Goal: Task Accomplishment & Management: Manage account settings

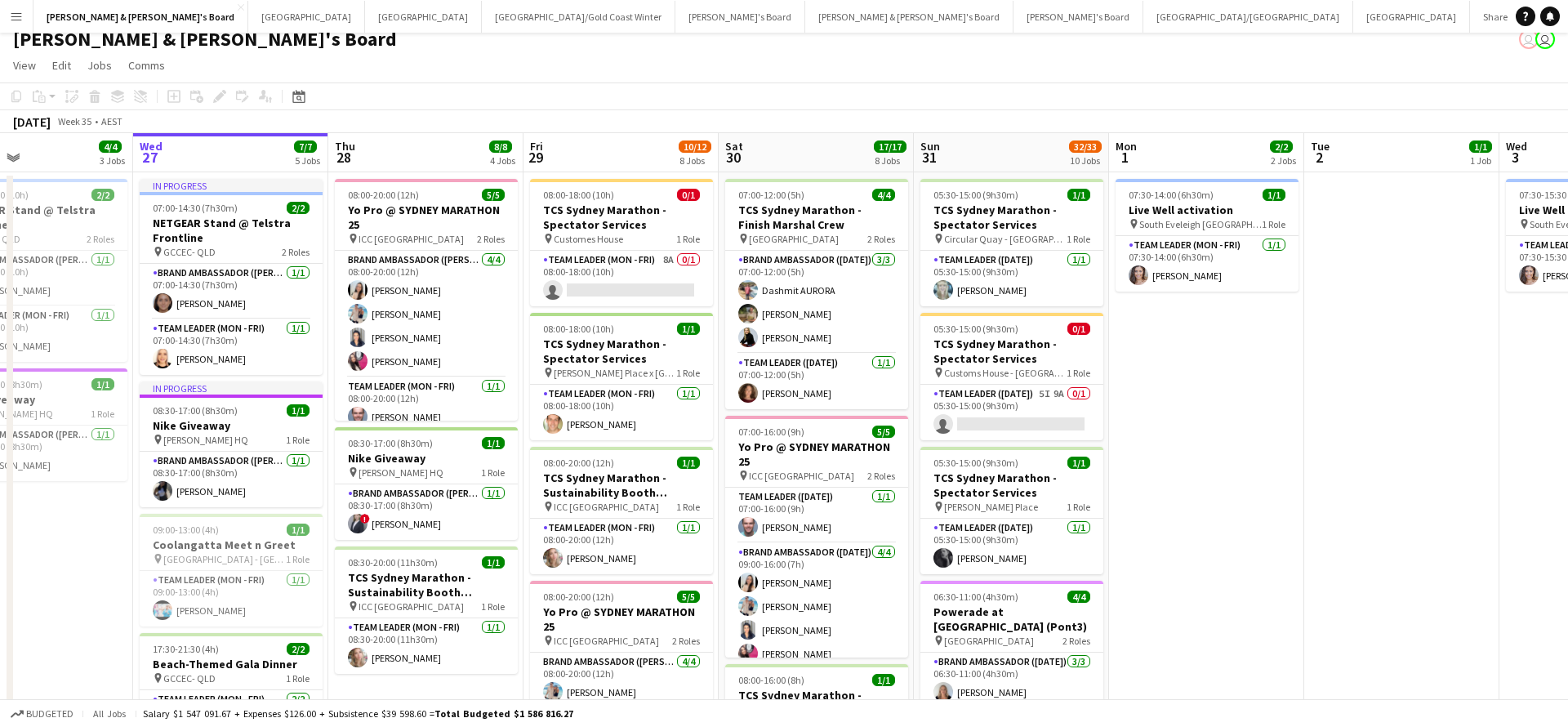
scroll to position [16, 0]
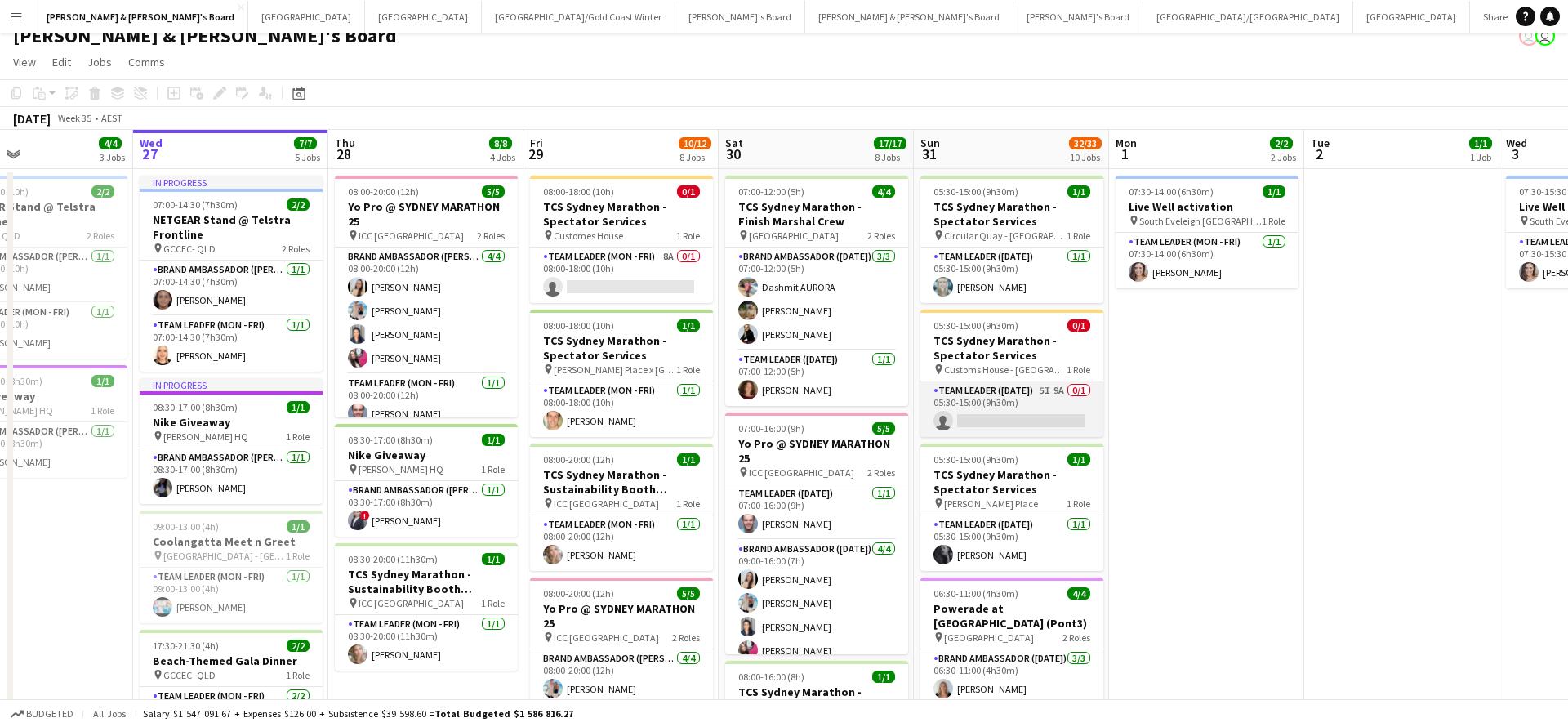
click at [1047, 409] on app-card-role "Team Leader ([DATE]) 5I 9A 0/1 05:30-15:00 (9h30m) single-neutral-actions" at bounding box center [1012, 409] width 183 height 55
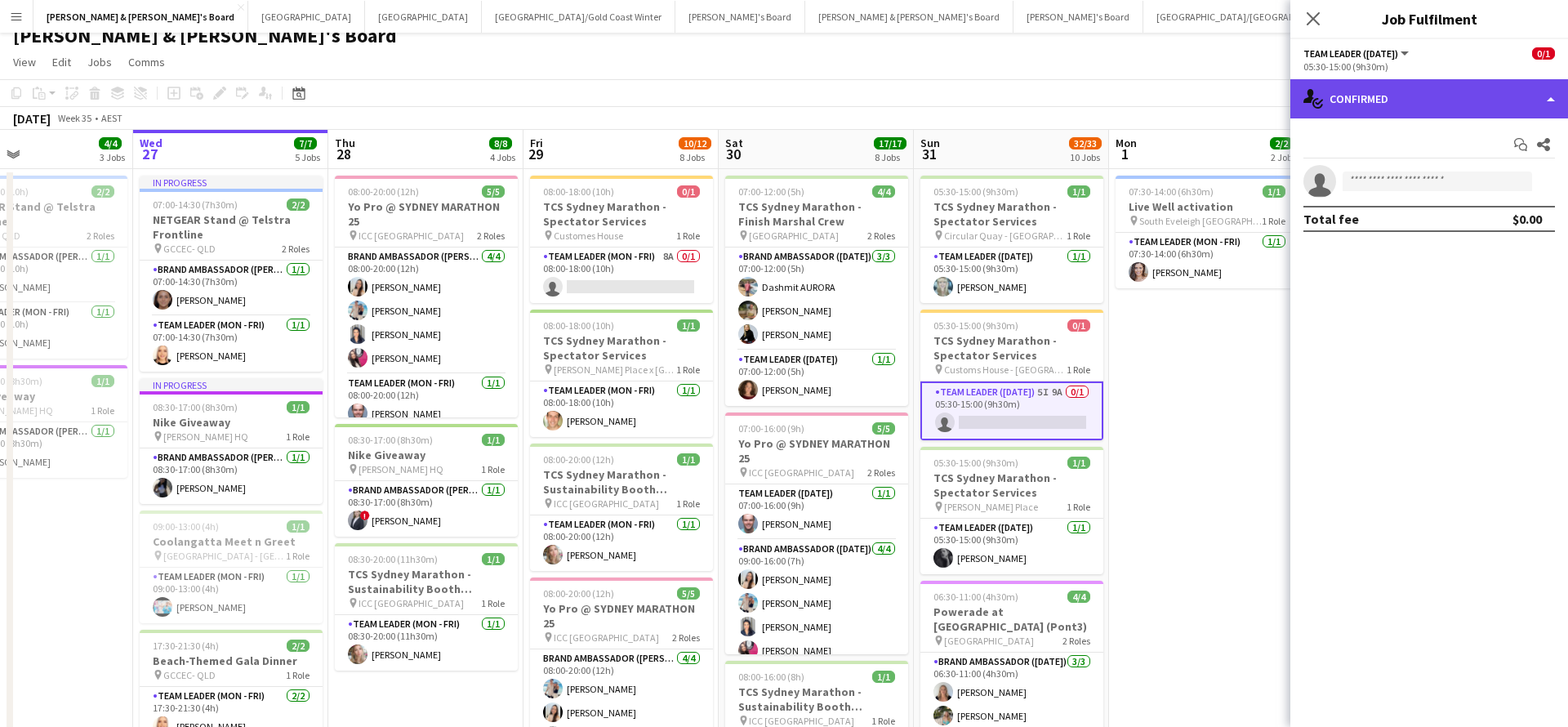
click at [1402, 98] on div "single-neutral-actions-check-2 Confirmed" at bounding box center [1429, 98] width 278 height 39
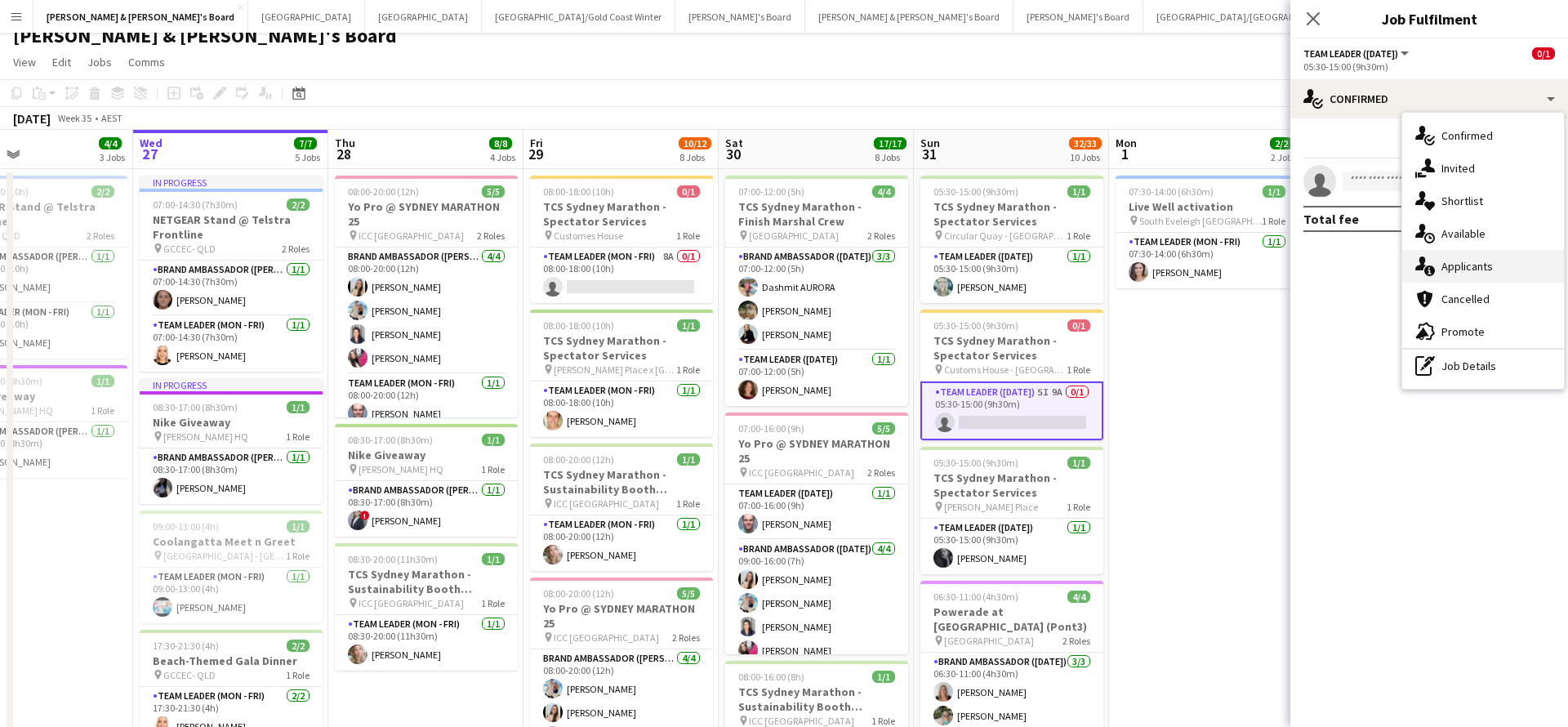
click at [1488, 279] on div "single-neutral-actions-information Applicants" at bounding box center [1483, 266] width 162 height 33
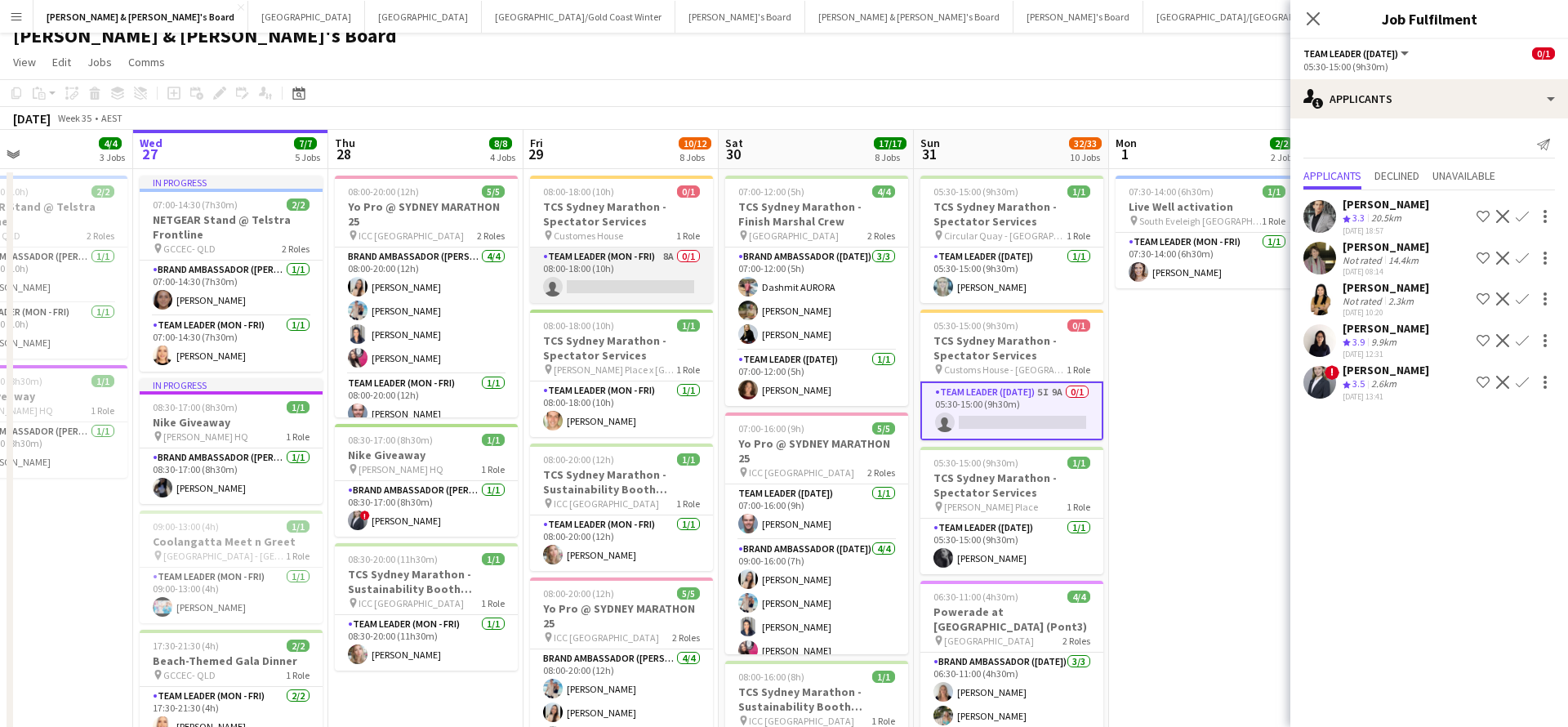
click at [658, 271] on app-card-role "Team Leader (Mon - Fri) 8A 0/1 08:00-18:00 (10h) single-neutral-actions" at bounding box center [622, 275] width 183 height 55
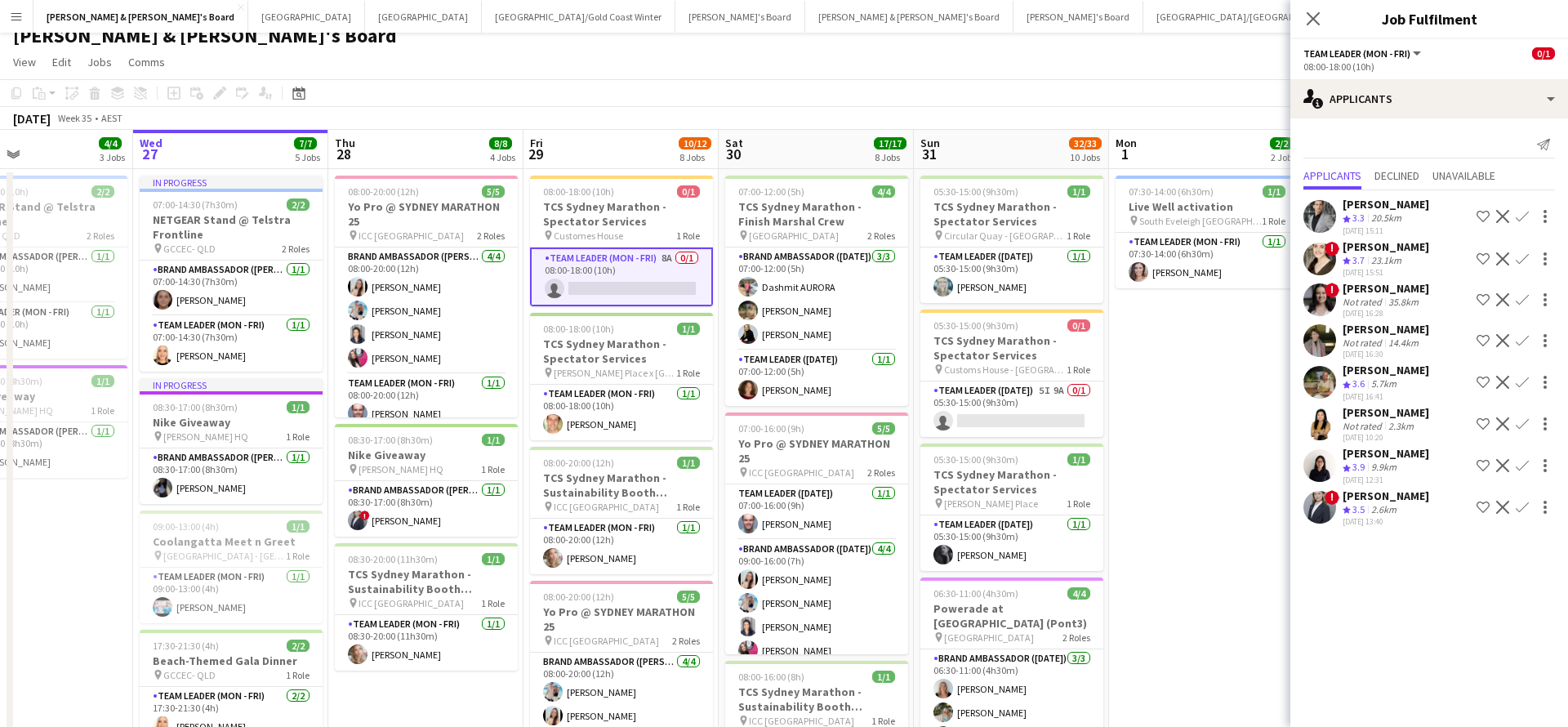
click at [1396, 503] on div "[PERSON_NAME]" at bounding box center [1386, 495] width 86 height 15
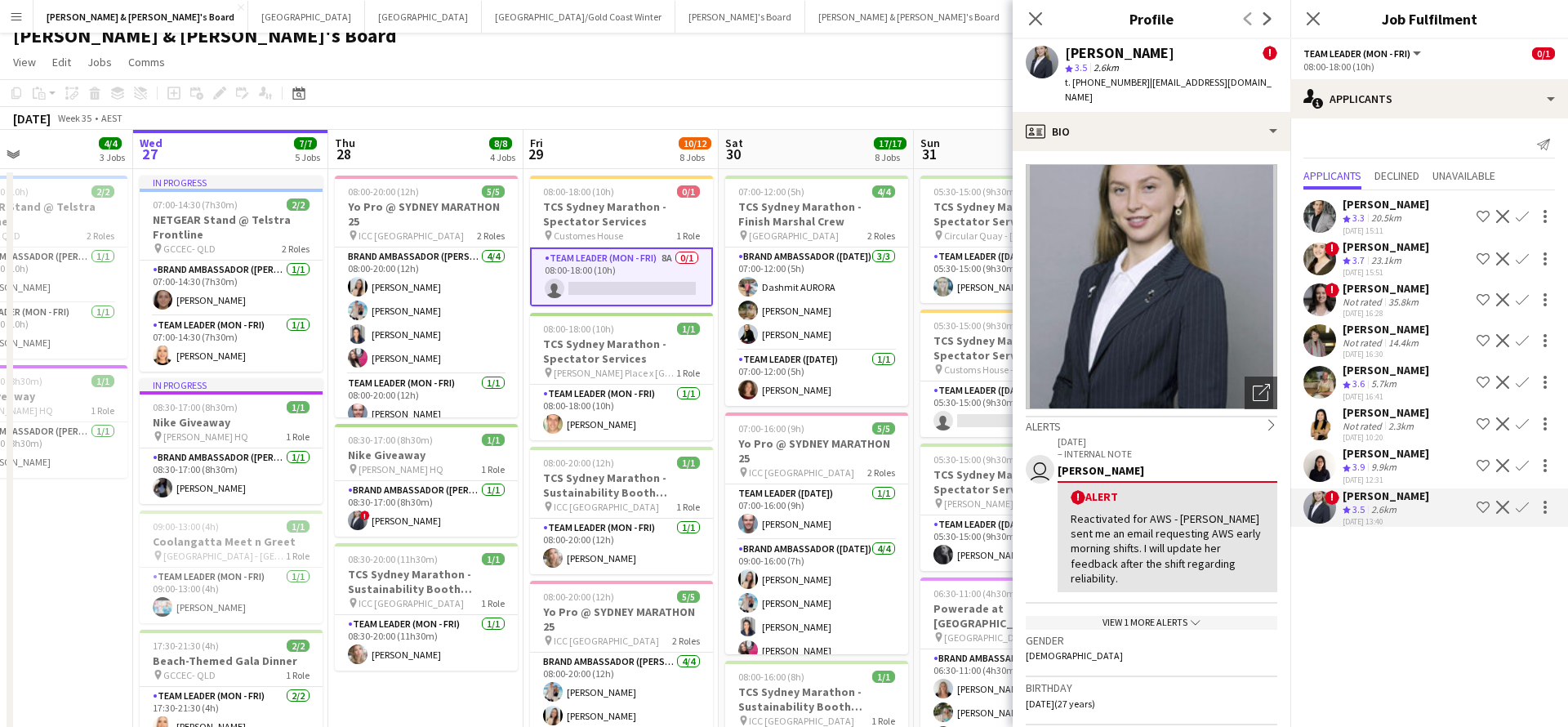
click at [832, 90] on app-toolbar "Copy Paste Paste Command V Paste with crew Command Shift V Paste linked Job [GE…" at bounding box center [784, 93] width 1568 height 28
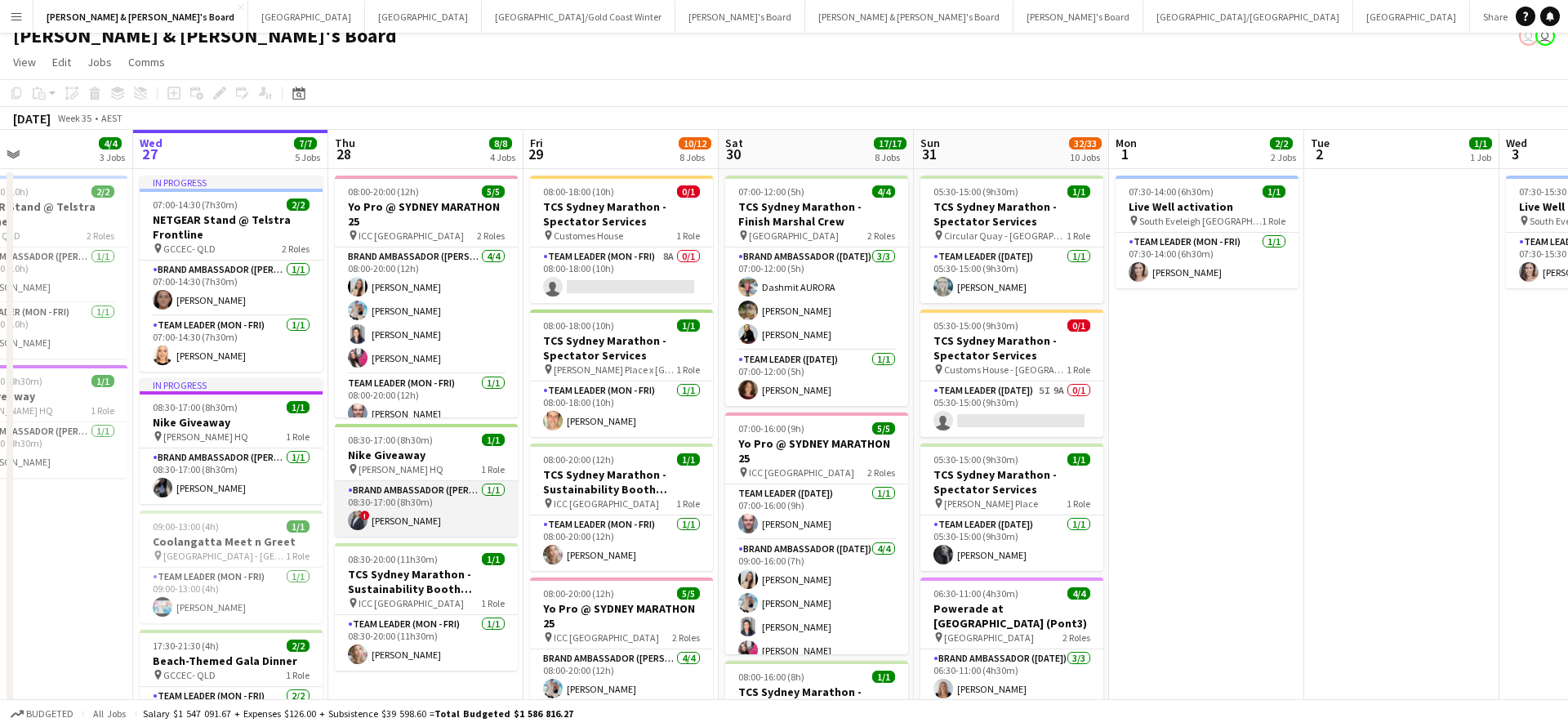
click at [435, 517] on app-card-role "Brand Ambassador (Mon - Fri) [DATE] 08:30-17:00 (8h30m) ! [PERSON_NAME]" at bounding box center [426, 509] width 183 height 55
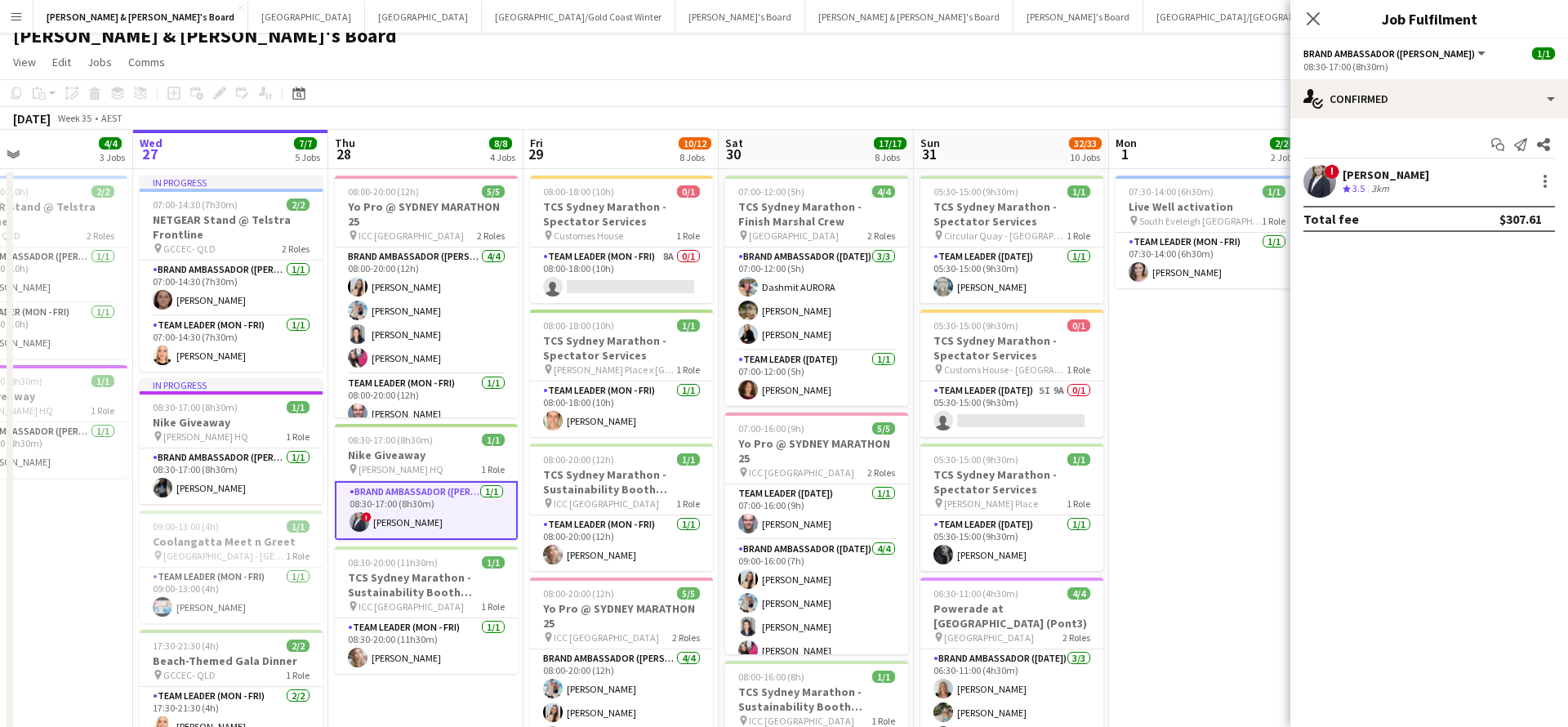
click at [1392, 182] on div "3km" at bounding box center [1380, 189] width 24 height 14
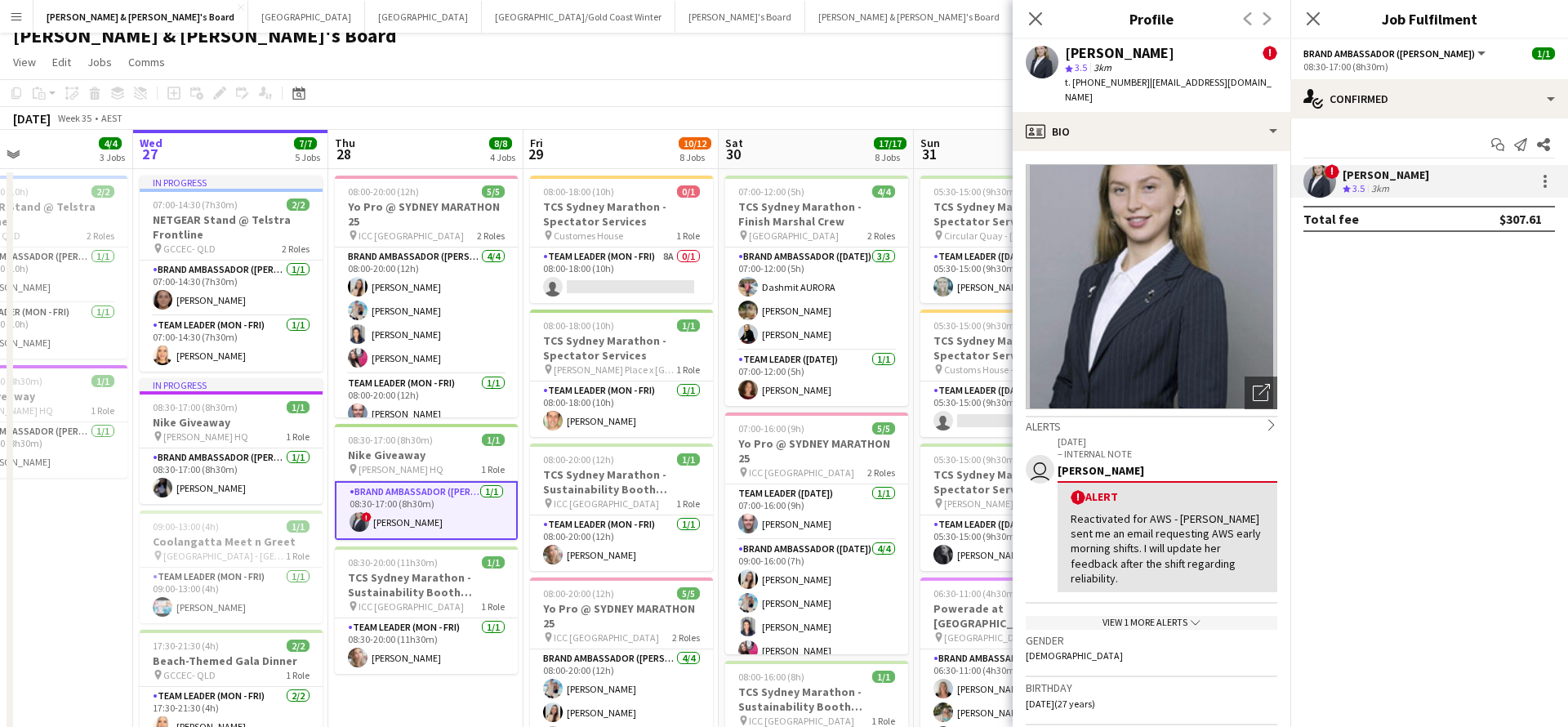
click at [843, 64] on app-page-menu "View Day view expanded Day view collapsed Month view Date picker Jump to [DATE]…" at bounding box center [784, 64] width 1568 height 31
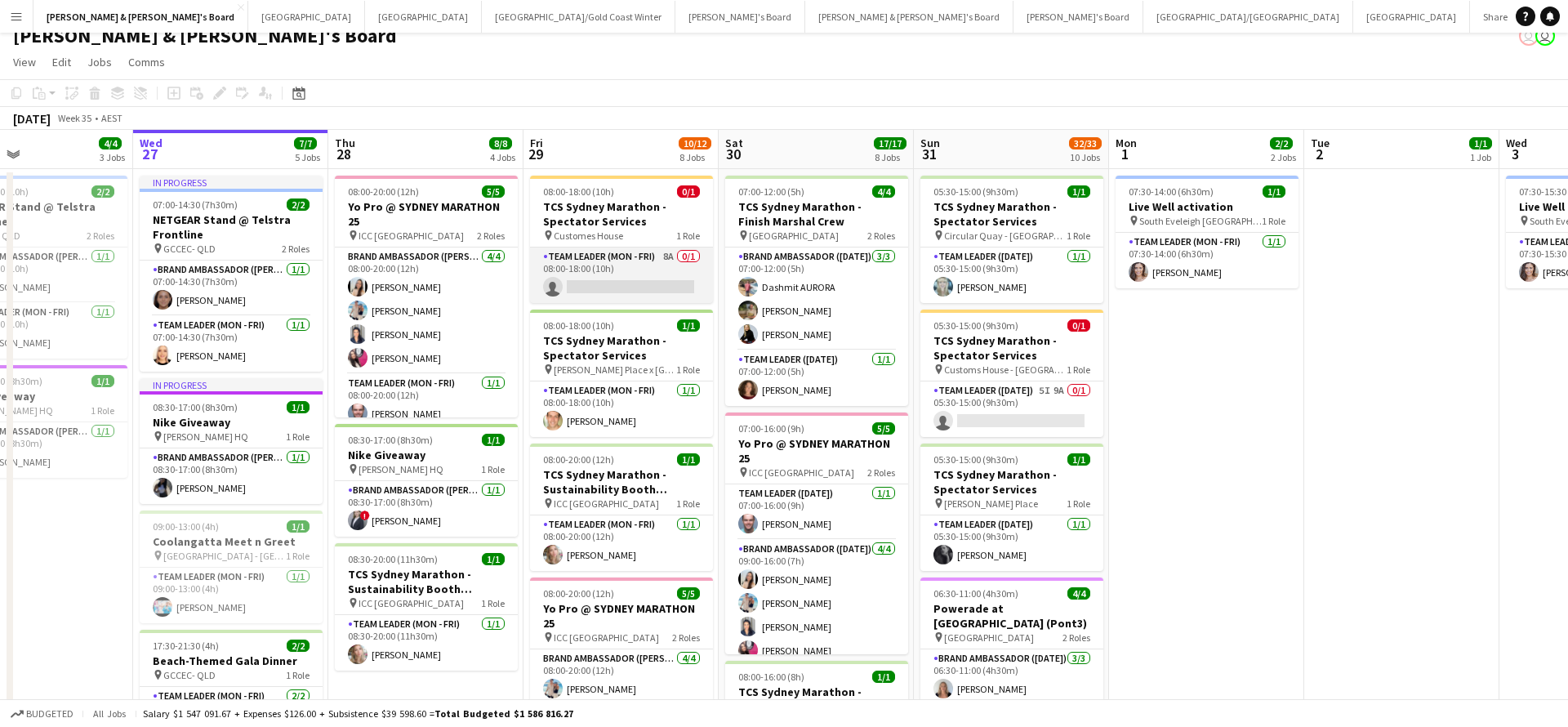
click at [647, 280] on app-card-role "Team Leader (Mon - Fri) 8A 0/1 08:00-18:00 (10h) single-neutral-actions" at bounding box center [622, 275] width 183 height 55
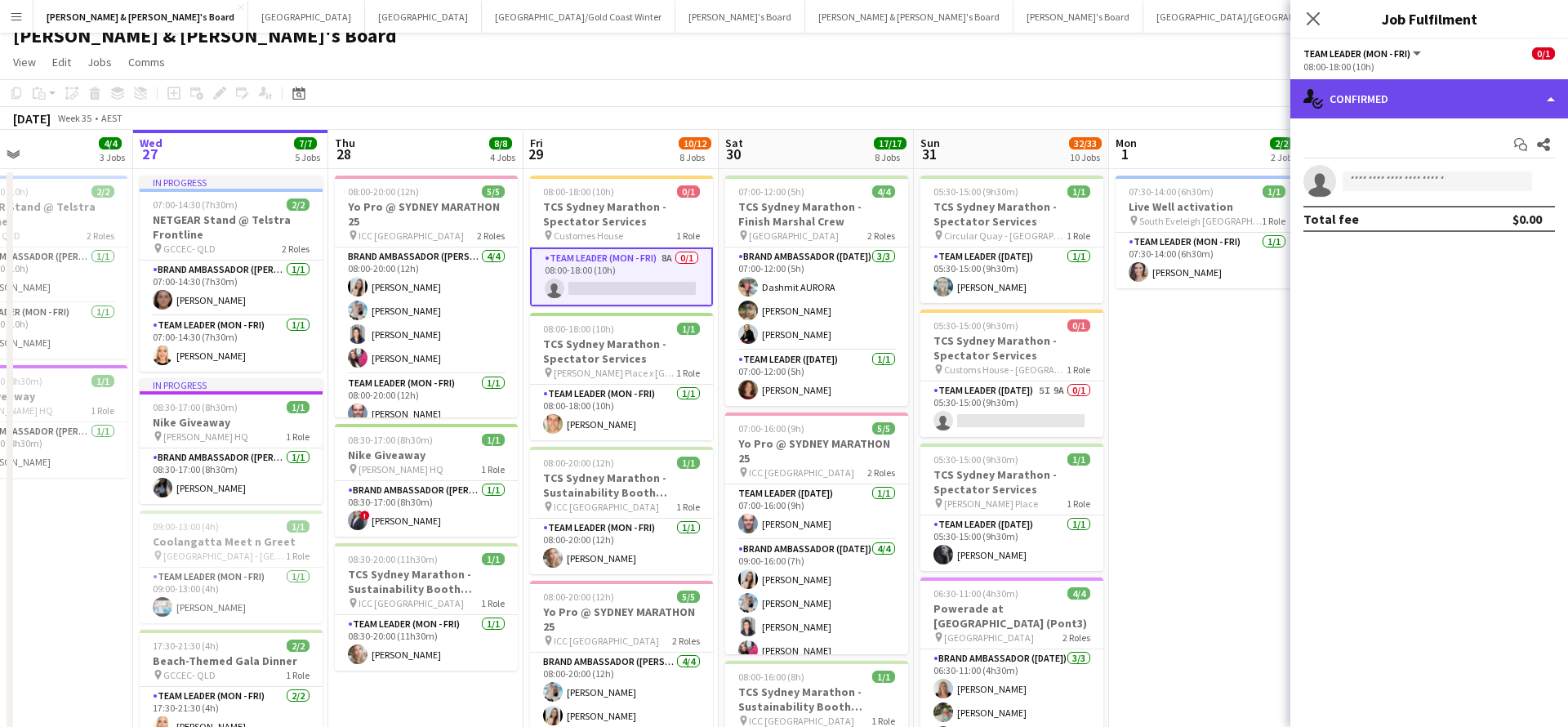
click at [1402, 91] on div "single-neutral-actions-check-2 Confirmed" at bounding box center [1429, 98] width 278 height 39
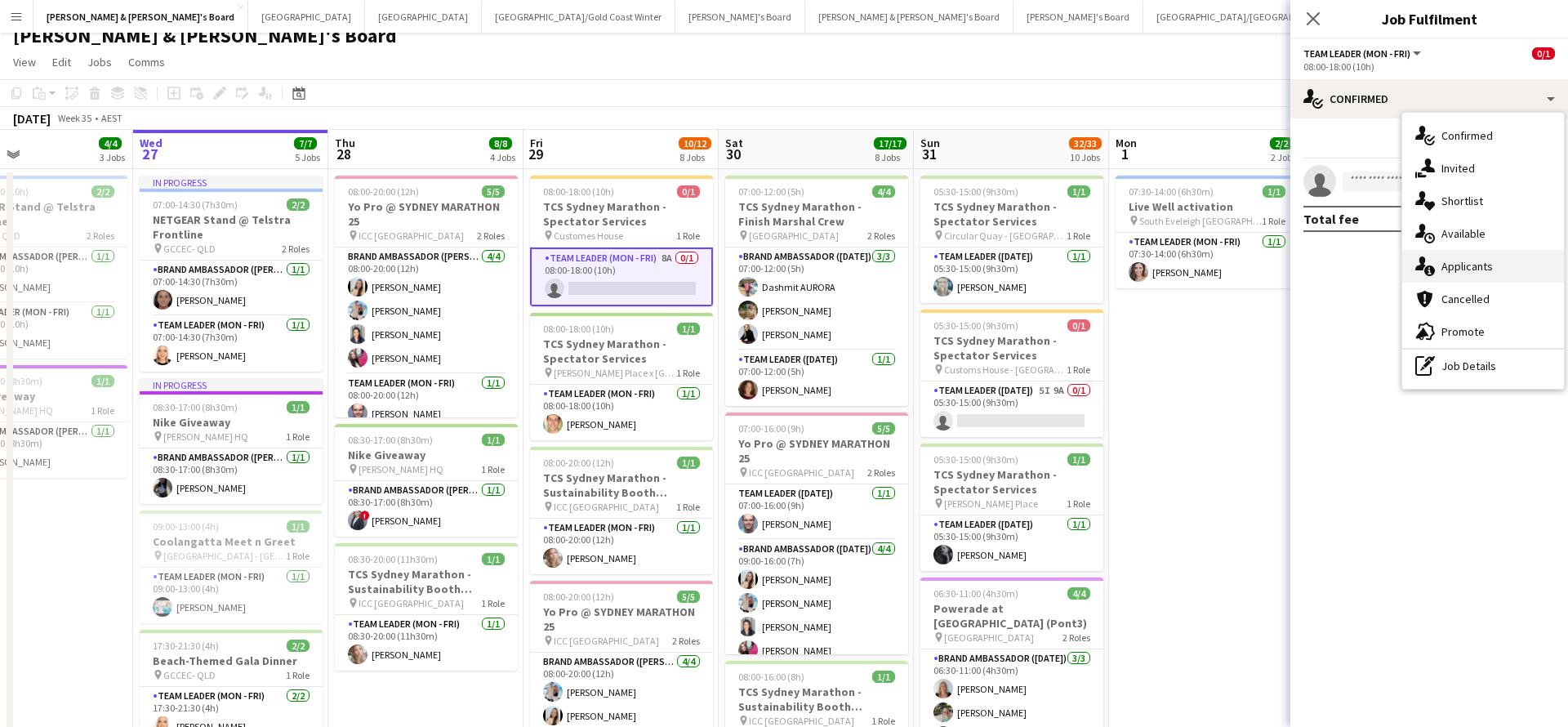
click at [1499, 271] on div "single-neutral-actions-information Applicants" at bounding box center [1483, 266] width 162 height 33
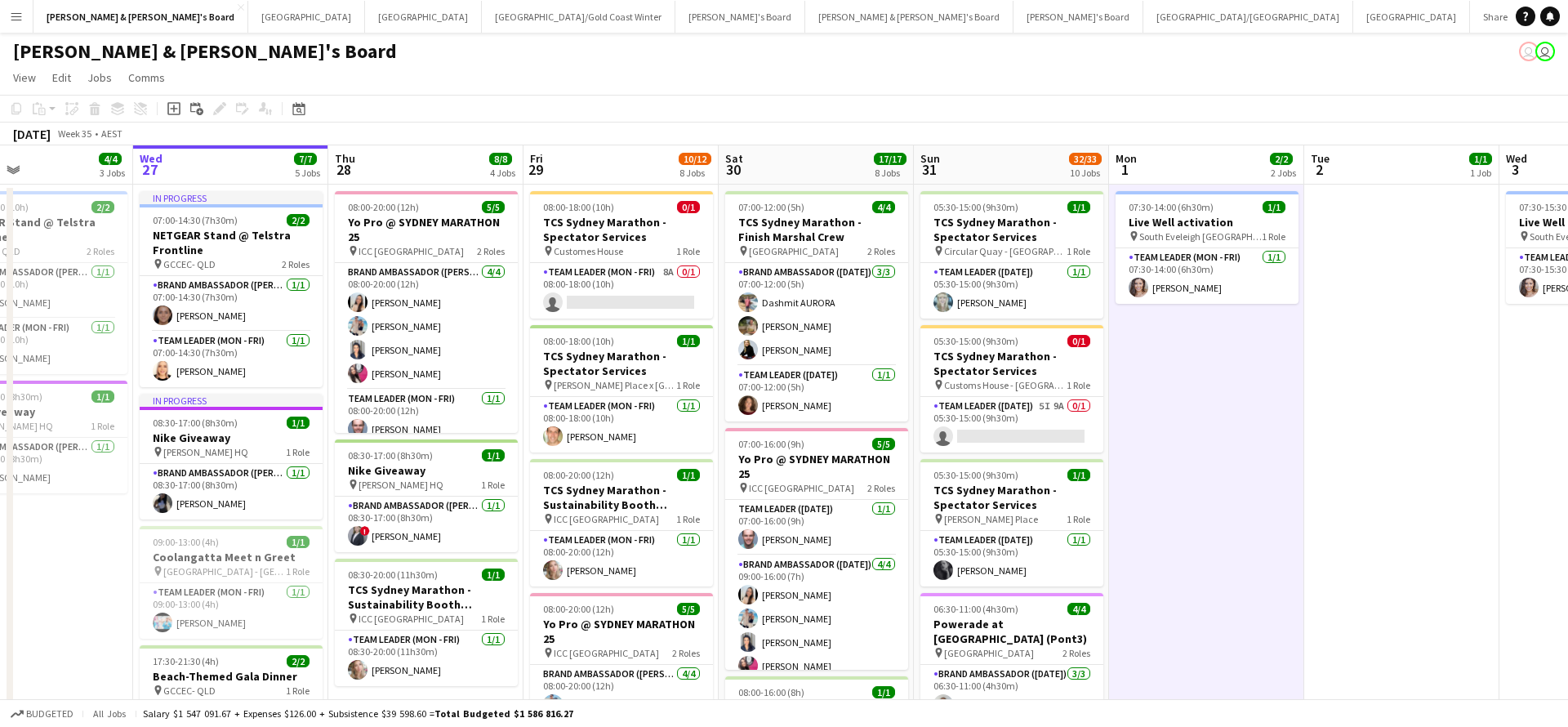
scroll to position [0, 0]
click at [1038, 410] on app-card-role "Team Leader ([DATE]) 5I 9A 0/1 05:30-15:00 (9h30m) single-neutral-actions" at bounding box center [1012, 424] width 183 height 55
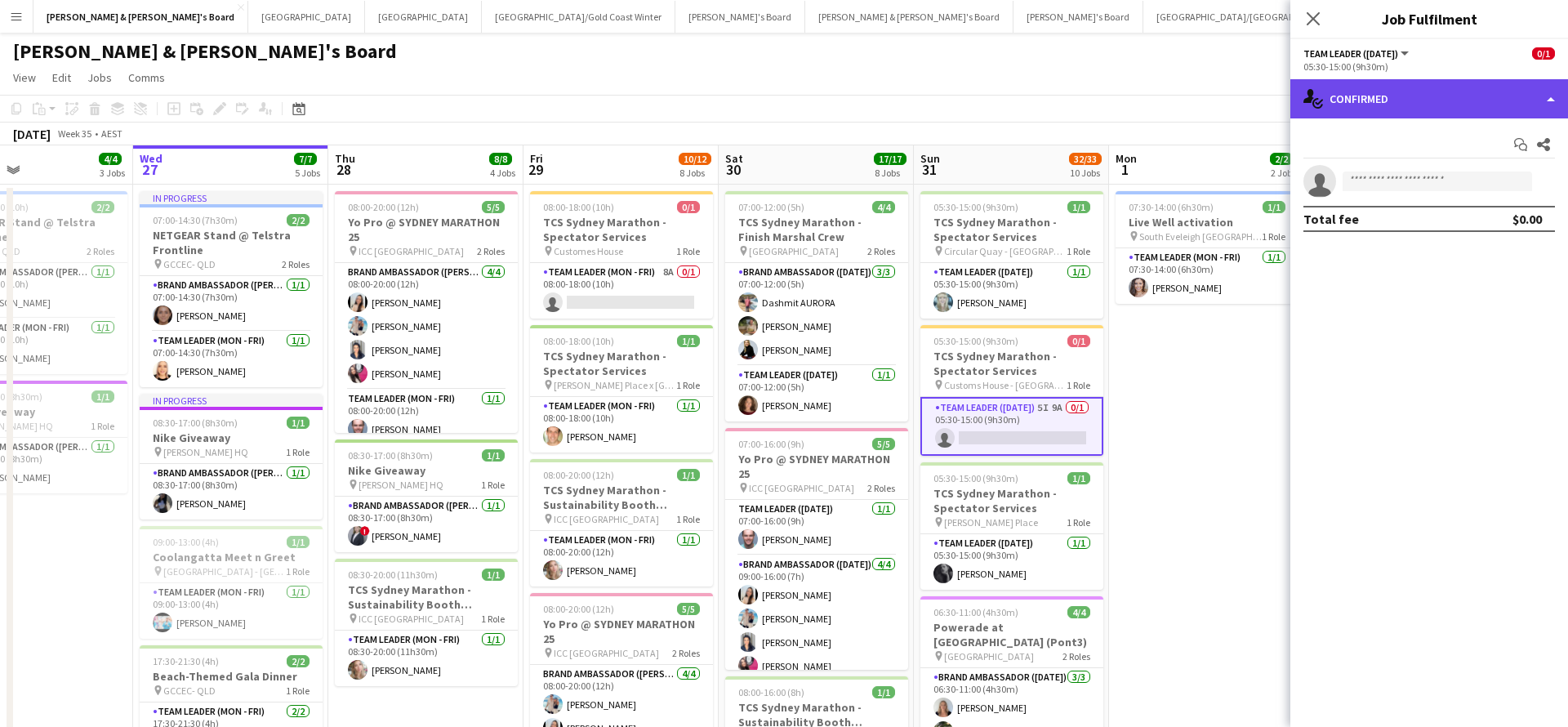
click at [1420, 96] on div "single-neutral-actions-check-2 Confirmed" at bounding box center [1429, 98] width 278 height 39
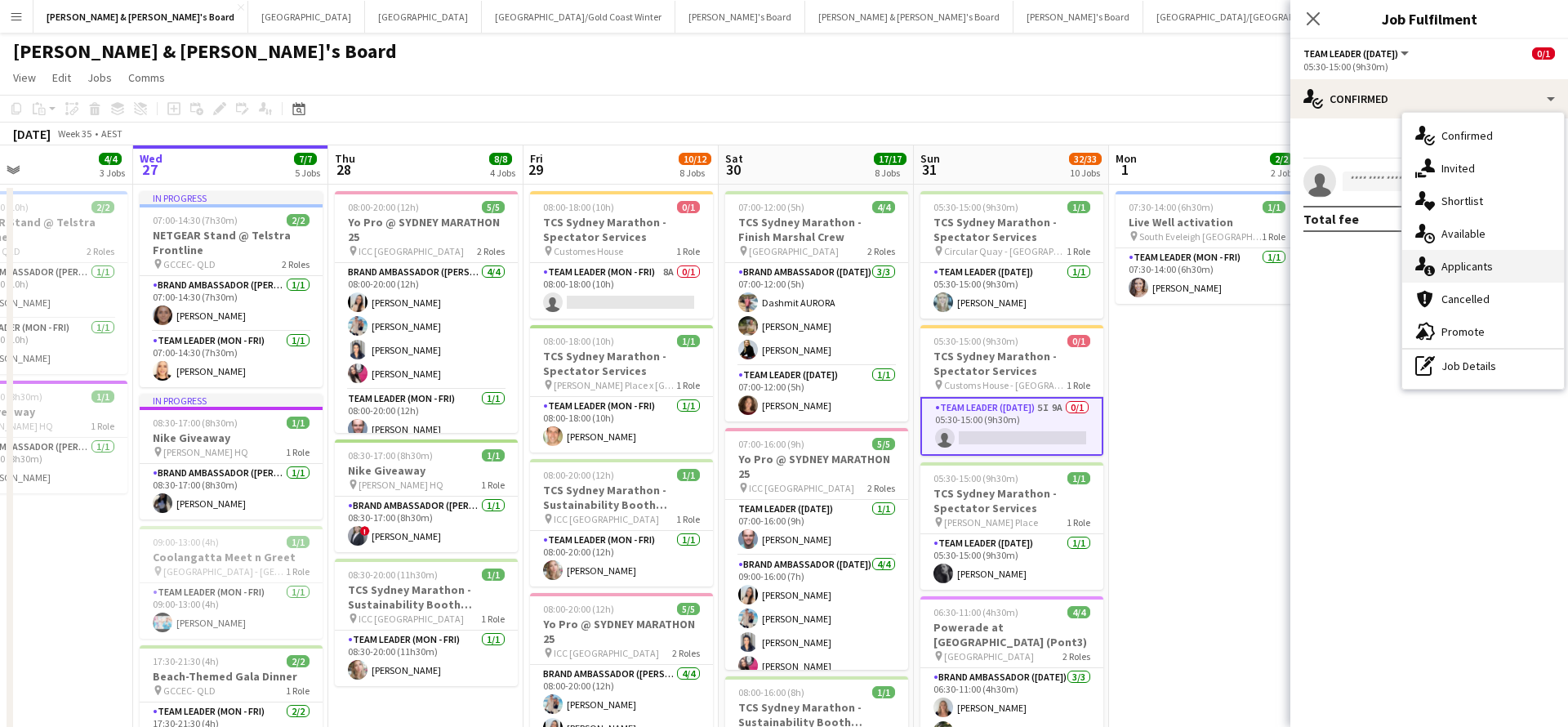
click at [1496, 265] on div "single-neutral-actions-information Applicants" at bounding box center [1483, 266] width 162 height 33
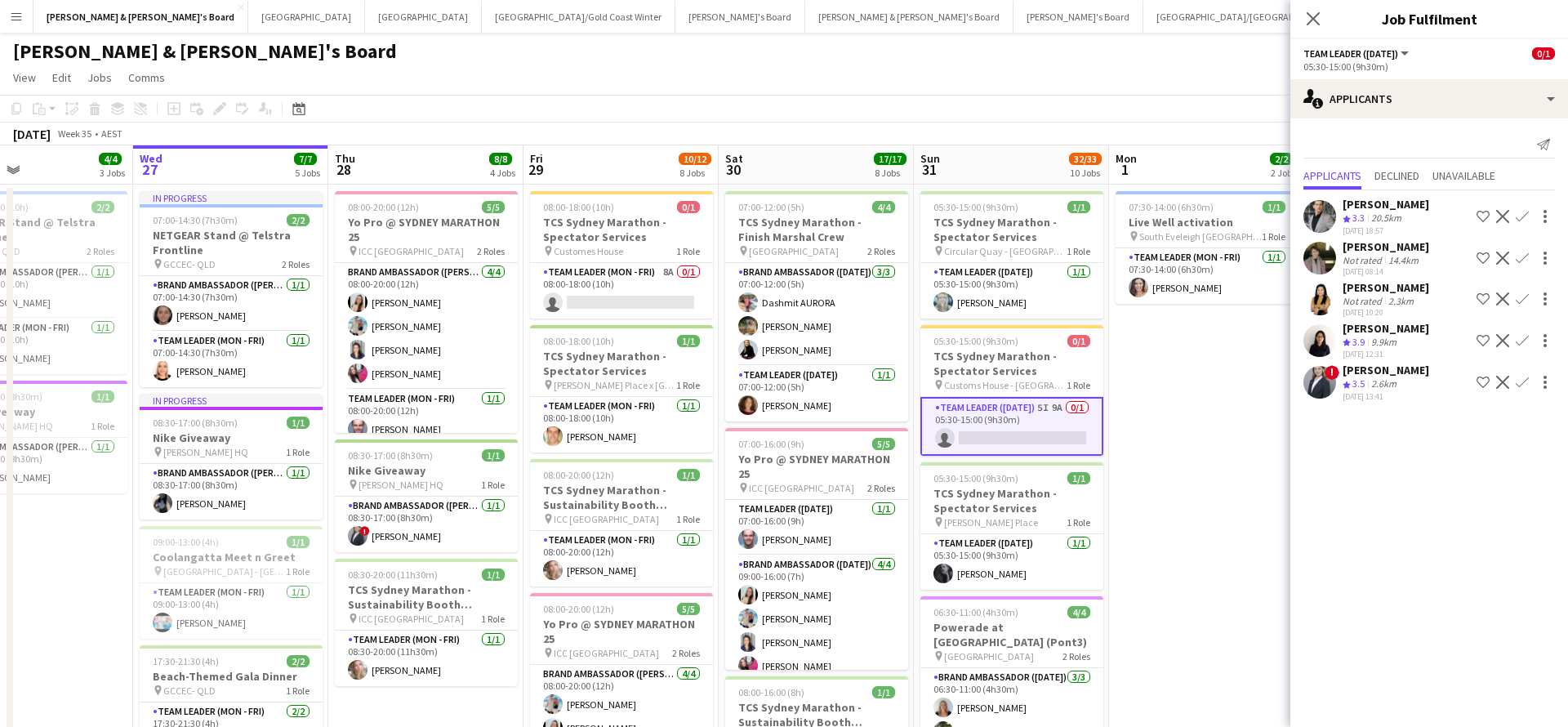
scroll to position [0, 647]
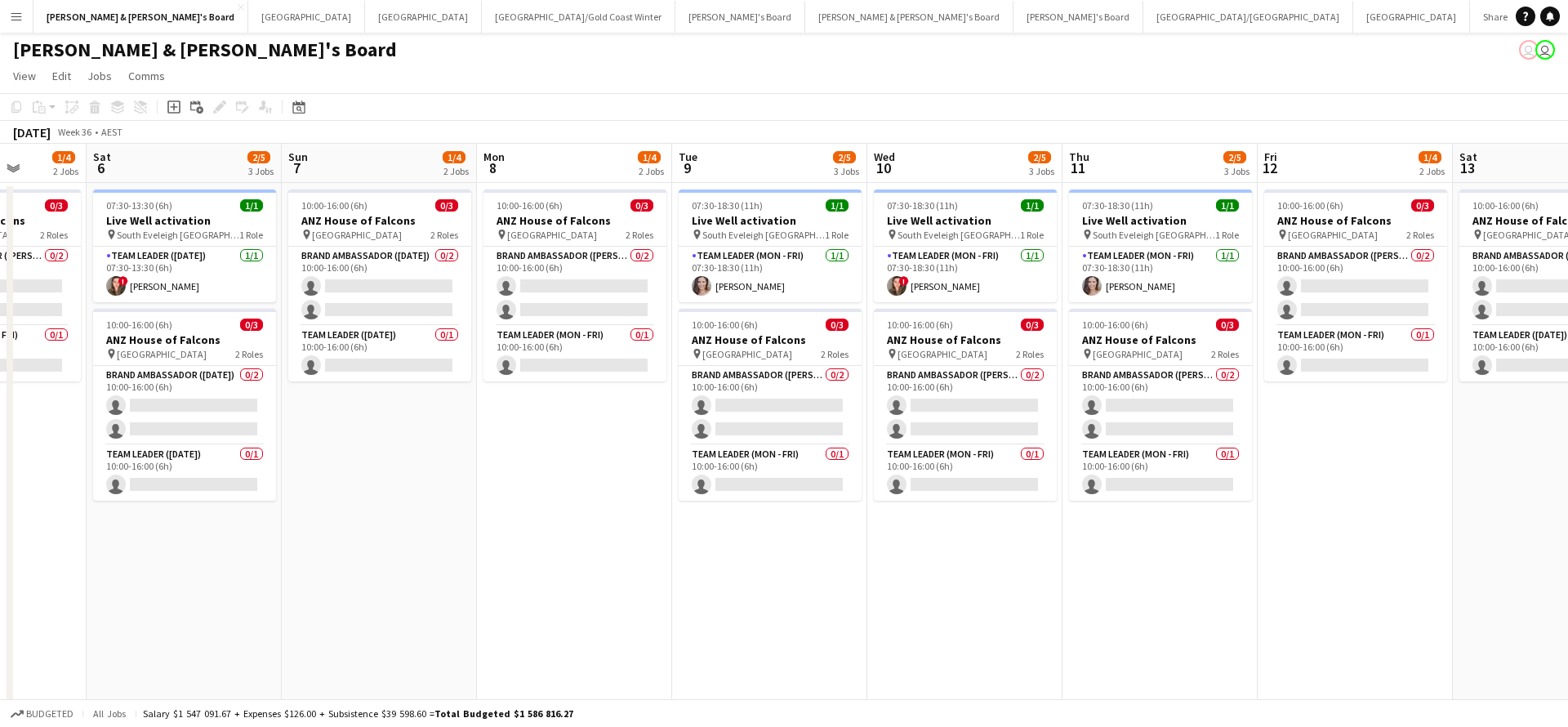
scroll to position [0, 698]
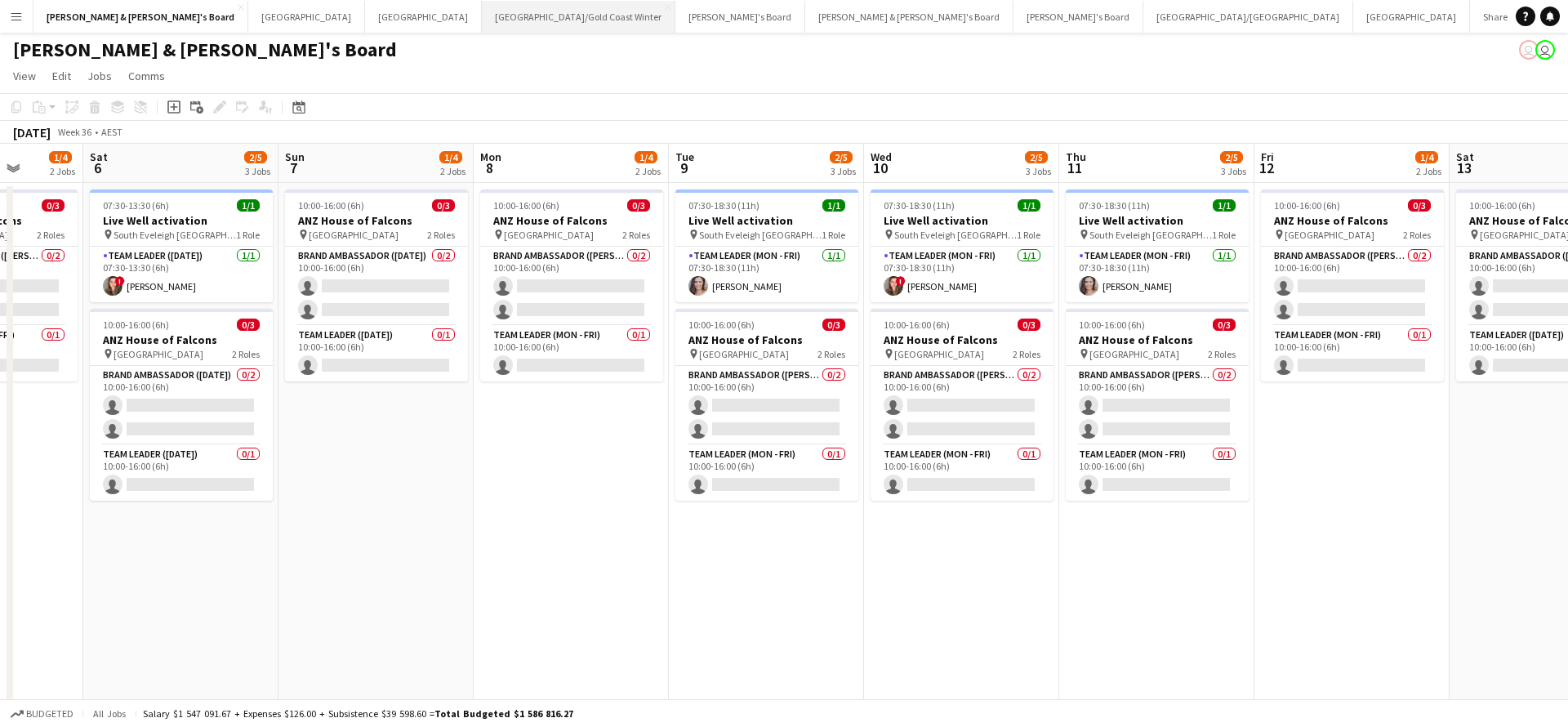
click at [482, 16] on button "[GEOGRAPHIC_DATA]/[GEOGRAPHIC_DATA] Winter Close" at bounding box center [579, 16] width 193 height 32
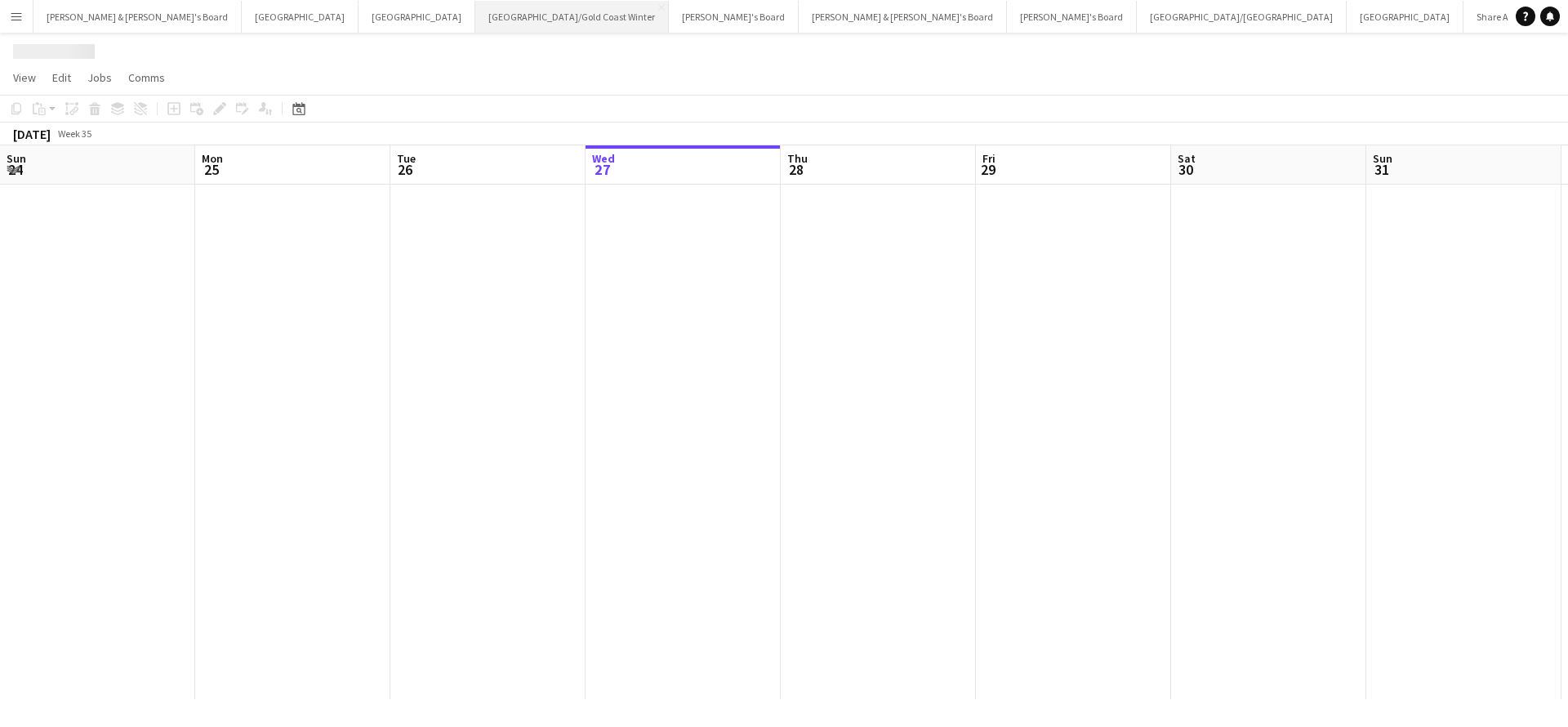
click at [475, 16] on button "[GEOGRAPHIC_DATA]/[GEOGRAPHIC_DATA] Winter Close" at bounding box center [572, 16] width 193 height 32
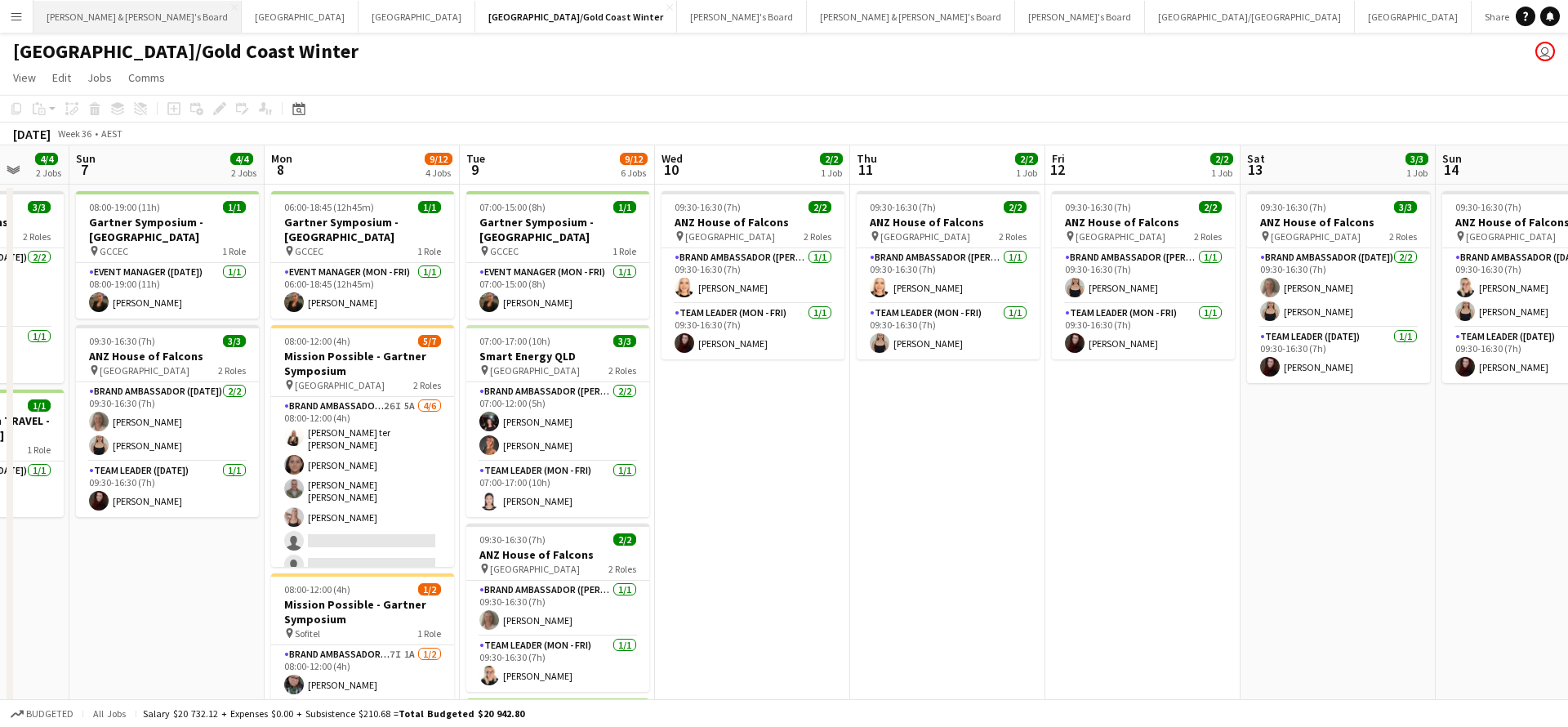
click at [97, 16] on button "[PERSON_NAME] & [PERSON_NAME]'s Board Close" at bounding box center [137, 16] width 208 height 32
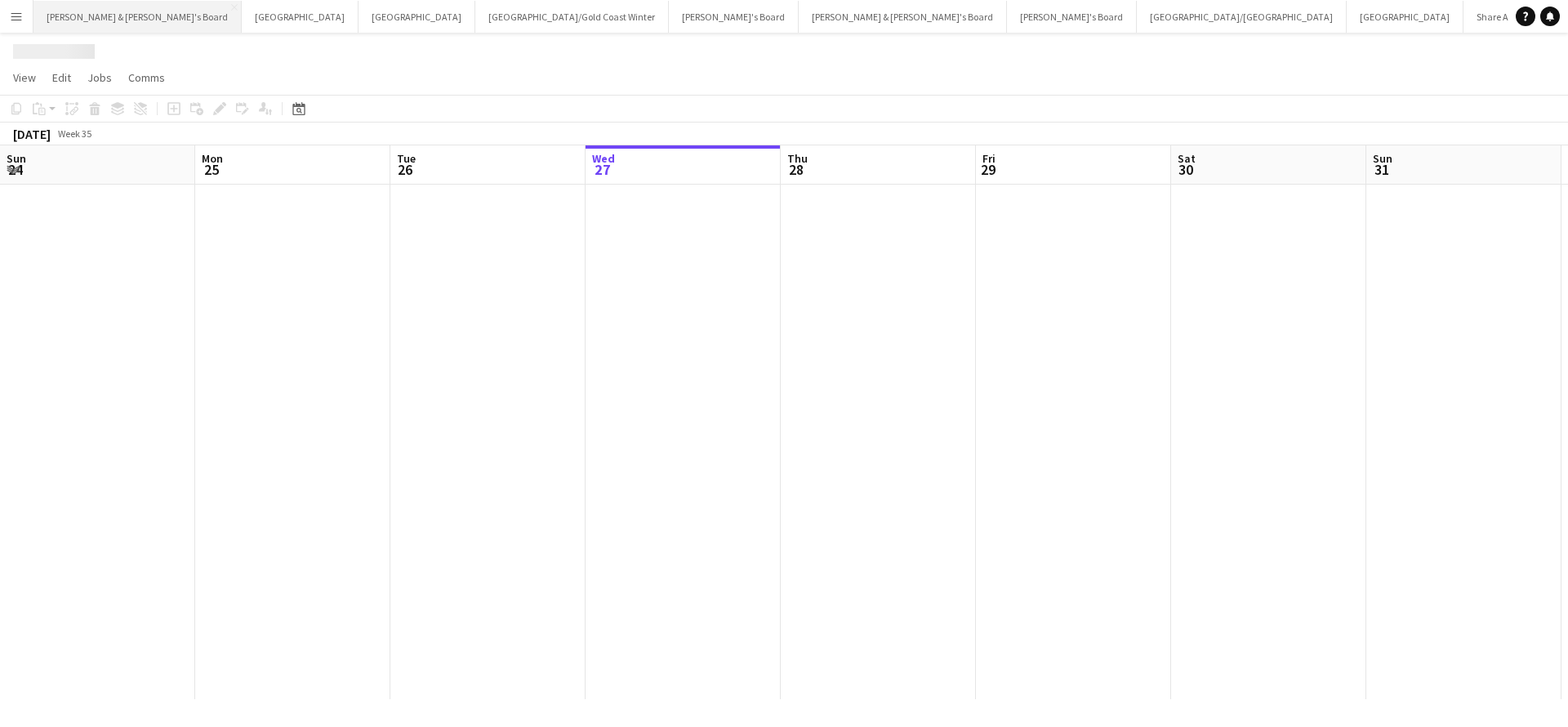
click at [97, 16] on button "[PERSON_NAME] & [PERSON_NAME]'s Board Close" at bounding box center [137, 16] width 208 height 32
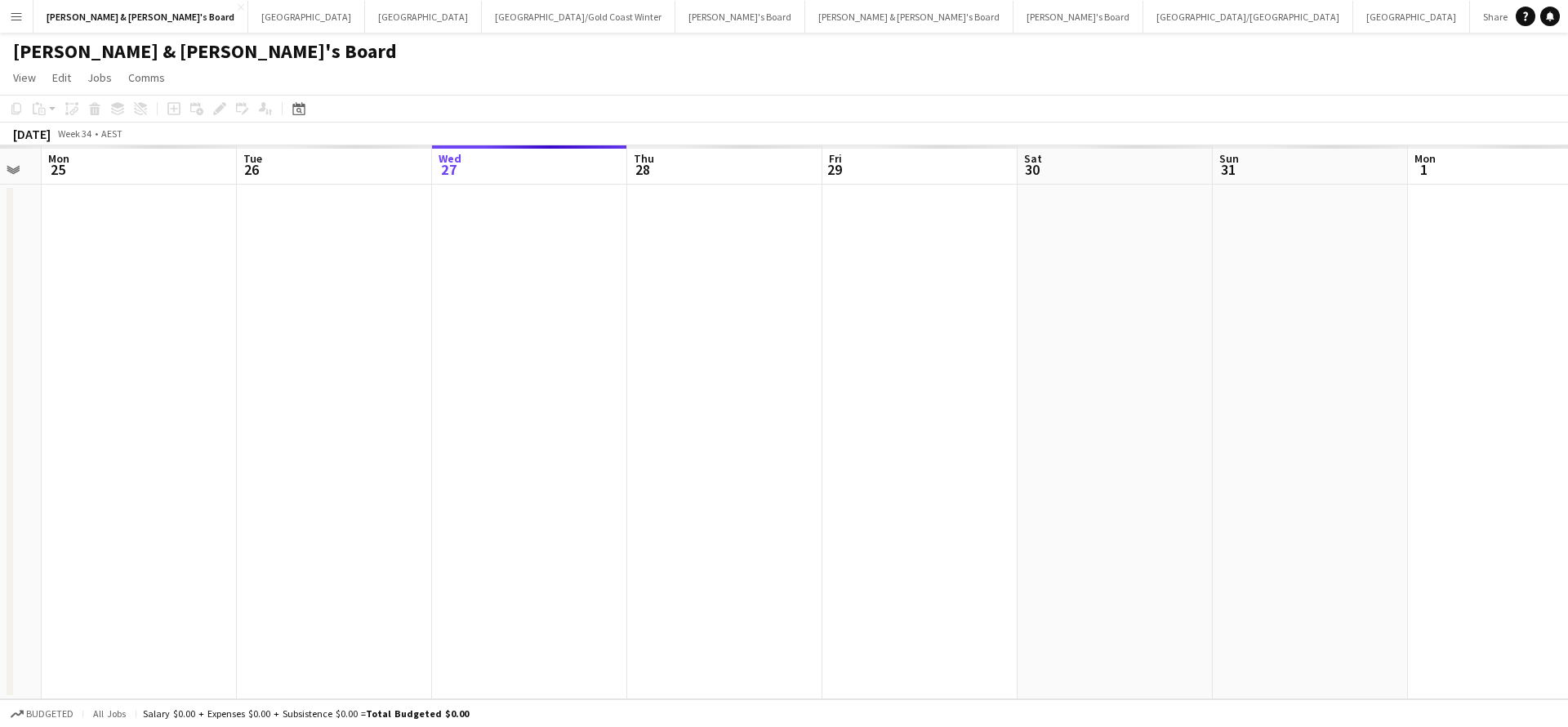
scroll to position [0, 551]
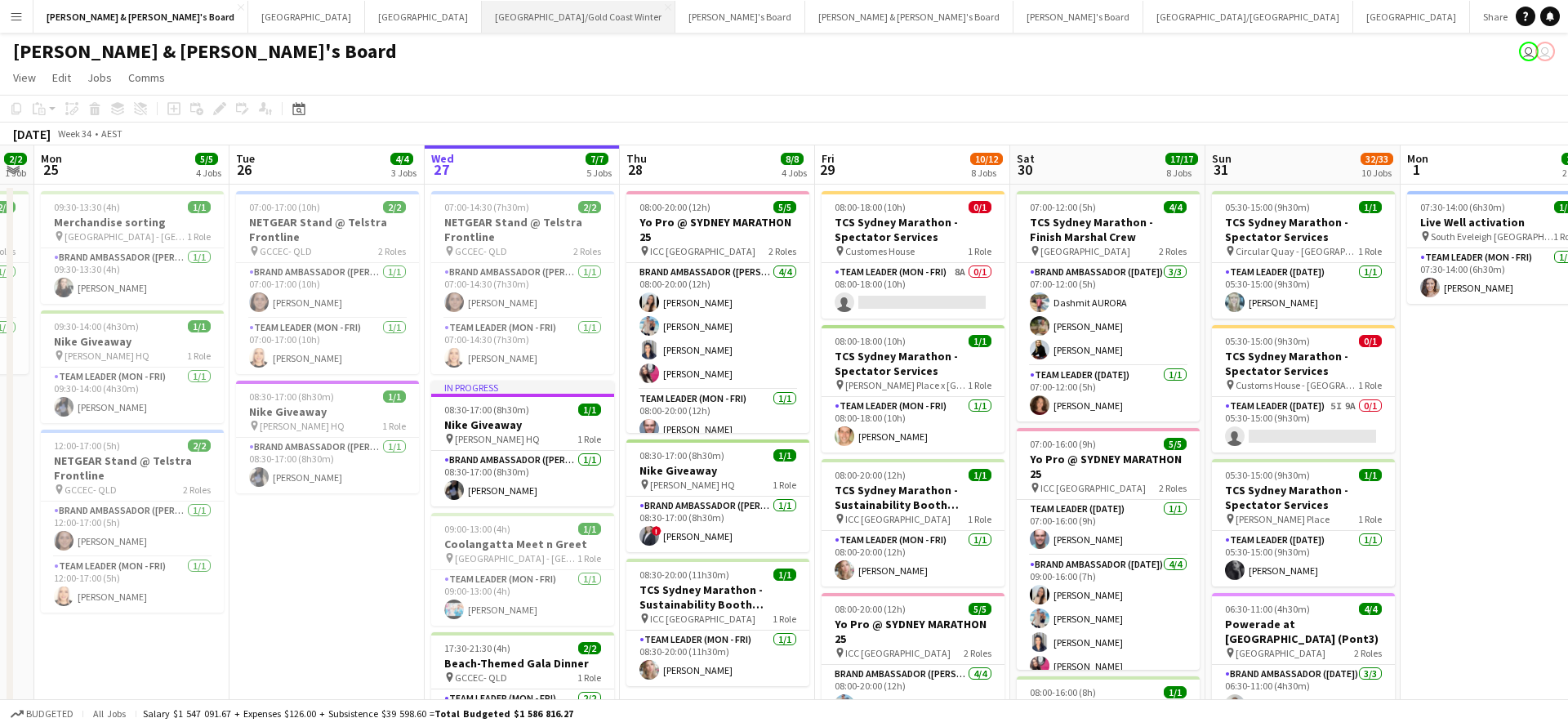
click at [482, 18] on button "[GEOGRAPHIC_DATA]/[GEOGRAPHIC_DATA] Winter Close" at bounding box center [579, 16] width 193 height 32
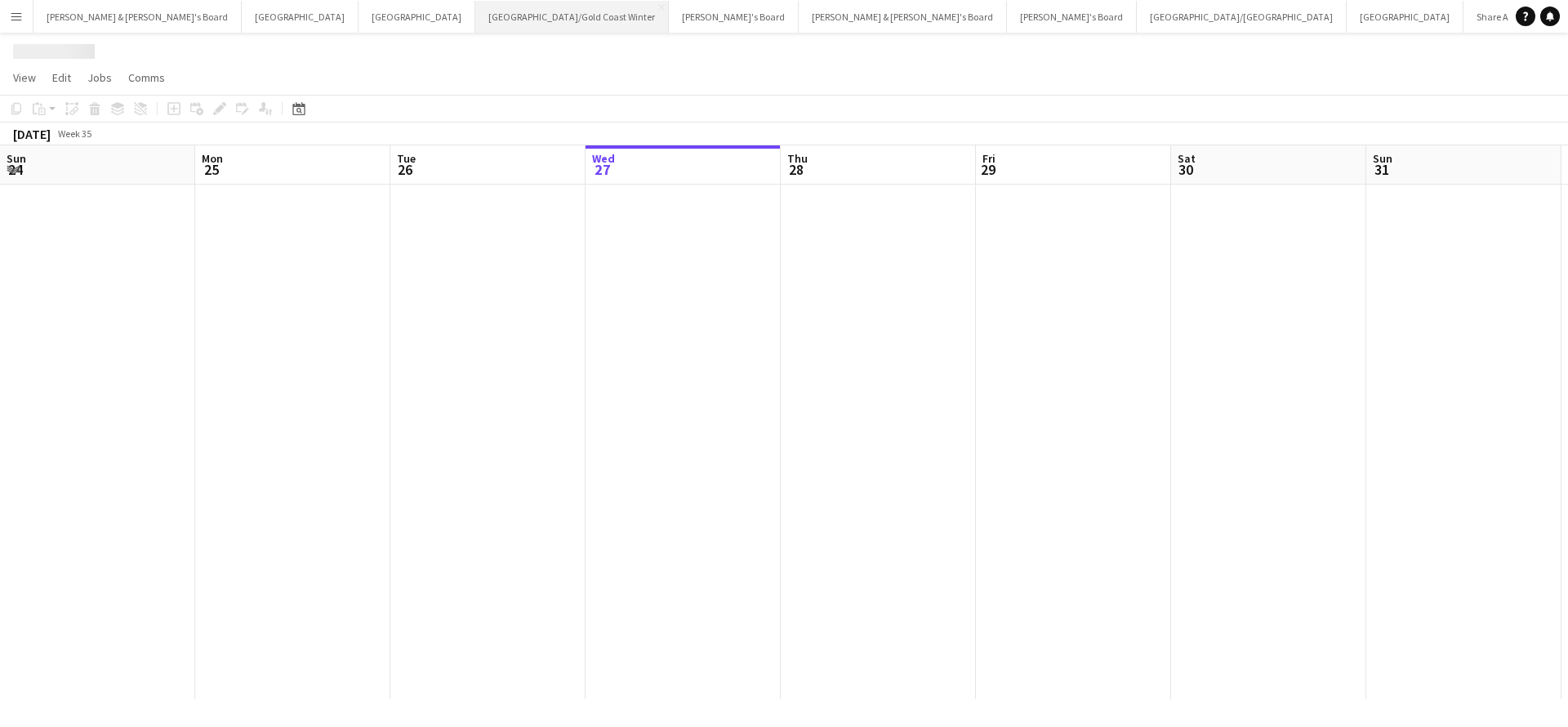
scroll to position [0, 391]
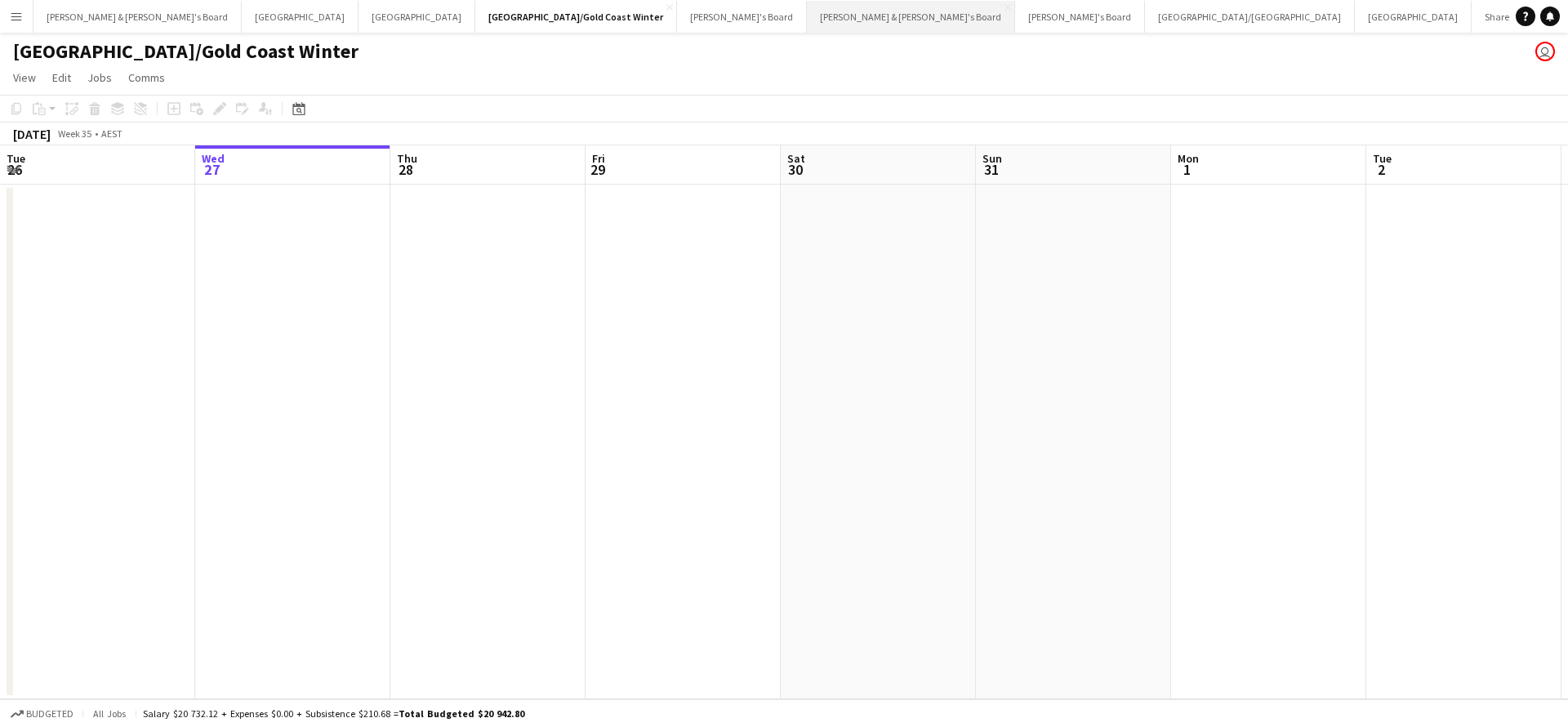
click at [807, 21] on button "[PERSON_NAME] & [PERSON_NAME]'s Board Close" at bounding box center [911, 16] width 208 height 32
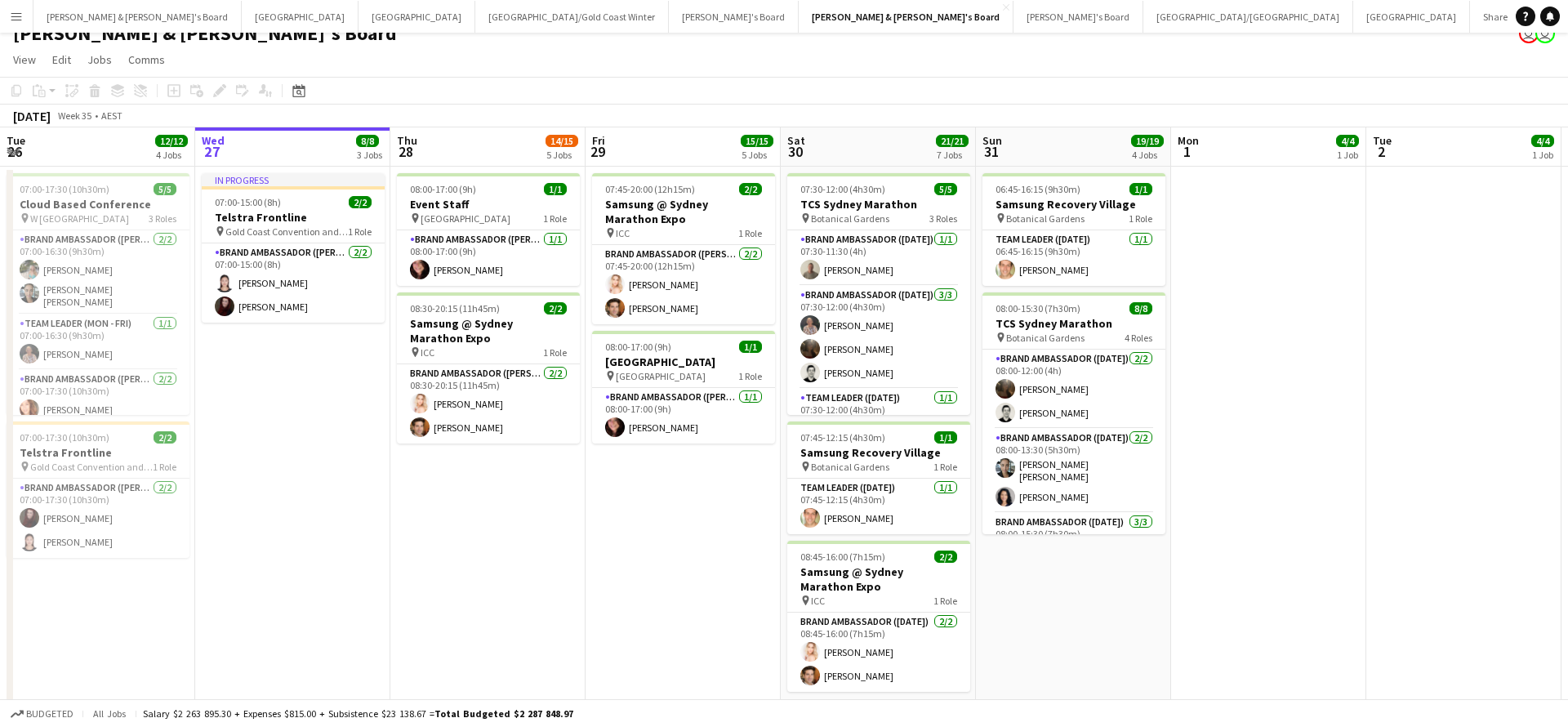
scroll to position [0, 389]
click at [111, 21] on button "[PERSON_NAME] & [PERSON_NAME]'s Board Close" at bounding box center [137, 16] width 208 height 32
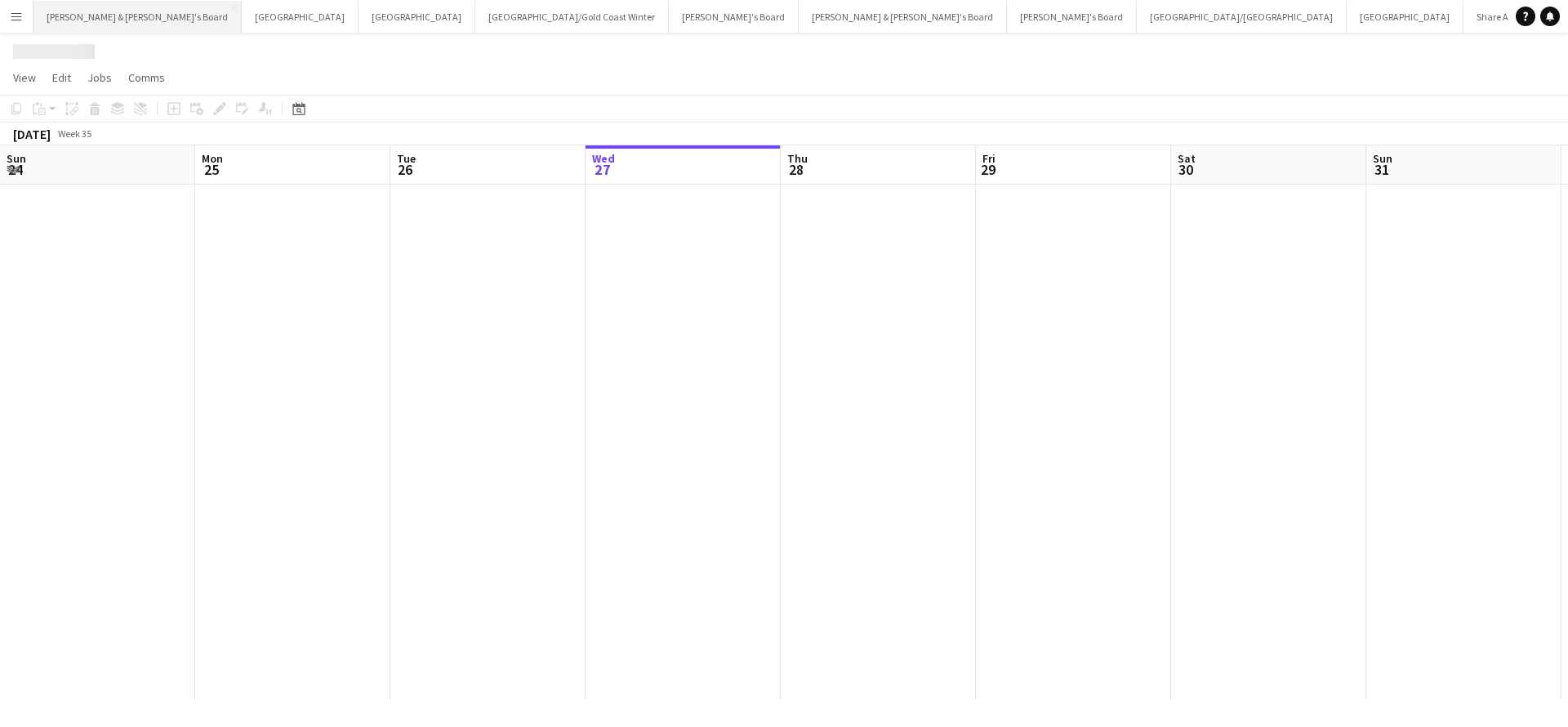
click at [111, 21] on button "[PERSON_NAME] & [PERSON_NAME]'s Board Close" at bounding box center [137, 16] width 208 height 32
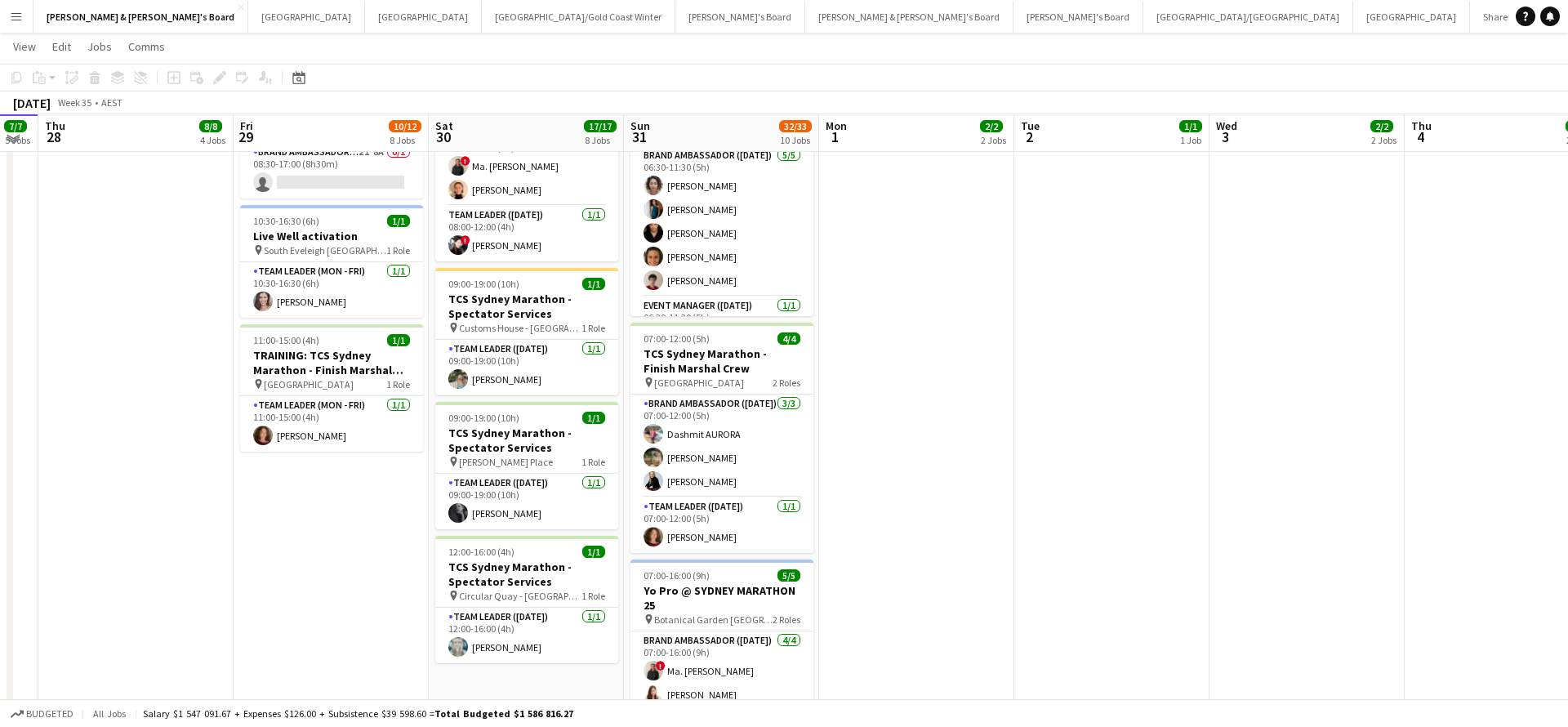
scroll to position [755, 0]
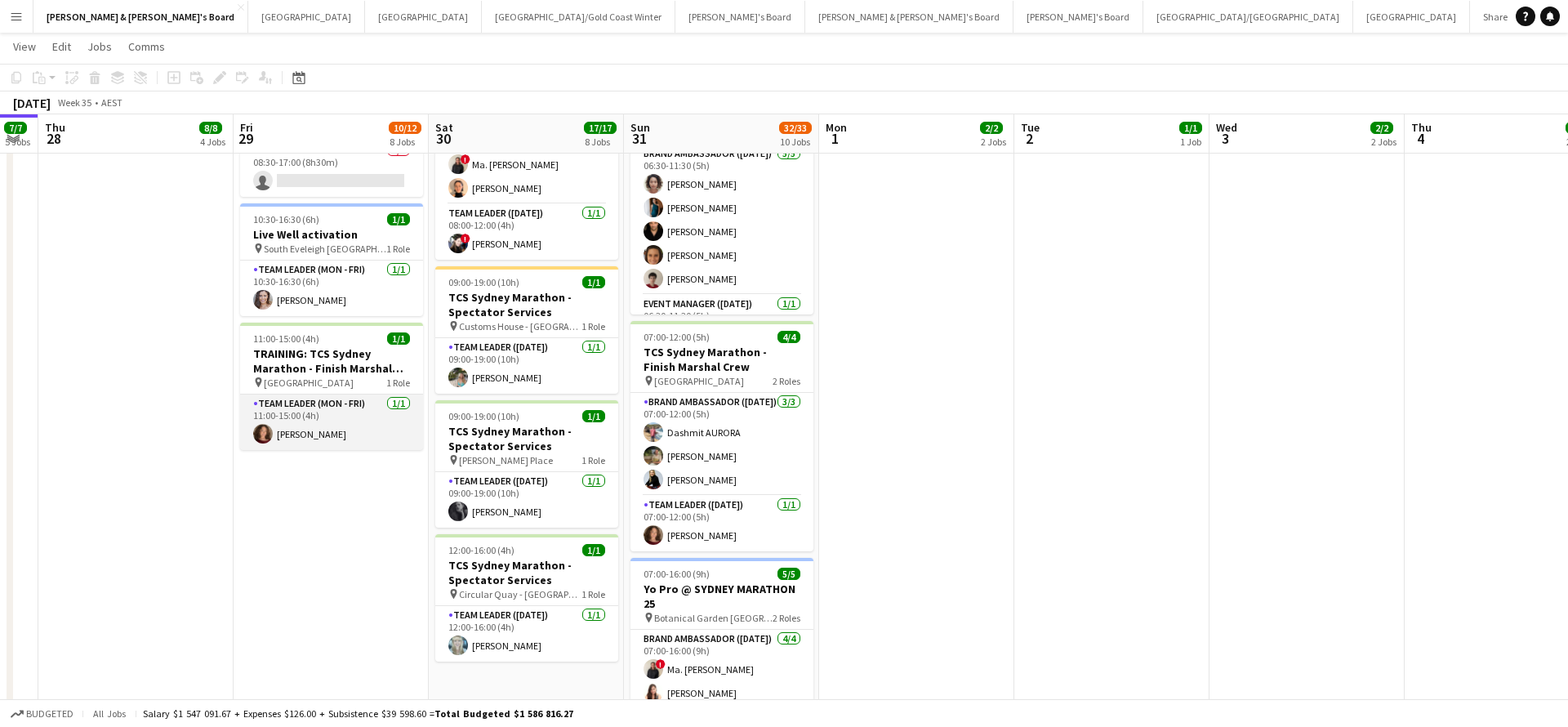
click at [358, 420] on app-card-role "Team Leader (Mon - Fri) [DATE] 11:00-15:00 (4h) [PERSON_NAME]" at bounding box center [331, 422] width 183 height 55
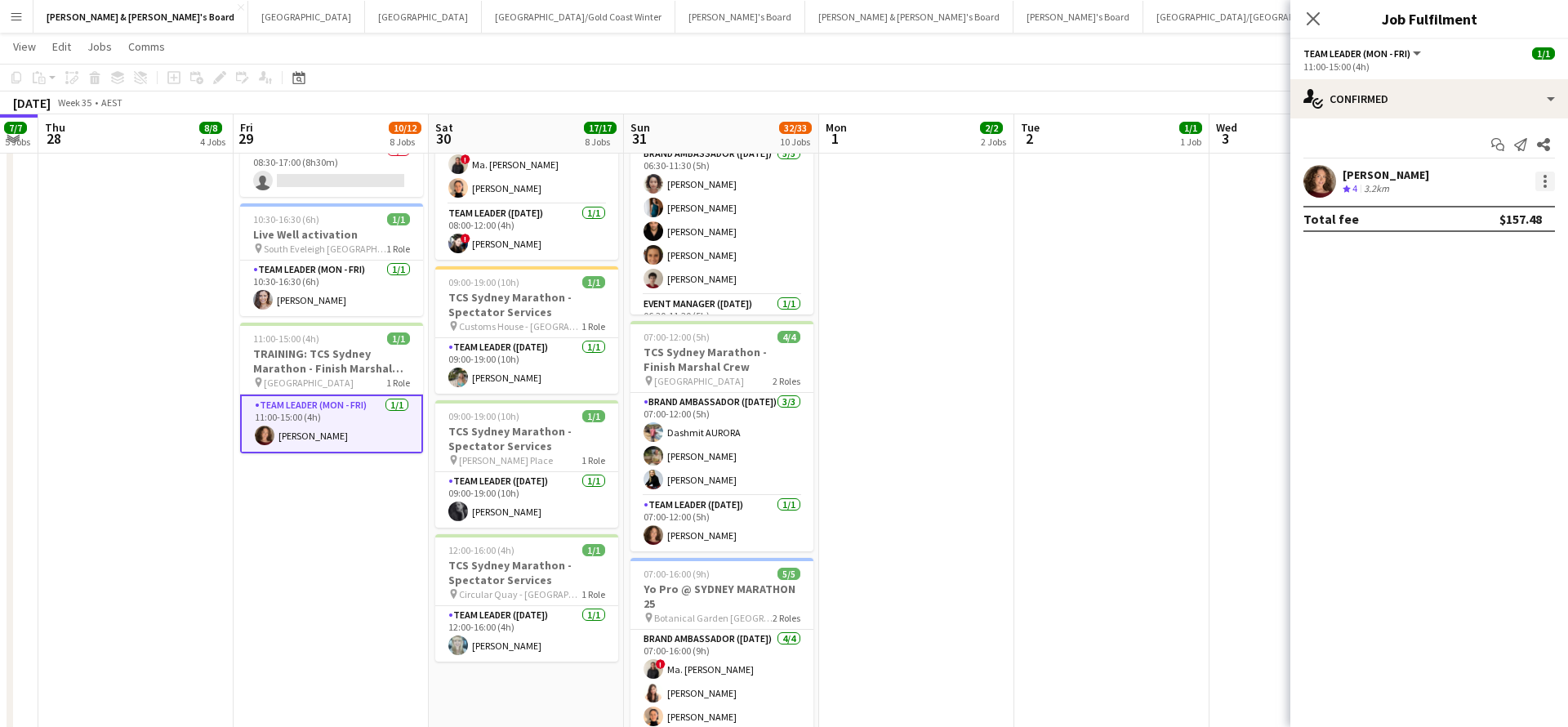
click at [1546, 175] on div at bounding box center [1546, 177] width 3 height 3
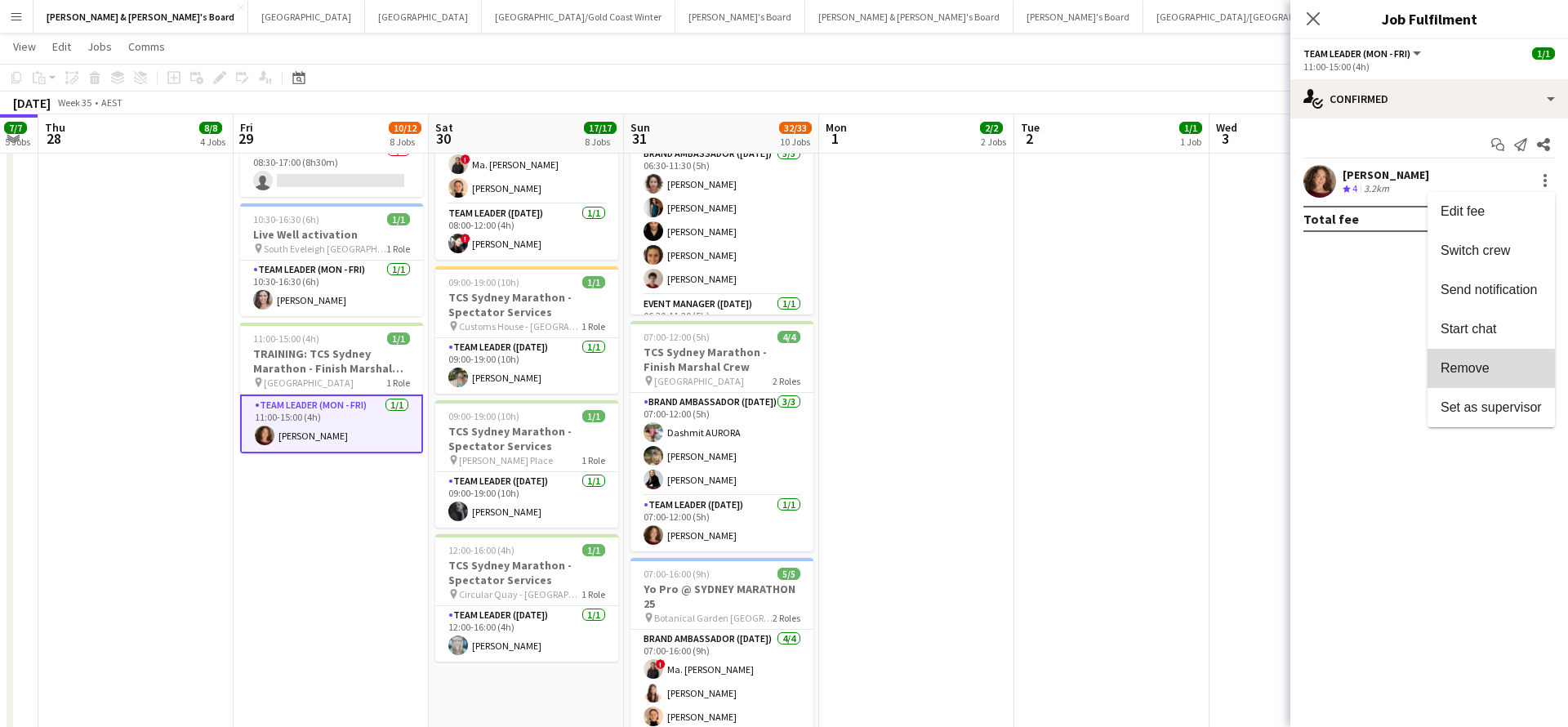
click at [1457, 376] on button "Remove" at bounding box center [1491, 367] width 128 height 39
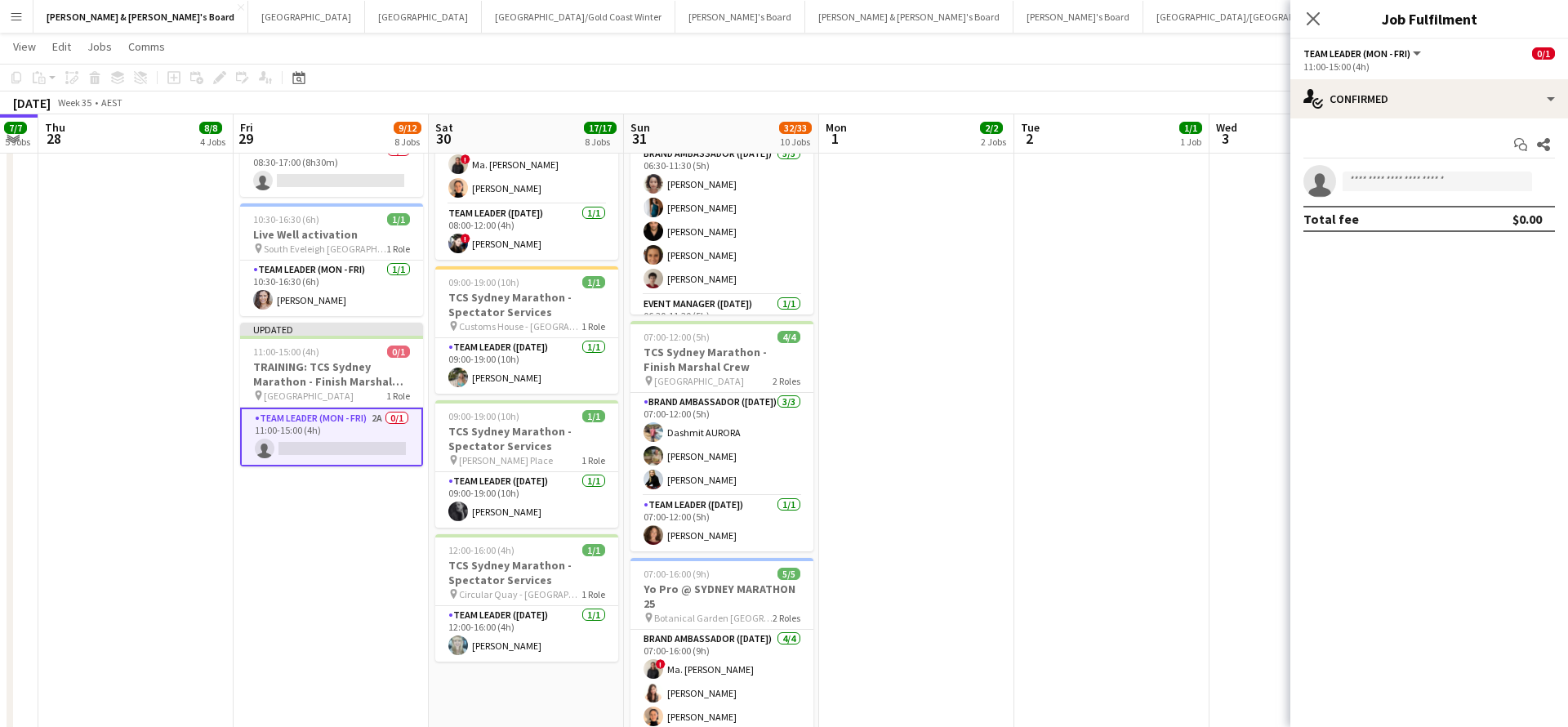
click at [1034, 400] on app-date-cell at bounding box center [1112, 352] width 195 height 1850
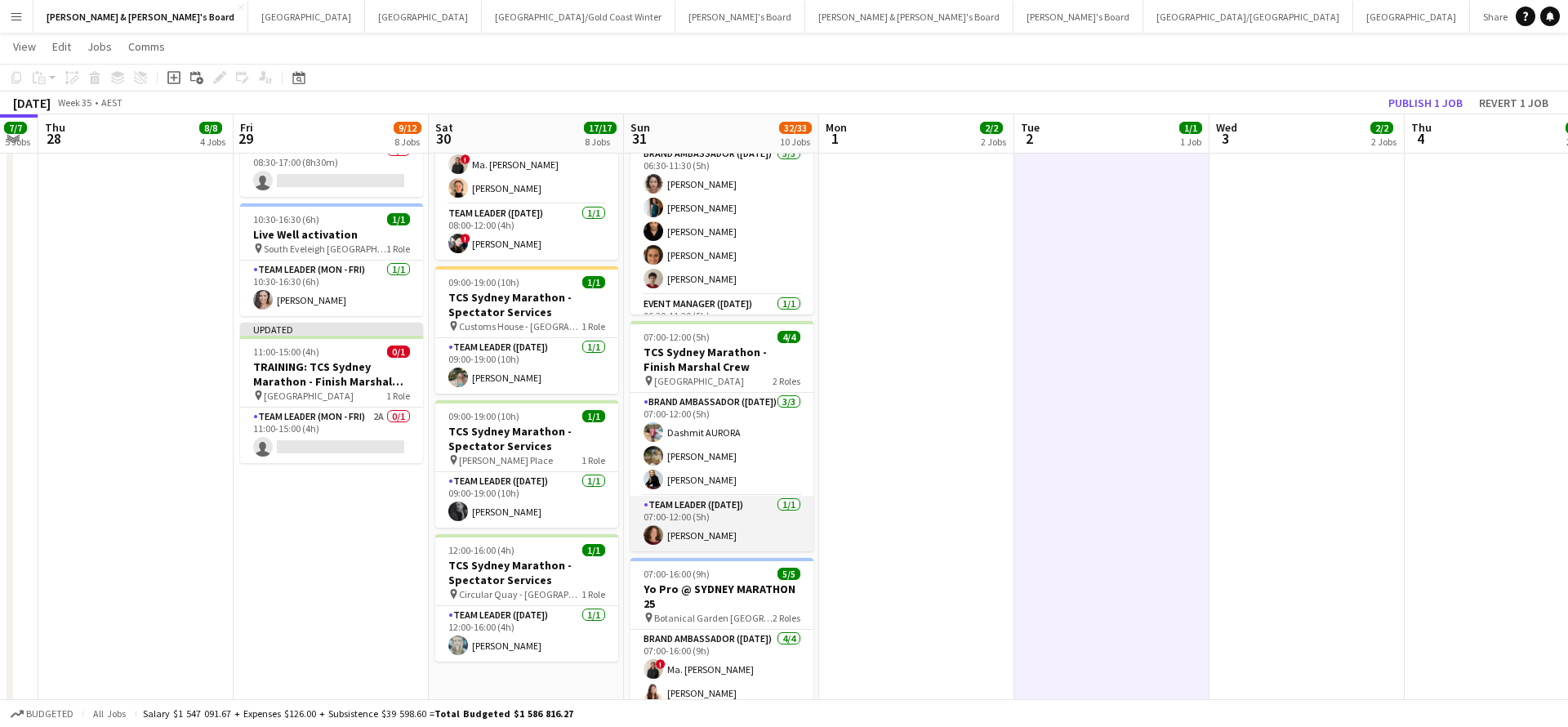
click at [722, 518] on app-card-role "Team Leader ([DATE]) [DATE] 07:00-12:00 (5h) [PERSON_NAME]" at bounding box center [722, 523] width 183 height 55
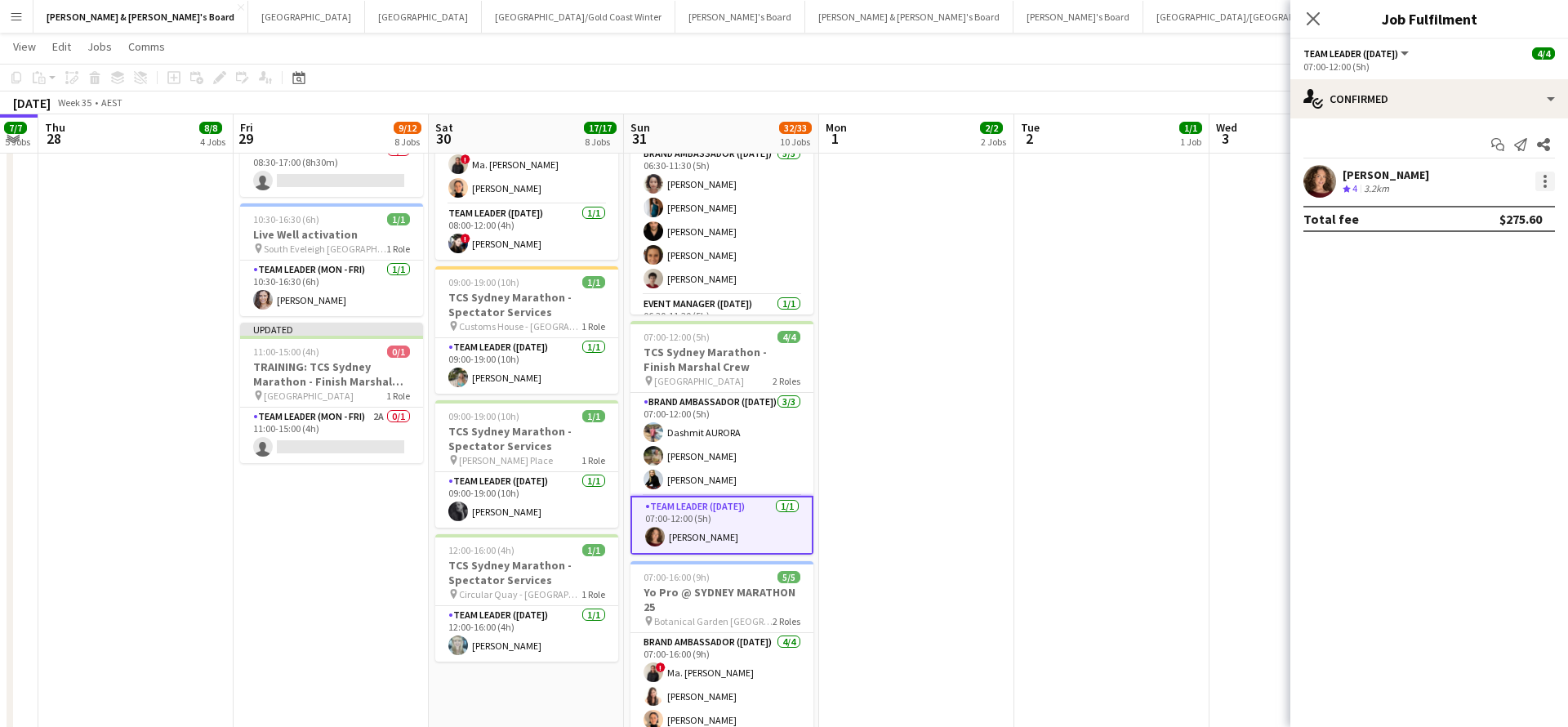
click at [1549, 180] on div at bounding box center [1545, 181] width 20 height 20
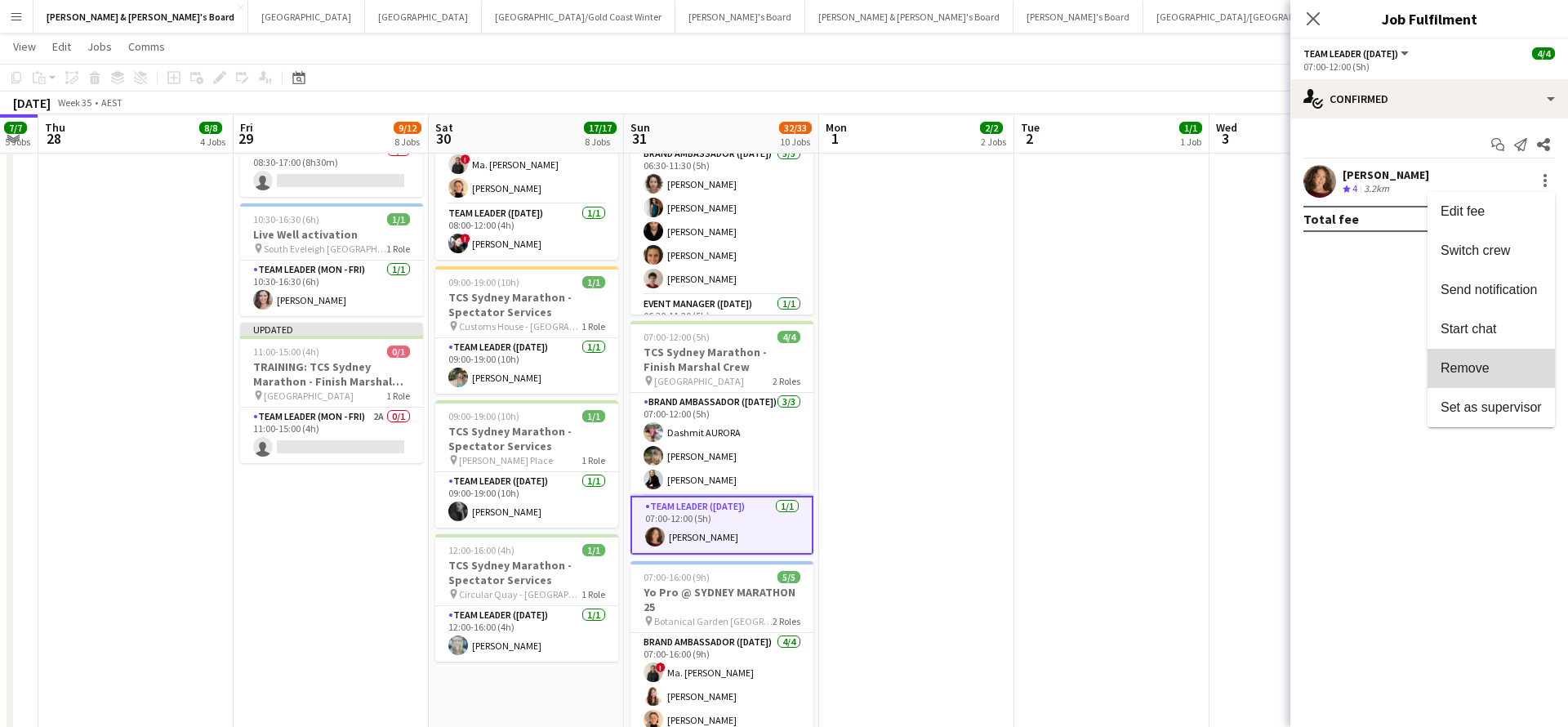
click at [1463, 373] on span "Remove" at bounding box center [1465, 368] width 49 height 14
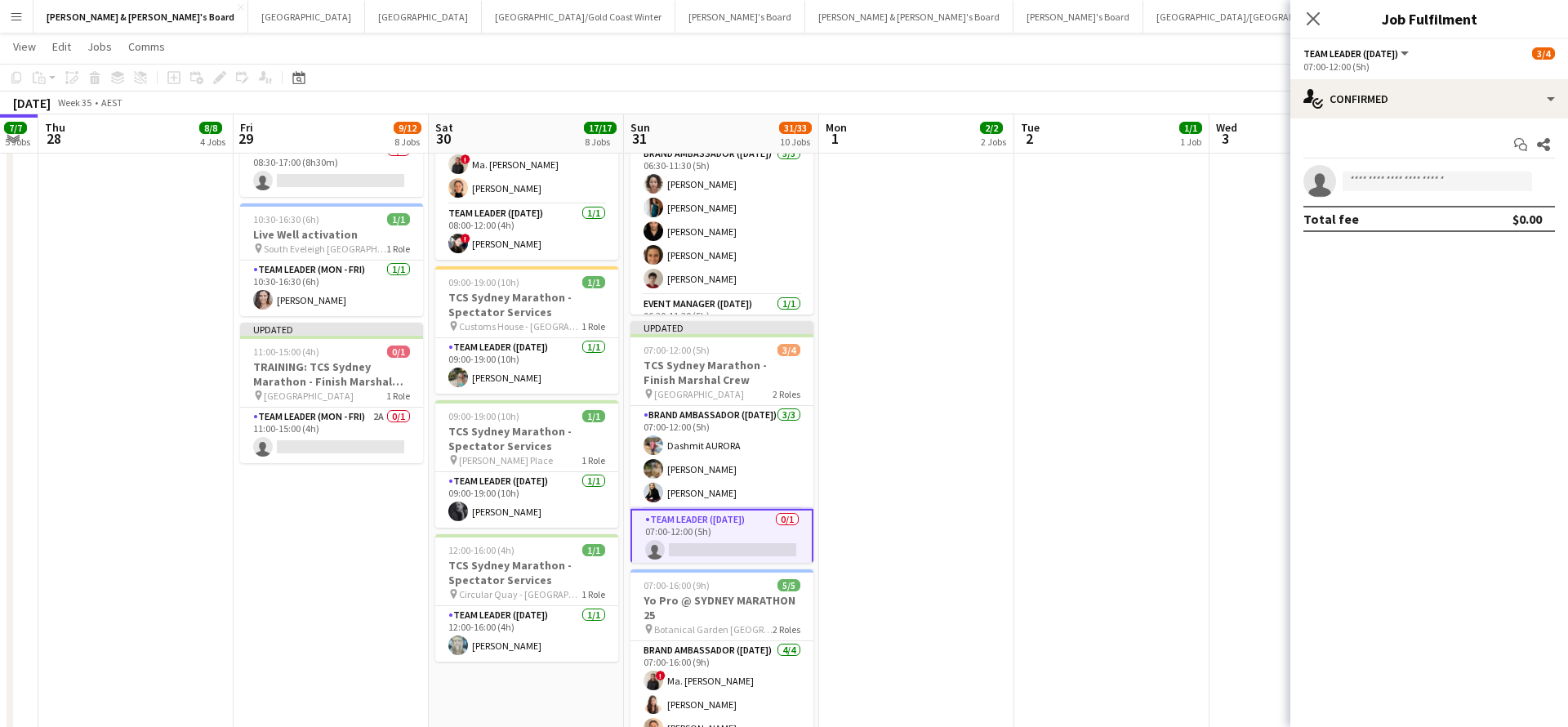
click at [1051, 384] on app-date-cell at bounding box center [1112, 352] width 195 height 1850
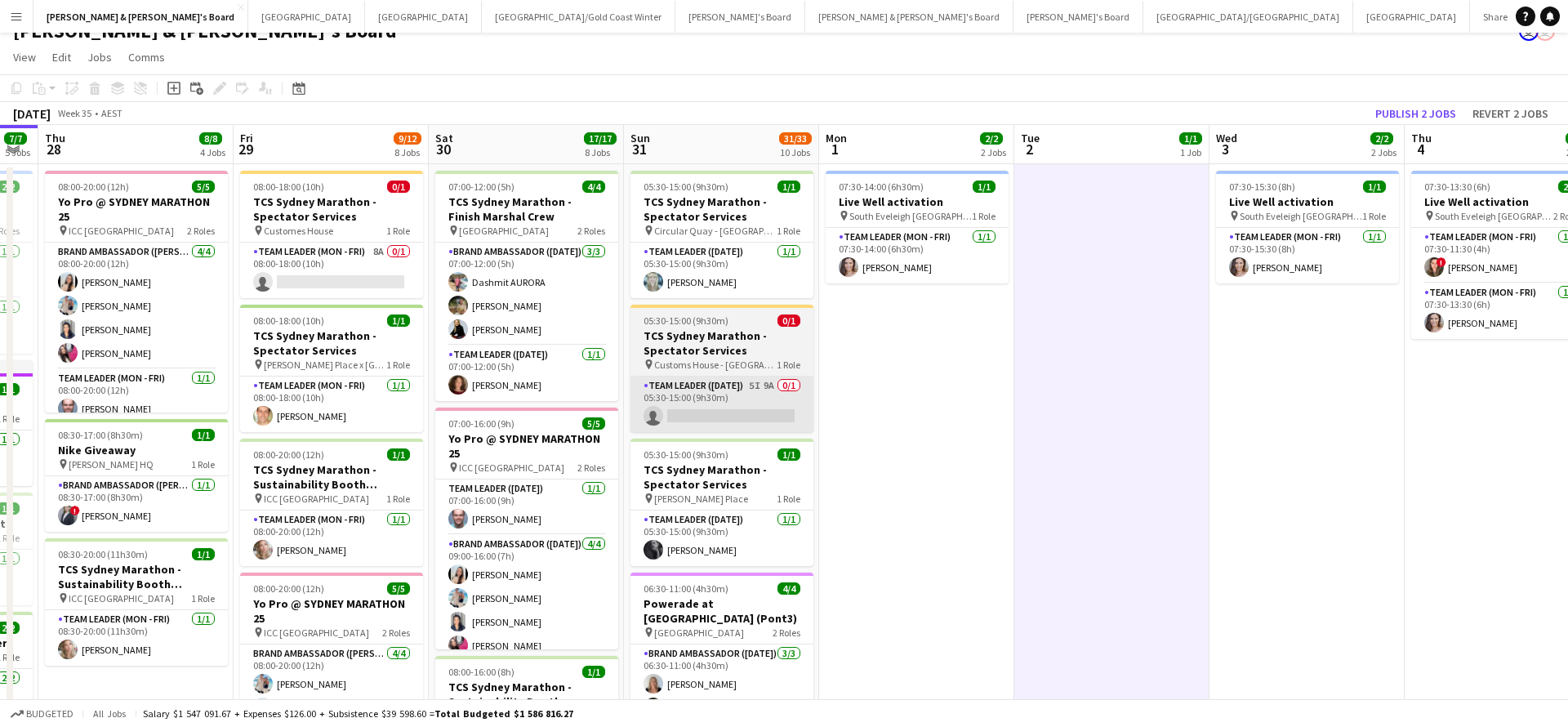
scroll to position [15, 0]
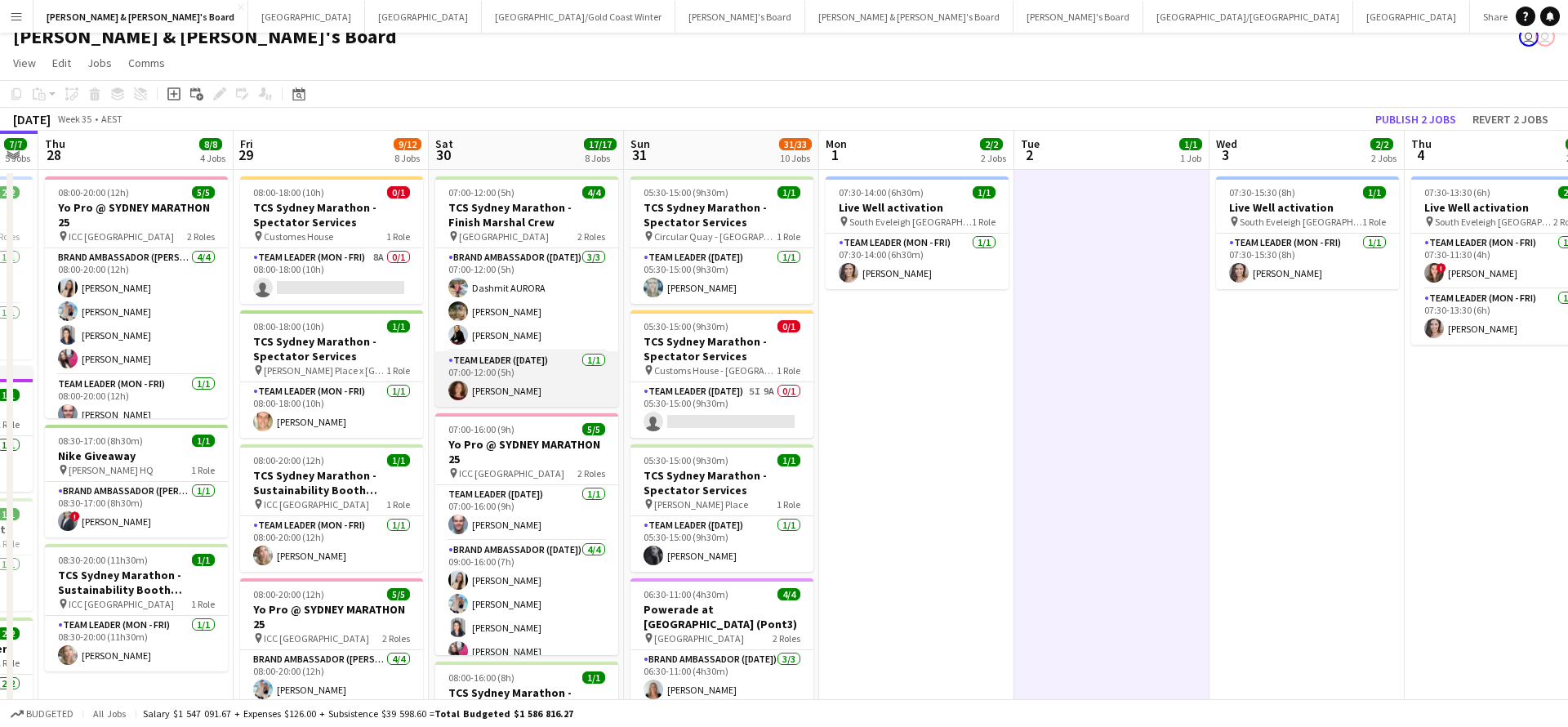
click at [563, 379] on app-card-role "Team Leader ([DATE]) [DATE] 07:00-12:00 (5h) [PERSON_NAME]" at bounding box center [527, 379] width 183 height 55
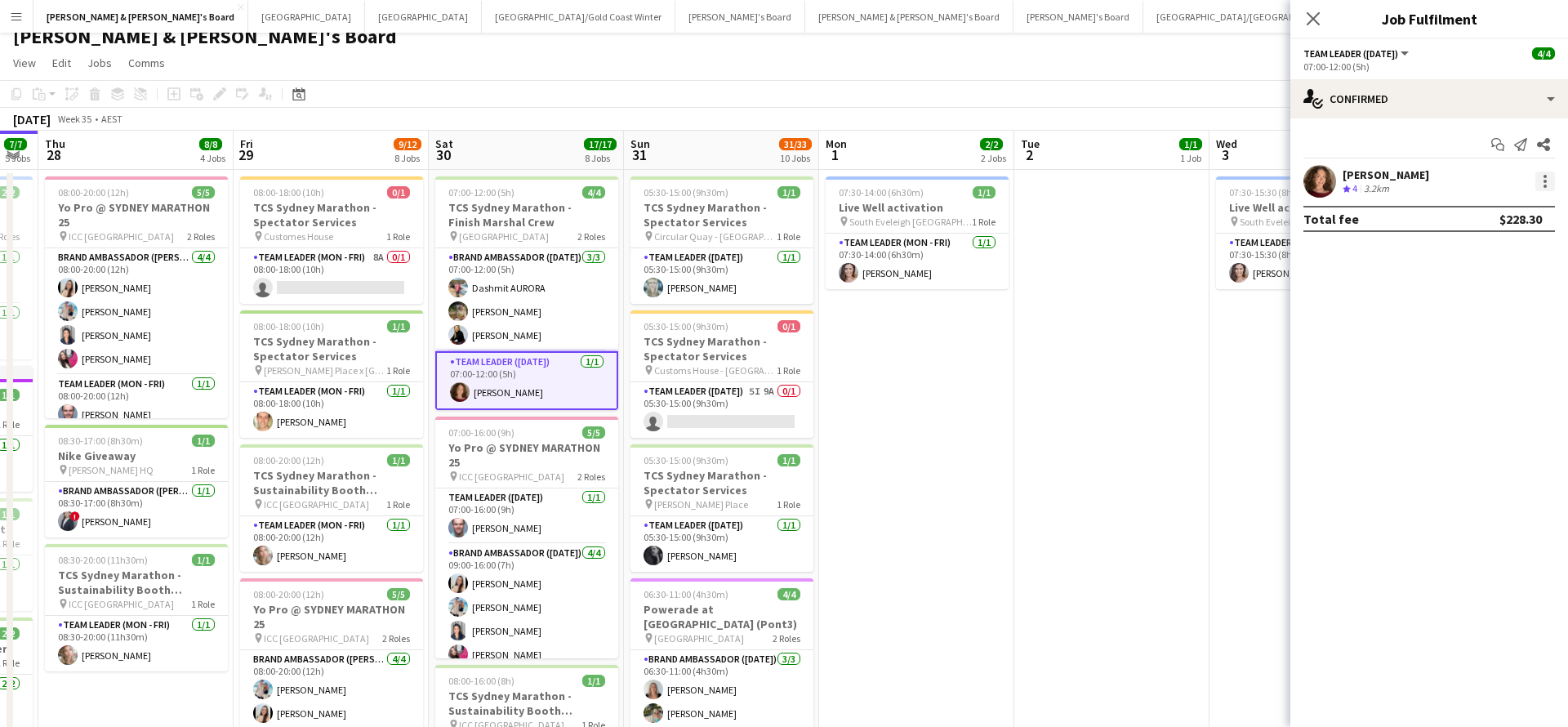
click at [1546, 185] on div at bounding box center [1546, 186] width 3 height 3
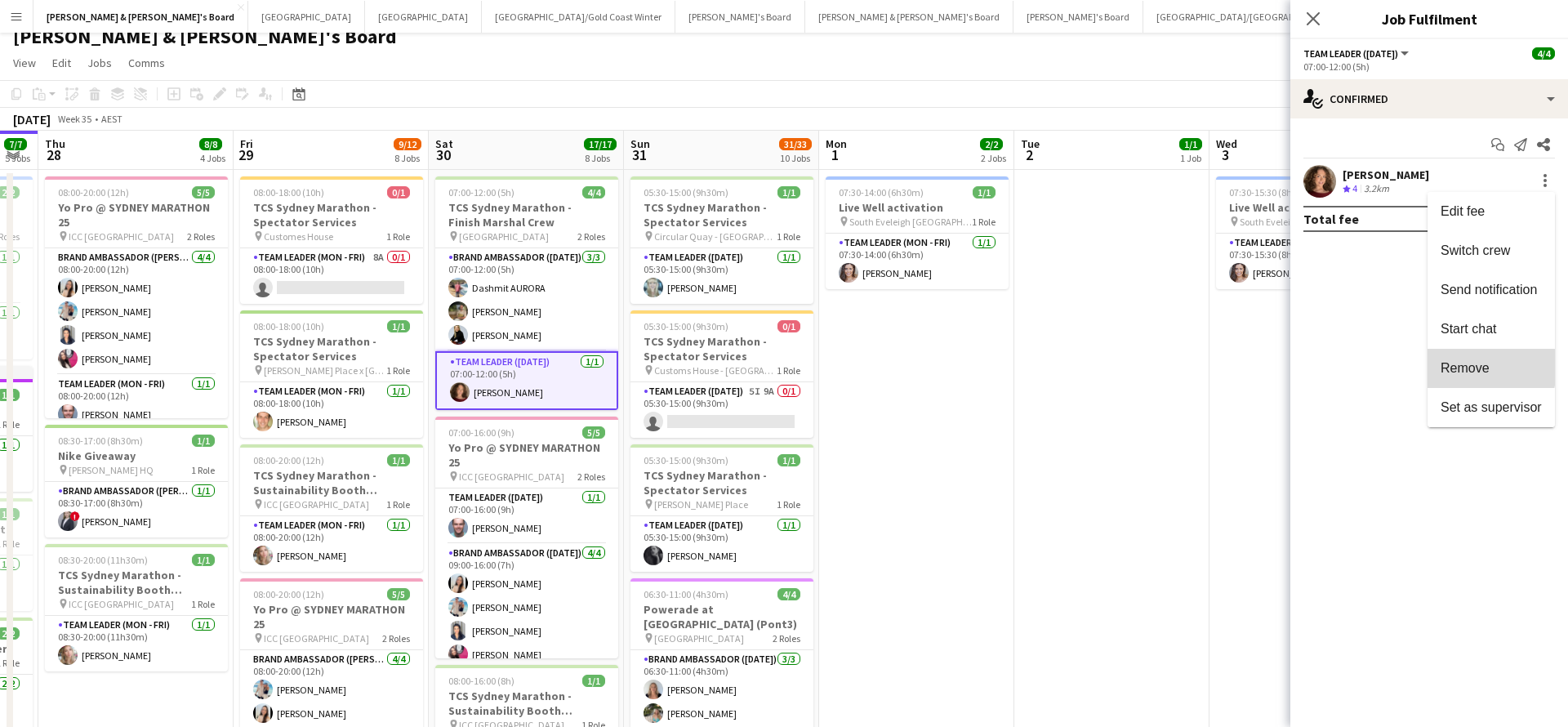
click at [1468, 364] on span "Remove" at bounding box center [1465, 368] width 49 height 14
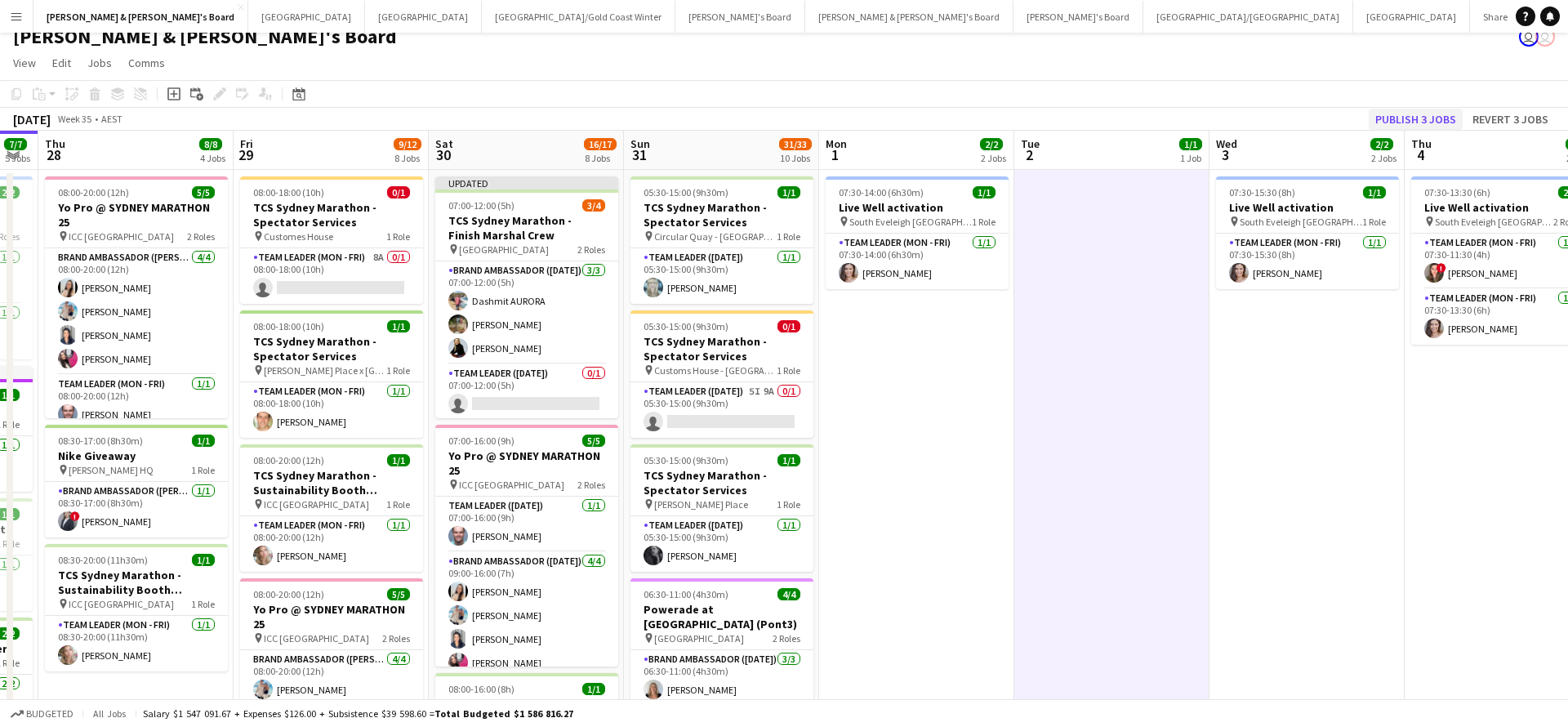
click at [1412, 121] on button "Publish 3 jobs" at bounding box center [1415, 119] width 94 height 22
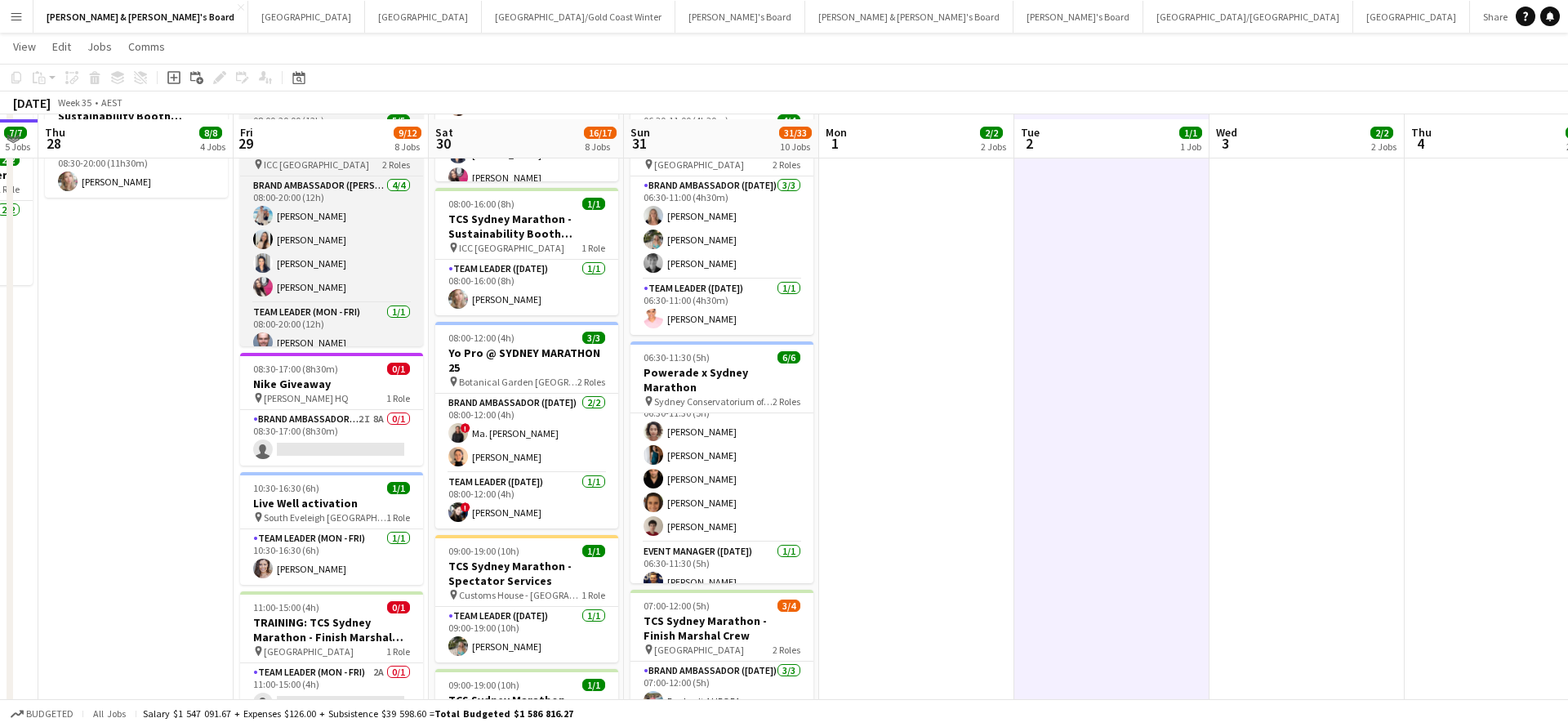
scroll to position [492, 0]
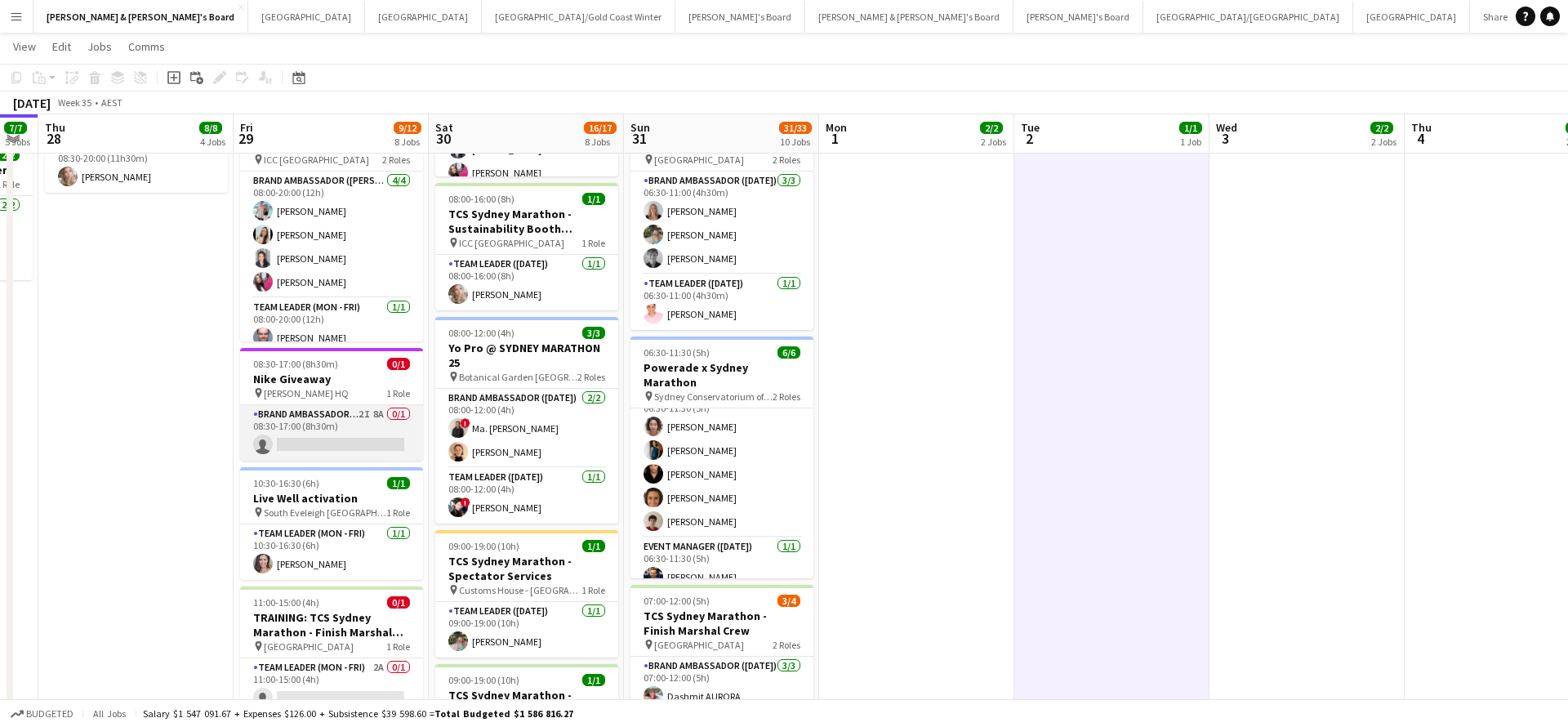
click at [342, 429] on app-card-role "Brand Ambassador (Mon - Fri) 2I 8A 0/1 08:30-17:00 (8h30m) single-neutral-actio…" at bounding box center [331, 433] width 183 height 55
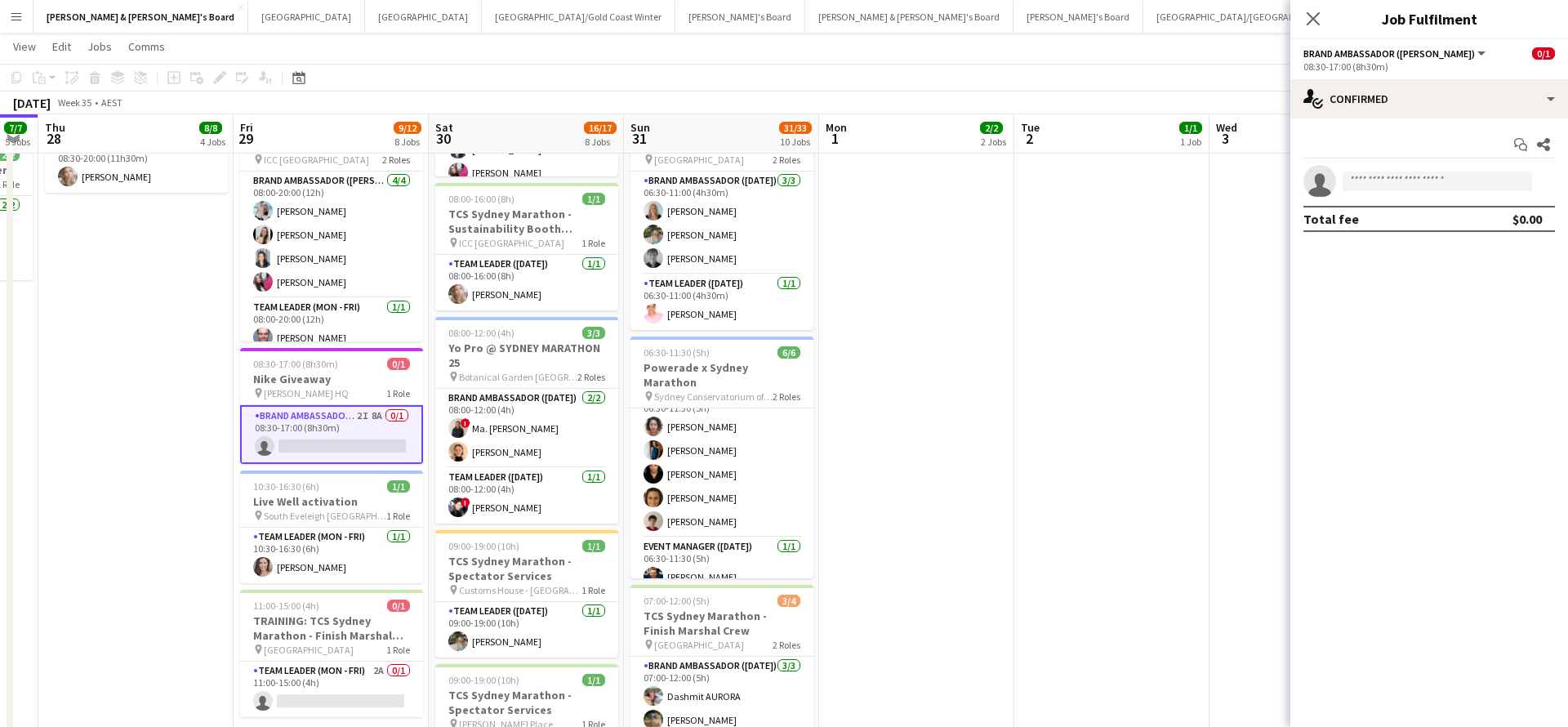
click at [160, 465] on app-date-cell "08:00-20:00 (12h) 5/[DEMOGRAPHIC_DATA] Pro @ [GEOGRAPHIC_DATA] MARATHON 25 pin …" at bounding box center [136, 616] width 195 height 1850
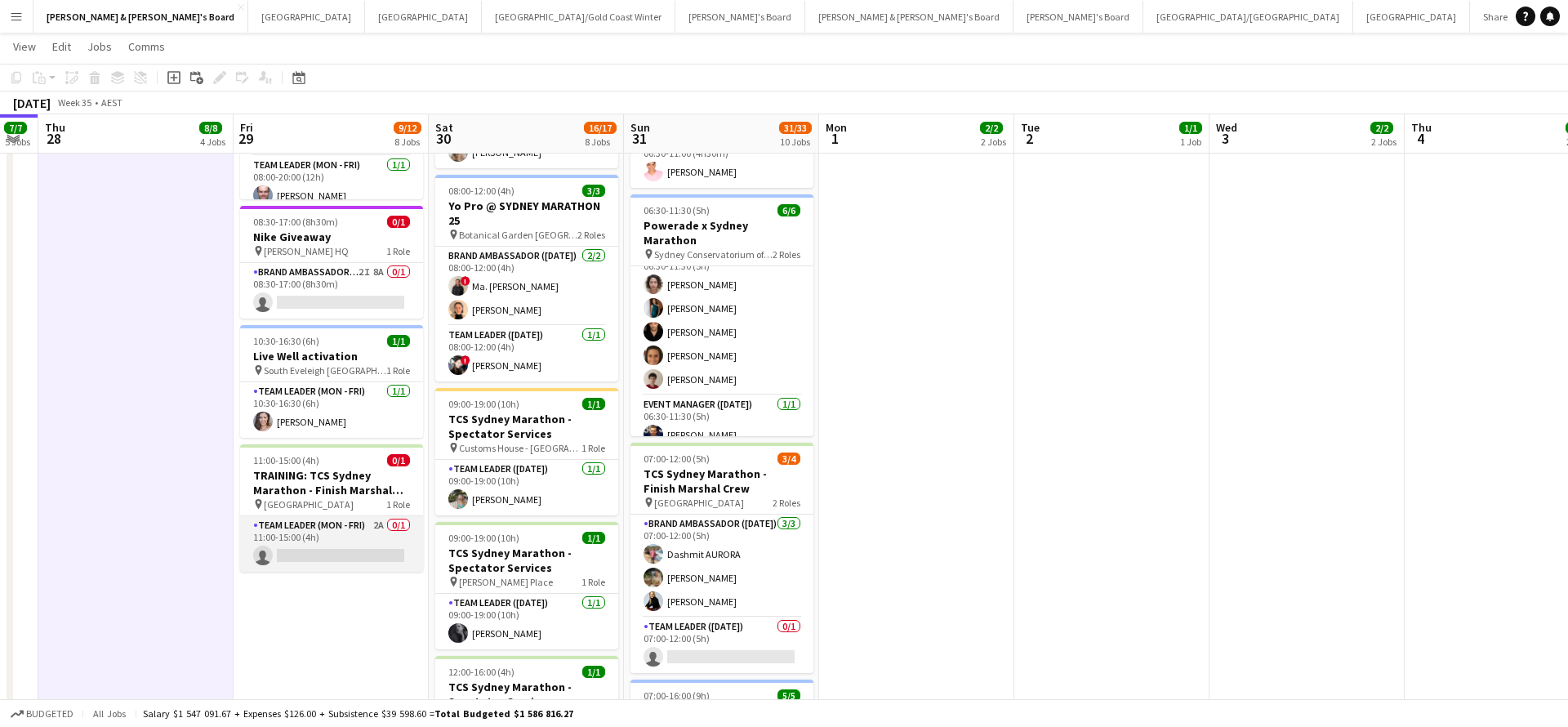
scroll to position [0, 351]
click at [340, 530] on app-card-role "Team Leader (Mon - Fri) 2A 0/1 11:00-15:00 (4h) single-neutral-actions" at bounding box center [332, 544] width 183 height 55
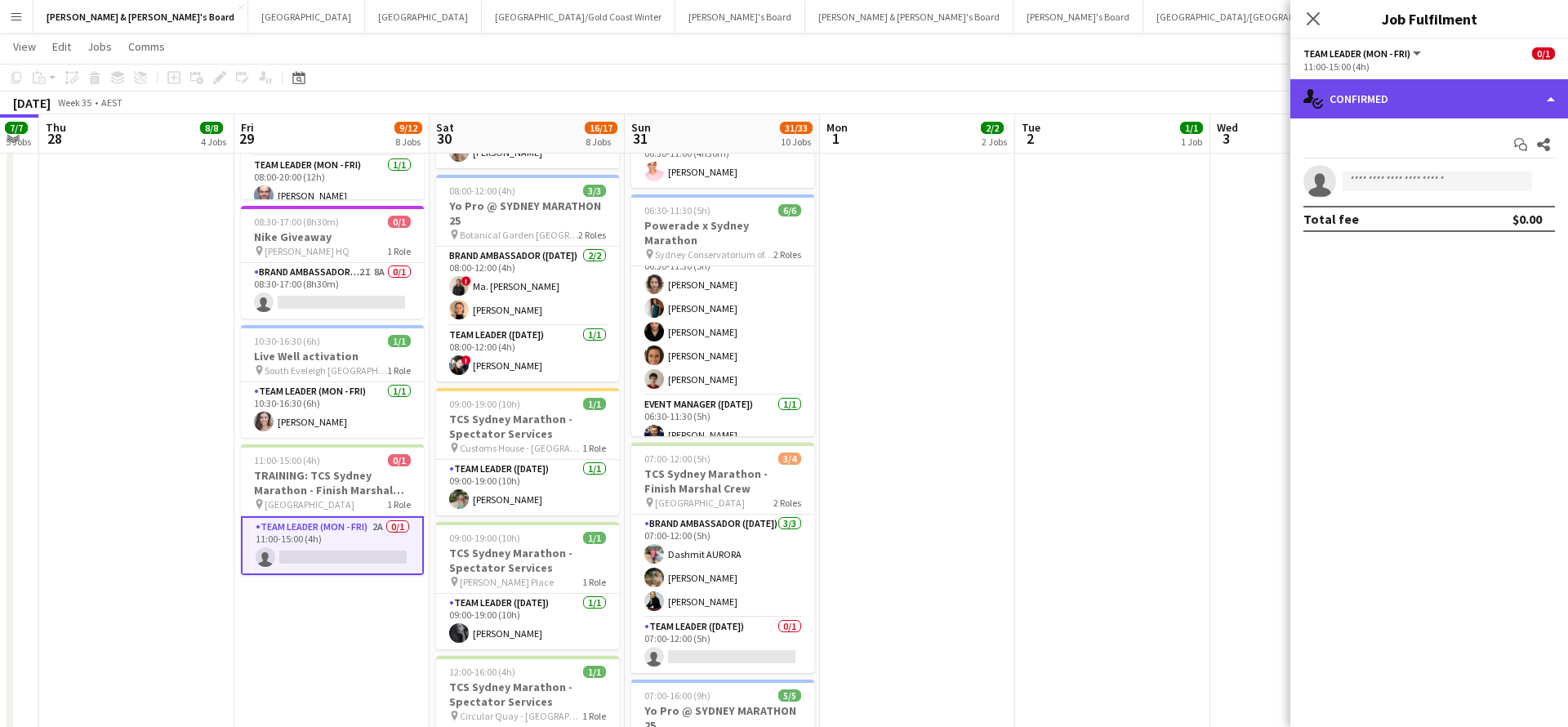
click at [1436, 85] on div "single-neutral-actions-check-2 Confirmed" at bounding box center [1429, 98] width 278 height 39
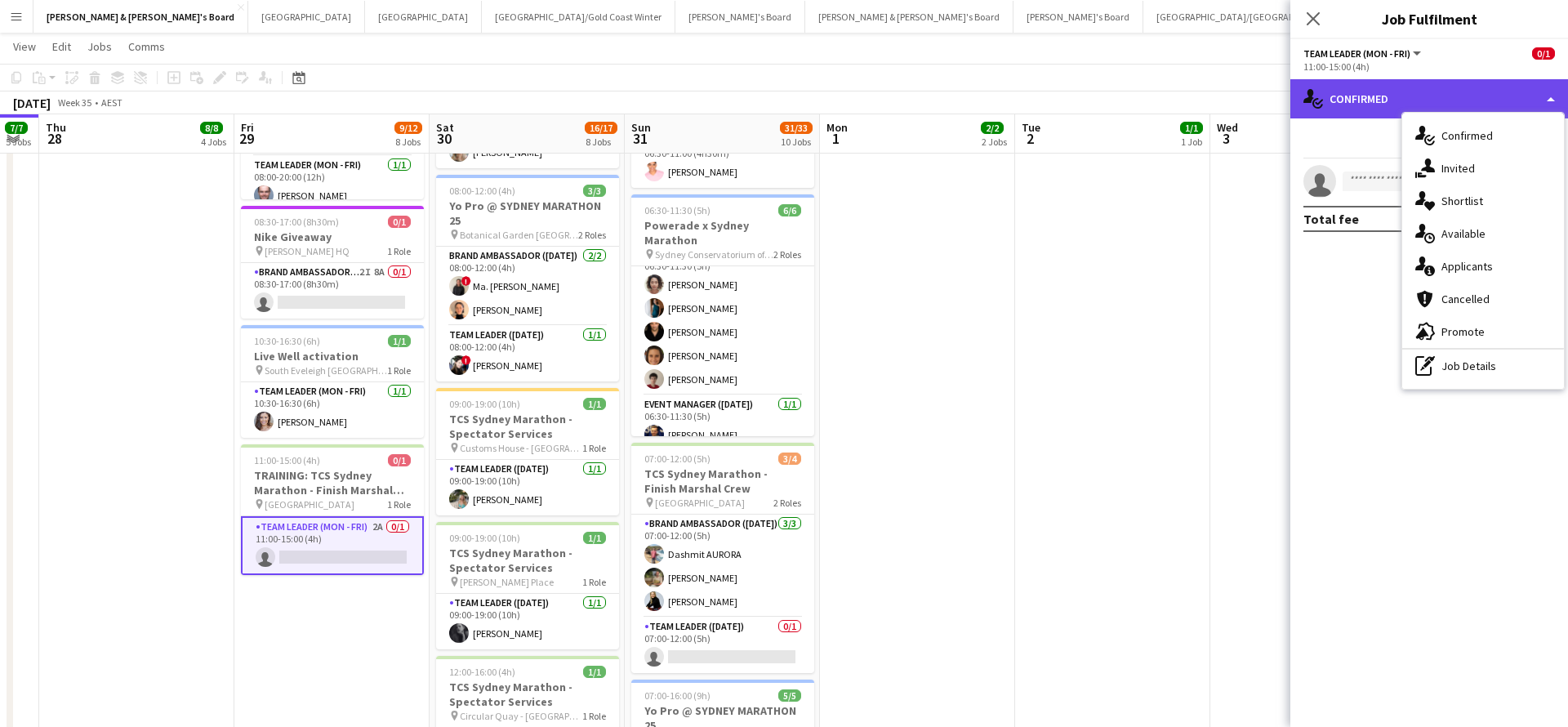
click at [1410, 94] on div "single-neutral-actions-check-2 Confirmed" at bounding box center [1429, 98] width 278 height 39
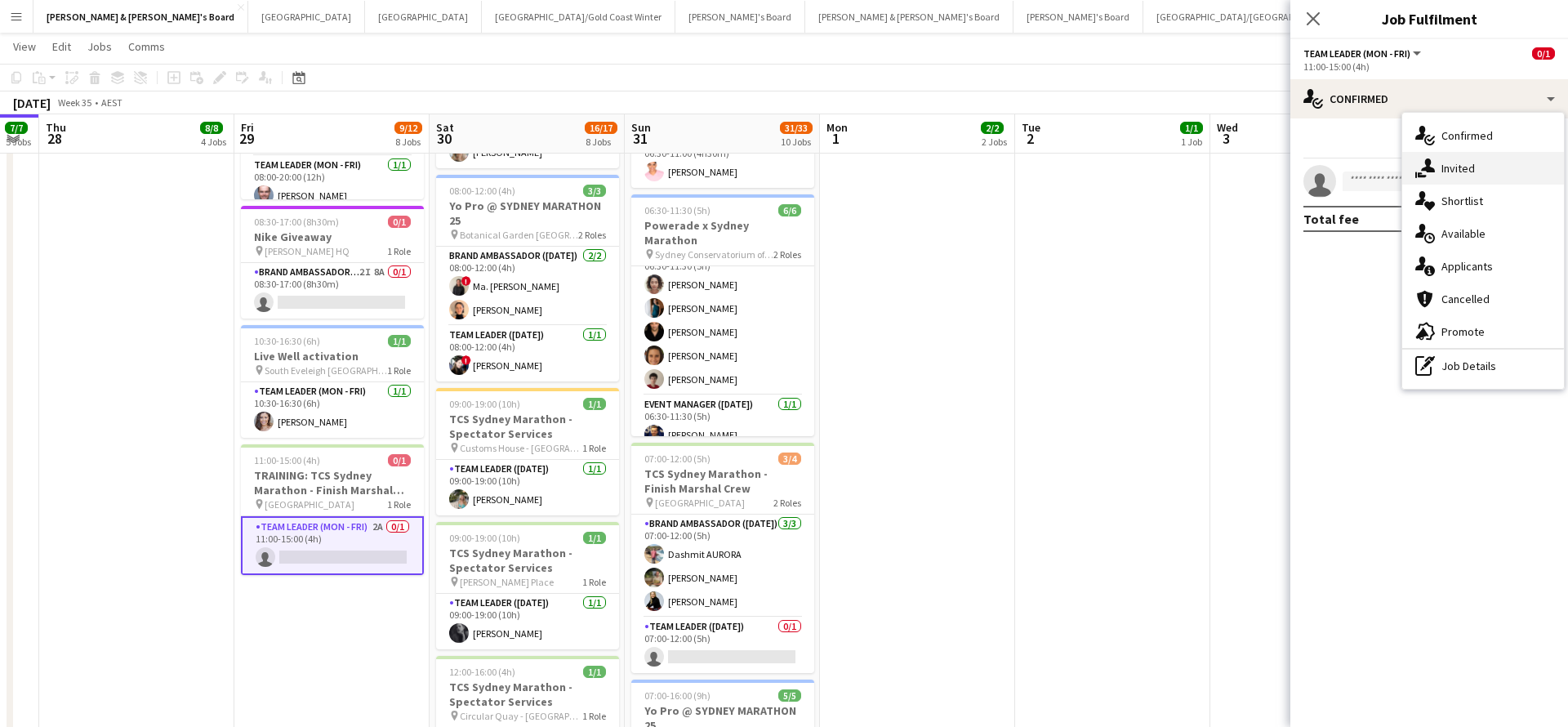
click at [1462, 168] on div "single-neutral-actions-share-1 Invited" at bounding box center [1483, 168] width 162 height 33
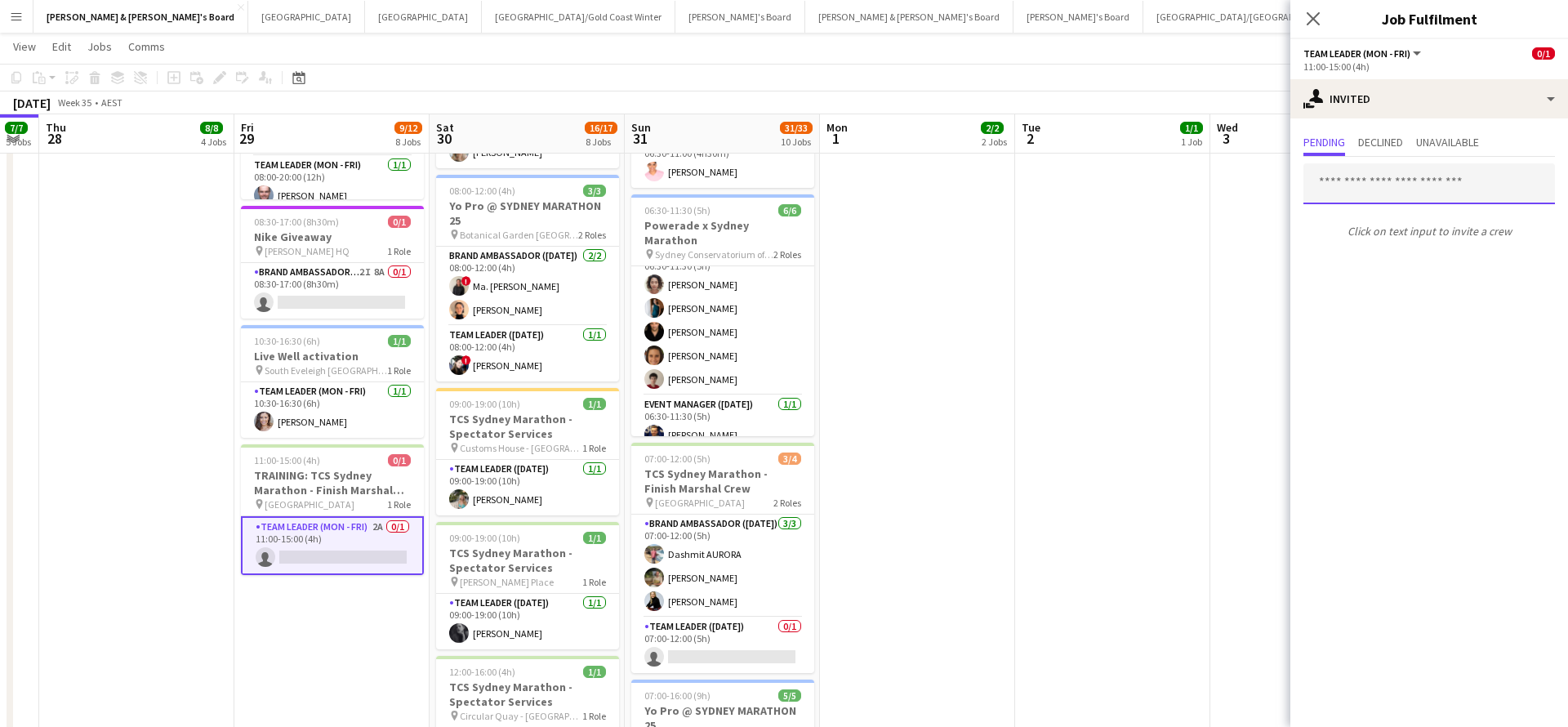
click at [1382, 189] on input "text" at bounding box center [1429, 183] width 252 height 41
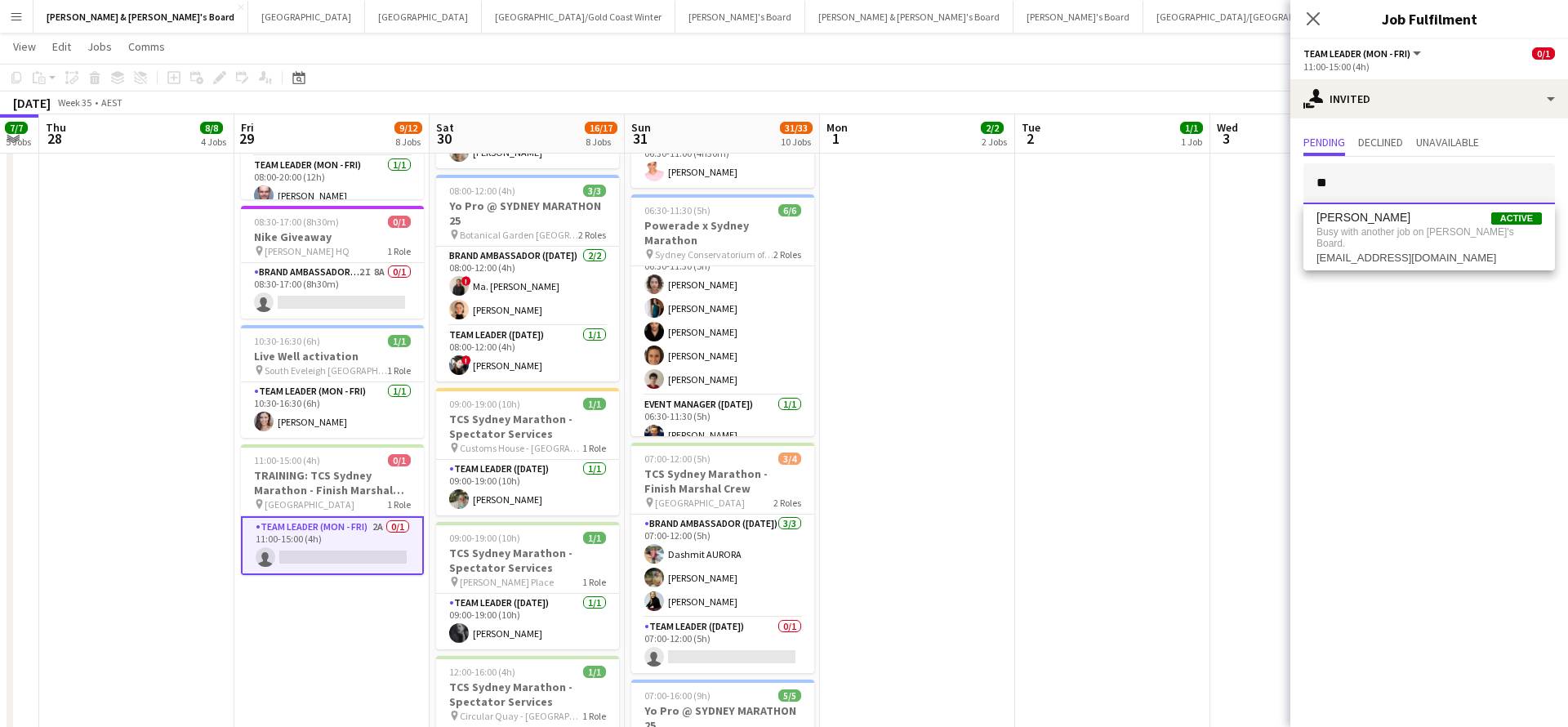
type input "*"
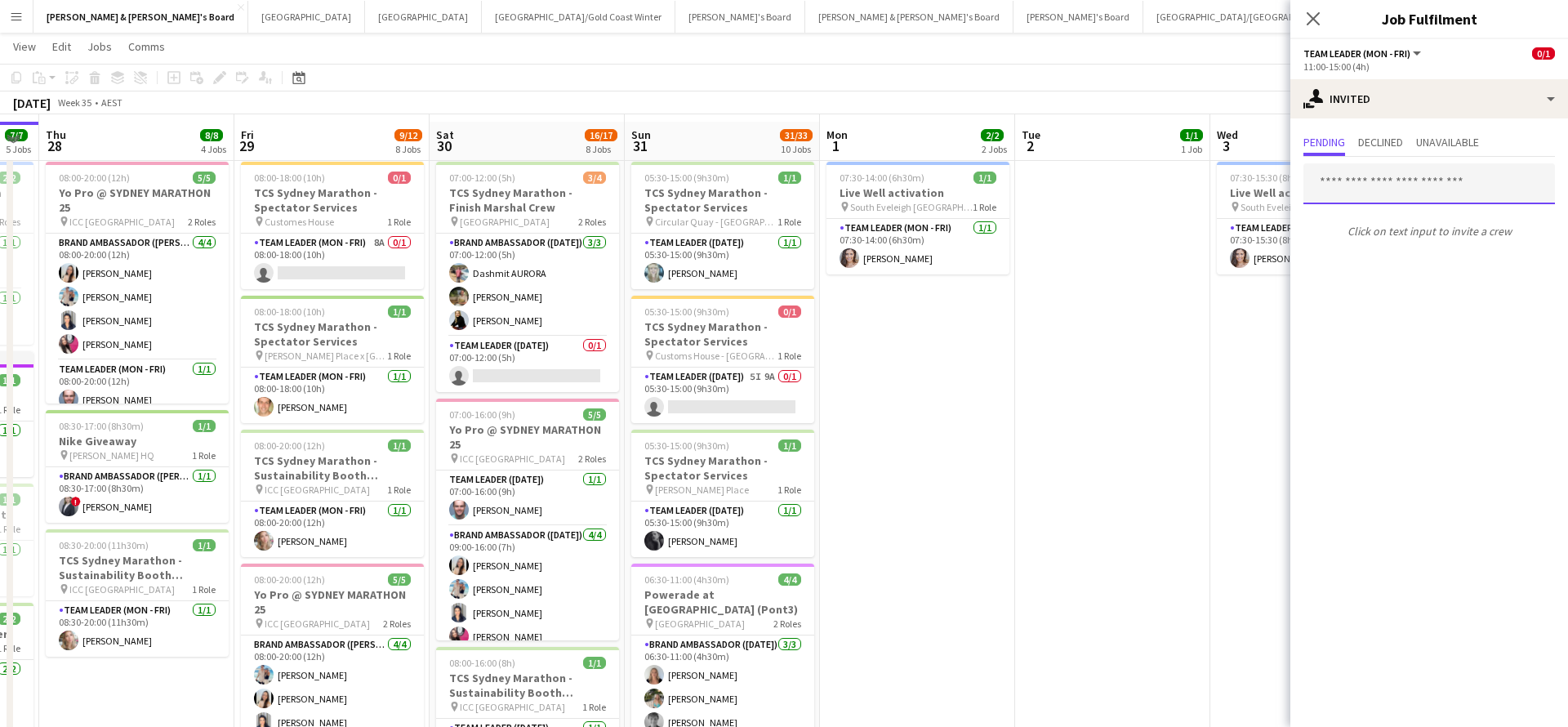
scroll to position [26, 0]
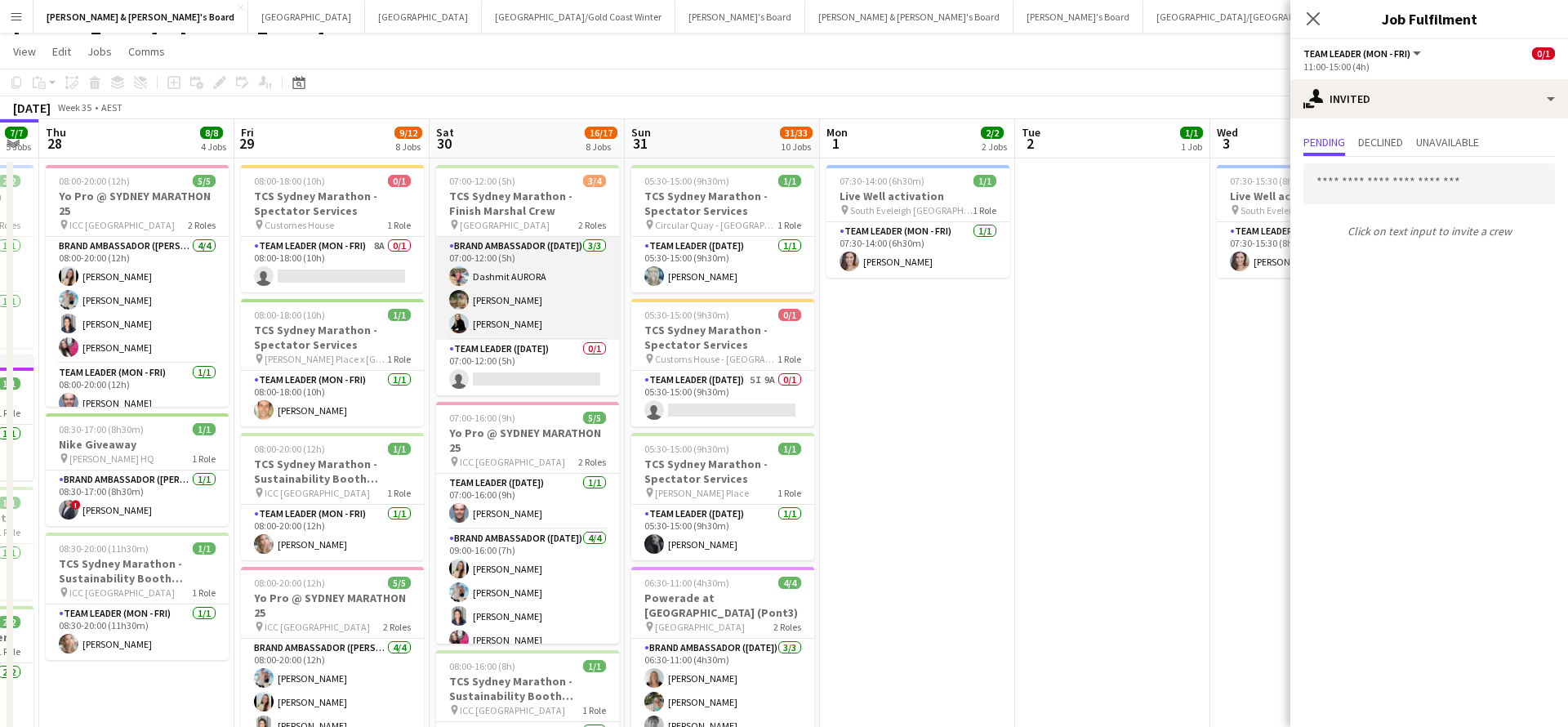
click at [505, 325] on app-card-role "Brand Ambassador ([DATE]) [DATE] 07:00-12:00 (5h) Dashmit AURORA [PERSON_NAME] …" at bounding box center [528, 288] width 183 height 103
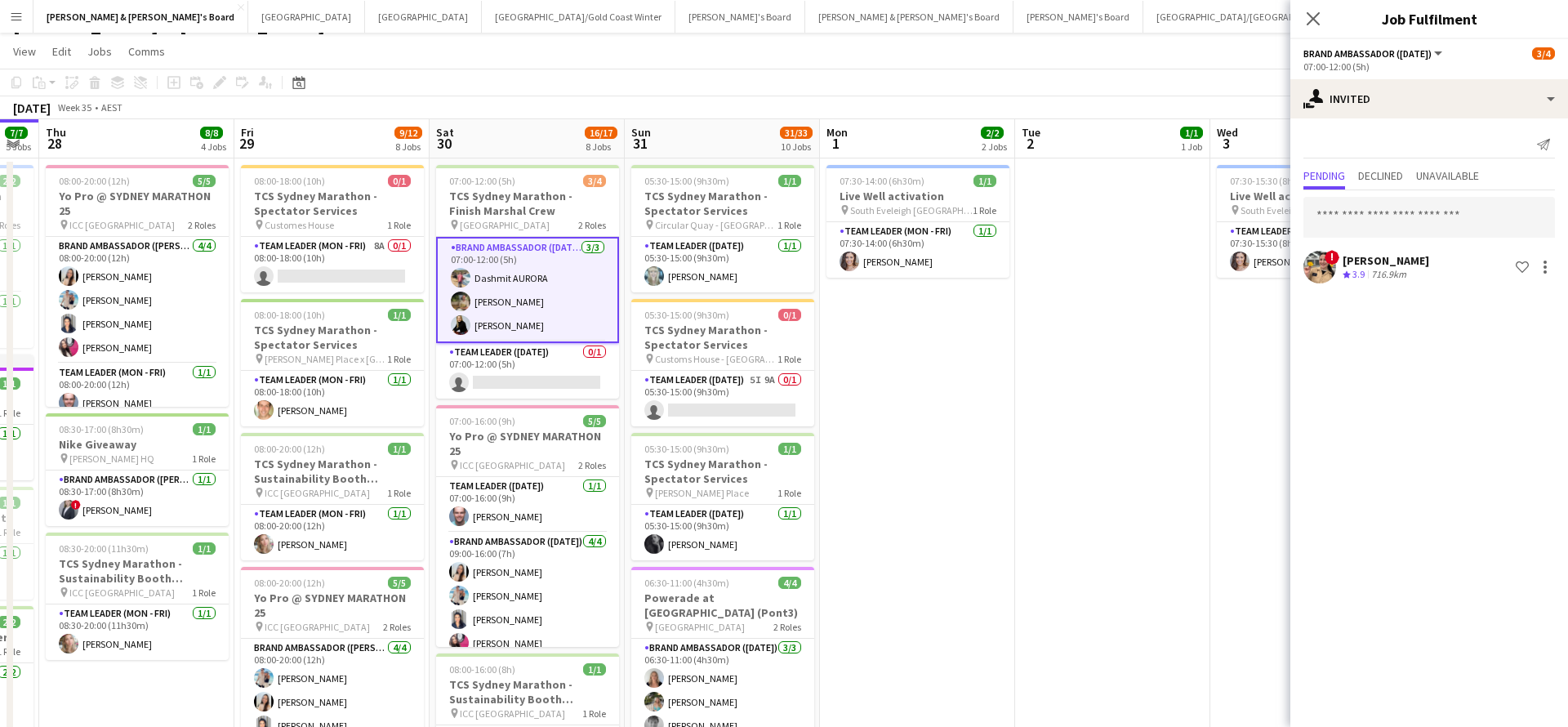
click at [501, 323] on app-card-role "Brand Ambassador ([DATE]) [DATE] 07:00-12:00 (5h) Dashmit AURORA [PERSON_NAME] …" at bounding box center [528, 290] width 183 height 106
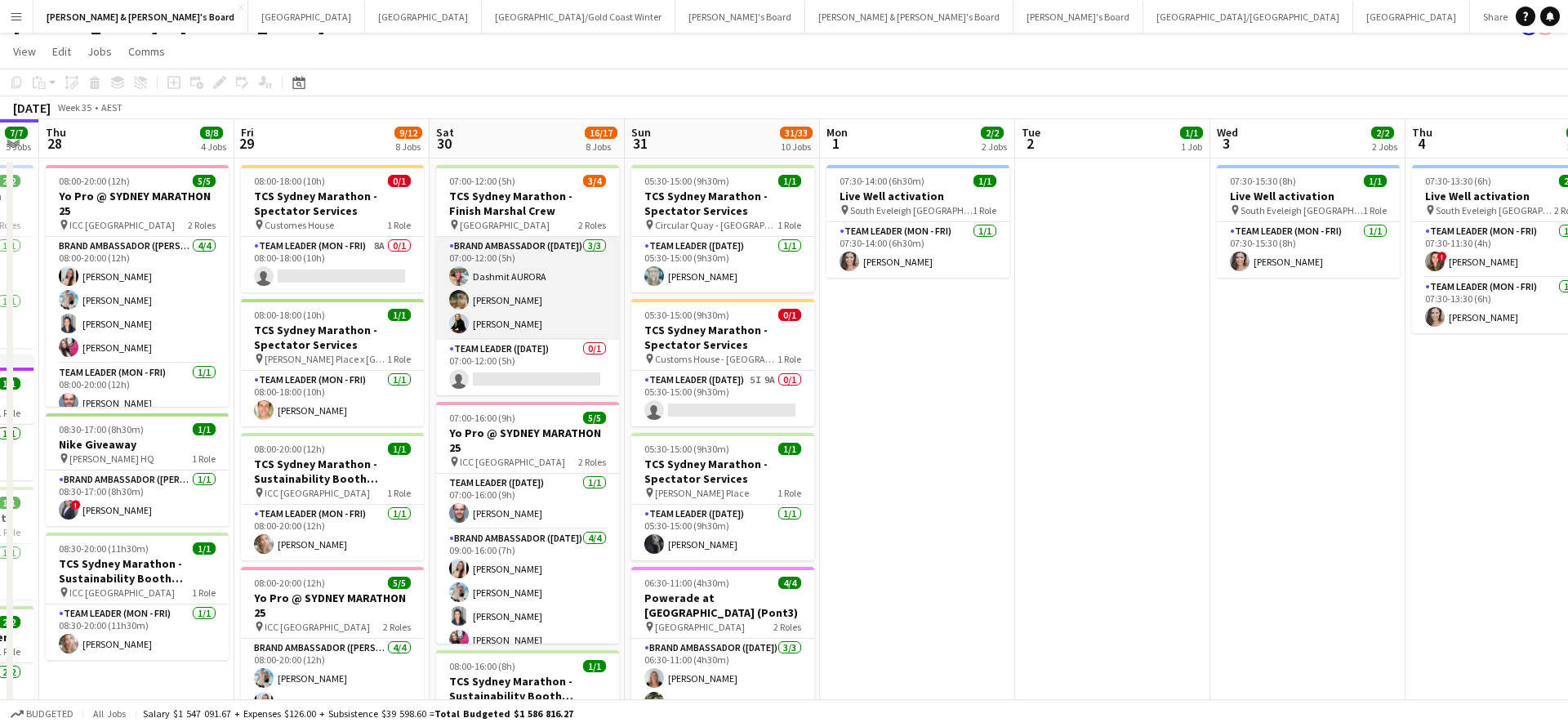
click at [521, 323] on app-card-role "Brand Ambassador ([DATE]) [DATE] 07:00-12:00 (5h) Dashmit AURORA [PERSON_NAME] …" at bounding box center [528, 288] width 183 height 103
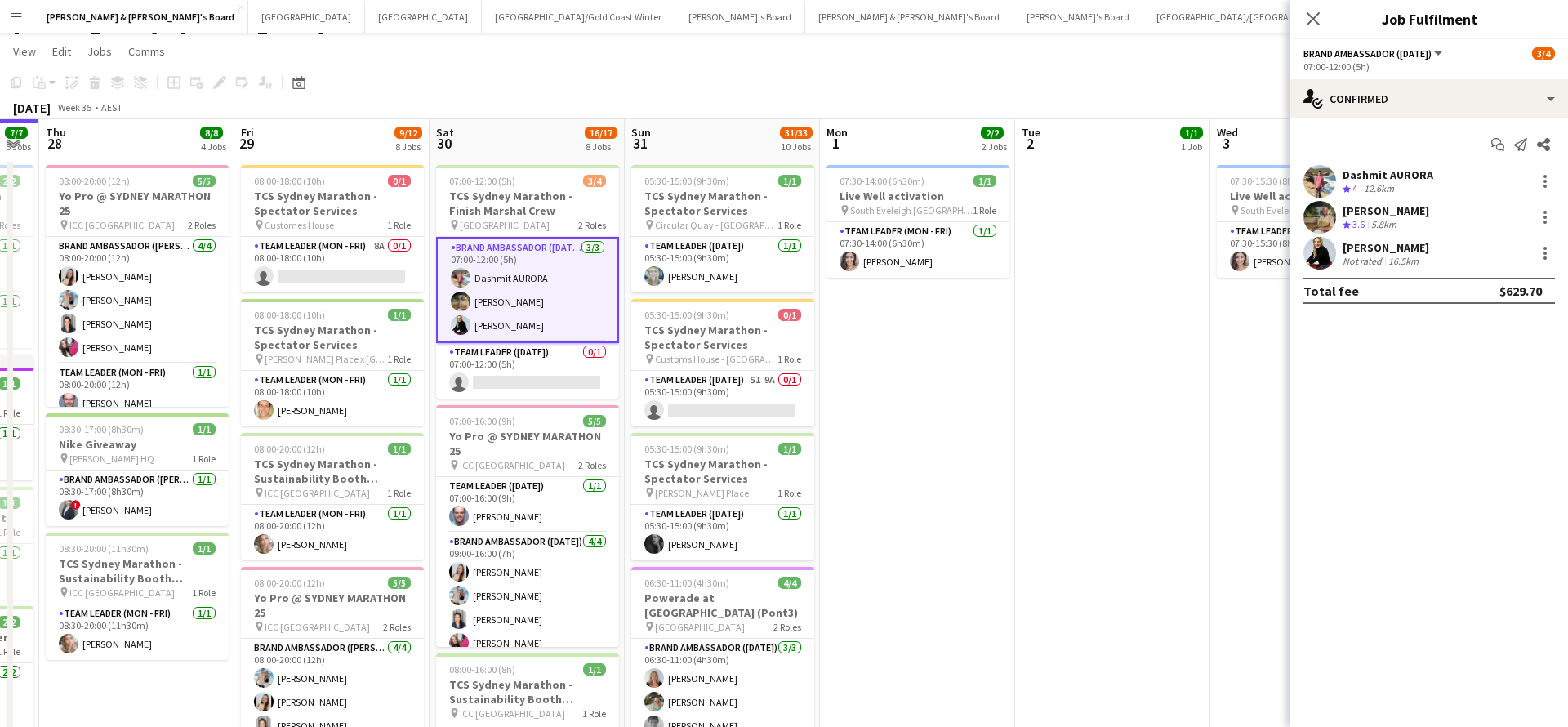
click at [1401, 252] on div "[PERSON_NAME]" at bounding box center [1386, 247] width 86 height 15
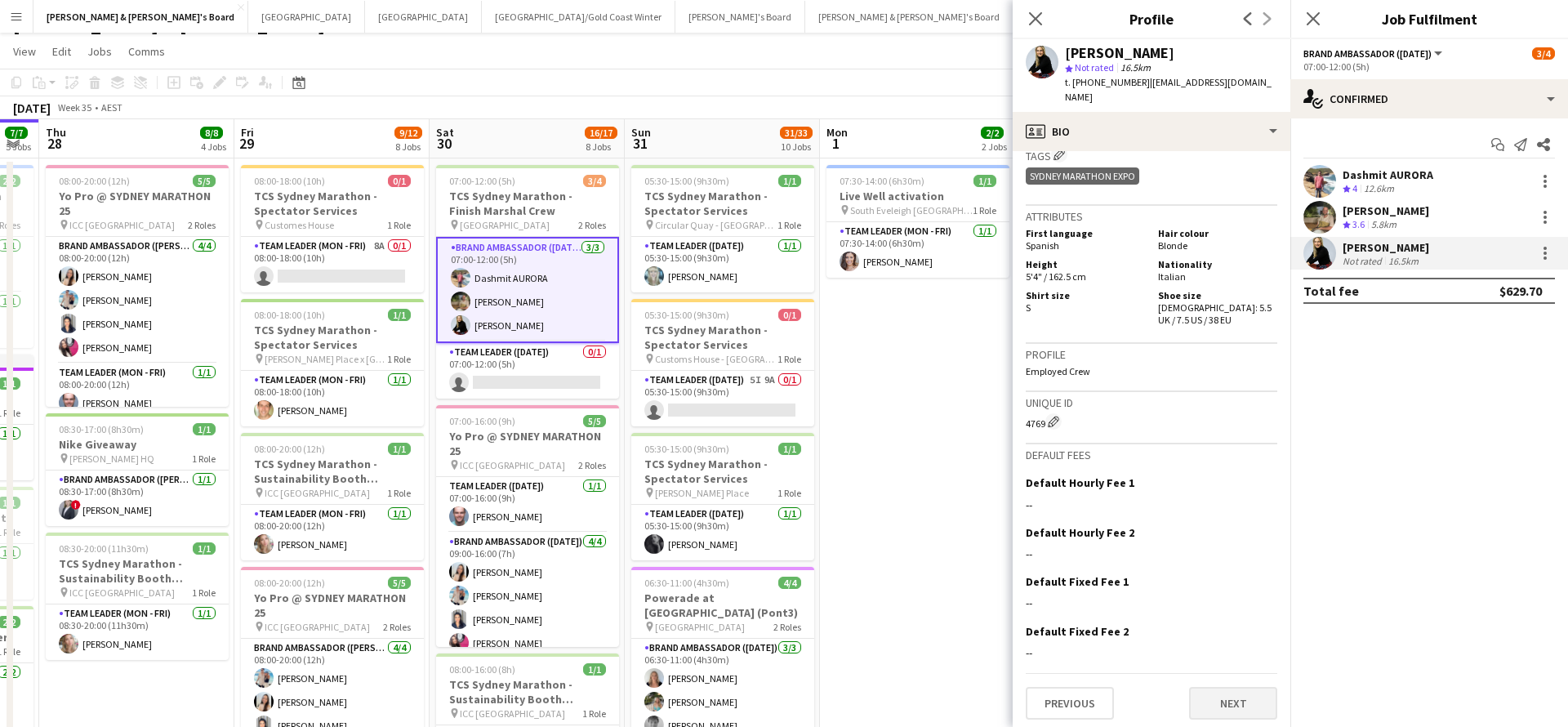
scroll to position [1221, 0]
click at [1237, 701] on button "Next" at bounding box center [1233, 704] width 88 height 33
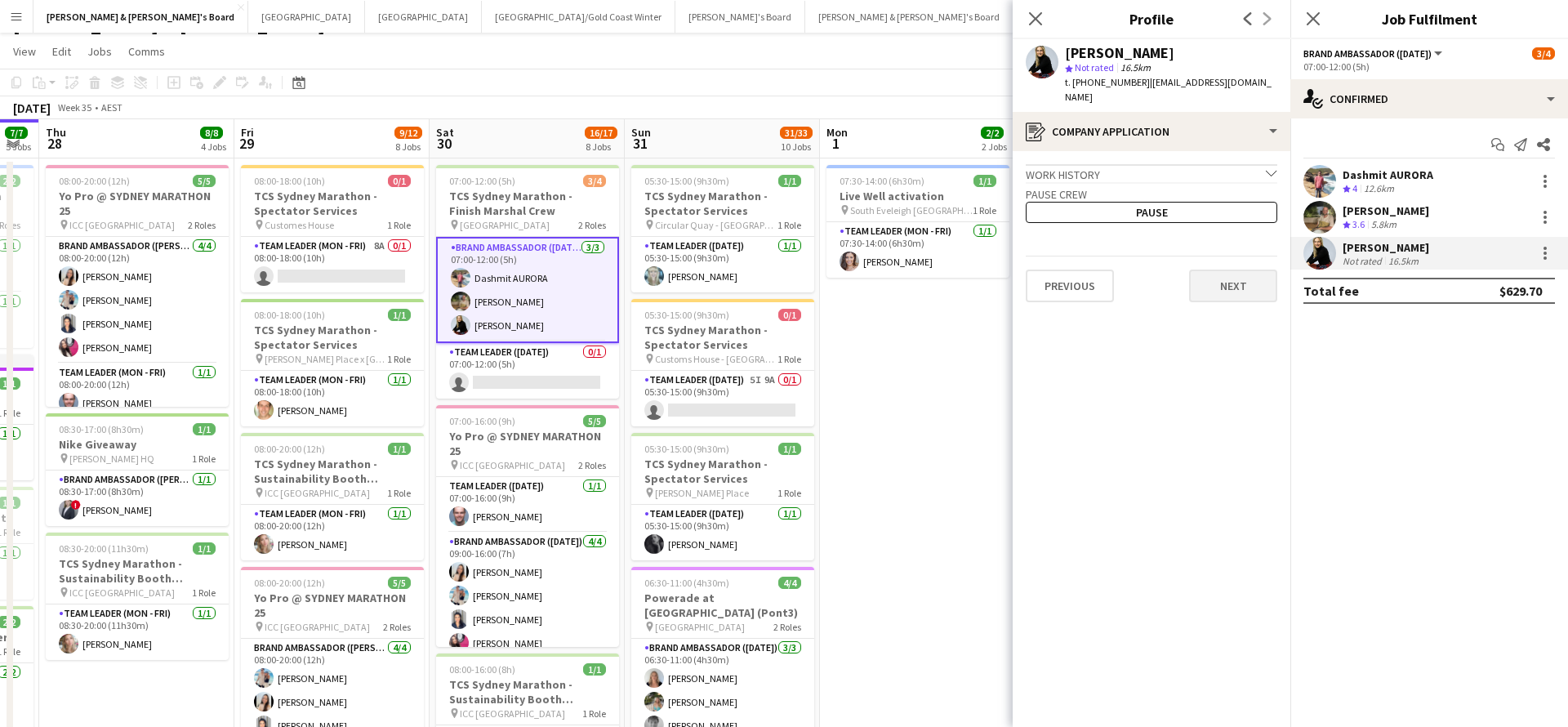
click at [1208, 277] on button "Next" at bounding box center [1233, 286] width 88 height 33
click at [1220, 210] on button "Next" at bounding box center [1233, 227] width 88 height 33
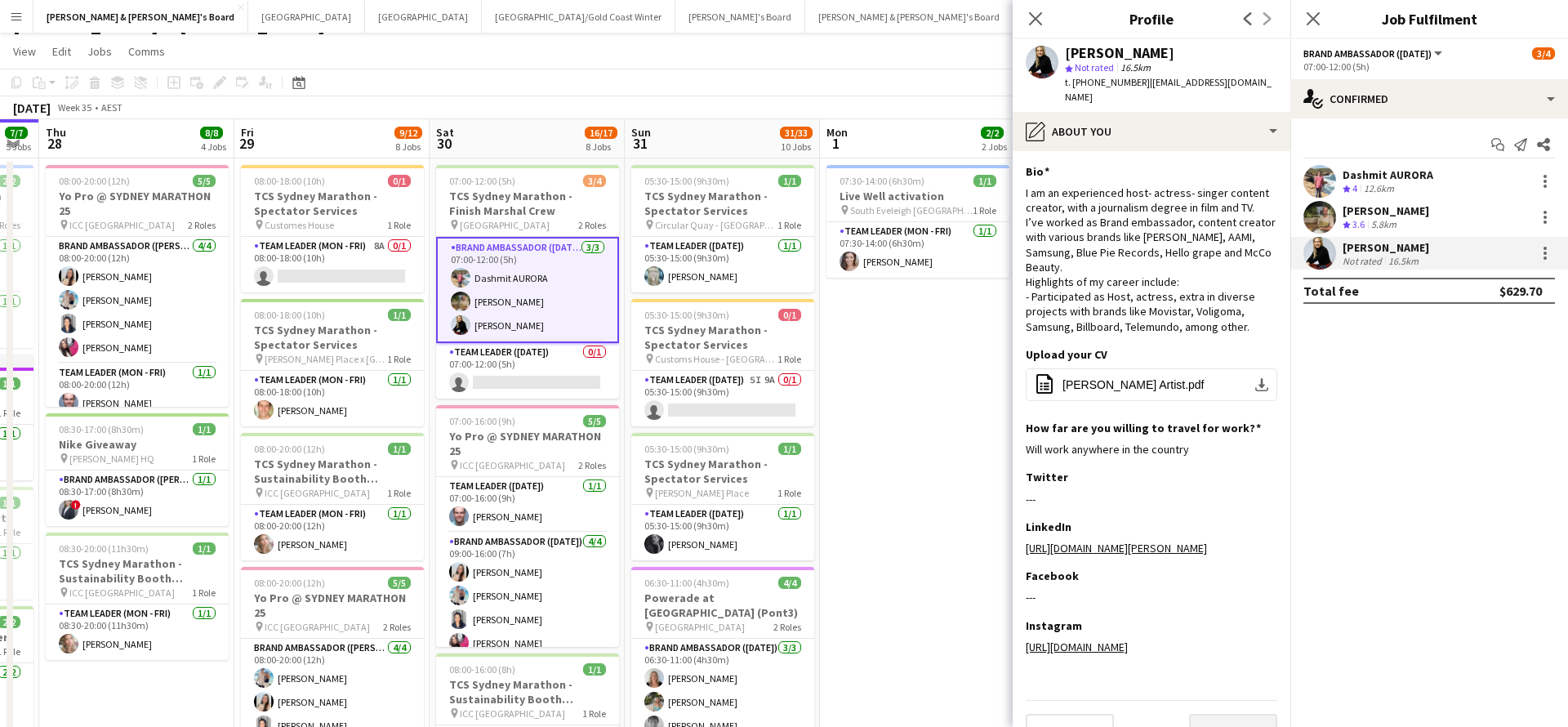
click at [1237, 714] on button "Next" at bounding box center [1233, 730] width 88 height 33
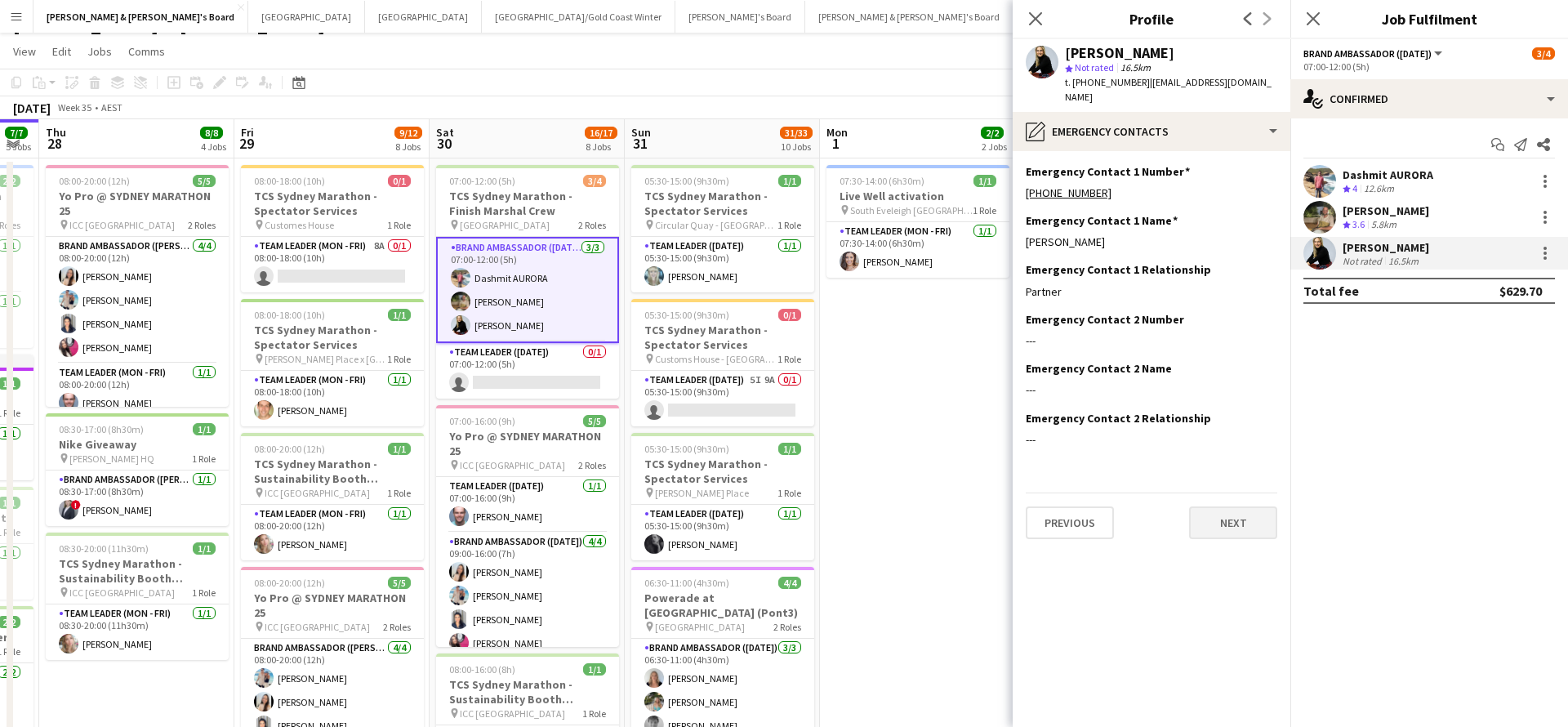
click at [1215, 506] on button "Next" at bounding box center [1233, 523] width 88 height 33
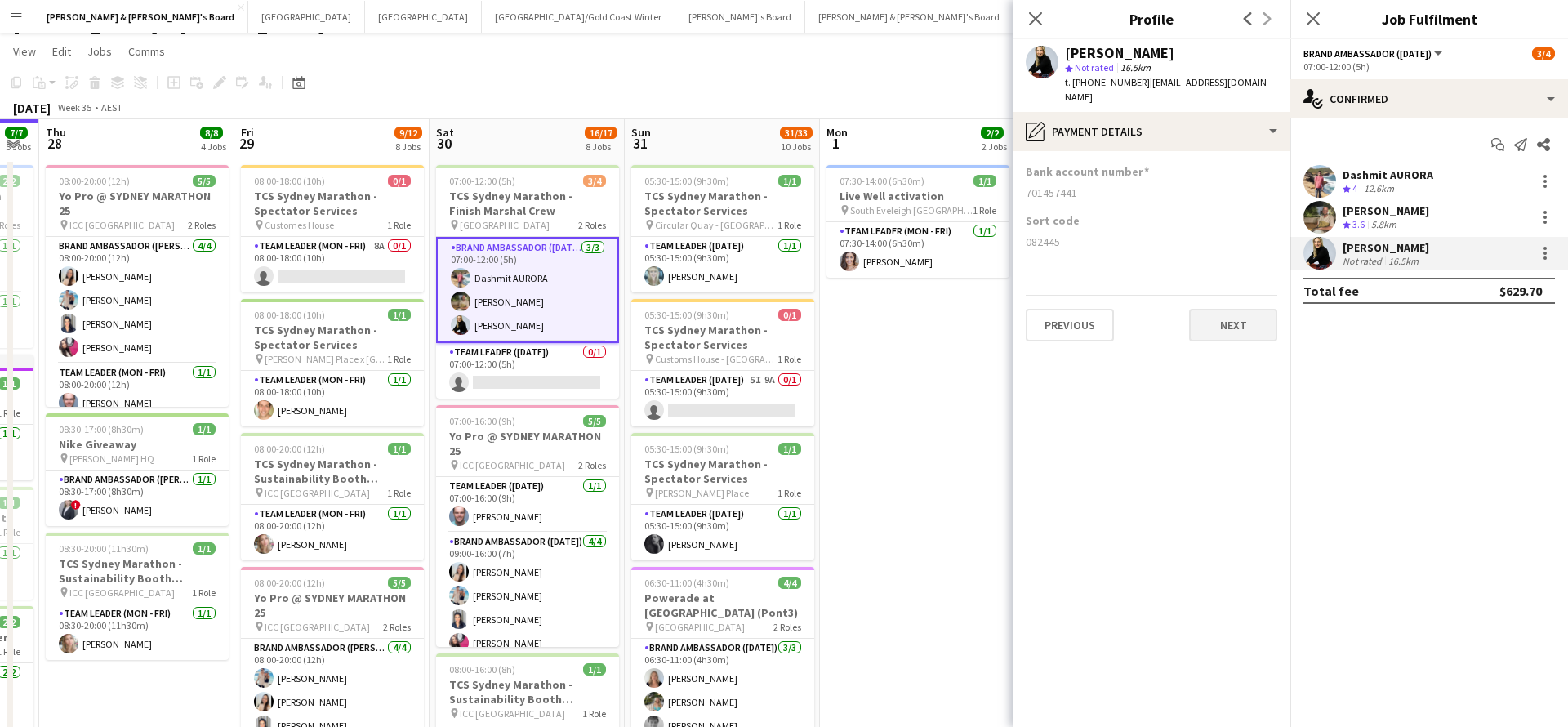
click at [1232, 309] on button "Next" at bounding box center [1233, 325] width 88 height 33
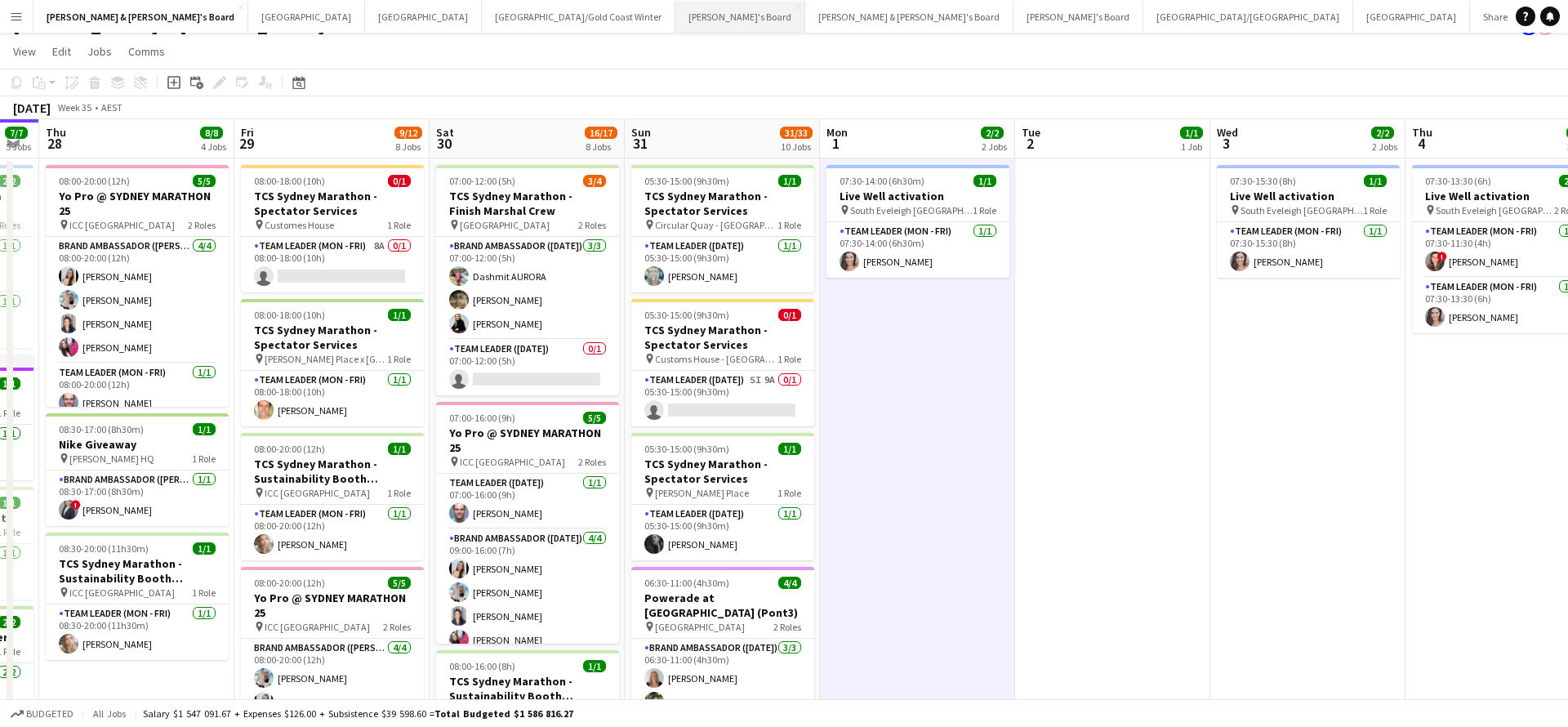
click at [675, 21] on button "Tennille's Board Close" at bounding box center [740, 16] width 130 height 32
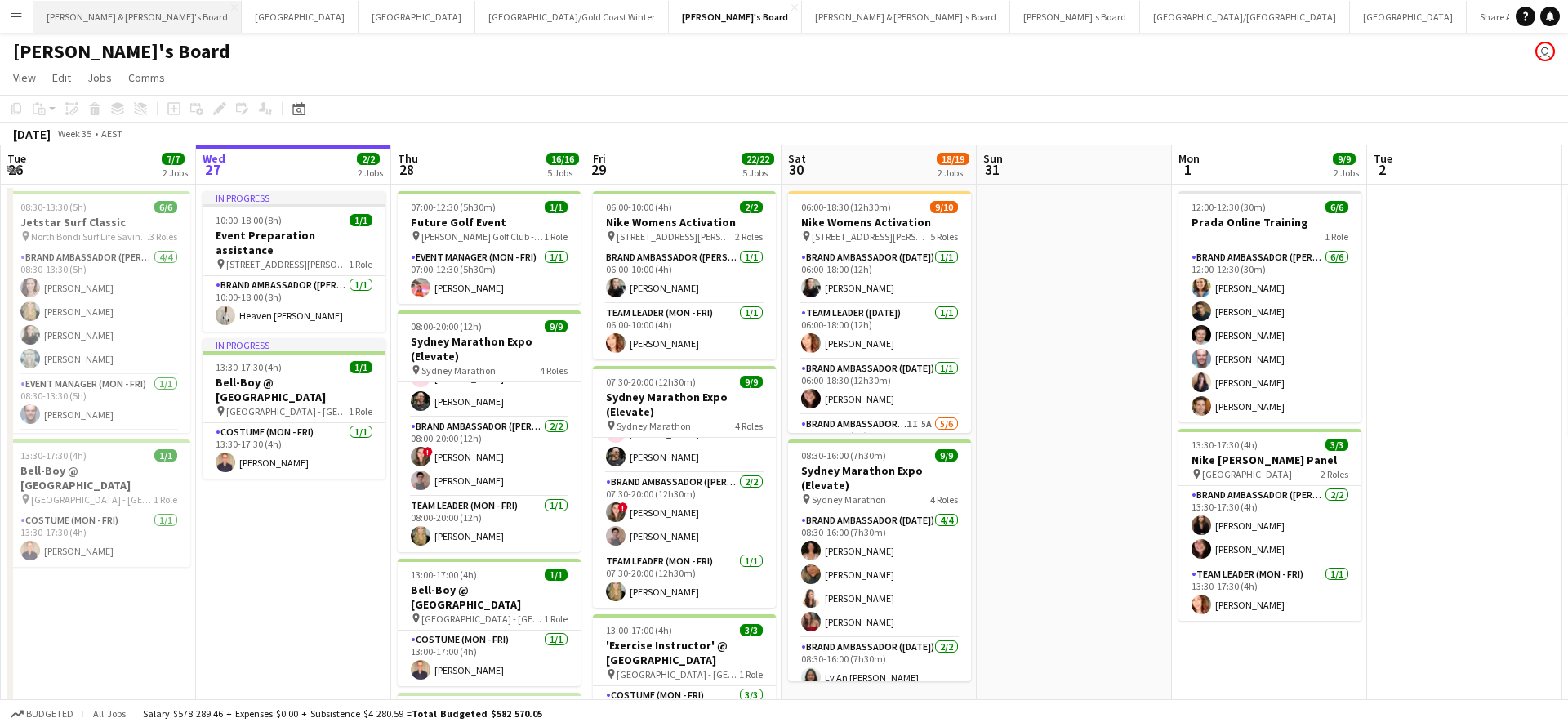
click at [95, 18] on button "[PERSON_NAME] & [PERSON_NAME]'s Board Close" at bounding box center [137, 16] width 208 height 32
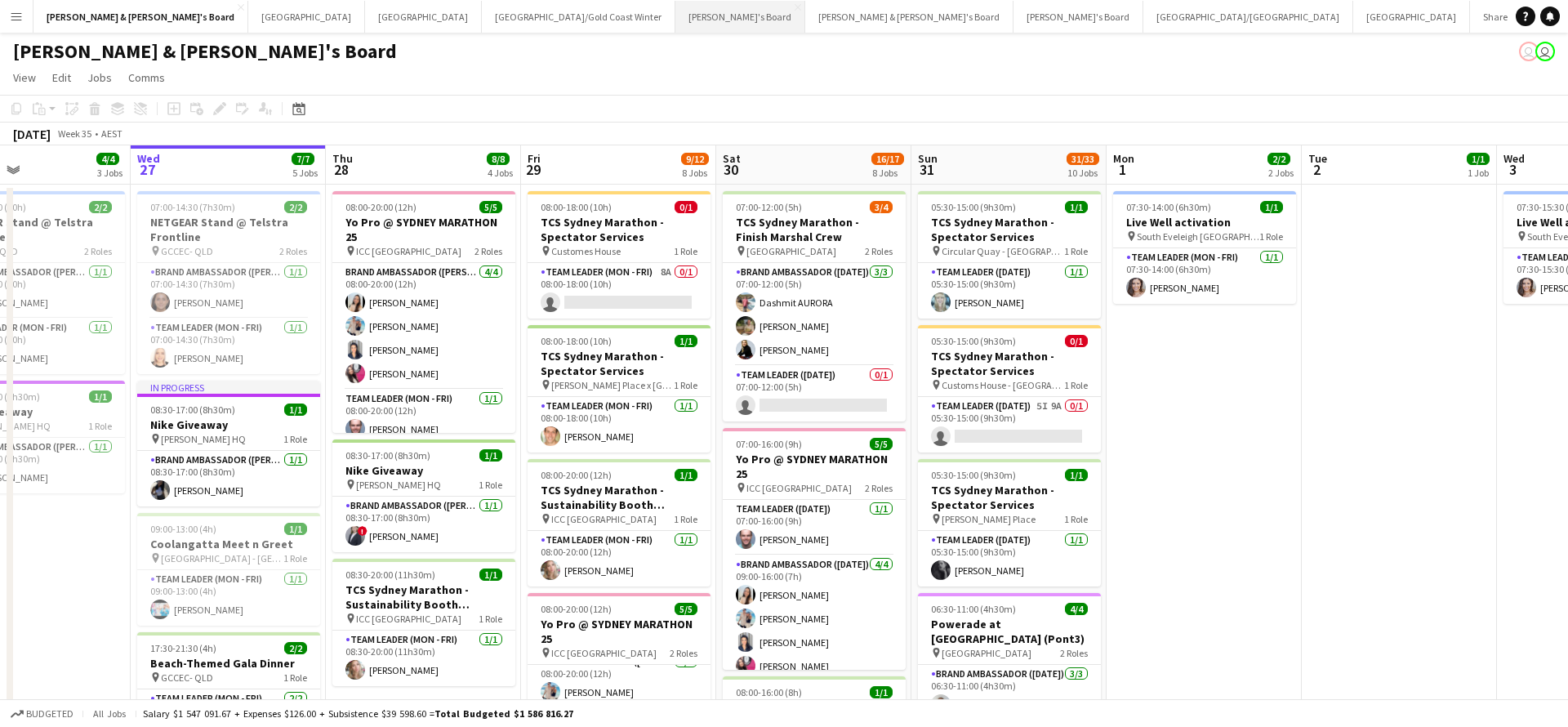
click at [675, 14] on button "Tennille's Board Close" at bounding box center [740, 16] width 130 height 32
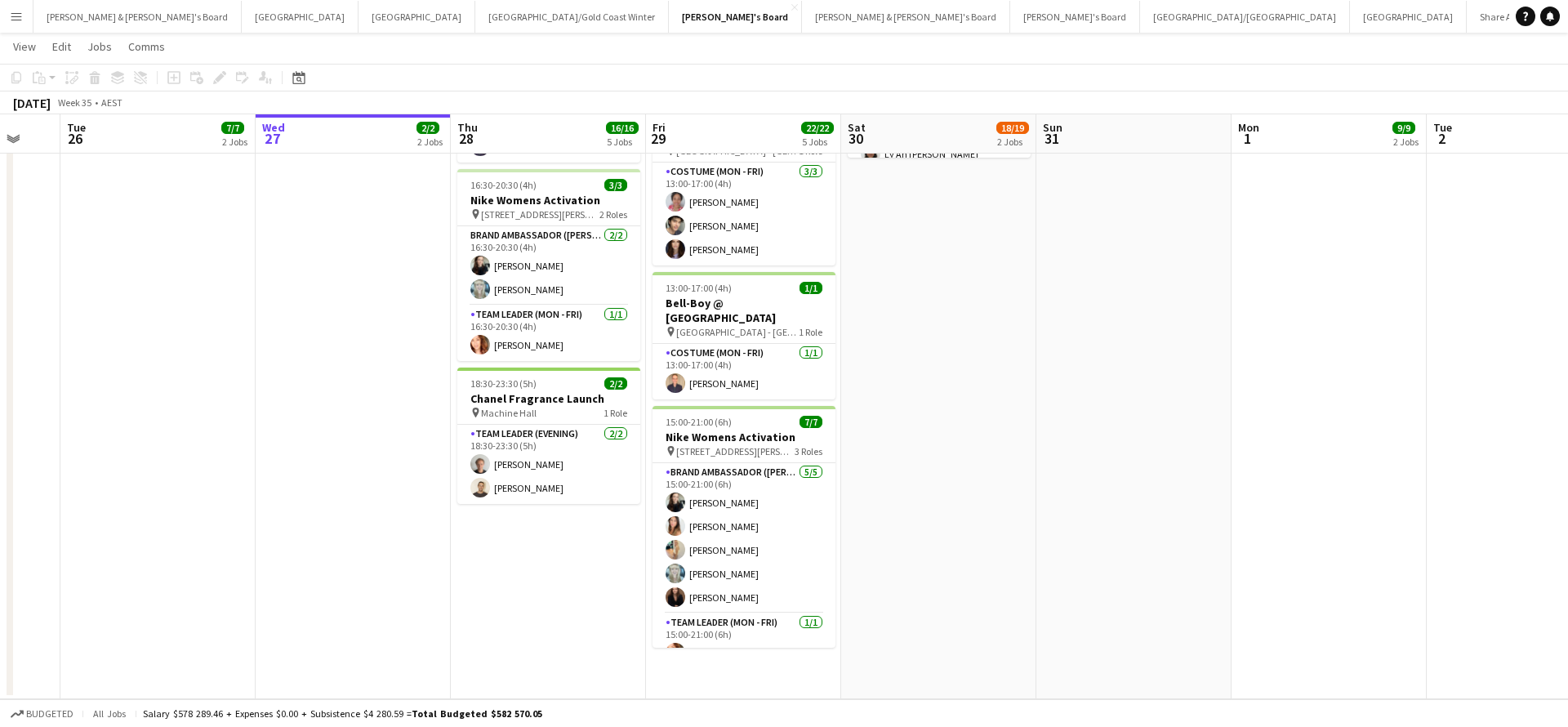
scroll to position [522, 0]
click at [110, 16] on button "[PERSON_NAME] & [PERSON_NAME]'s Board Close" at bounding box center [137, 16] width 208 height 32
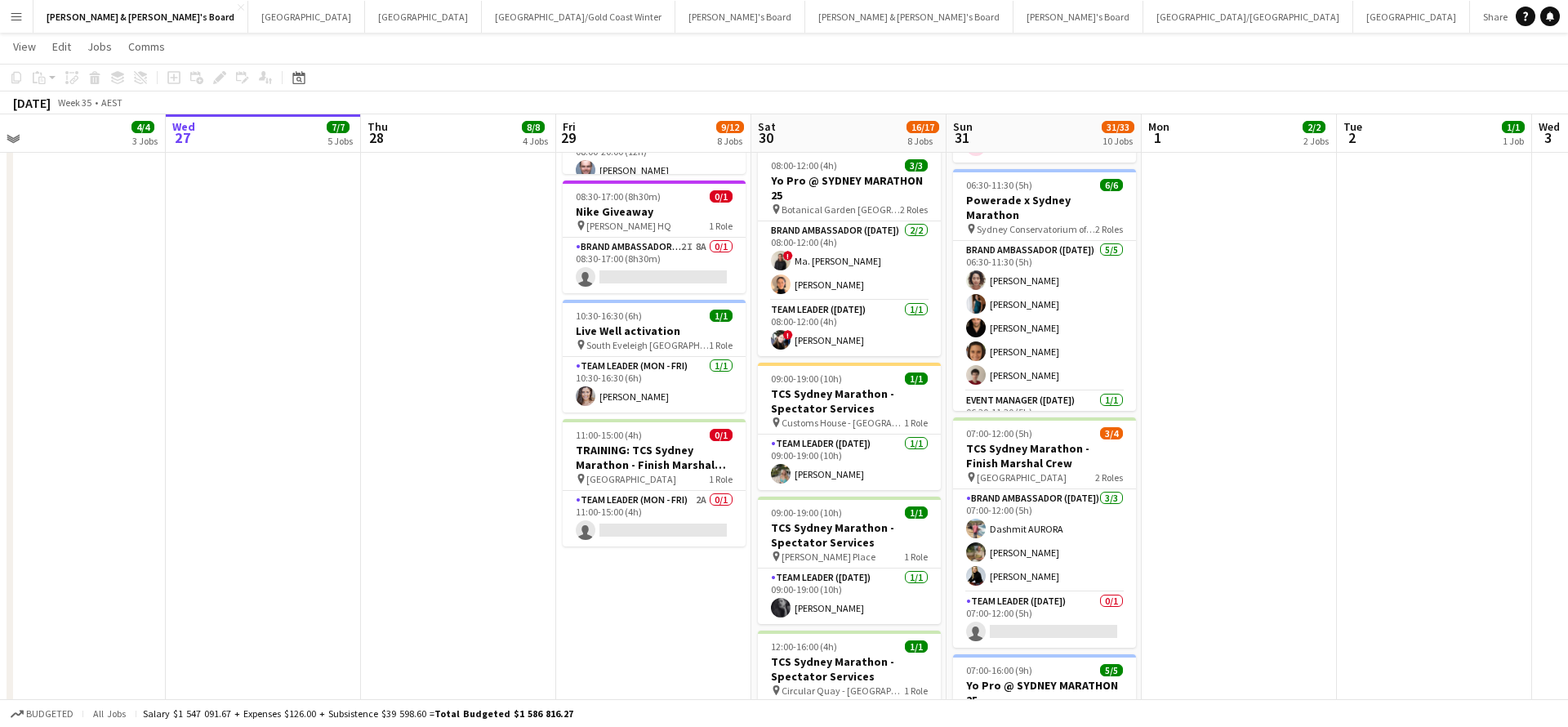
scroll to position [660, 0]
click at [669, 518] on app-card-role "Team Leader (Mon - Fri) 2A 0/1 11:00-15:00 (4h) single-neutral-actions" at bounding box center [655, 517] width 183 height 55
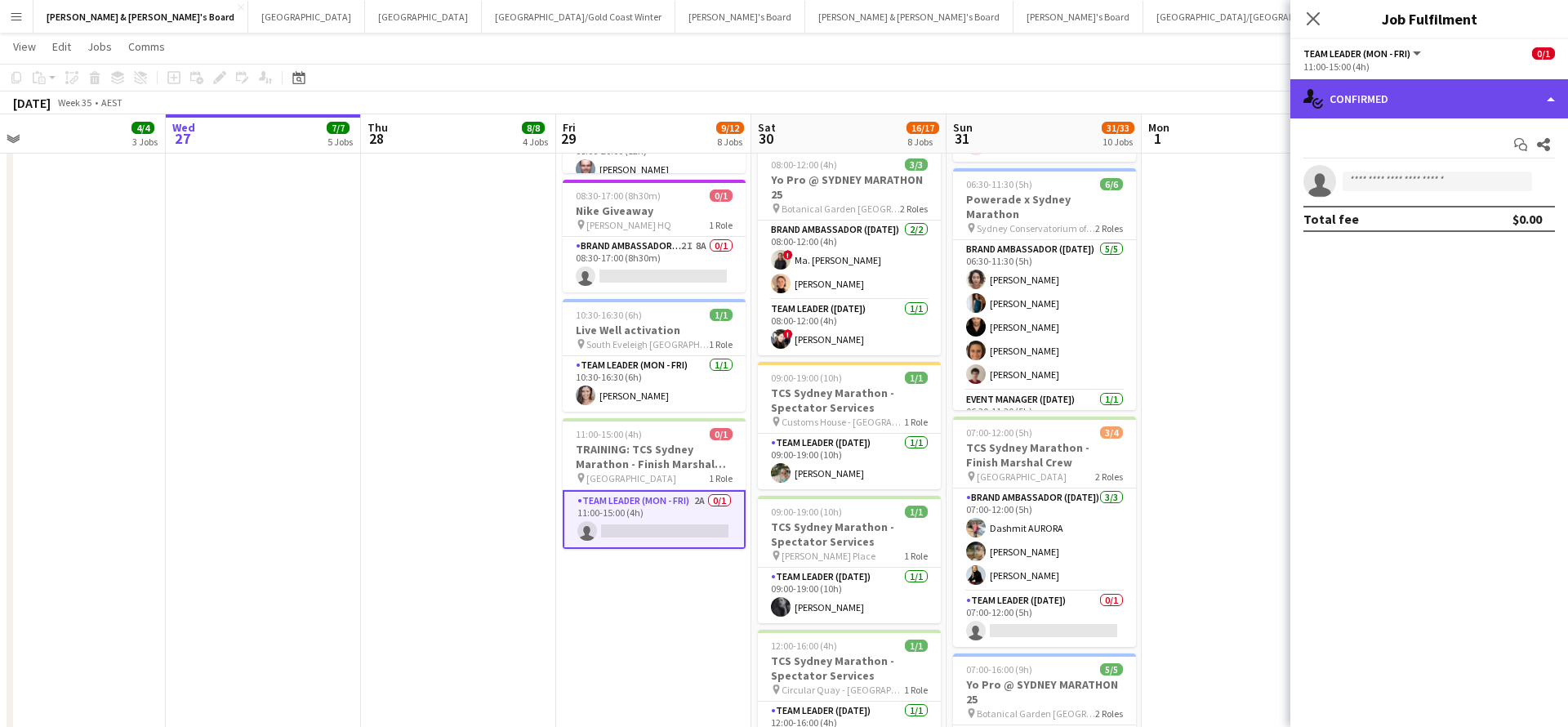
click at [1381, 103] on div "single-neutral-actions-check-2 Confirmed" at bounding box center [1429, 98] width 278 height 39
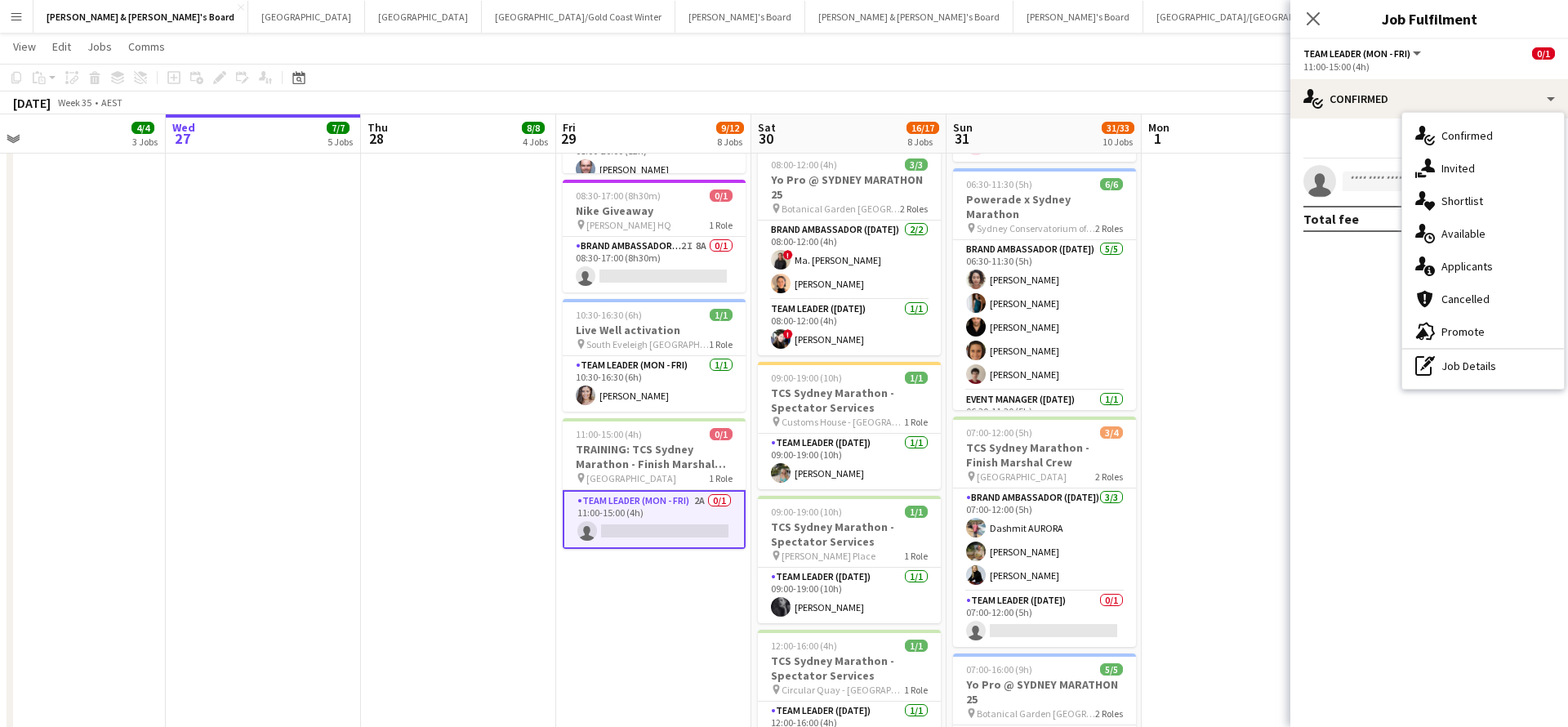
click at [664, 522] on app-card-role "Team Leader (Mon - Fri) 2A 0/1 11:00-15:00 (4h) single-neutral-actions" at bounding box center [655, 519] width 183 height 59
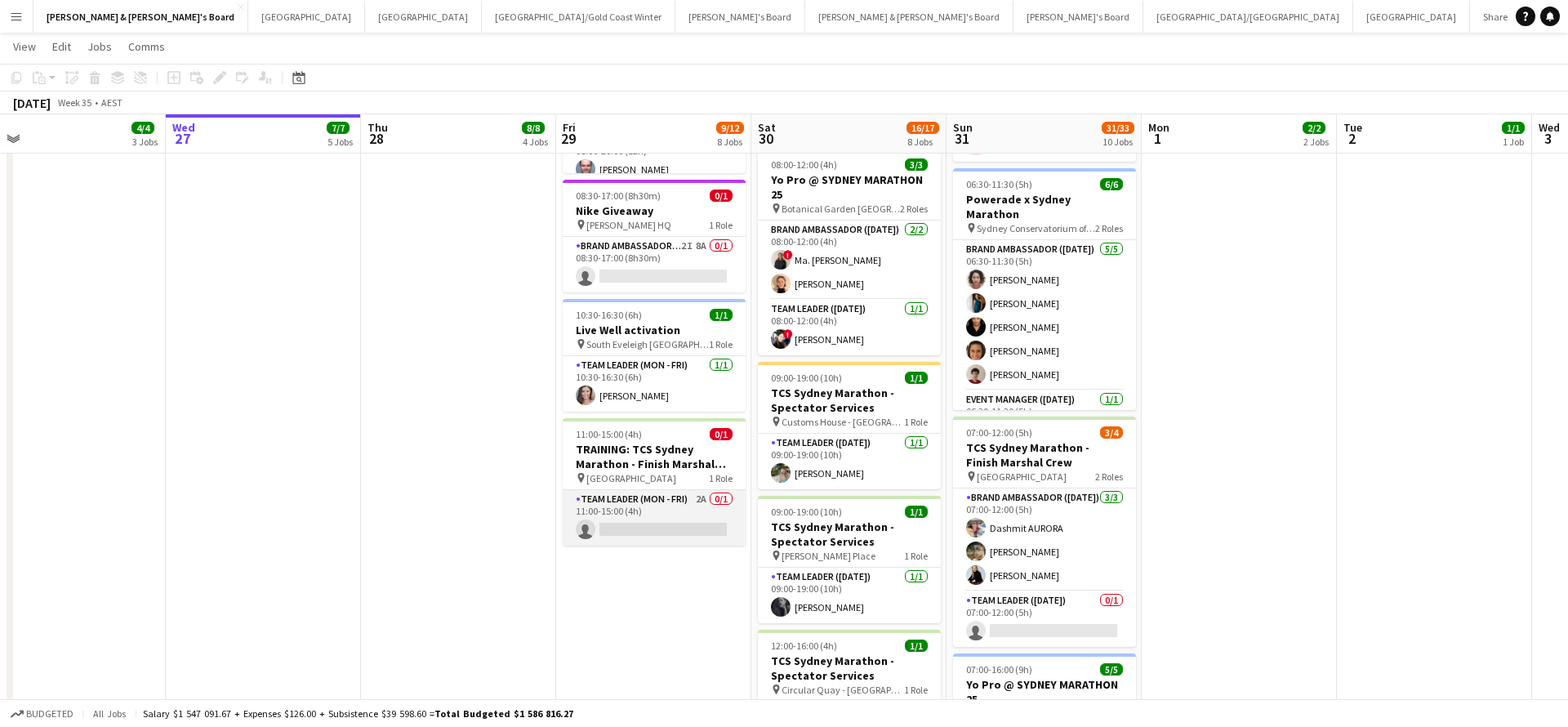
click at [664, 522] on app-card-role "Team Leader (Mon - Fri) 2A 0/1 11:00-15:00 (4h) single-neutral-actions" at bounding box center [655, 517] width 183 height 55
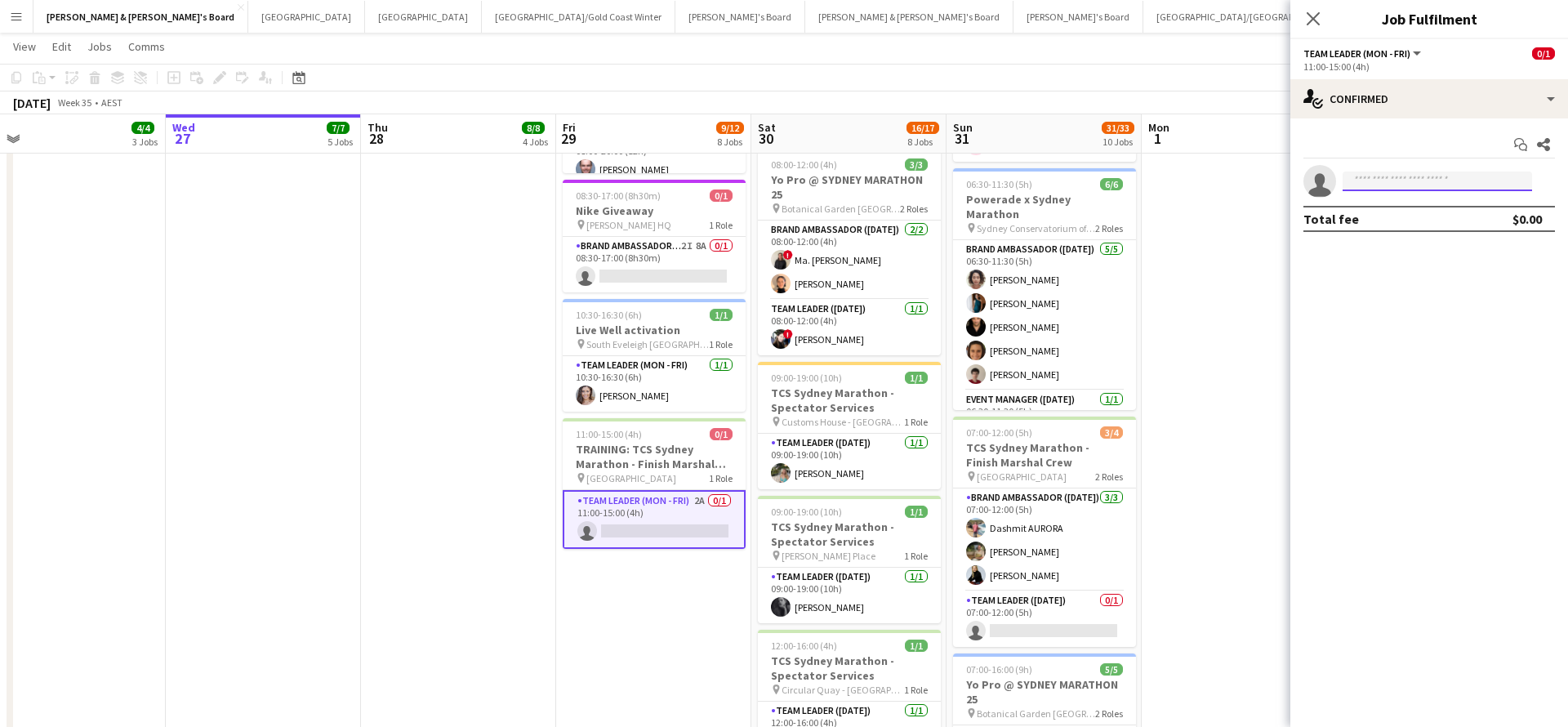
click at [1389, 185] on input at bounding box center [1438, 181] width 190 height 20
type input "*"
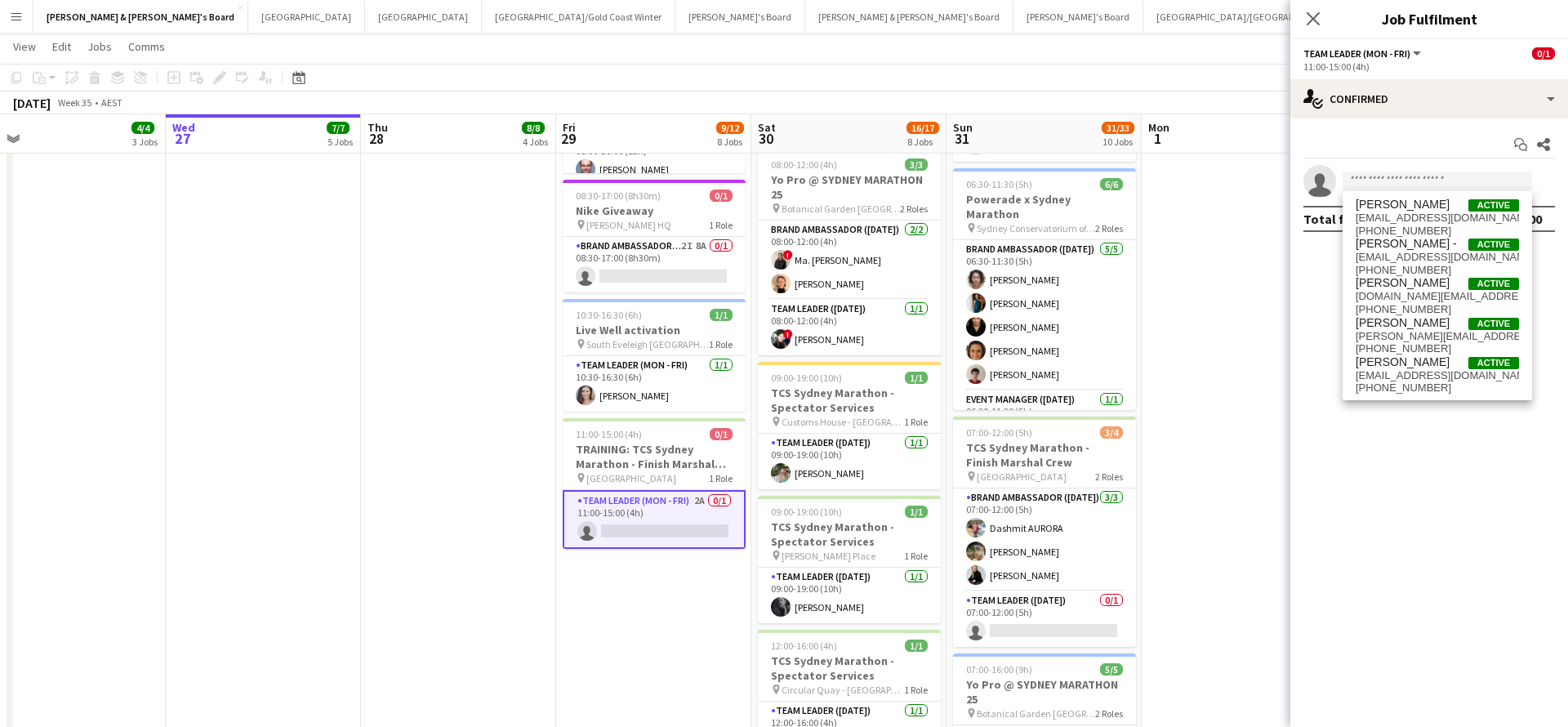
click at [1199, 453] on app-date-cell "07:30-14:00 (6h30m) 1/1 Live Well activation pin South Eveleigh Sydney 1 Role T…" at bounding box center [1239, 448] width 195 height 1850
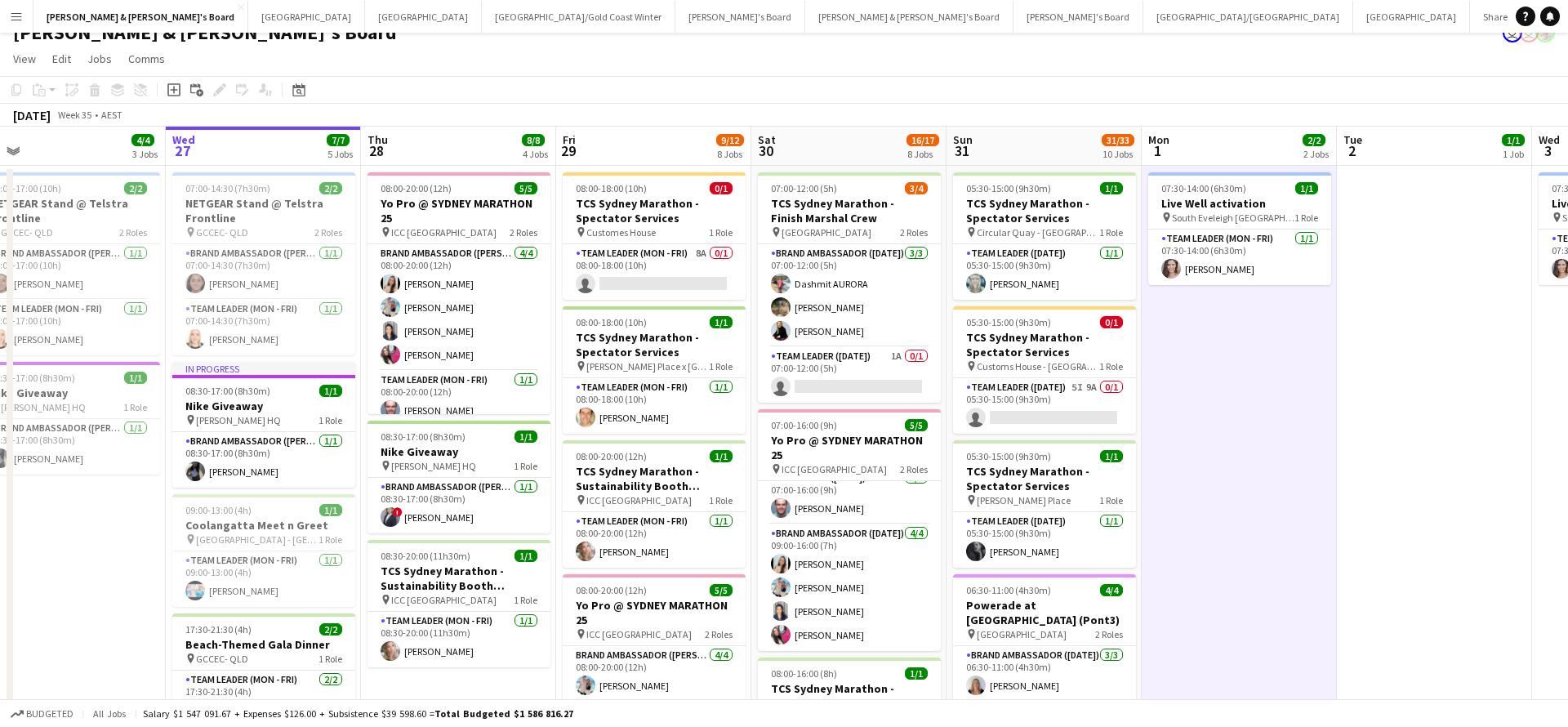
scroll to position [14, 0]
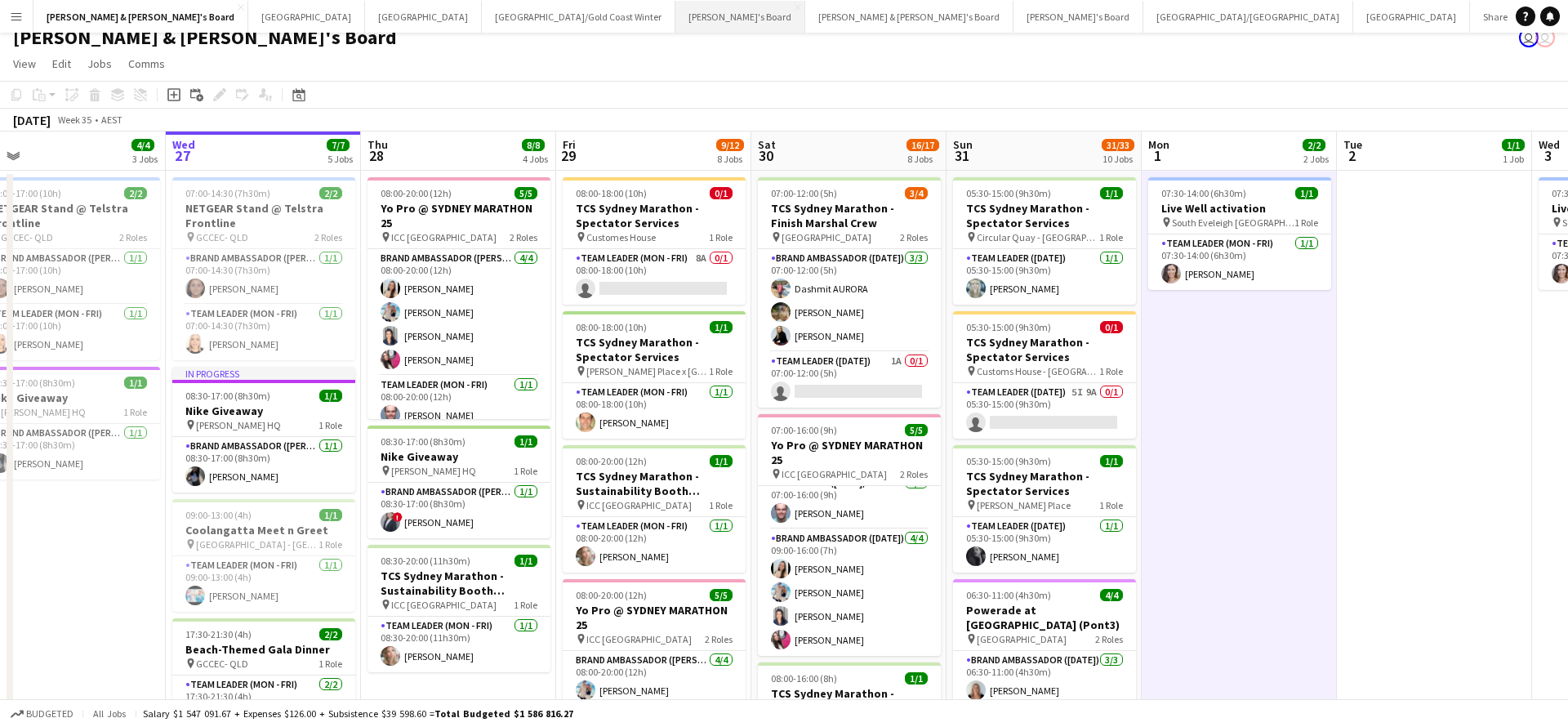
click at [675, 20] on button "Tennille's Board Close" at bounding box center [740, 16] width 130 height 32
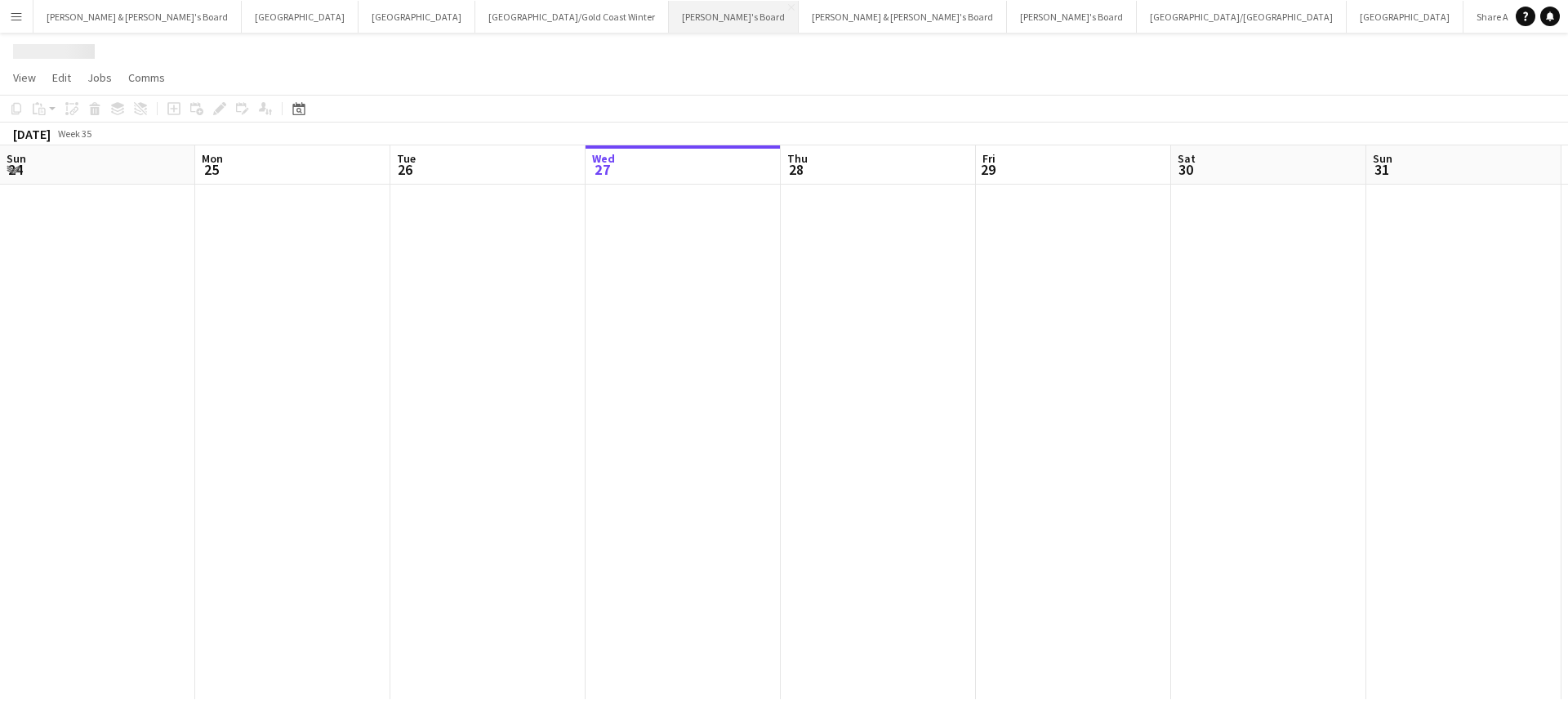
click at [669, 20] on button "Tennille's Board Close" at bounding box center [734, 16] width 130 height 32
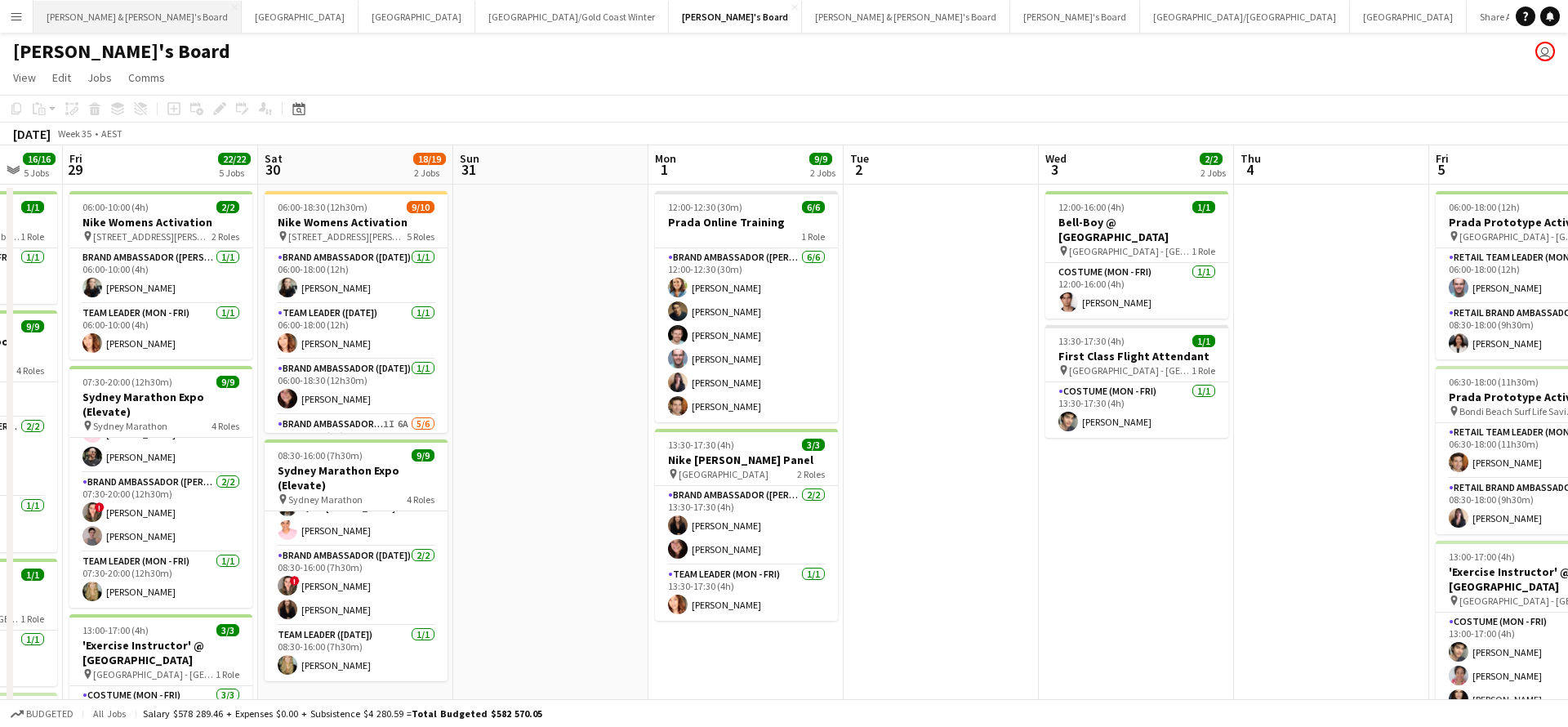
click at [125, 17] on button "[PERSON_NAME] & [PERSON_NAME]'s Board Close" at bounding box center [137, 16] width 208 height 32
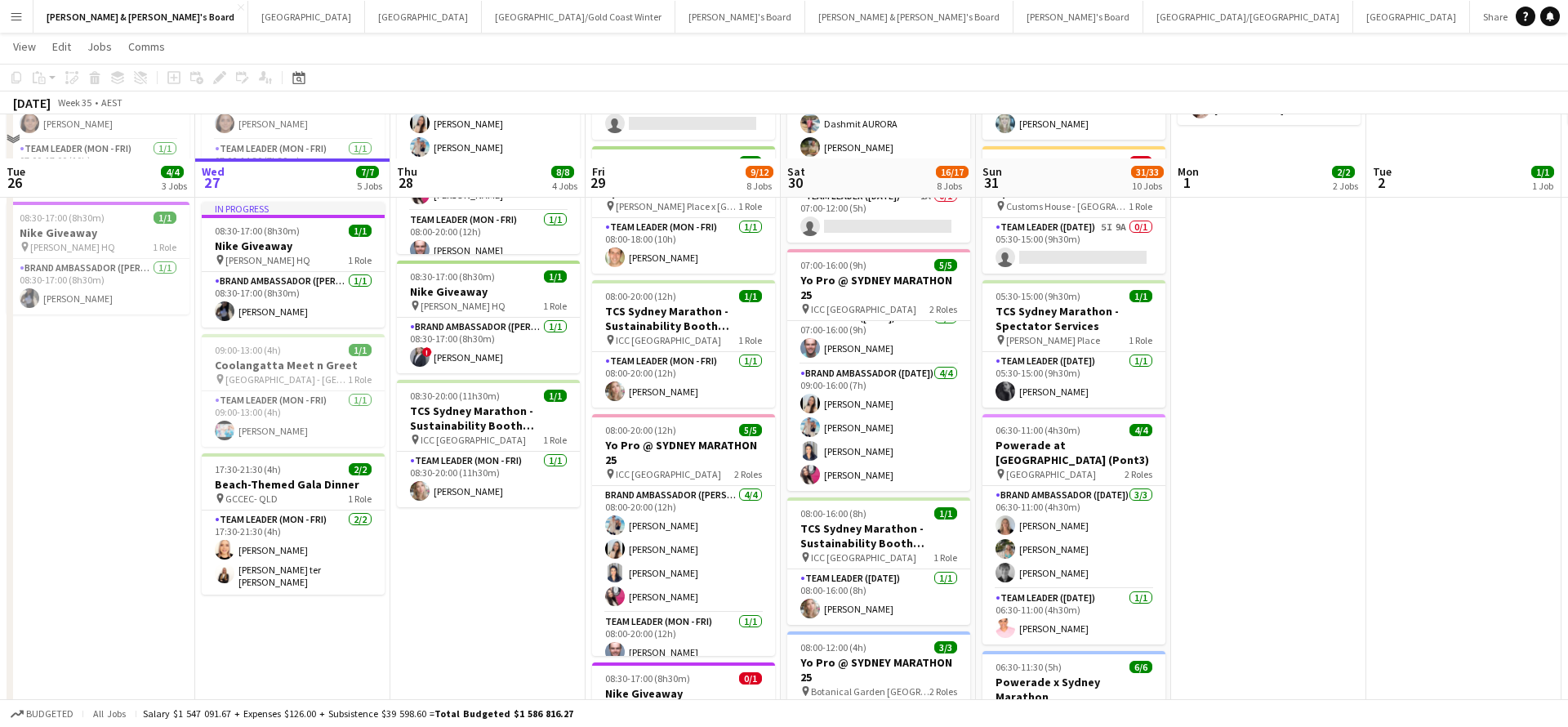
scroll to position [15, 0]
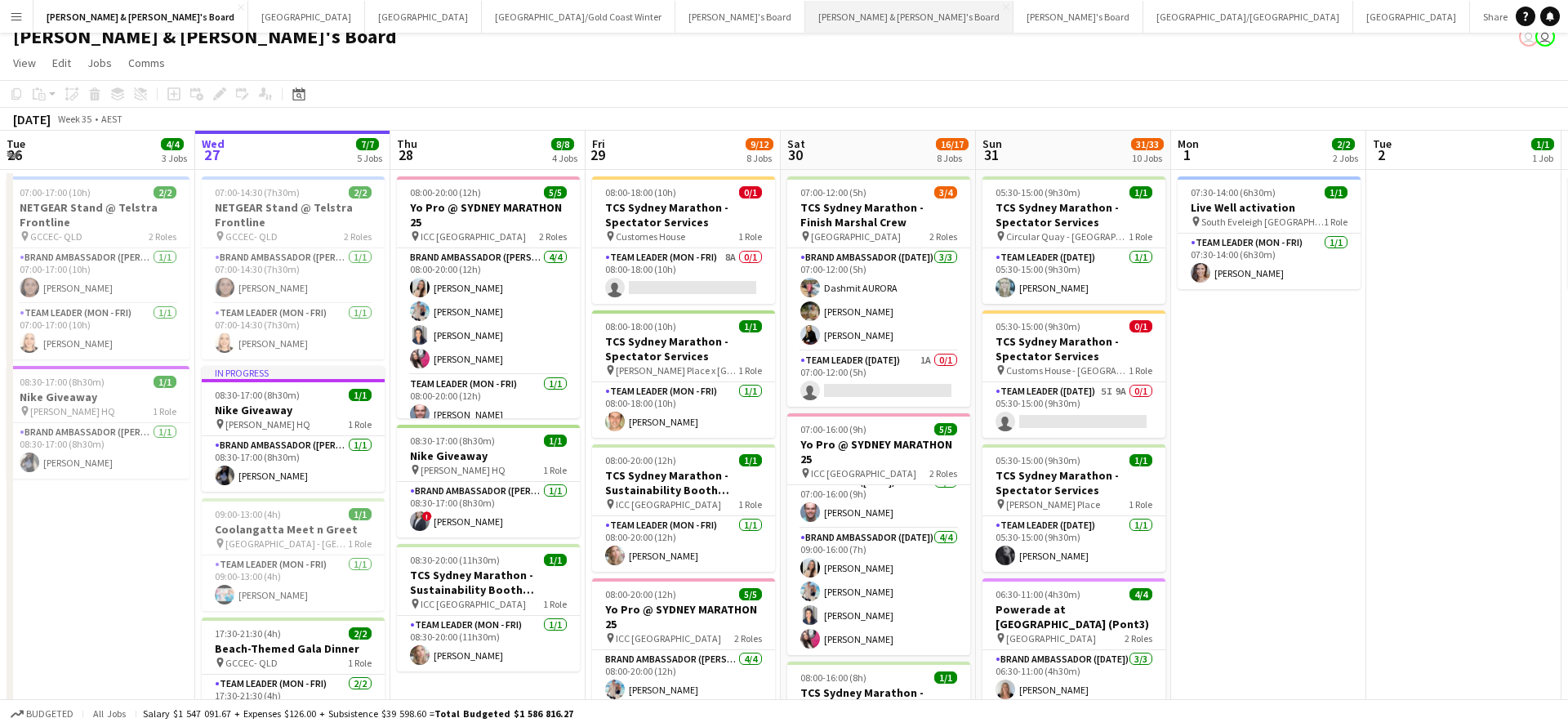
click at [806, 25] on button "[PERSON_NAME] & [PERSON_NAME]'s Board Close" at bounding box center [909, 16] width 208 height 32
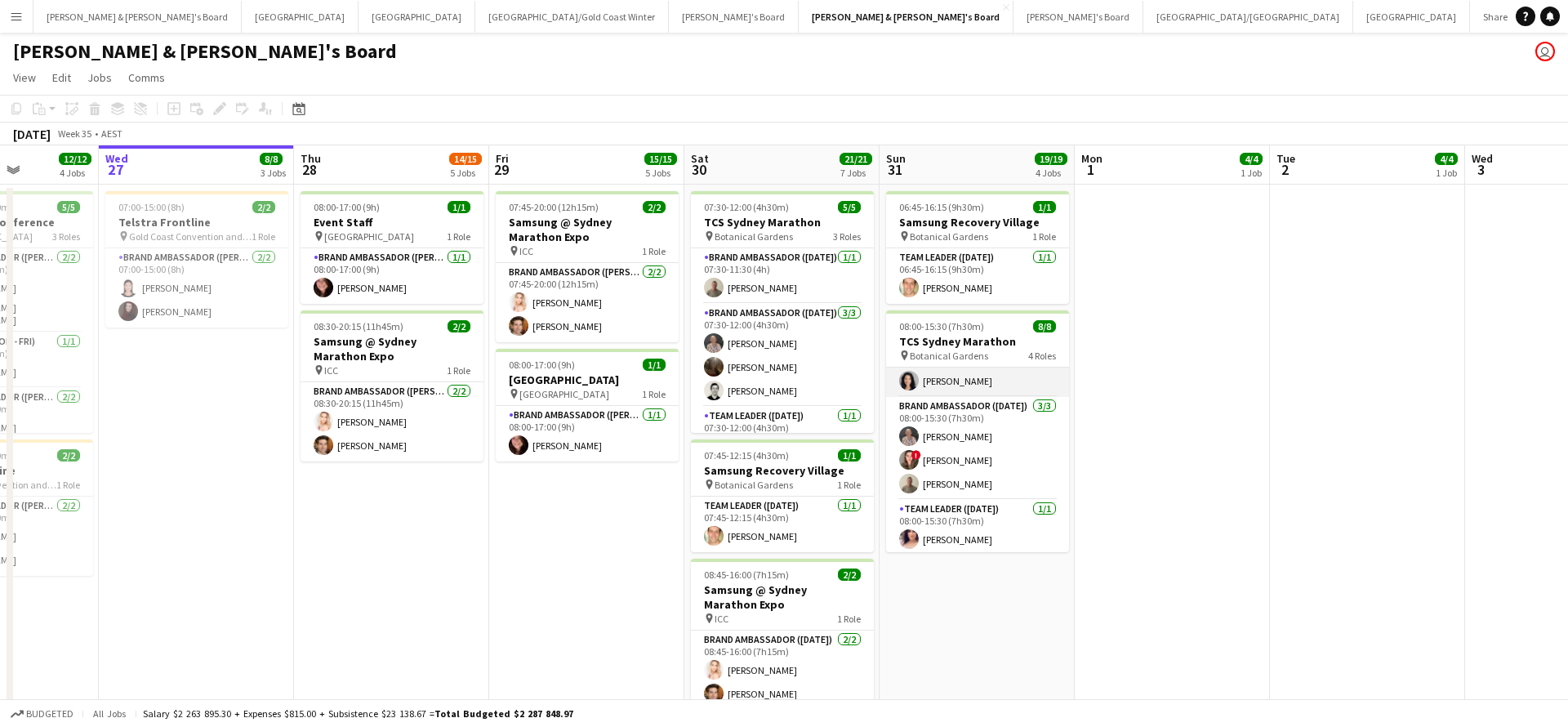
scroll to position [132, 0]
click at [120, 22] on button "[PERSON_NAME] & [PERSON_NAME]'s Board Close" at bounding box center [137, 16] width 208 height 32
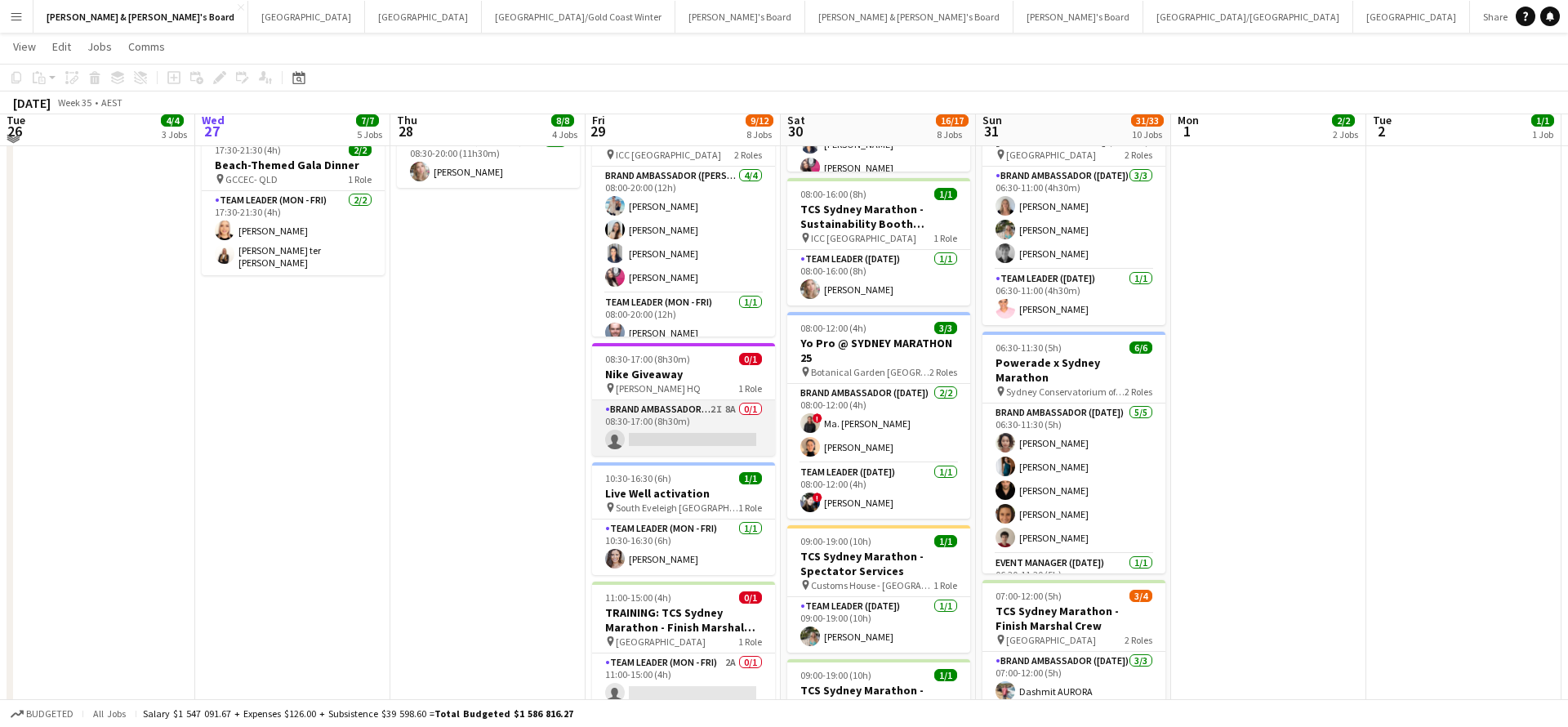
scroll to position [580, 0]
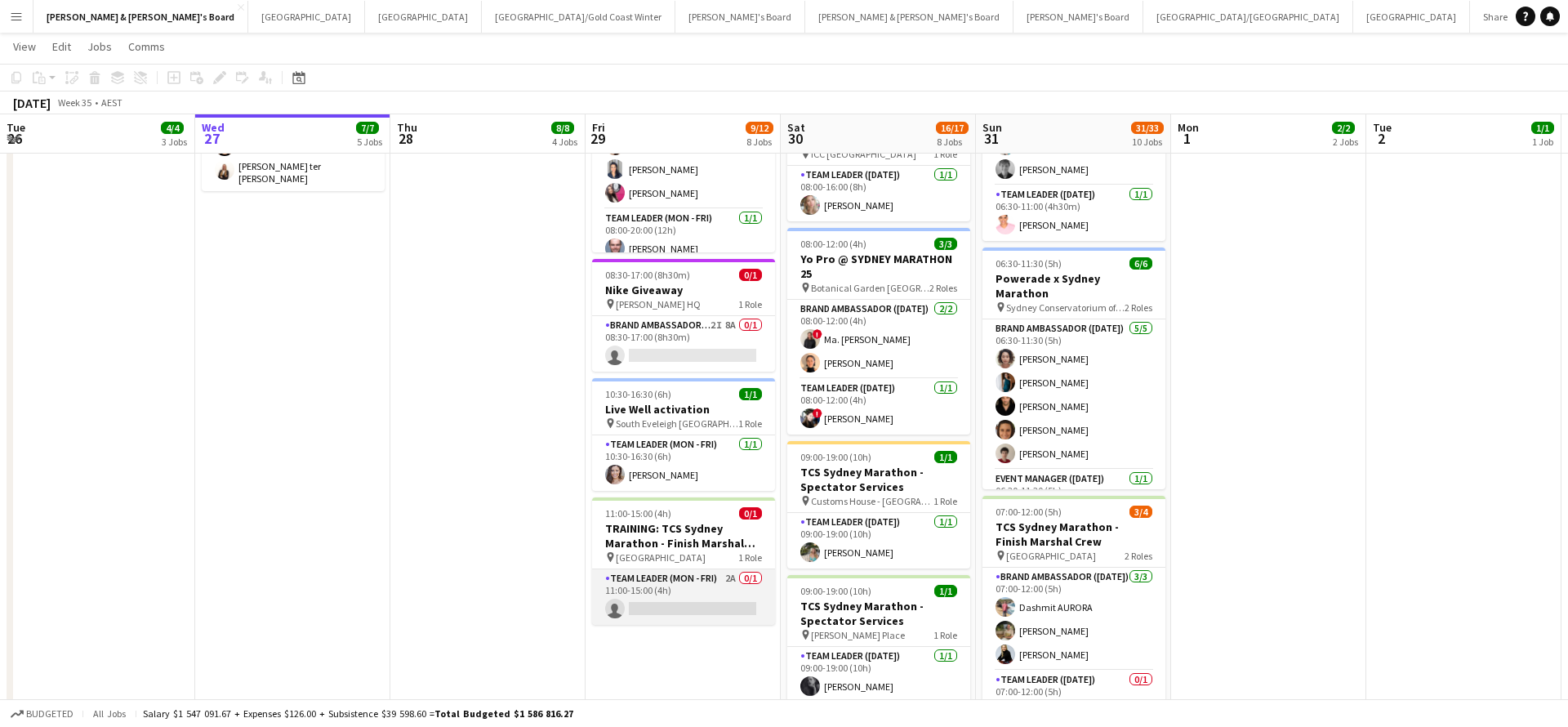
click at [702, 594] on app-card-role "Team Leader (Mon - Fri) 2A 0/1 11:00-15:00 (4h) single-neutral-actions" at bounding box center [684, 597] width 183 height 55
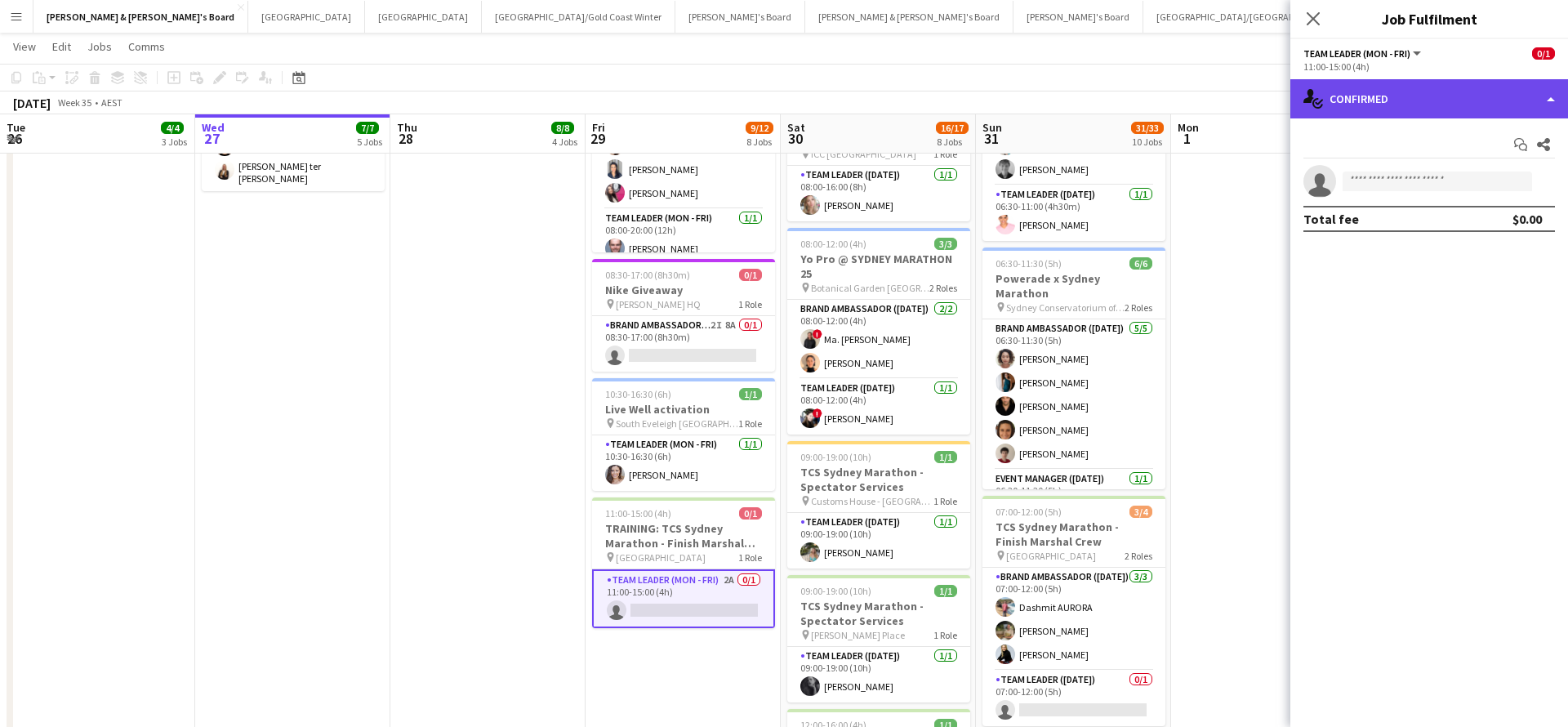
click at [1412, 106] on div "single-neutral-actions-check-2 Confirmed" at bounding box center [1429, 98] width 278 height 39
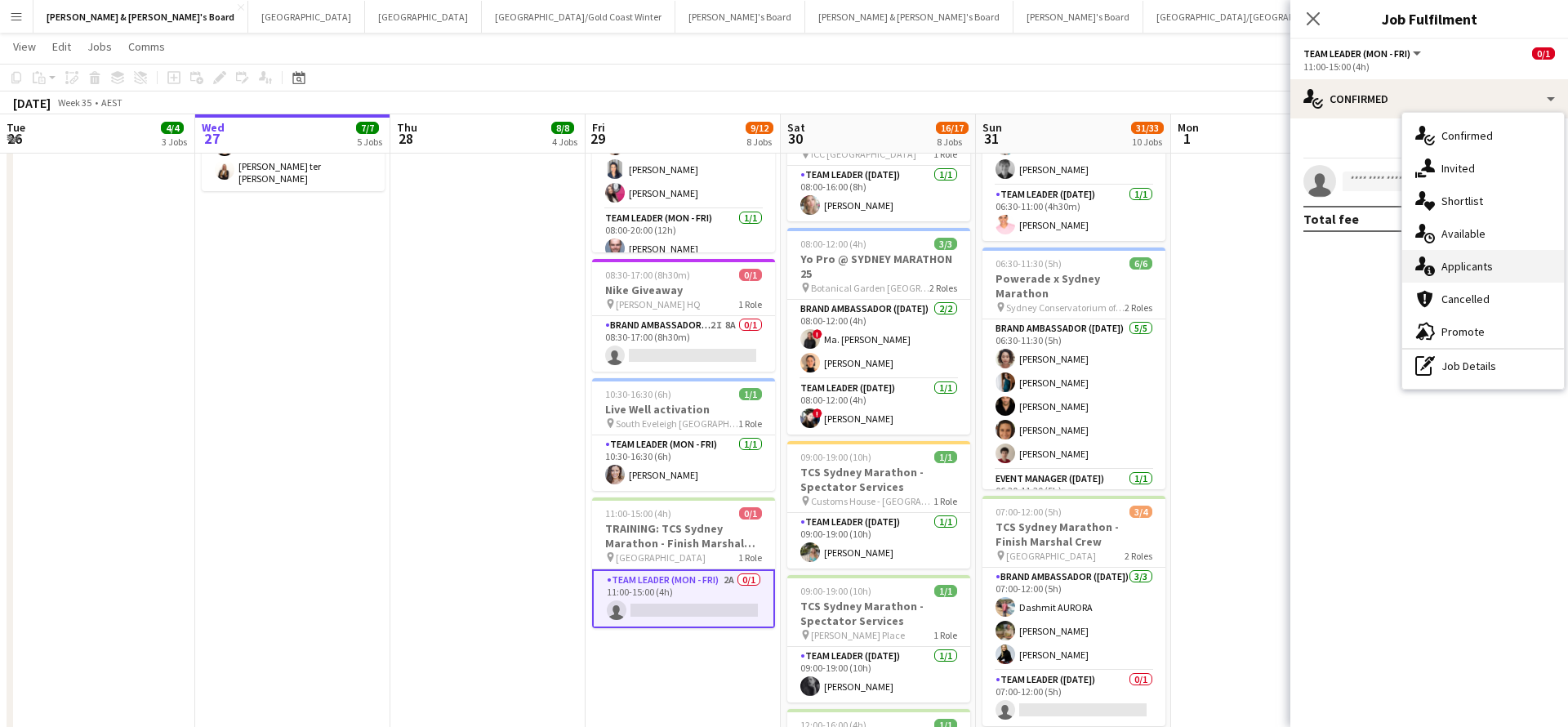
click at [1484, 263] on div "single-neutral-actions-information Applicants" at bounding box center [1483, 266] width 162 height 33
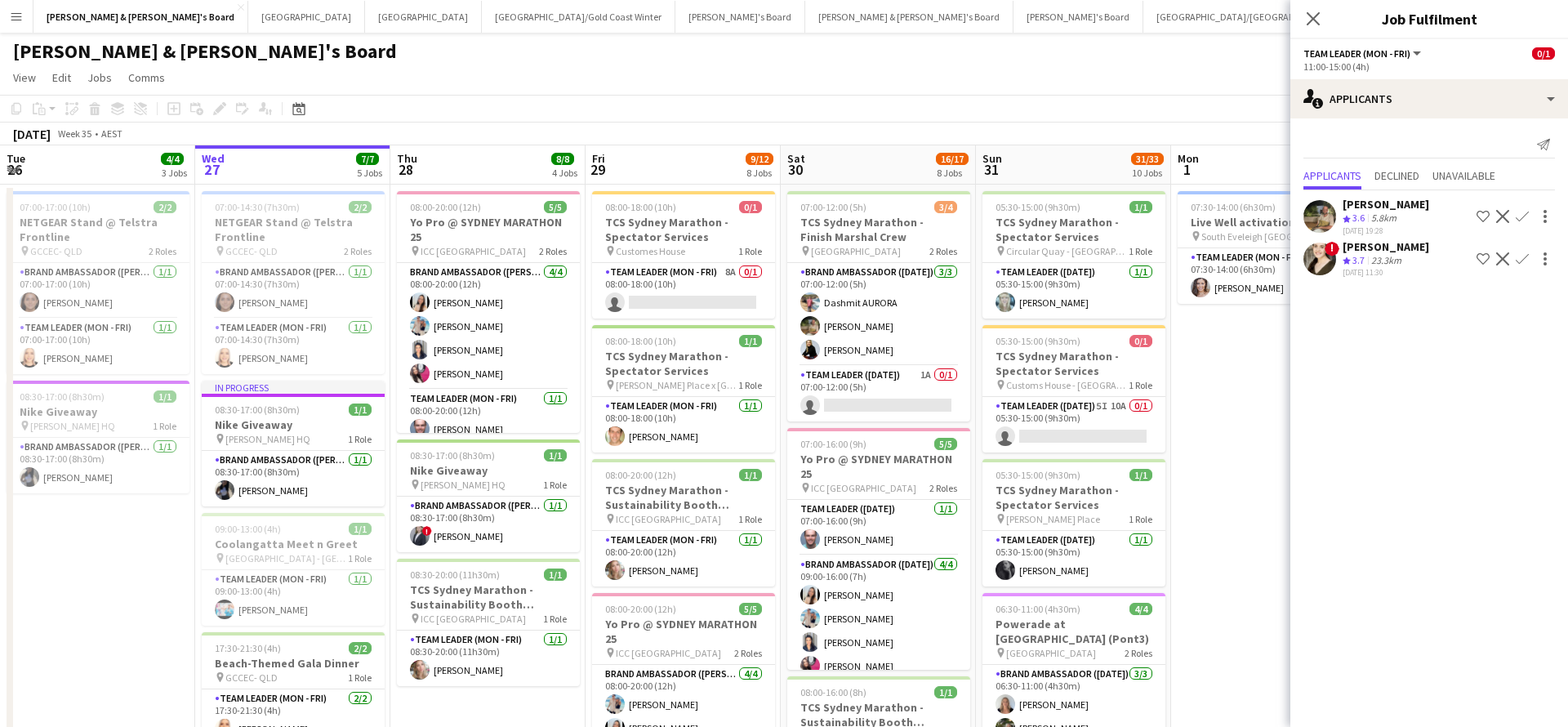
scroll to position [0, 0]
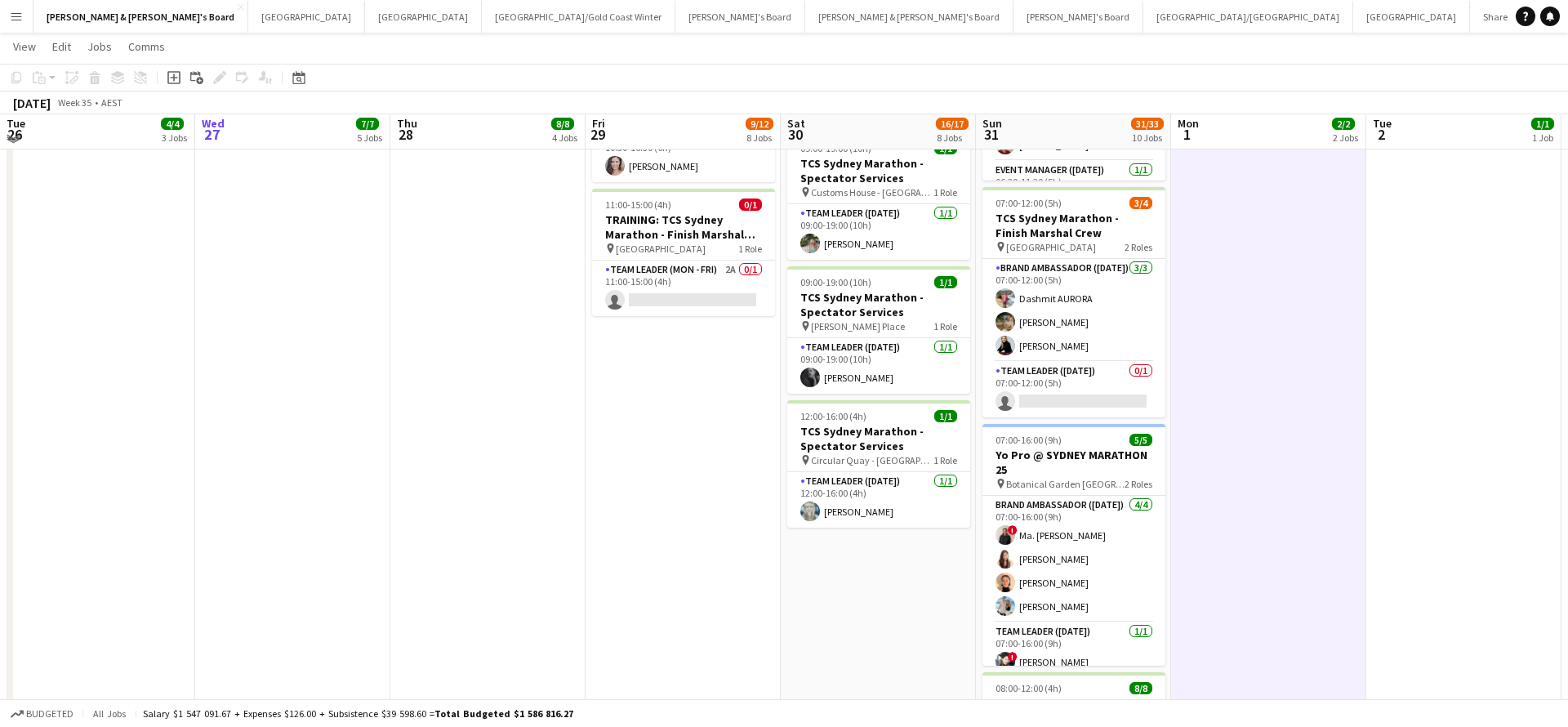
scroll to position [881, 0]
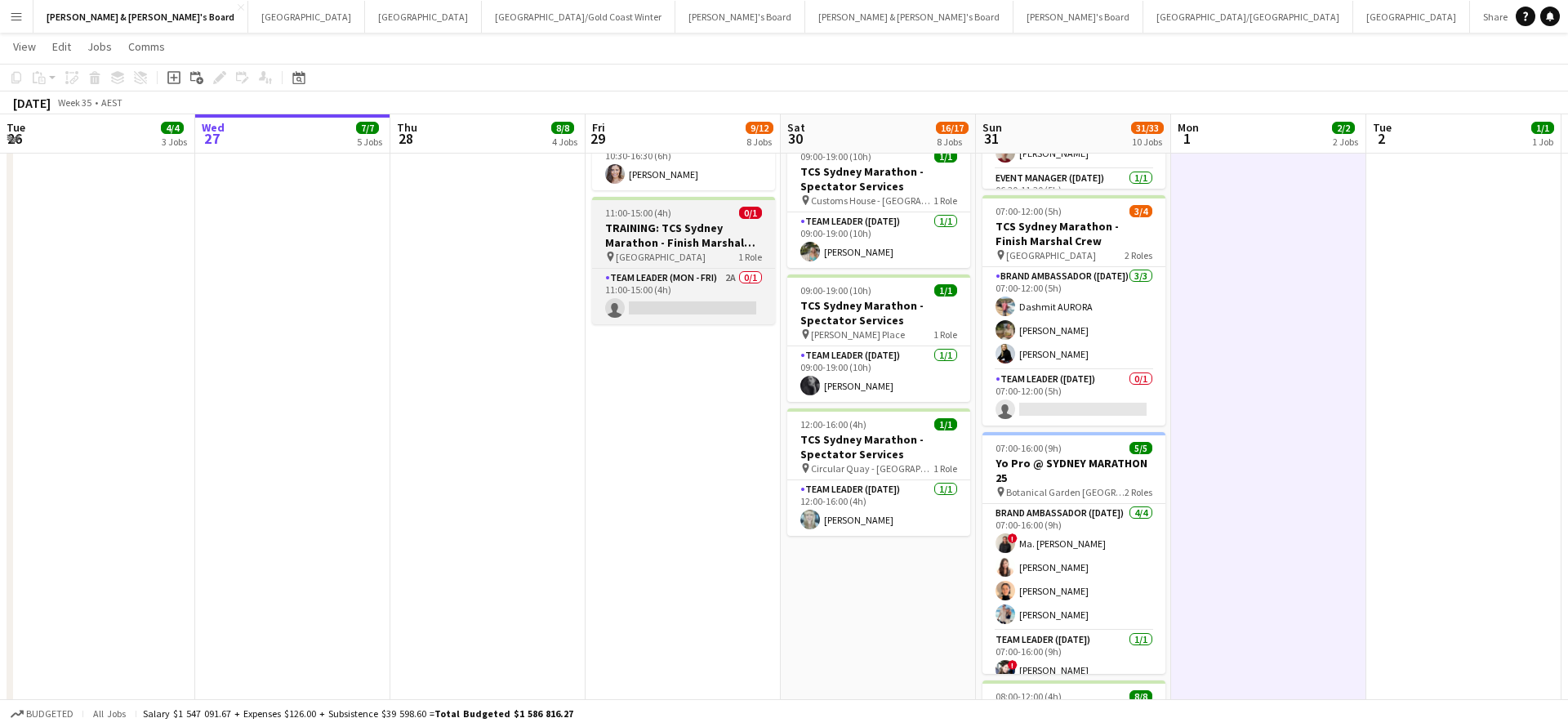
click at [684, 243] on h3 "TRAINING: TCS Sydney Marathon - Finish Marshal Crew" at bounding box center [684, 235] width 183 height 29
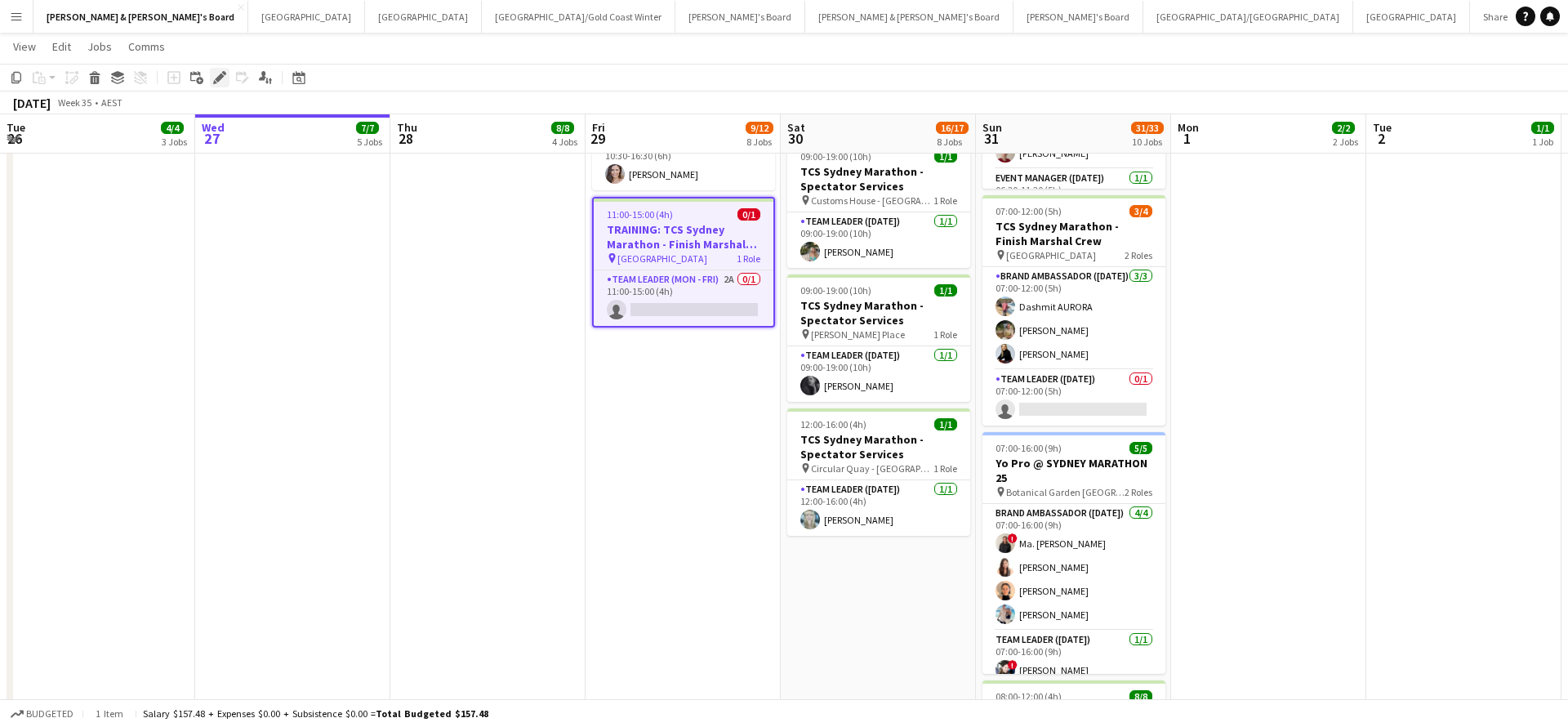
click at [221, 77] on icon at bounding box center [219, 78] width 9 height 9
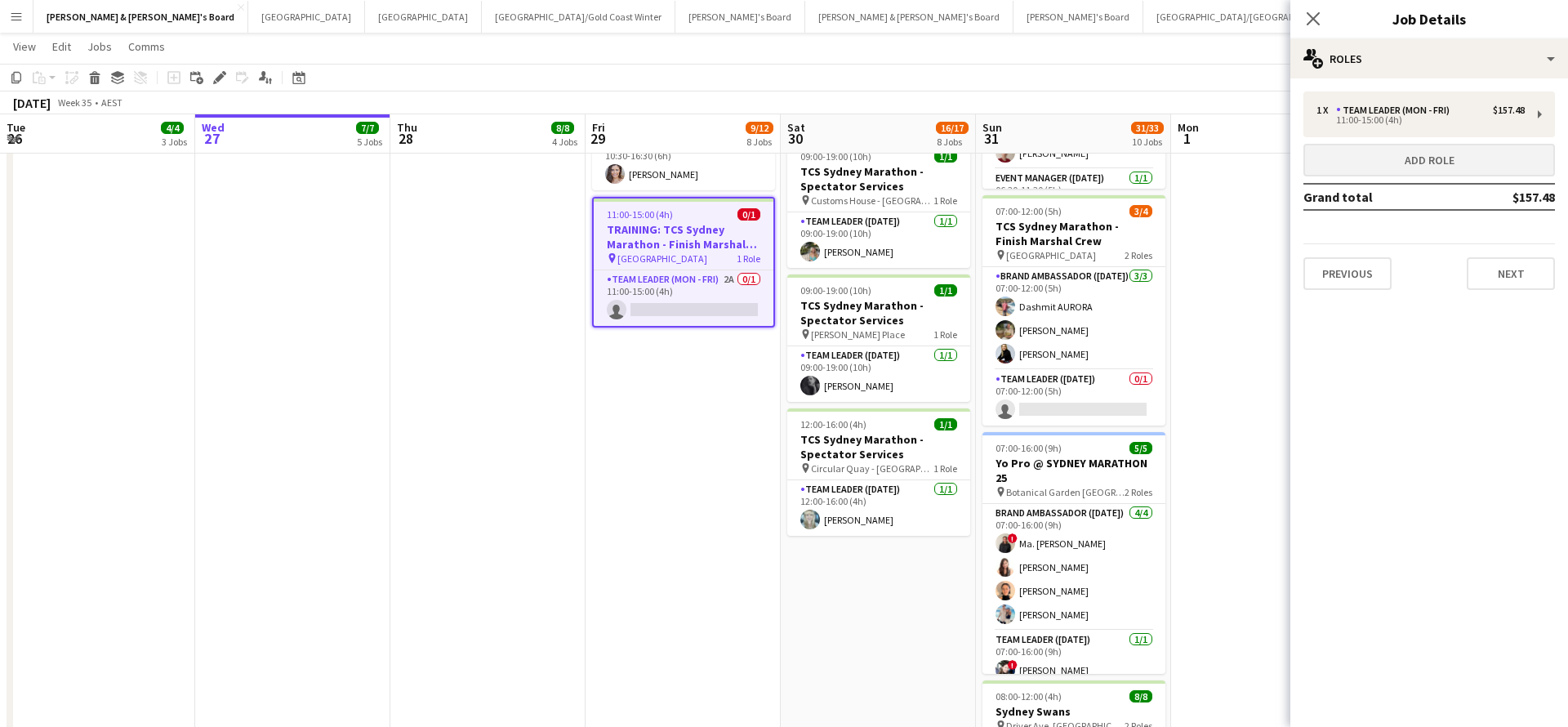
click at [1394, 171] on button "Add role" at bounding box center [1429, 160] width 252 height 33
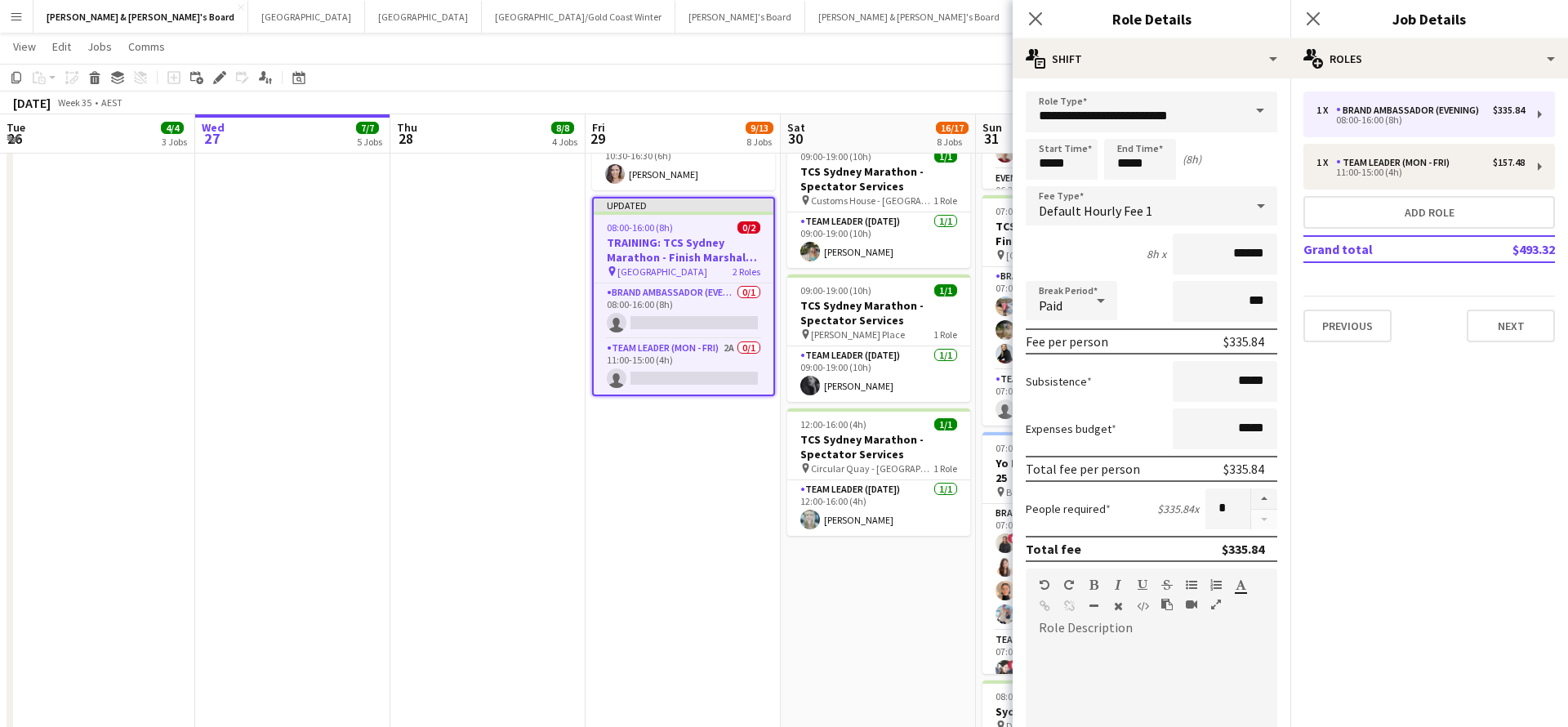
click at [1258, 107] on span at bounding box center [1260, 110] width 34 height 39
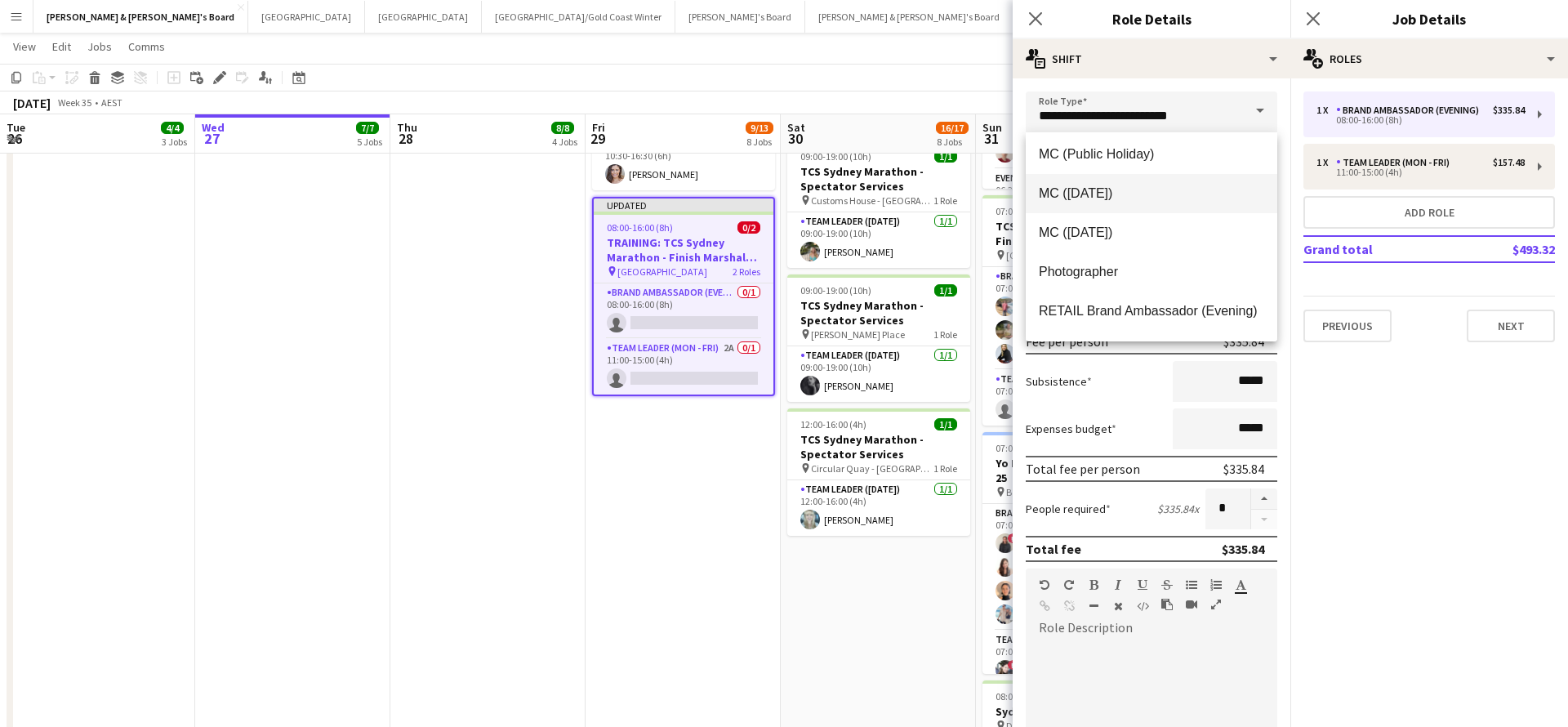
scroll to position [868, 0]
click at [732, 586] on app-date-cell "08:00-18:00 (10h) 0/1 TCS Sydney Marathon - Spectator Services pin Customes Hou…" at bounding box center [683, 226] width 195 height 1850
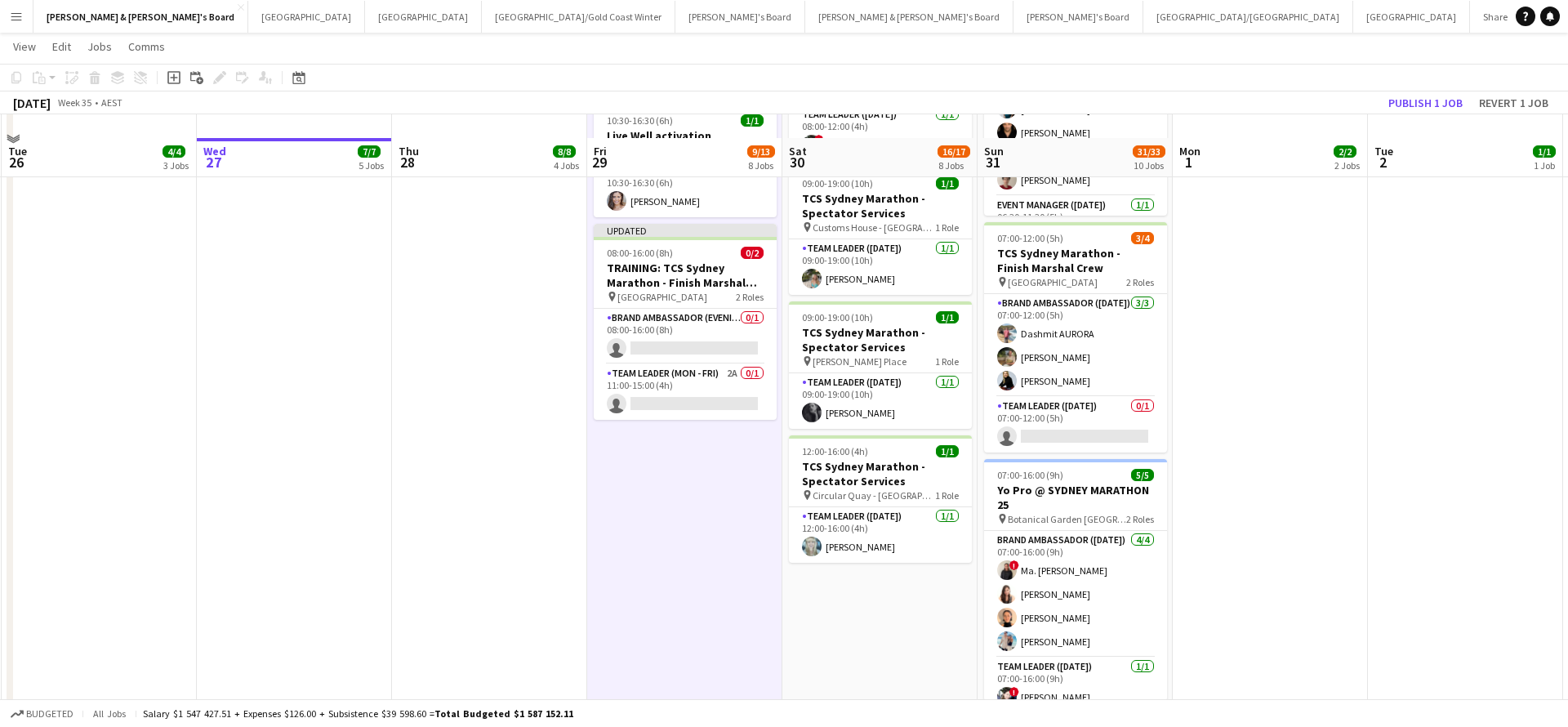
scroll to position [849, 0]
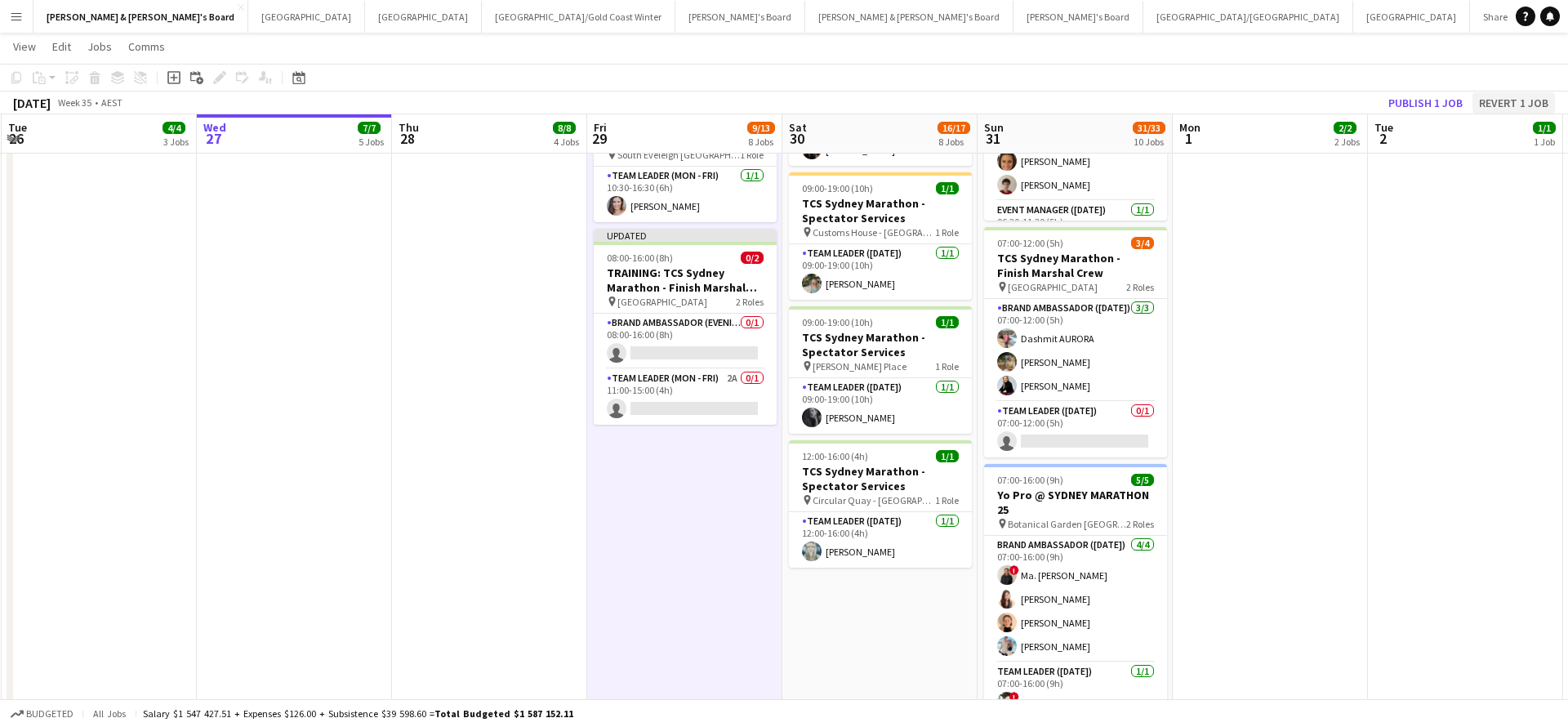
click at [1519, 103] on button "Revert 1 job" at bounding box center [1515, 103] width 83 height 22
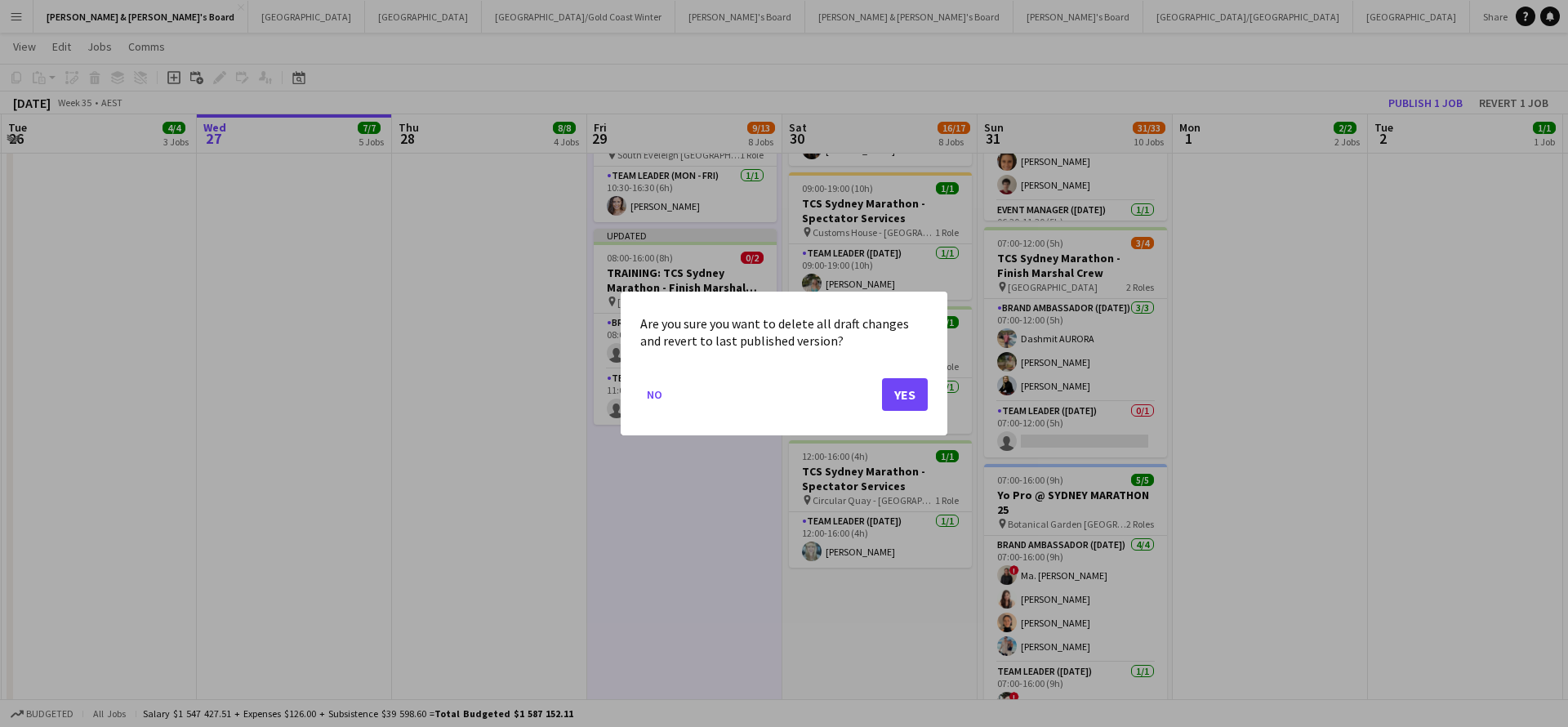
click at [920, 403] on button "Yes" at bounding box center [905, 394] width 46 height 33
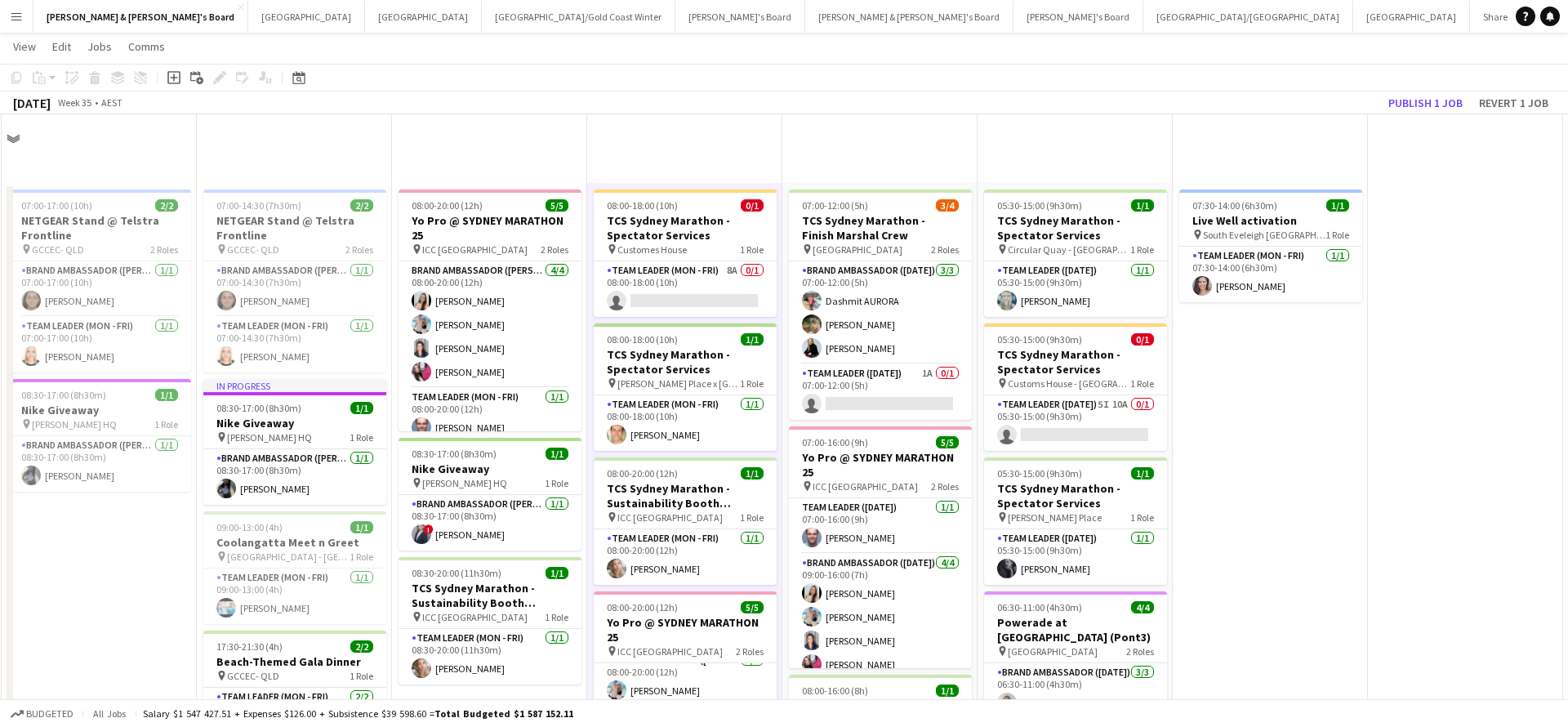
scroll to position [849, 0]
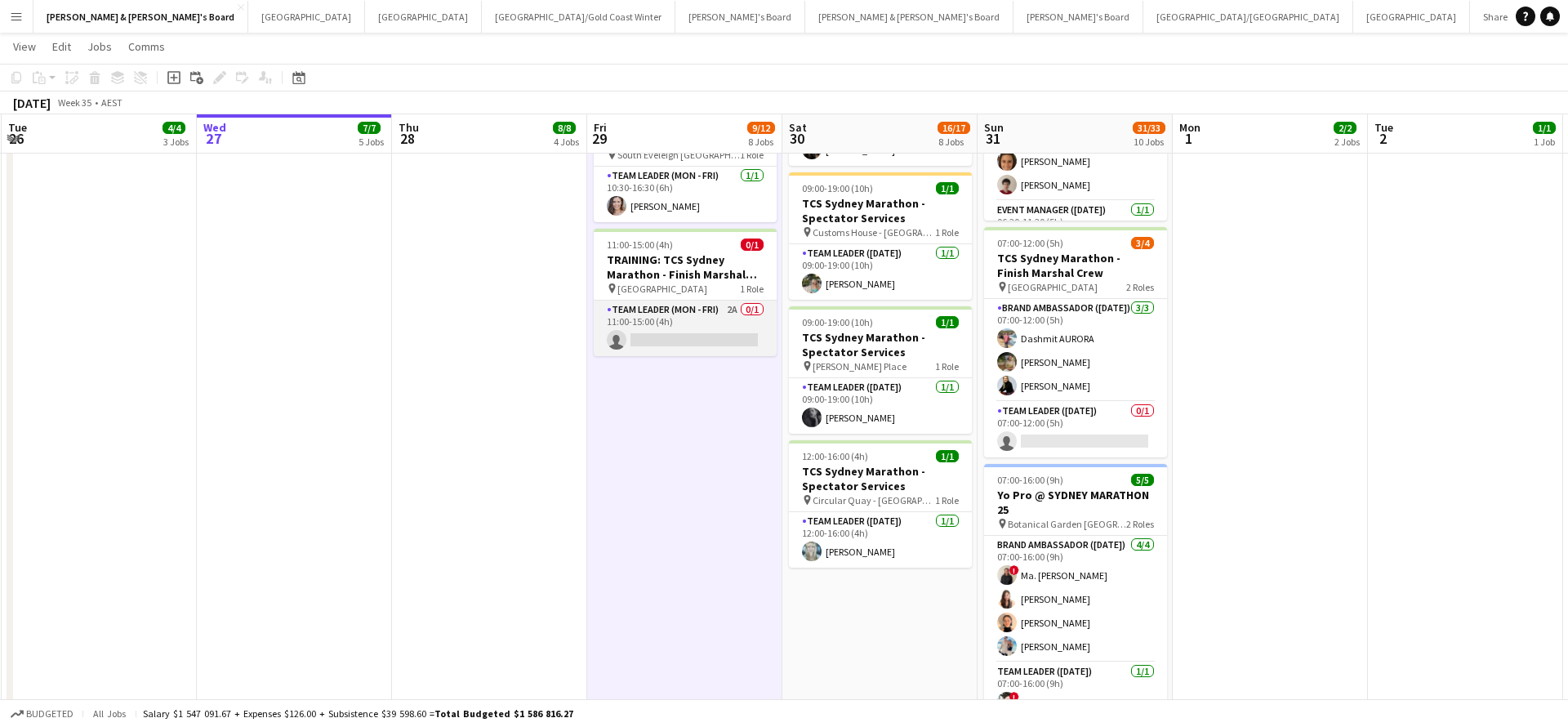
click at [705, 327] on app-card-role "Team Leader (Mon - Fri) 2A 0/1 11:00-15:00 (4h) single-neutral-actions" at bounding box center [686, 329] width 183 height 55
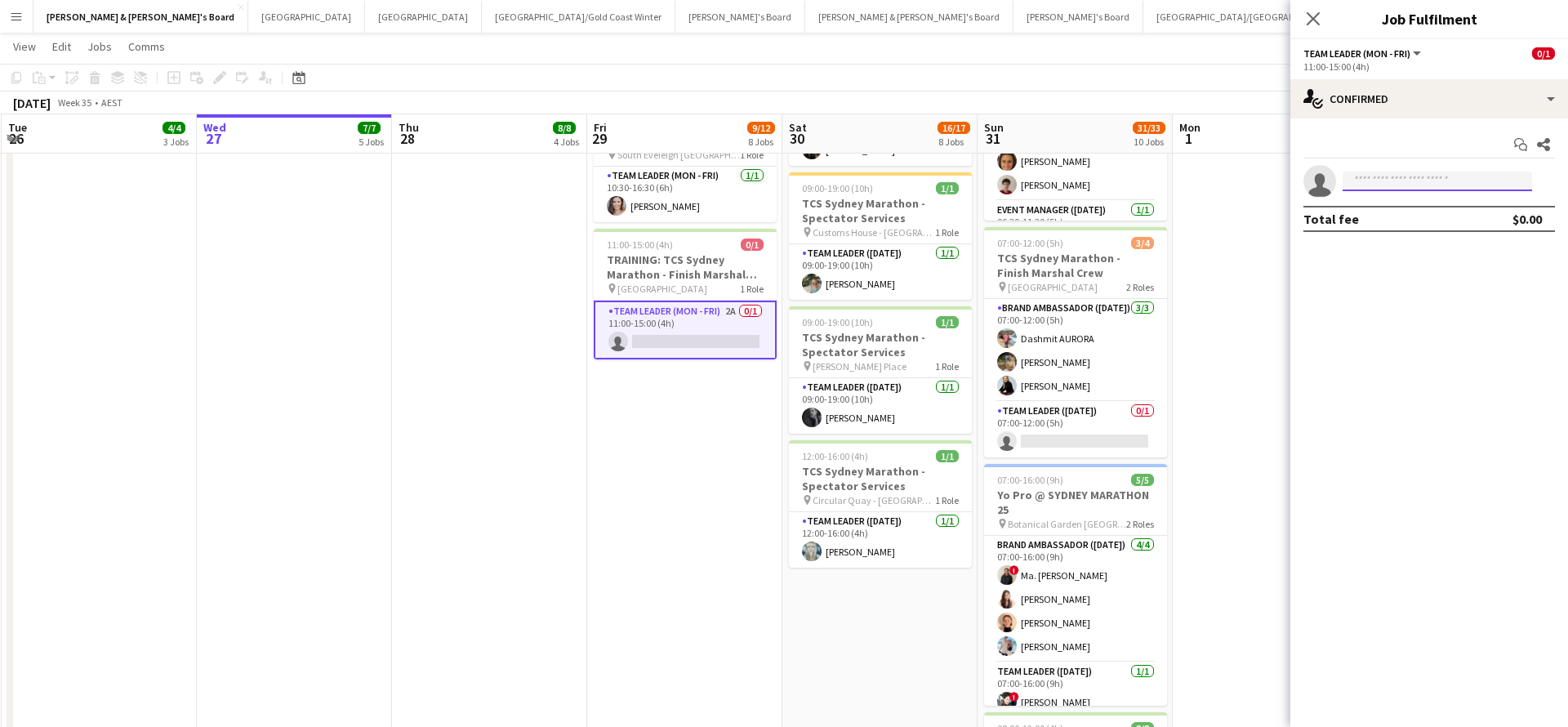
click at [1401, 190] on input at bounding box center [1438, 181] width 190 height 20
type input "*********"
click at [1408, 222] on span "[PERSON_NAME][EMAIL_ADDRESS][DOMAIN_NAME]" at bounding box center [1437, 217] width 163 height 13
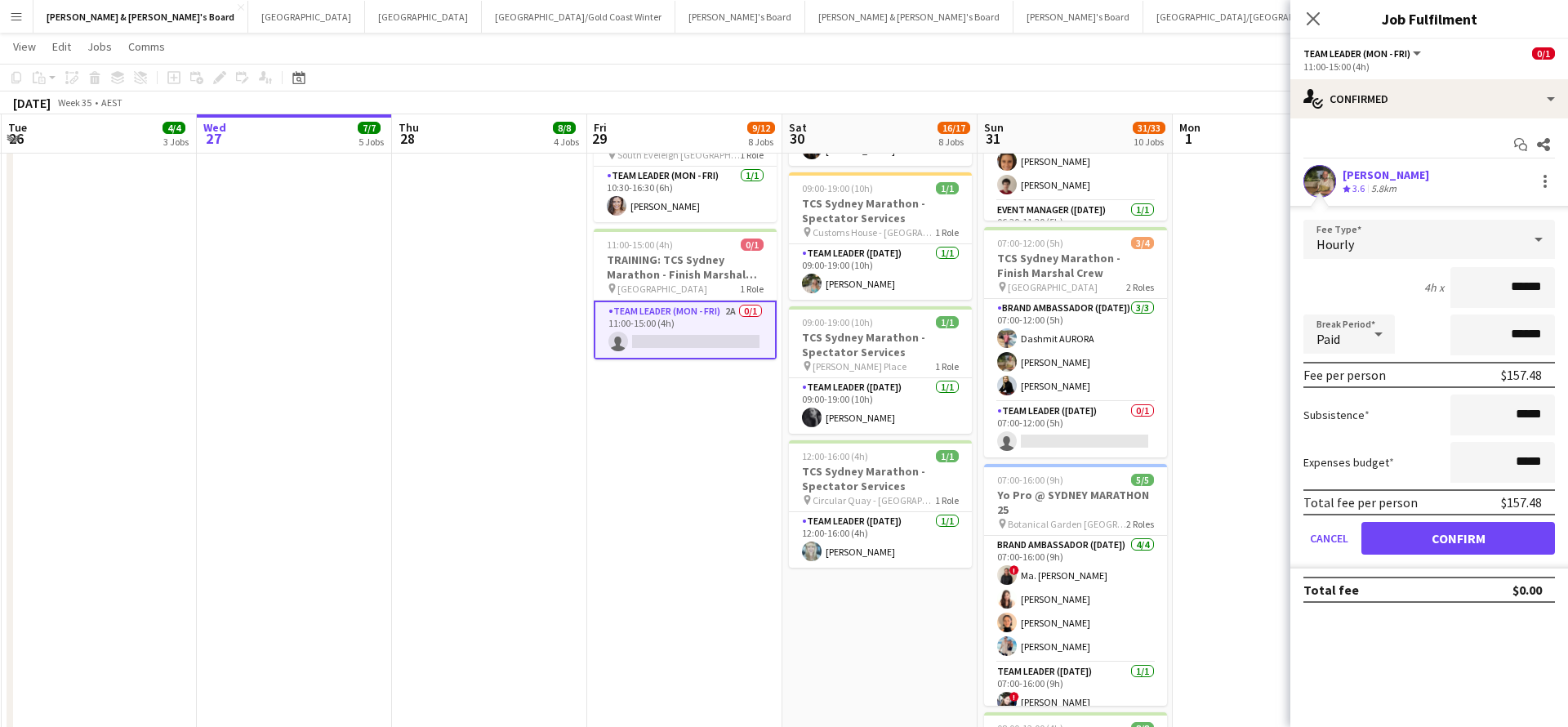
click at [1406, 542] on button "Confirm" at bounding box center [1458, 538] width 193 height 33
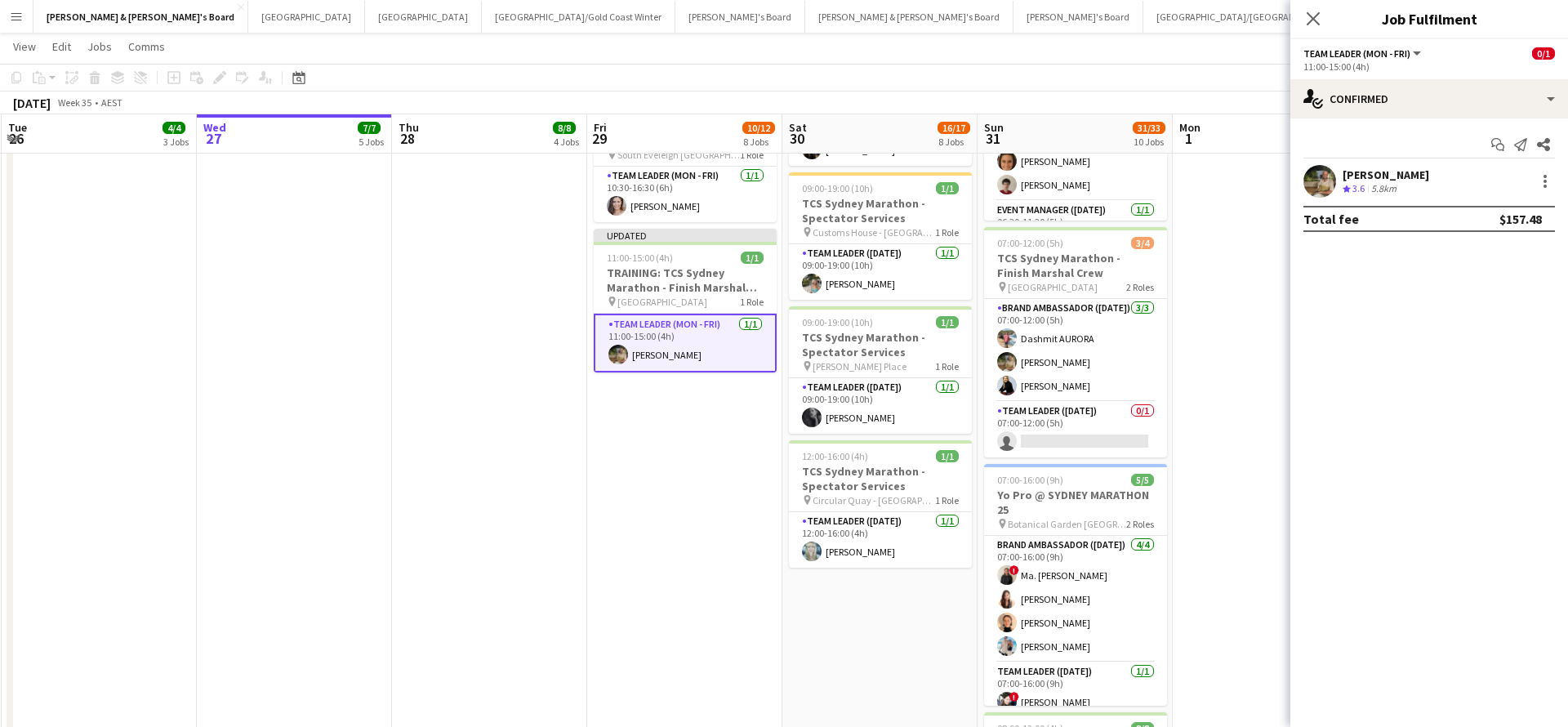
click at [1230, 438] on app-date-cell "07:30-14:00 (6h30m) 1/1 Live Well activation pin South Eveleigh Sydney 1 Role T…" at bounding box center [1270, 258] width 195 height 1850
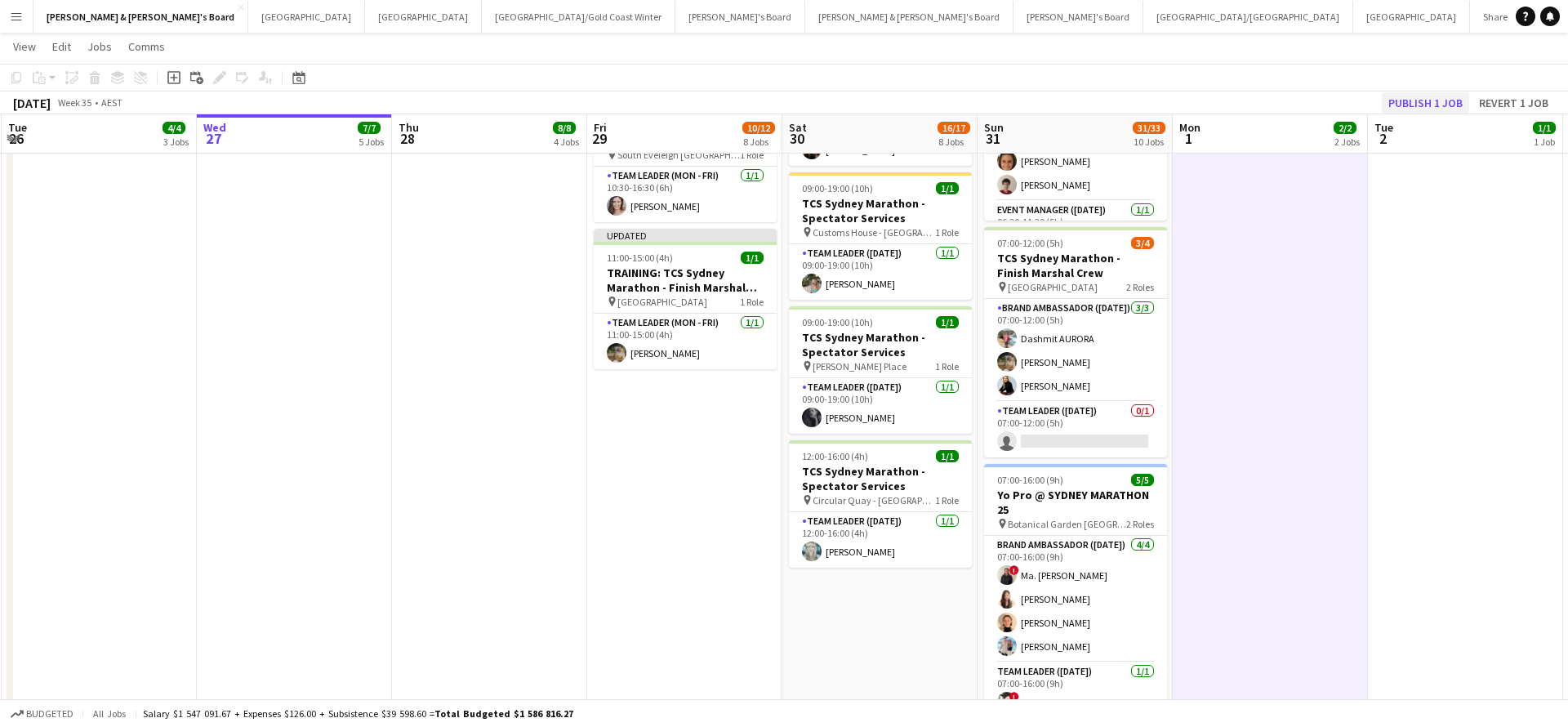
click at [1425, 101] on button "Publish 1 job" at bounding box center [1425, 103] width 87 height 22
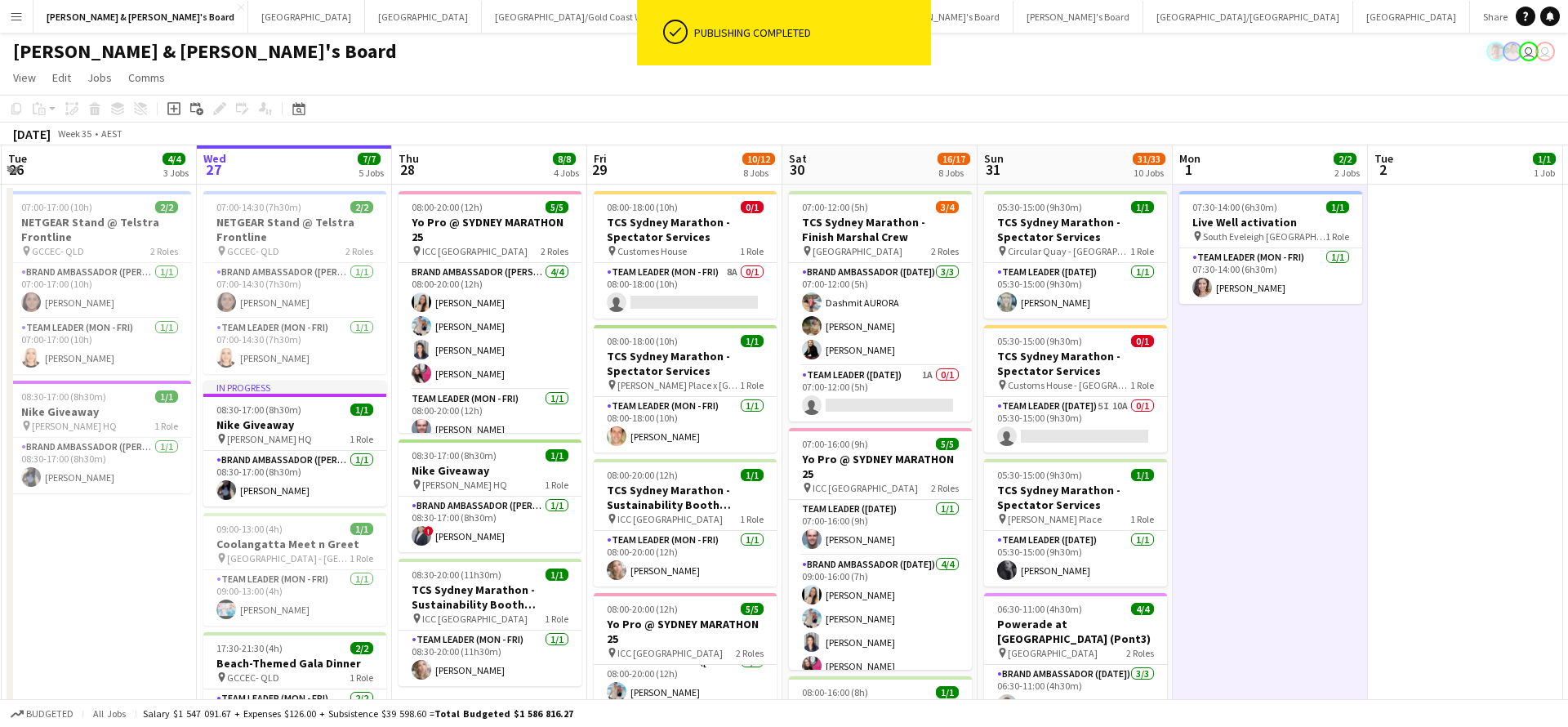
scroll to position [0, 0]
click at [844, 334] on app-card-role "Brand Ambassador ([DATE]) [DATE] 07:00-12:00 (5h) Dashmit AURORA [PERSON_NAME] …" at bounding box center [881, 314] width 183 height 103
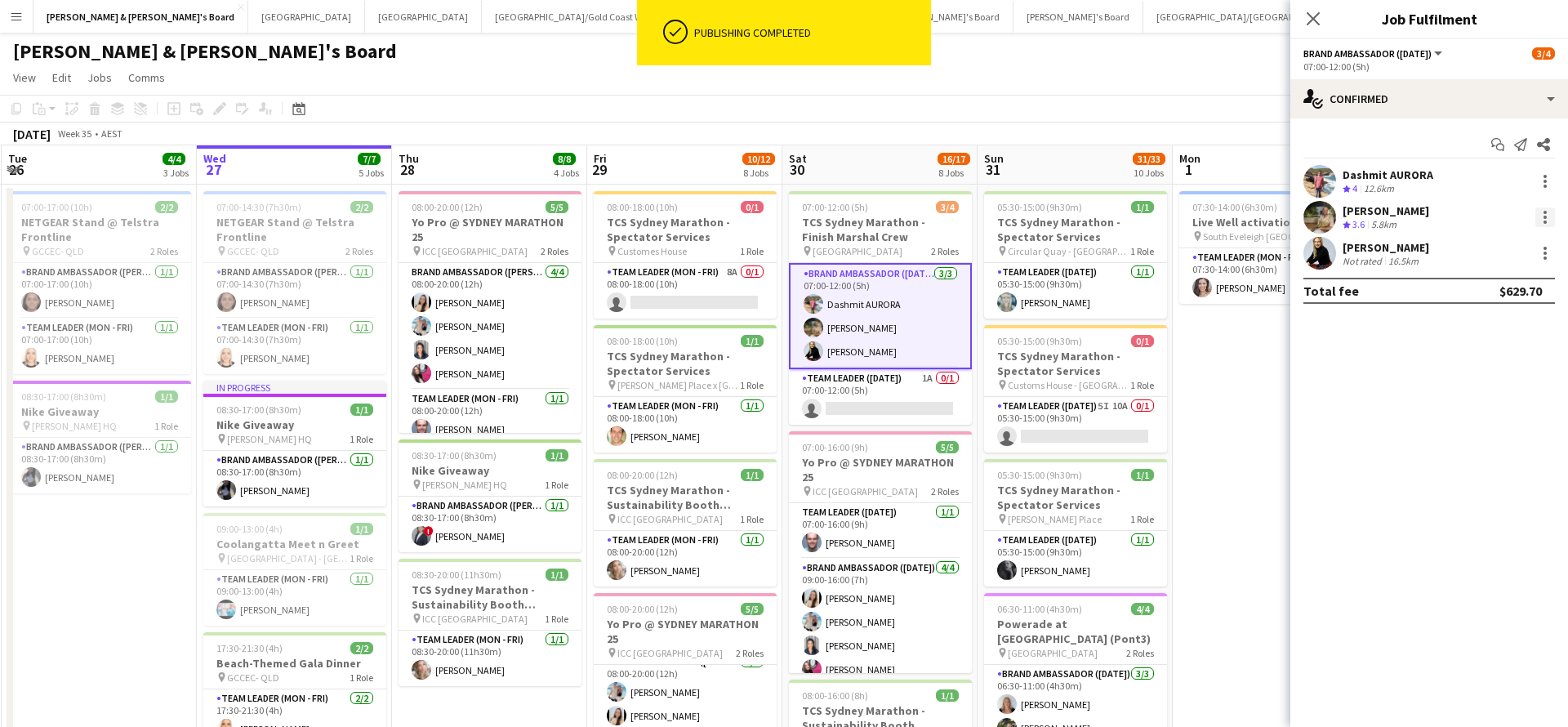
click at [1548, 215] on div at bounding box center [1545, 217] width 20 height 20
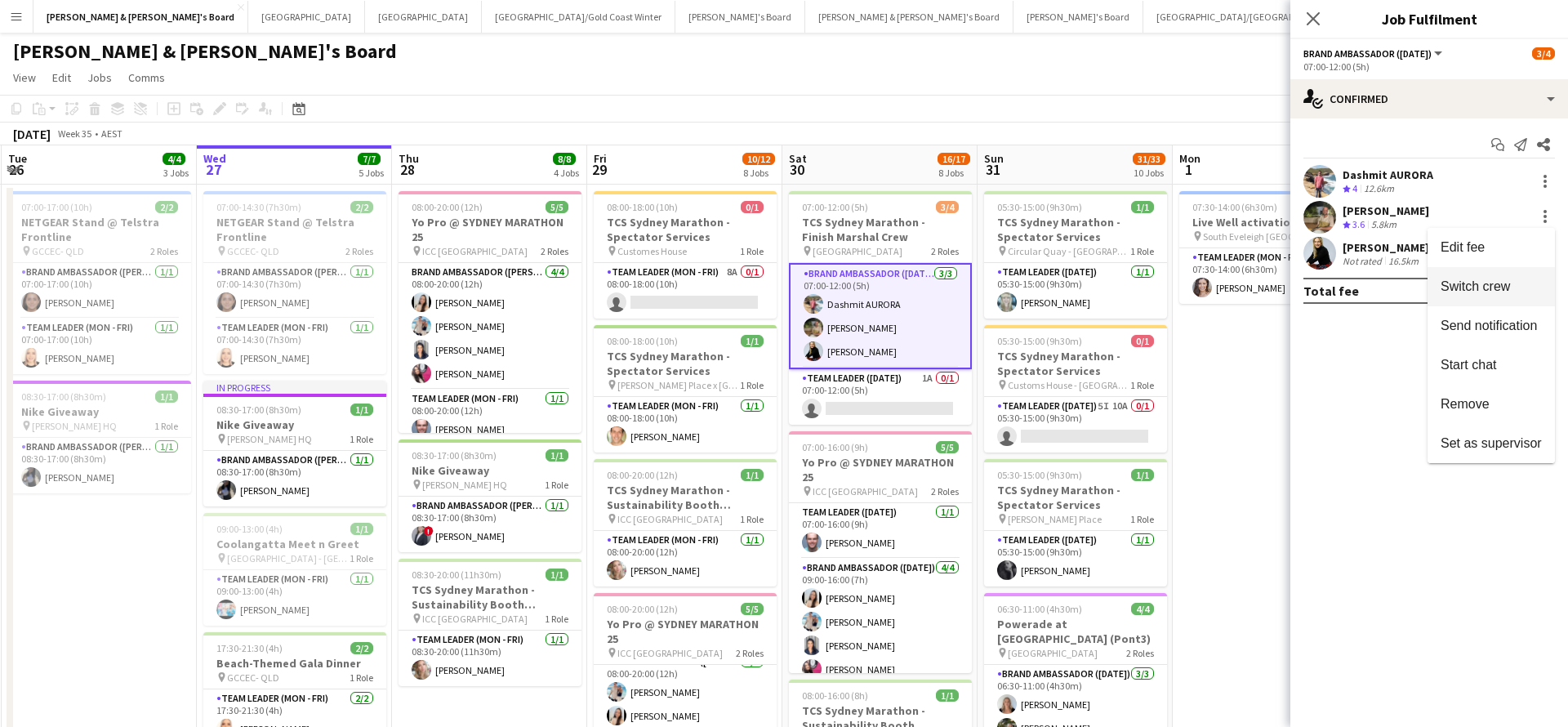
click at [1475, 289] on span "Switch crew" at bounding box center [1476, 286] width 69 height 14
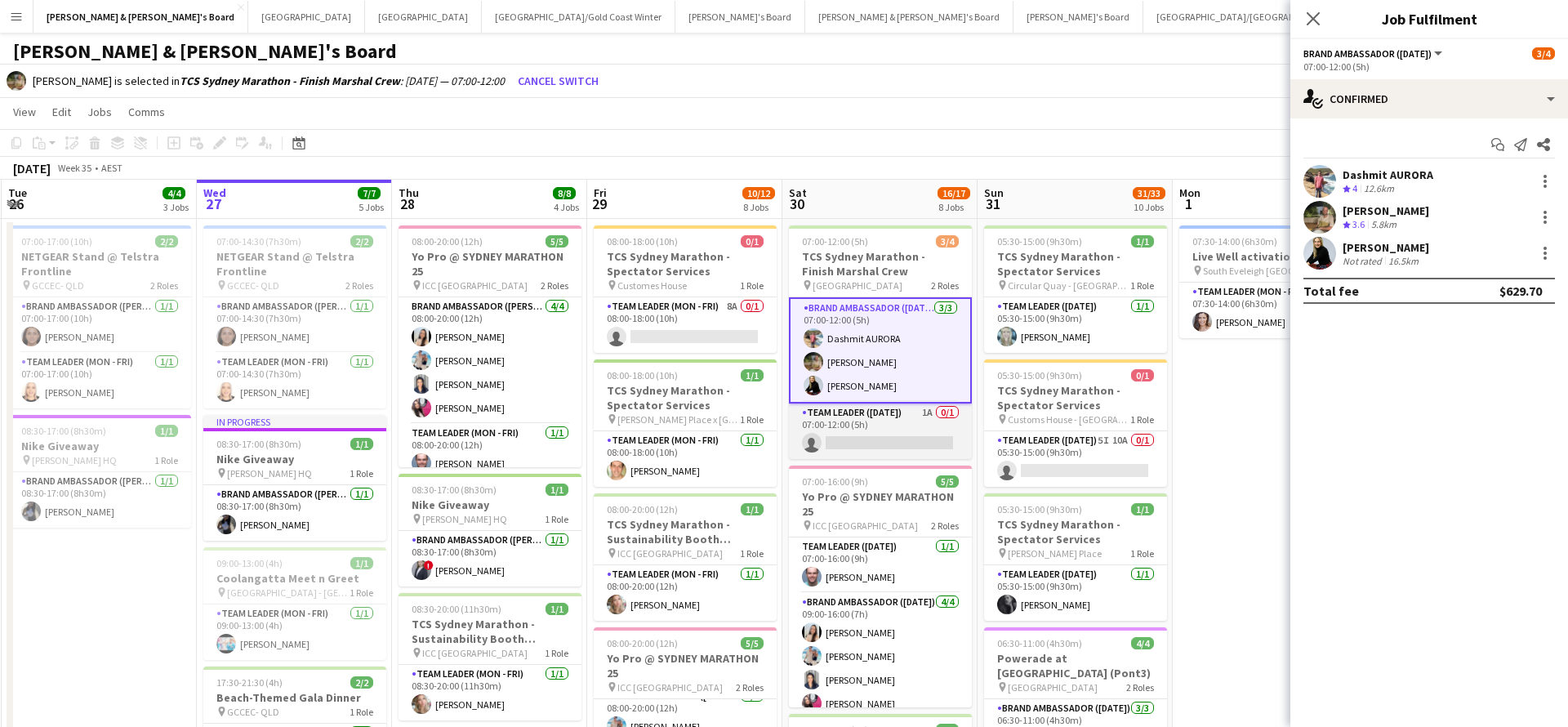
click at [900, 433] on app-card-role "Team Leader ([DATE]) 1A 0/1 07:00-12:00 (5h) single-neutral-actions" at bounding box center [881, 431] width 183 height 55
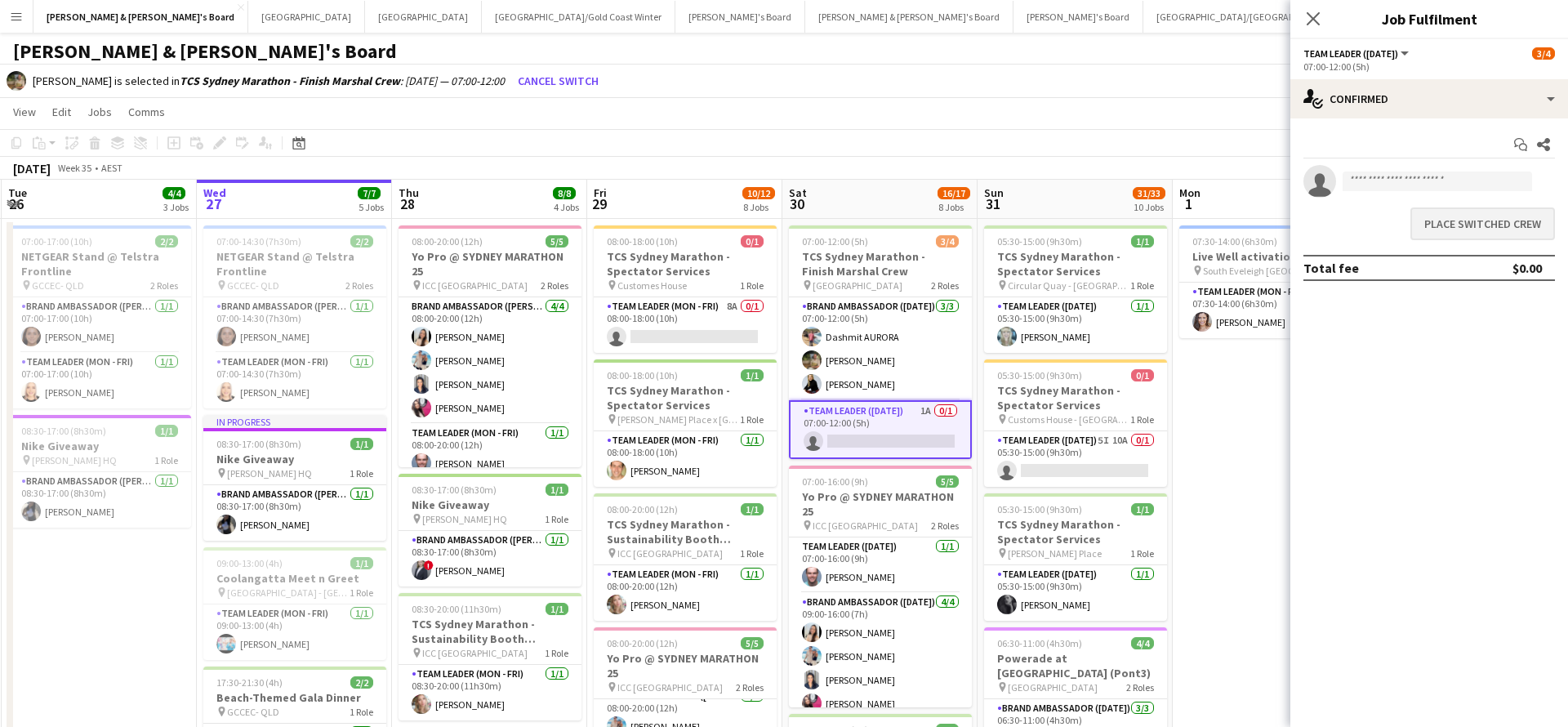
click at [1464, 221] on button "Place switched crew" at bounding box center [1483, 224] width 145 height 33
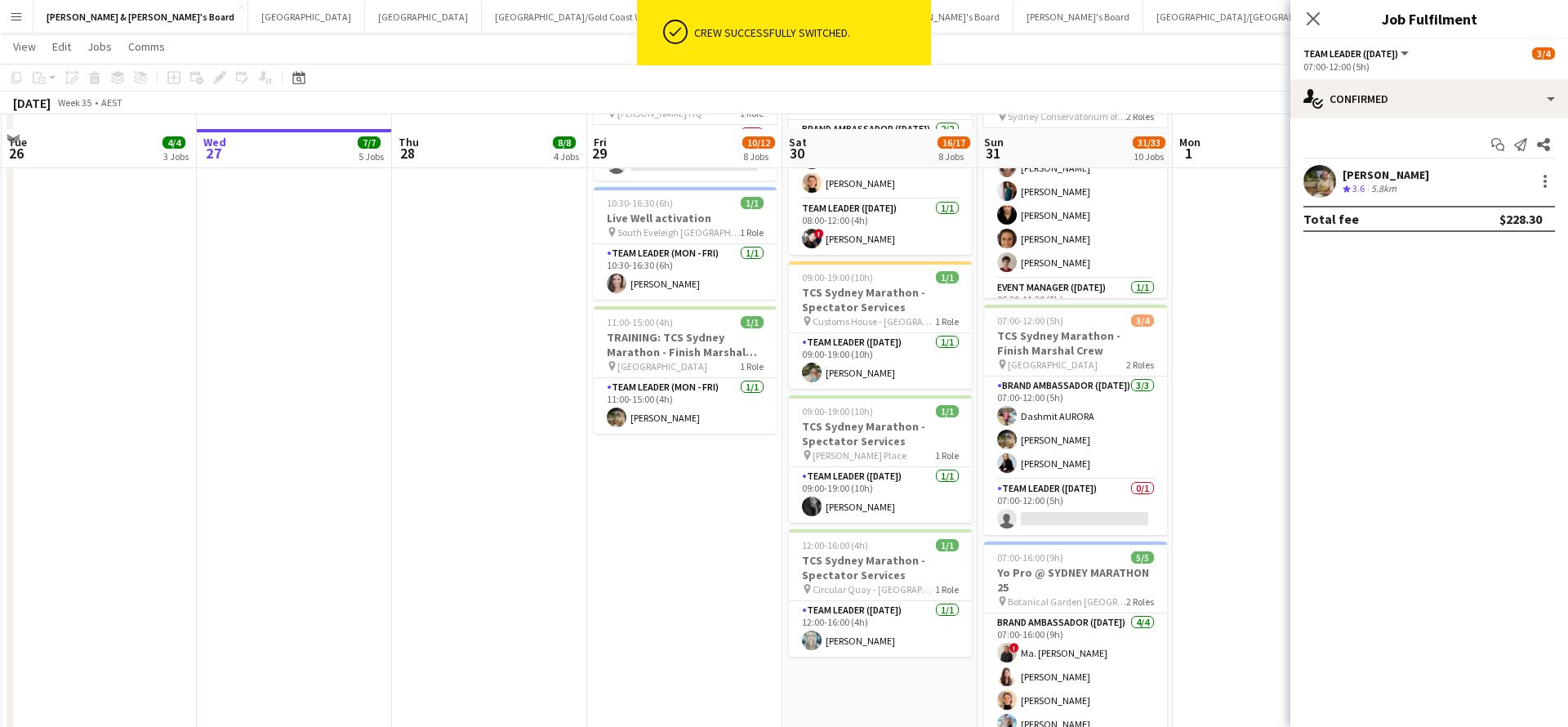
scroll to position [796, 0]
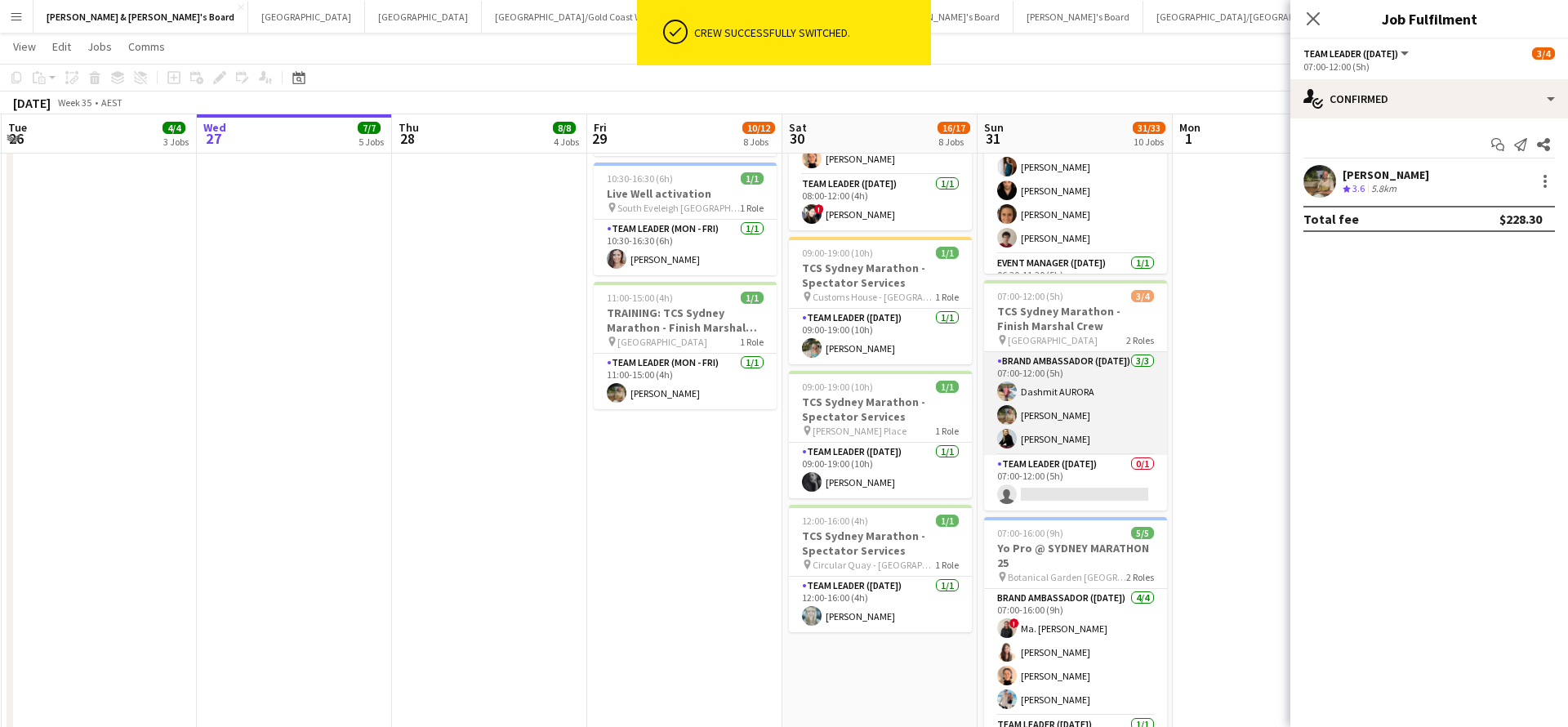
click at [1055, 416] on app-card-role "Brand Ambassador ([DATE]) [DATE] 07:00-12:00 (5h) [PERSON_NAME] [PERSON_NAME] […" at bounding box center [1076, 403] width 183 height 103
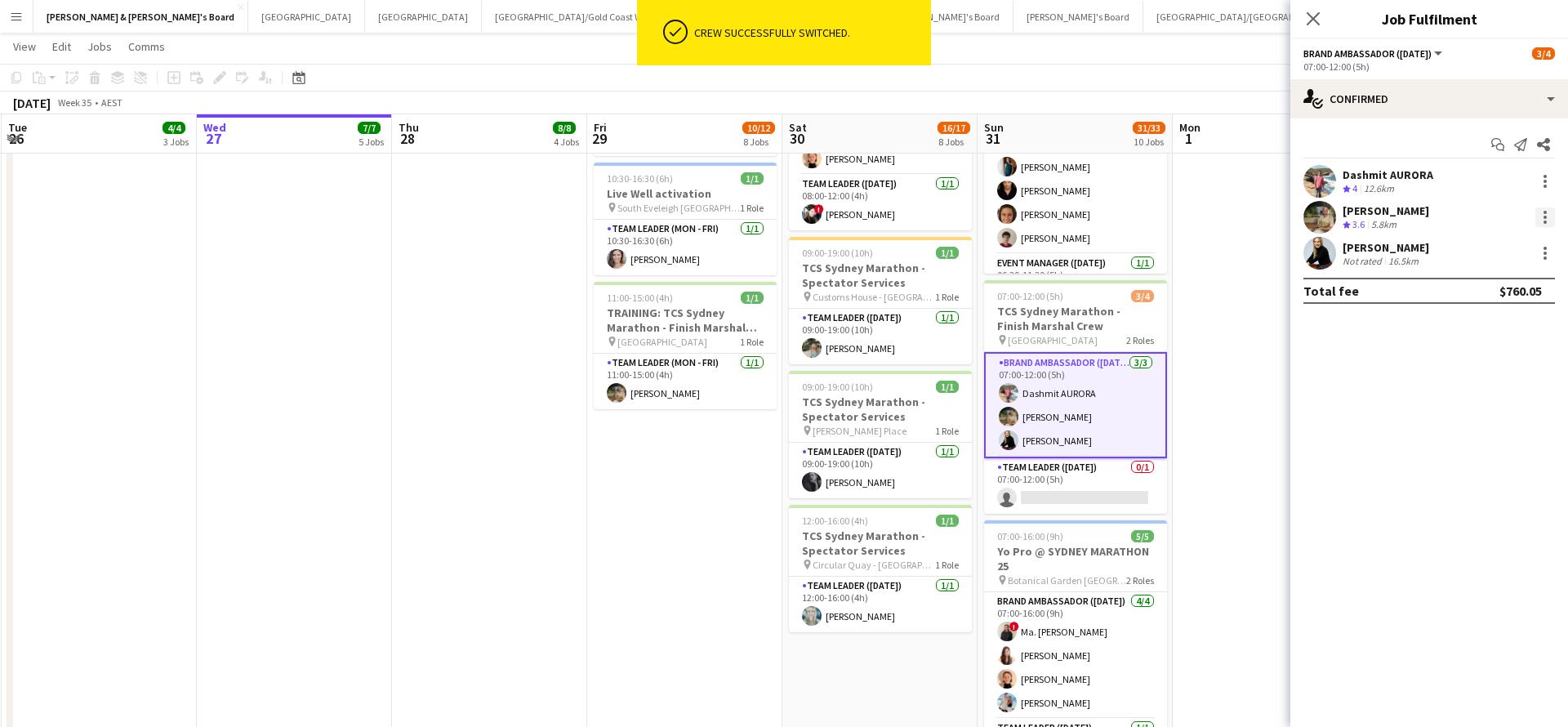
click at [1546, 218] on div at bounding box center [1546, 217] width 3 height 3
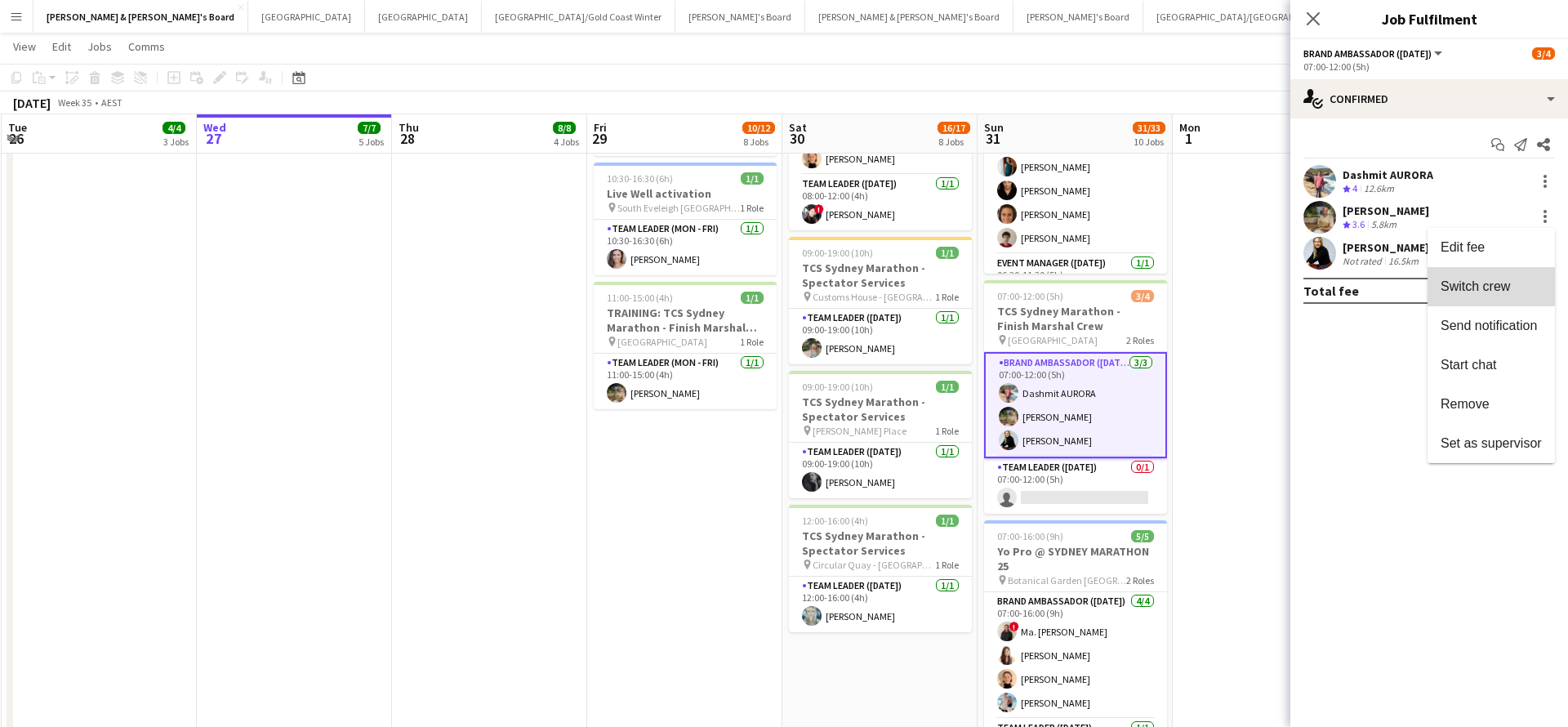
click at [1484, 282] on span "Switch crew" at bounding box center [1476, 286] width 69 height 14
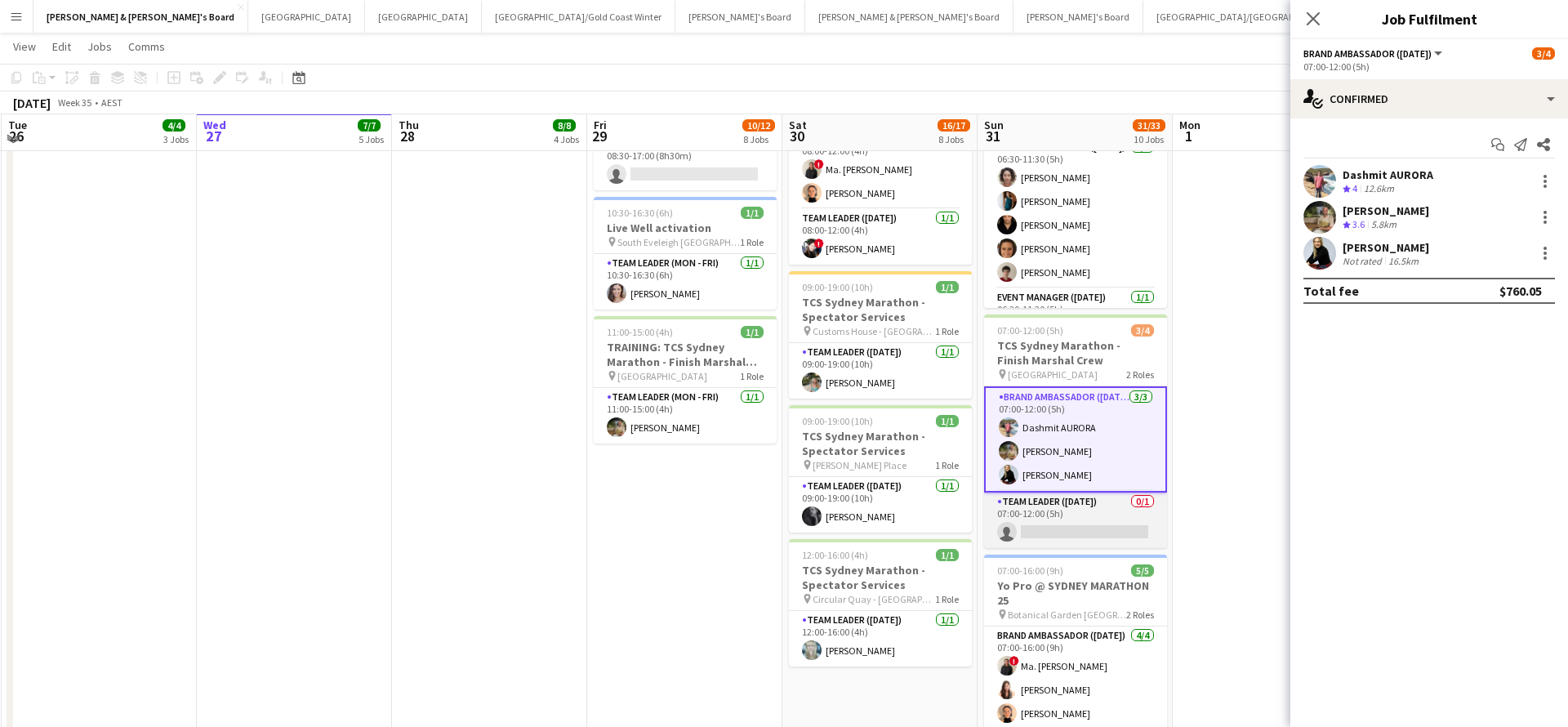
click at [1107, 517] on app-card-role "Team Leader ([DATE]) 0/1 07:00-12:00 (5h) single-neutral-actions" at bounding box center [1076, 520] width 183 height 55
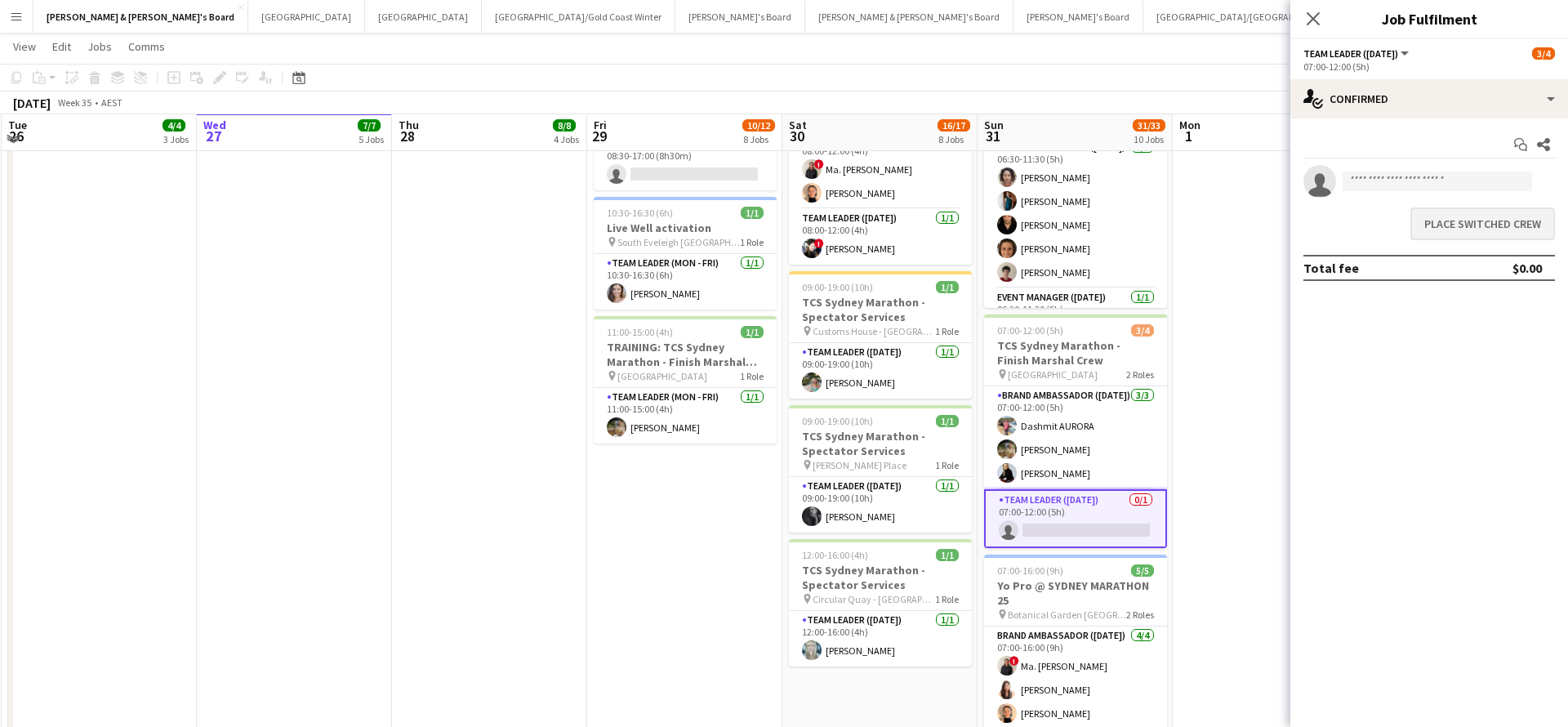
click at [1465, 224] on button "Place switched crew" at bounding box center [1483, 224] width 145 height 33
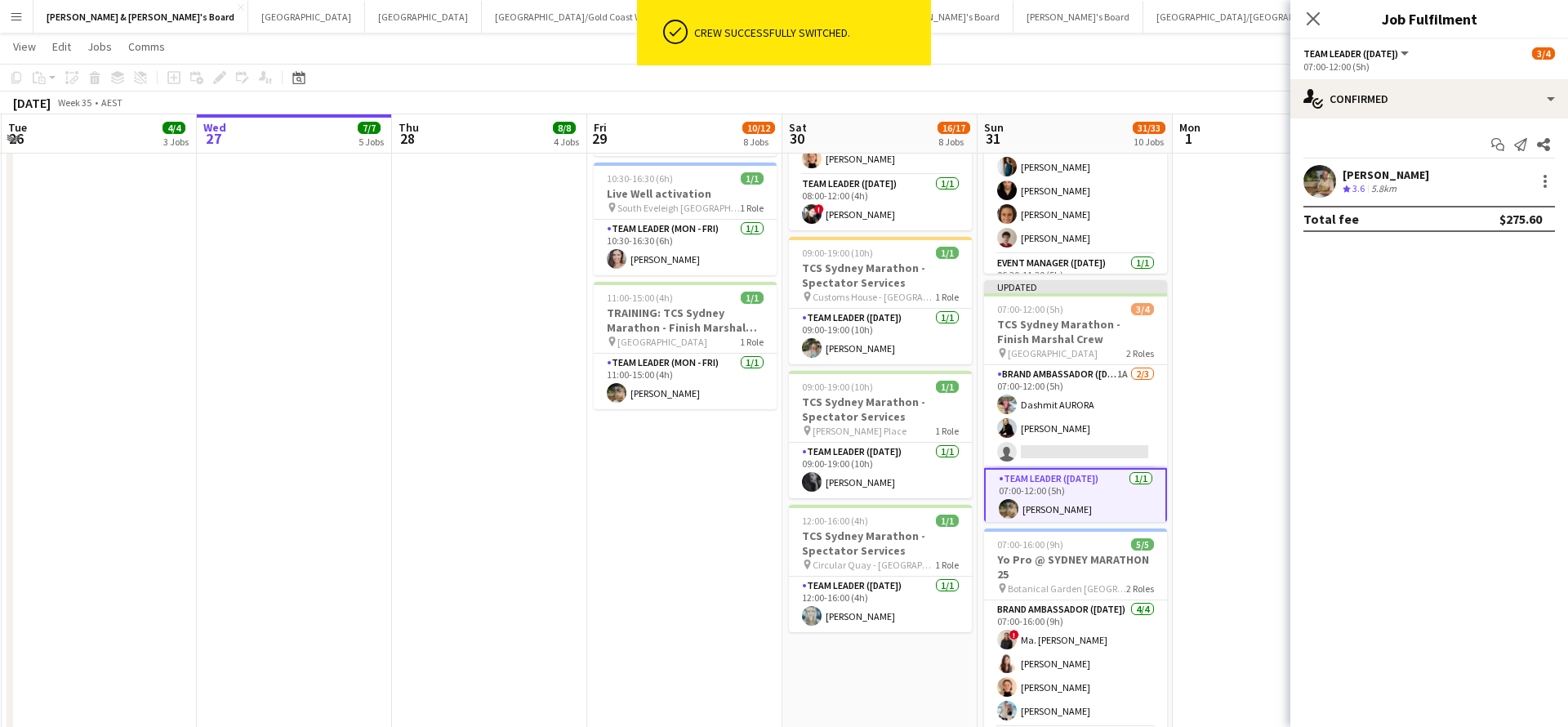
click at [1221, 385] on app-date-cell "07:30-14:00 (6h30m) 1/1 Live Well activation pin South Eveleigh Sydney 1 Role T…" at bounding box center [1270, 311] width 195 height 1850
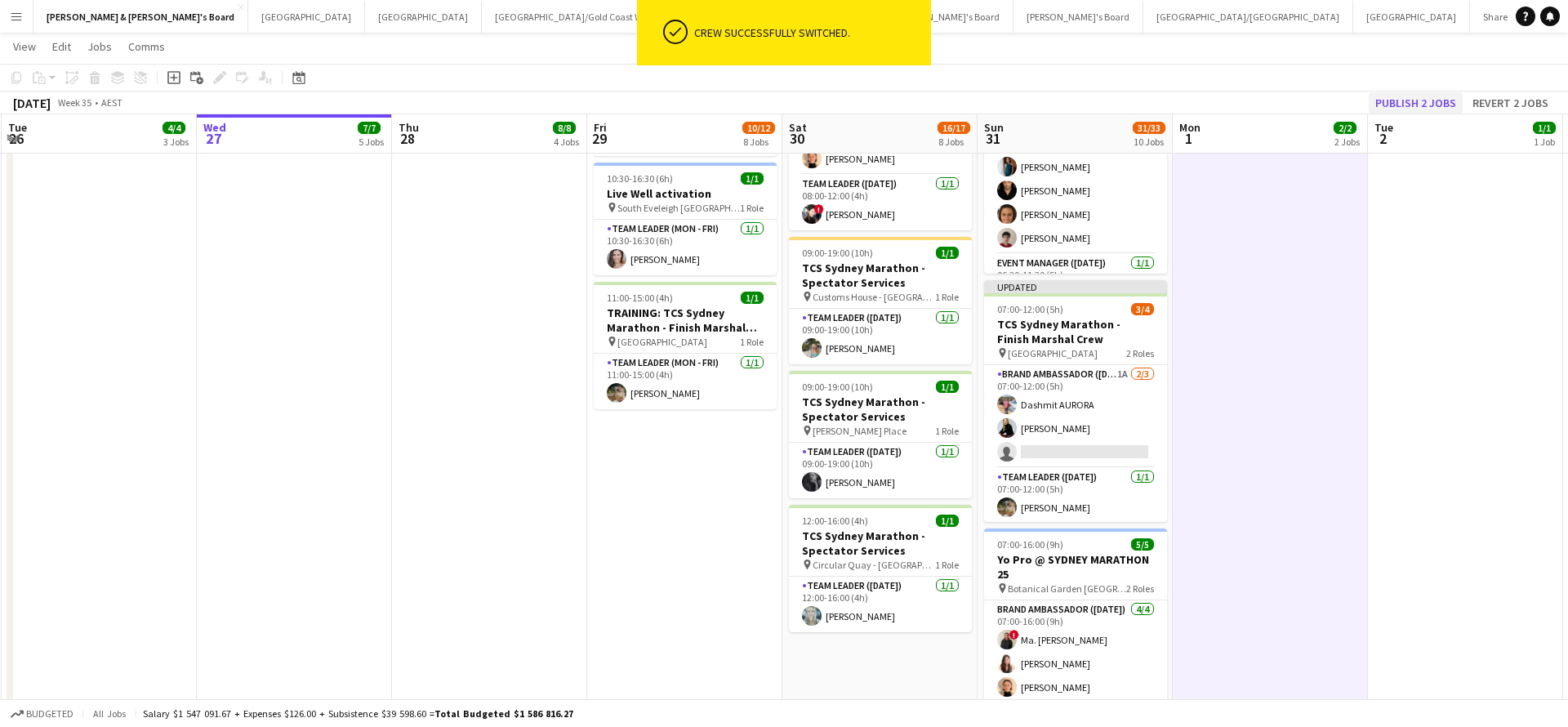
click at [1425, 101] on button "Publish 2 jobs" at bounding box center [1415, 103] width 94 height 22
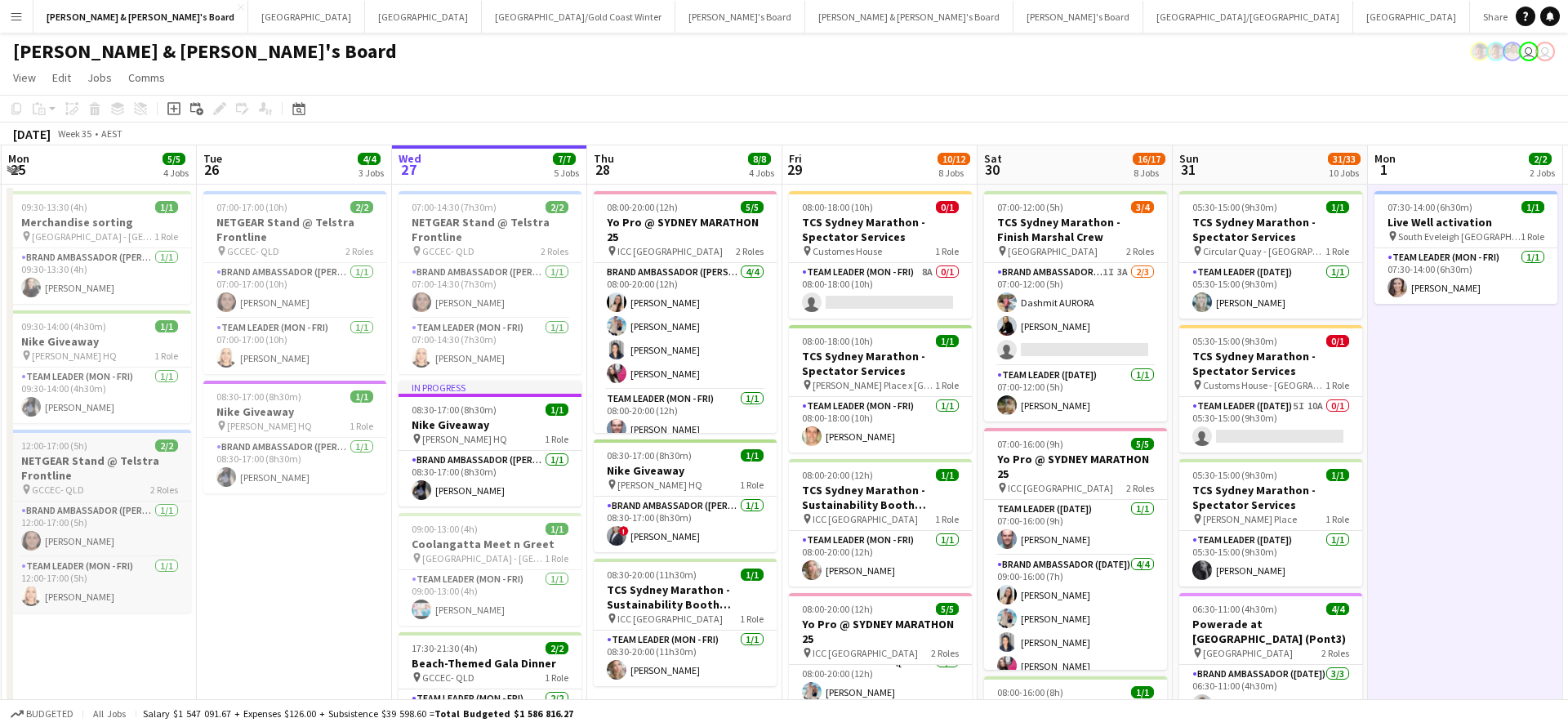
scroll to position [0, 0]
click at [882, 301] on app-card-role "Team Leader (Mon - Fri) 8A 0/1 08:00-18:00 (10h) single-neutral-actions" at bounding box center [881, 291] width 183 height 55
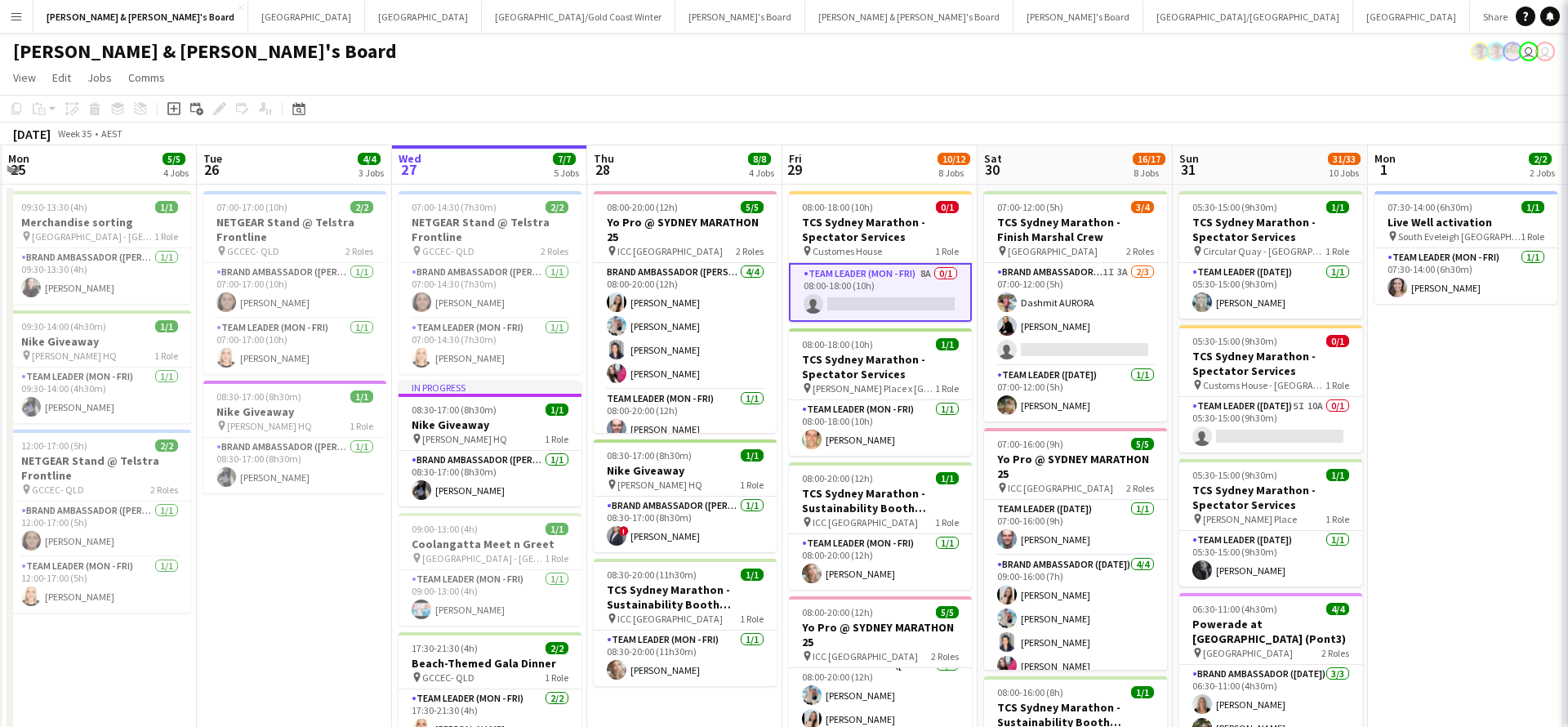
click at [882, 301] on app-card-role "Team Leader (Mon - Fri) 8A 0/1 08:00-18:00 (10h) single-neutral-actions" at bounding box center [881, 292] width 183 height 59
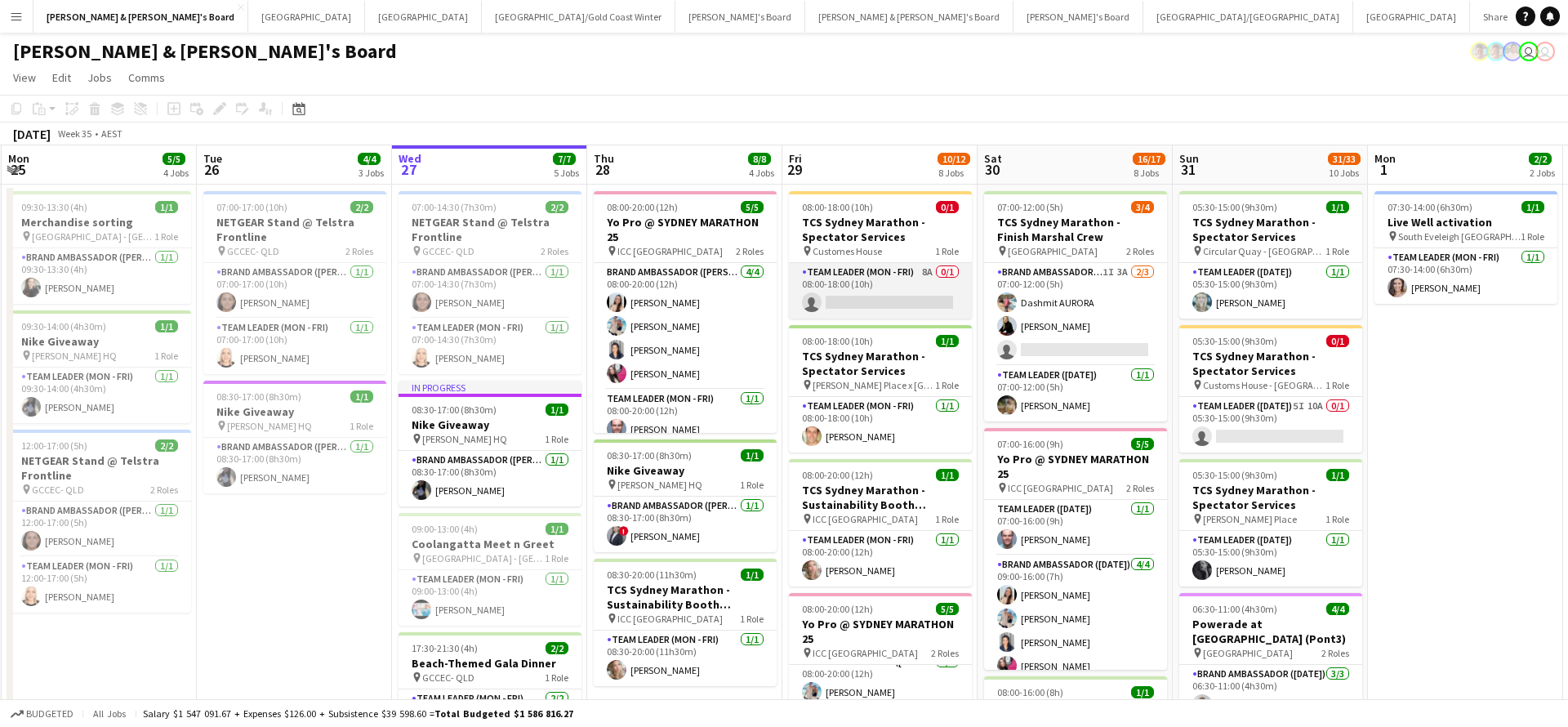
click at [882, 301] on app-card-role "Team Leader (Mon - Fri) 8A 0/1 08:00-18:00 (10h) single-neutral-actions" at bounding box center [881, 291] width 183 height 55
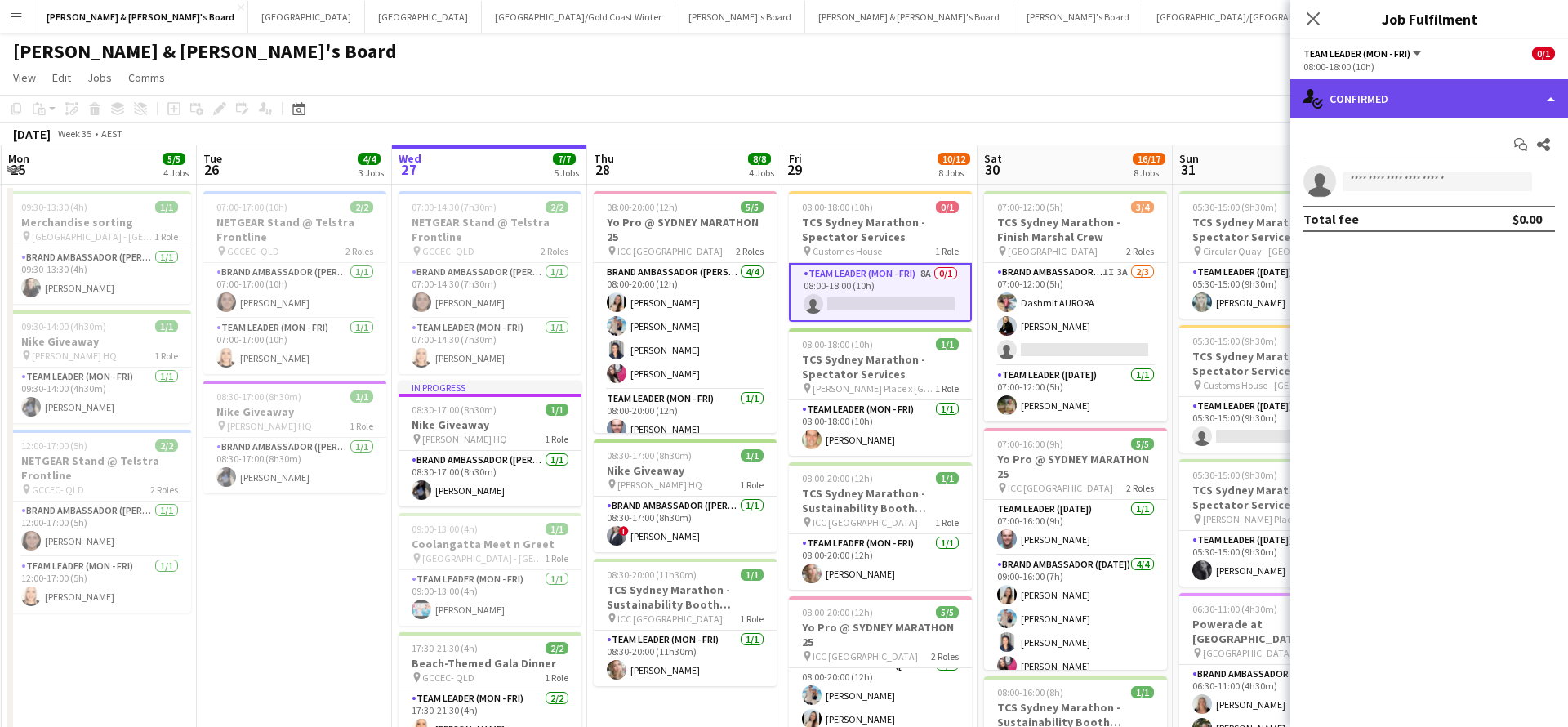
click at [1407, 100] on div "single-neutral-actions-check-2 Confirmed" at bounding box center [1429, 98] width 278 height 39
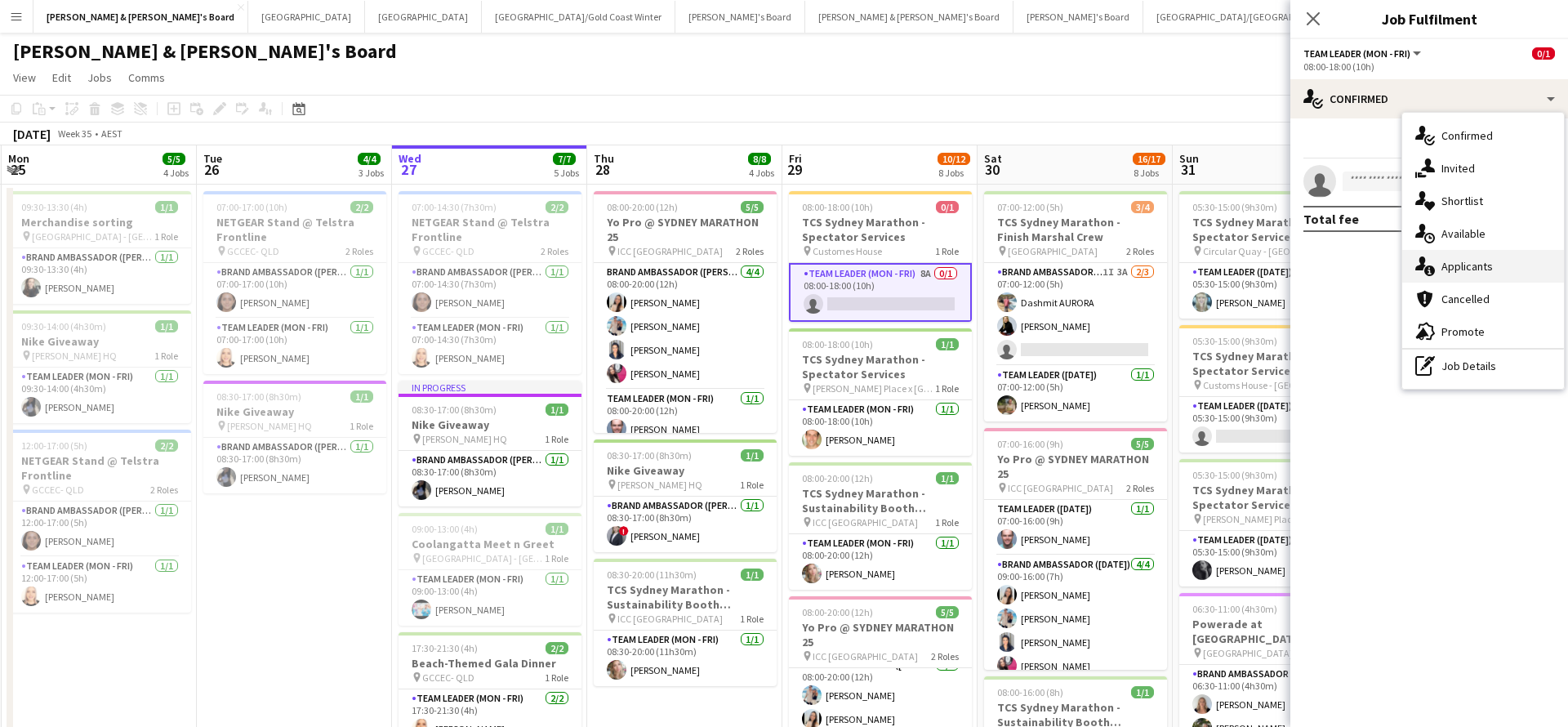
click at [1472, 266] on div "single-neutral-actions-information Applicants" at bounding box center [1483, 266] width 162 height 33
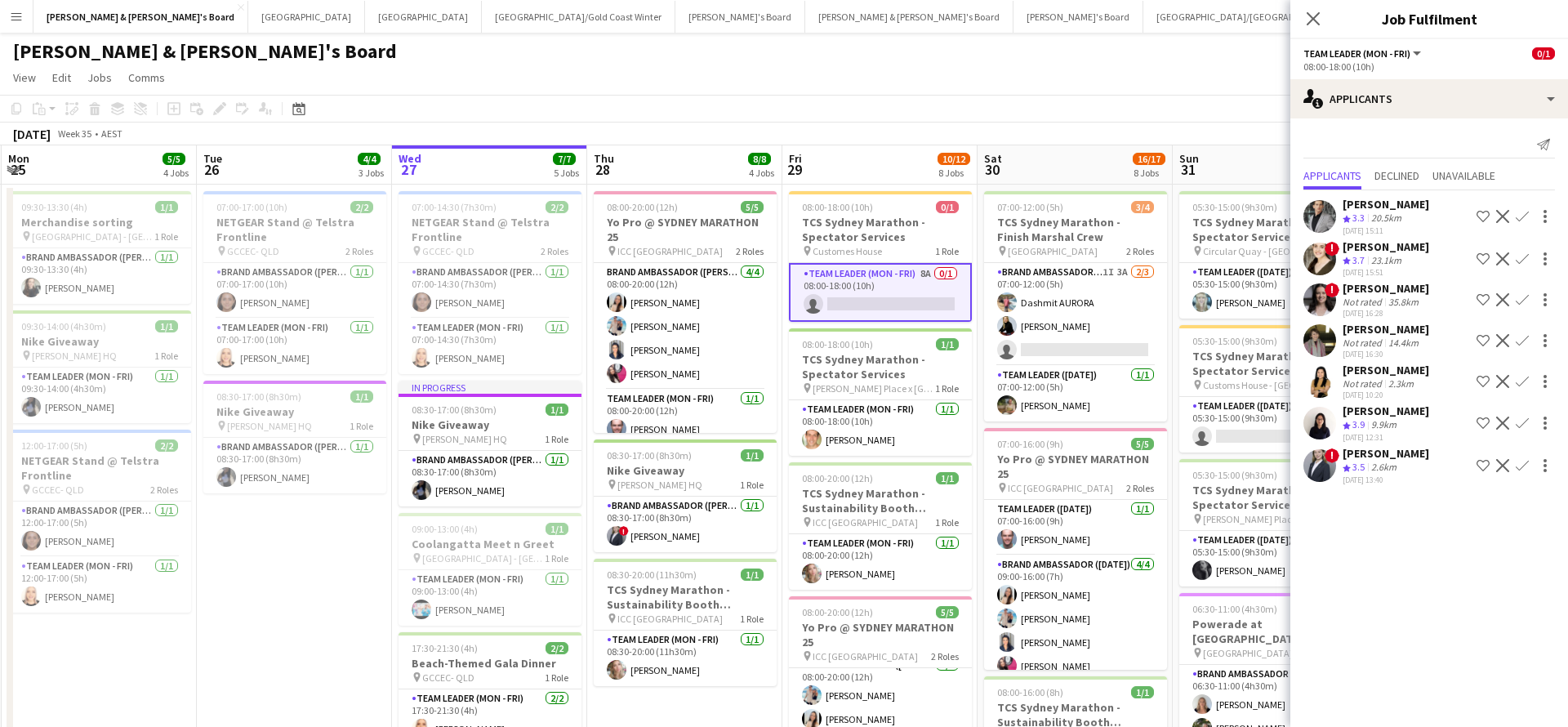
click at [1515, 340] on button "Confirm" at bounding box center [1522, 341] width 20 height 20
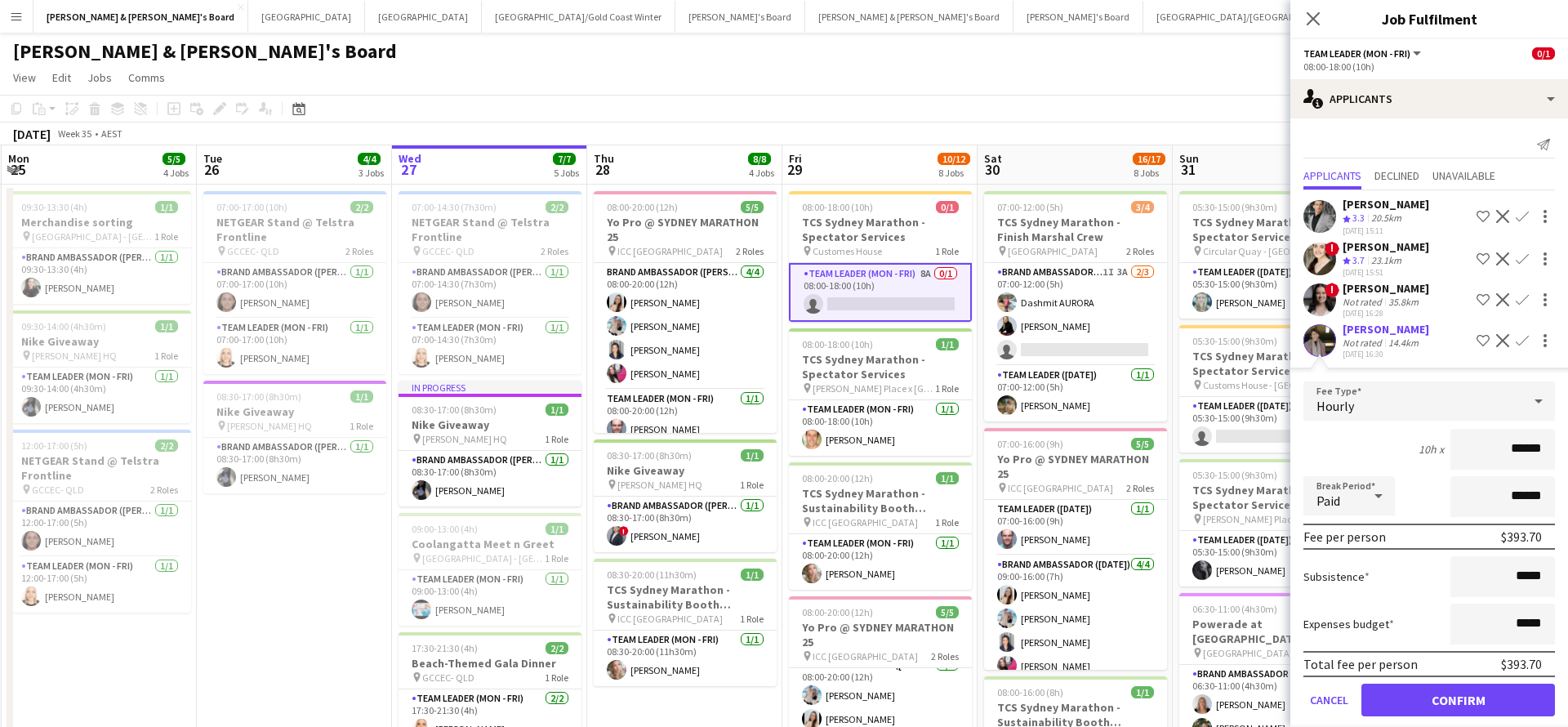
click at [1428, 699] on button "Confirm" at bounding box center [1458, 700] width 193 height 33
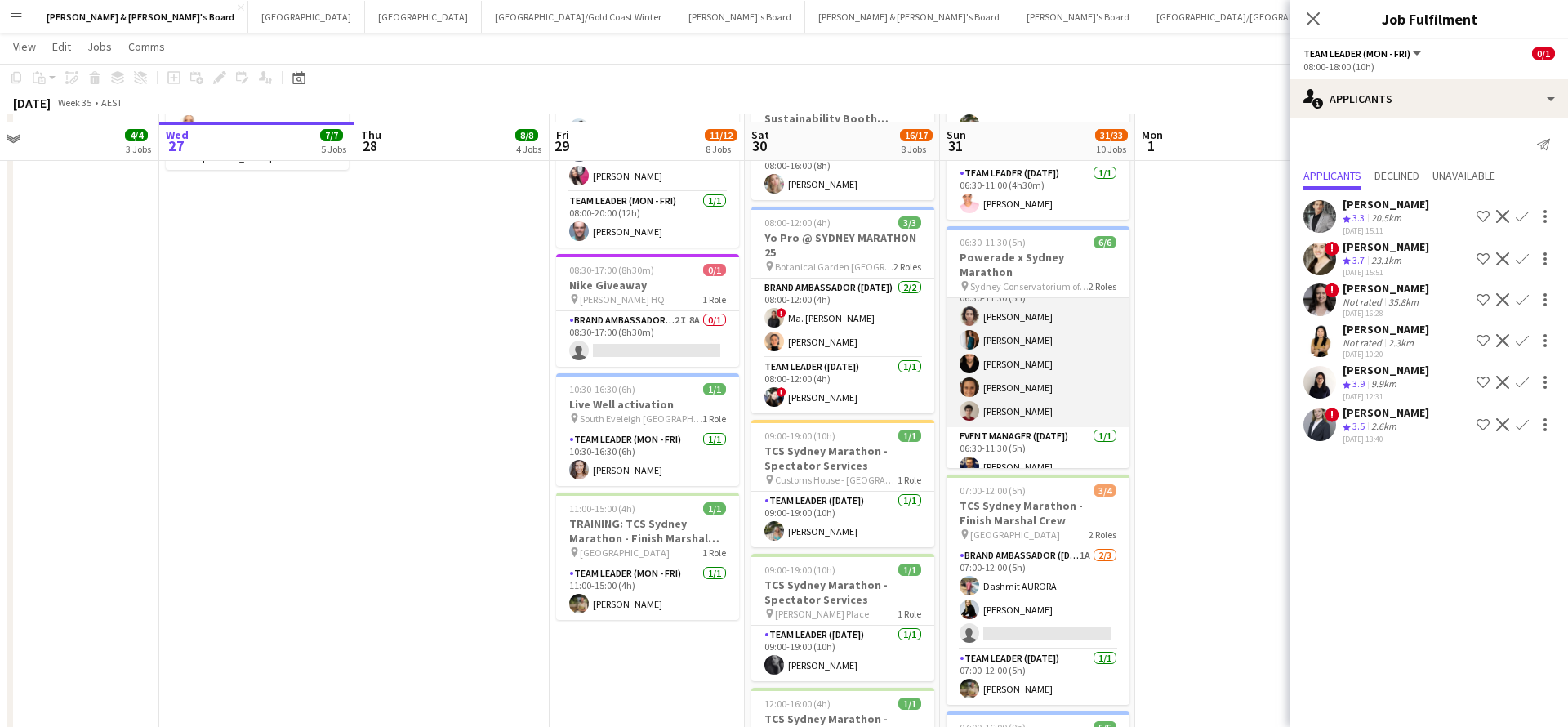
scroll to position [609, 0]
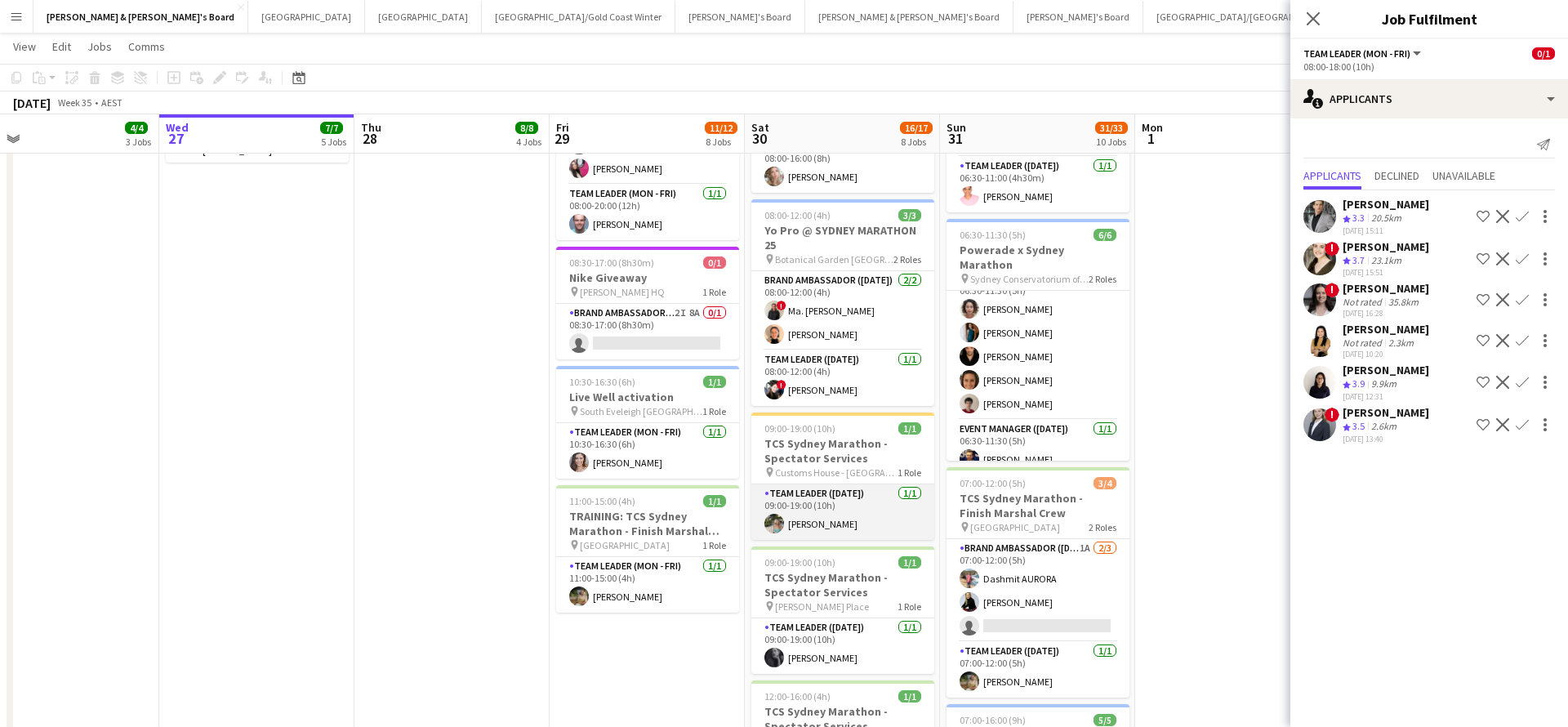
click at [847, 511] on app-card-role "Team Leader ([DATE]) [DATE] 09:00-19:00 (10h) [PERSON_NAME]" at bounding box center [843, 512] width 183 height 55
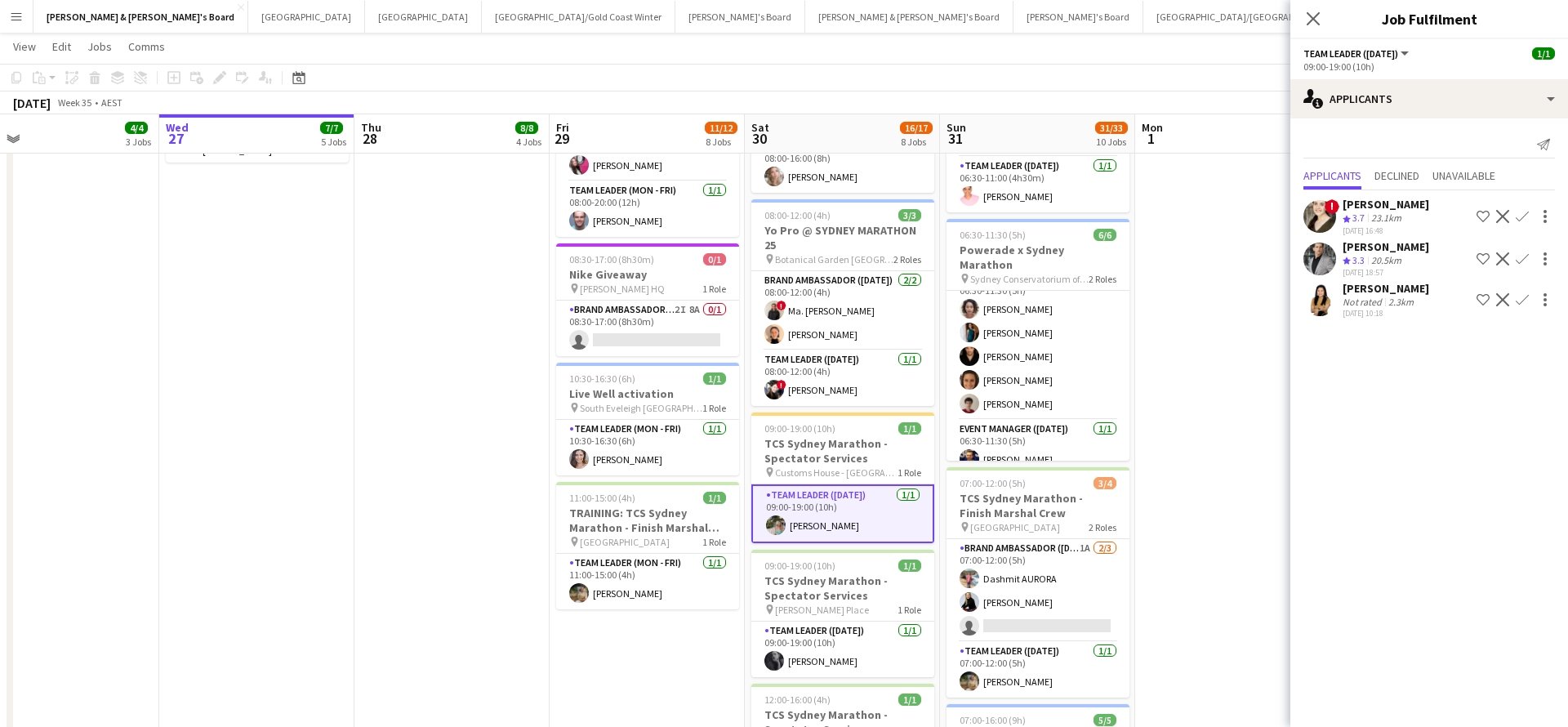
click at [894, 511] on app-card-role "Team Leader ([DATE]) [DATE] 09:00-19:00 (10h) [PERSON_NAME]" at bounding box center [843, 514] width 183 height 59
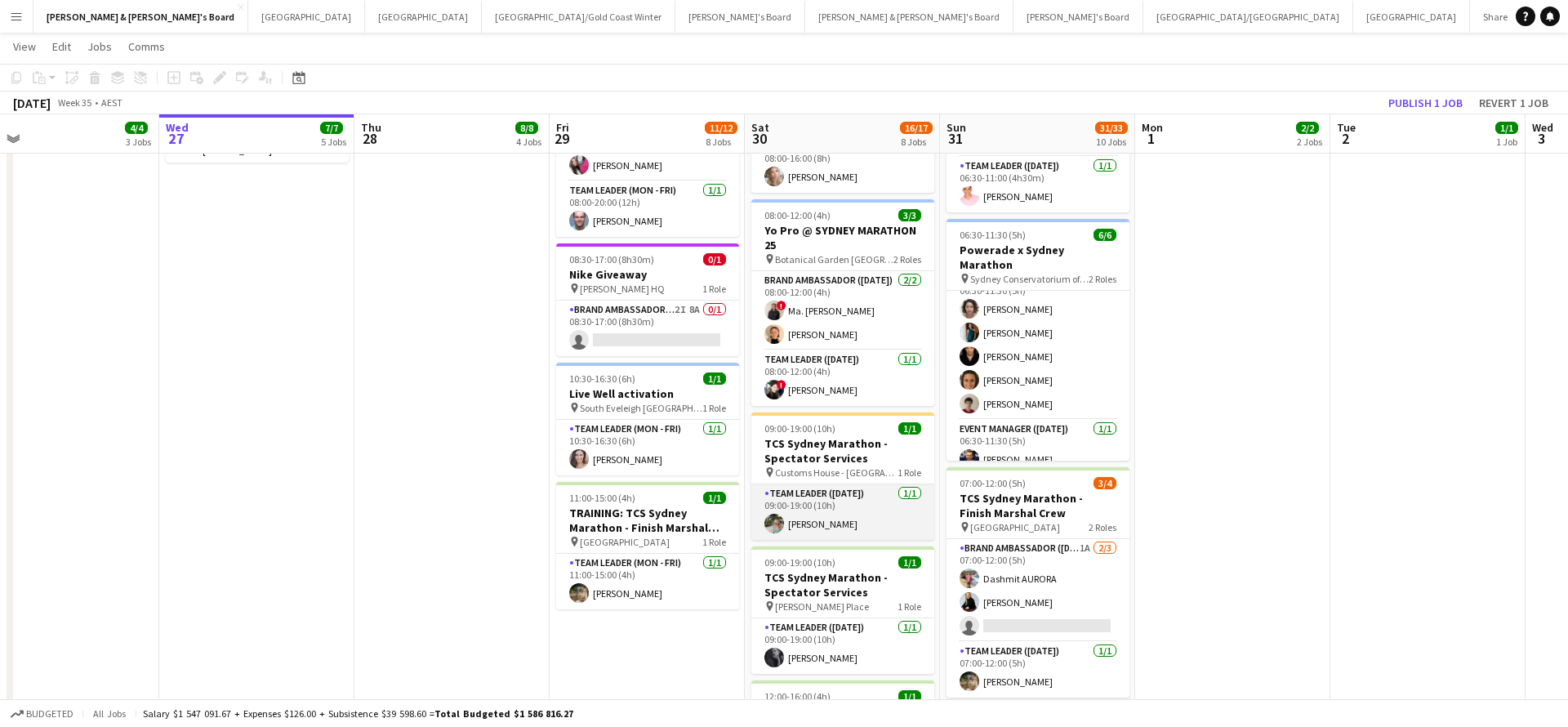
click at [894, 511] on app-card-role "Team Leader ([DATE]) [DATE] 09:00-19:00 (10h) [PERSON_NAME]" at bounding box center [843, 512] width 183 height 55
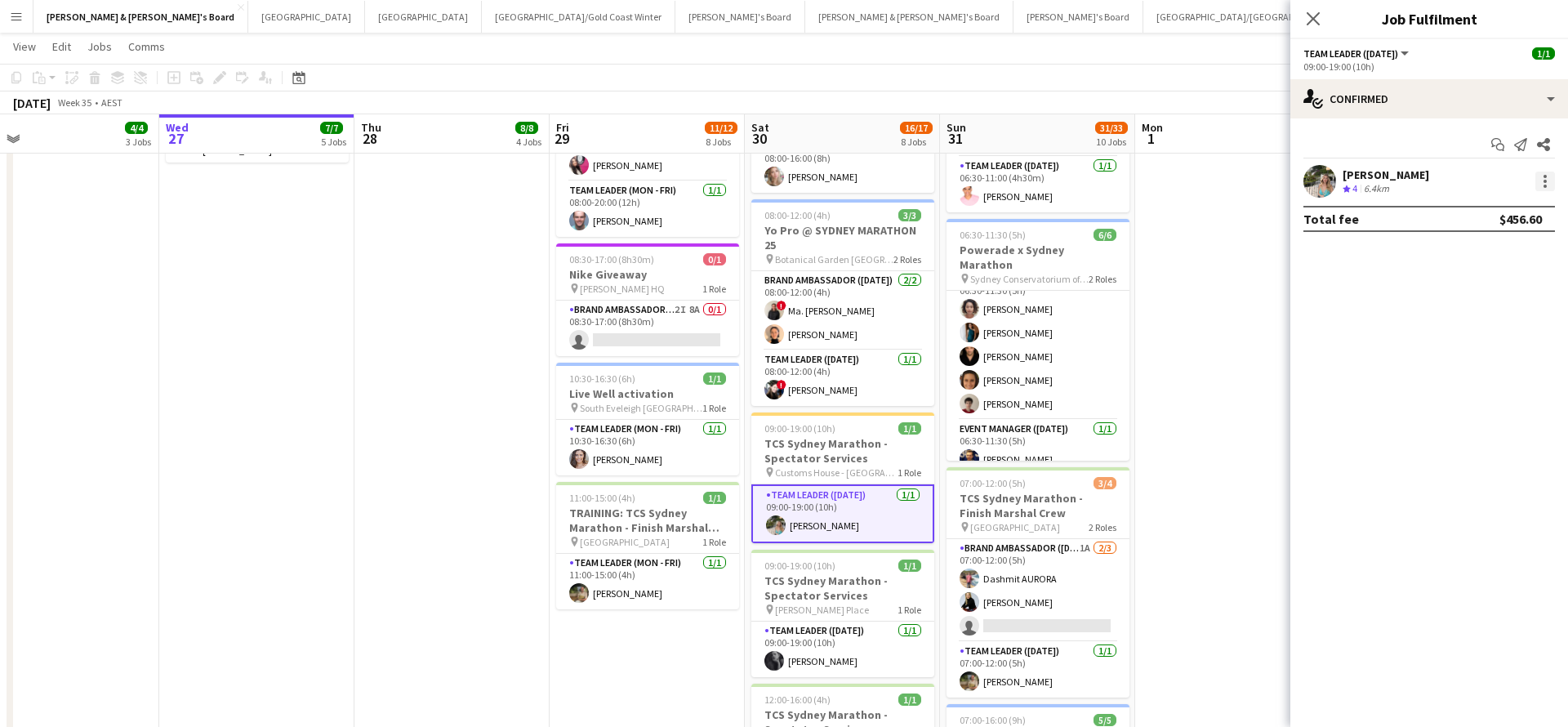
click at [1544, 180] on div at bounding box center [1546, 181] width 3 height 3
click at [1462, 365] on span "Remove" at bounding box center [1465, 368] width 49 height 14
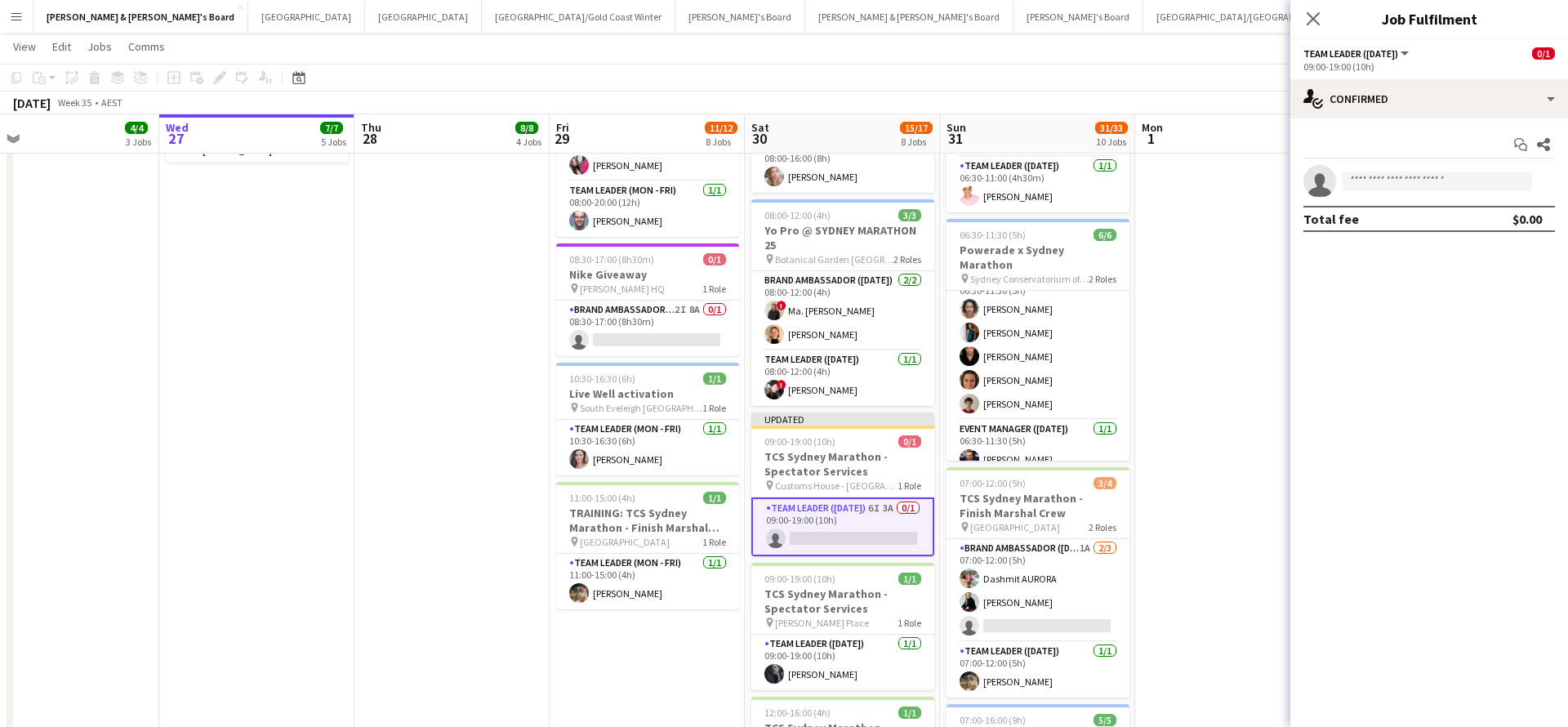
click at [1239, 351] on app-date-cell "07:30-14:00 (6h30m) 1/1 Live Well activation pin South Eveleigh Sydney 1 Role T…" at bounding box center [1232, 498] width 195 height 1850
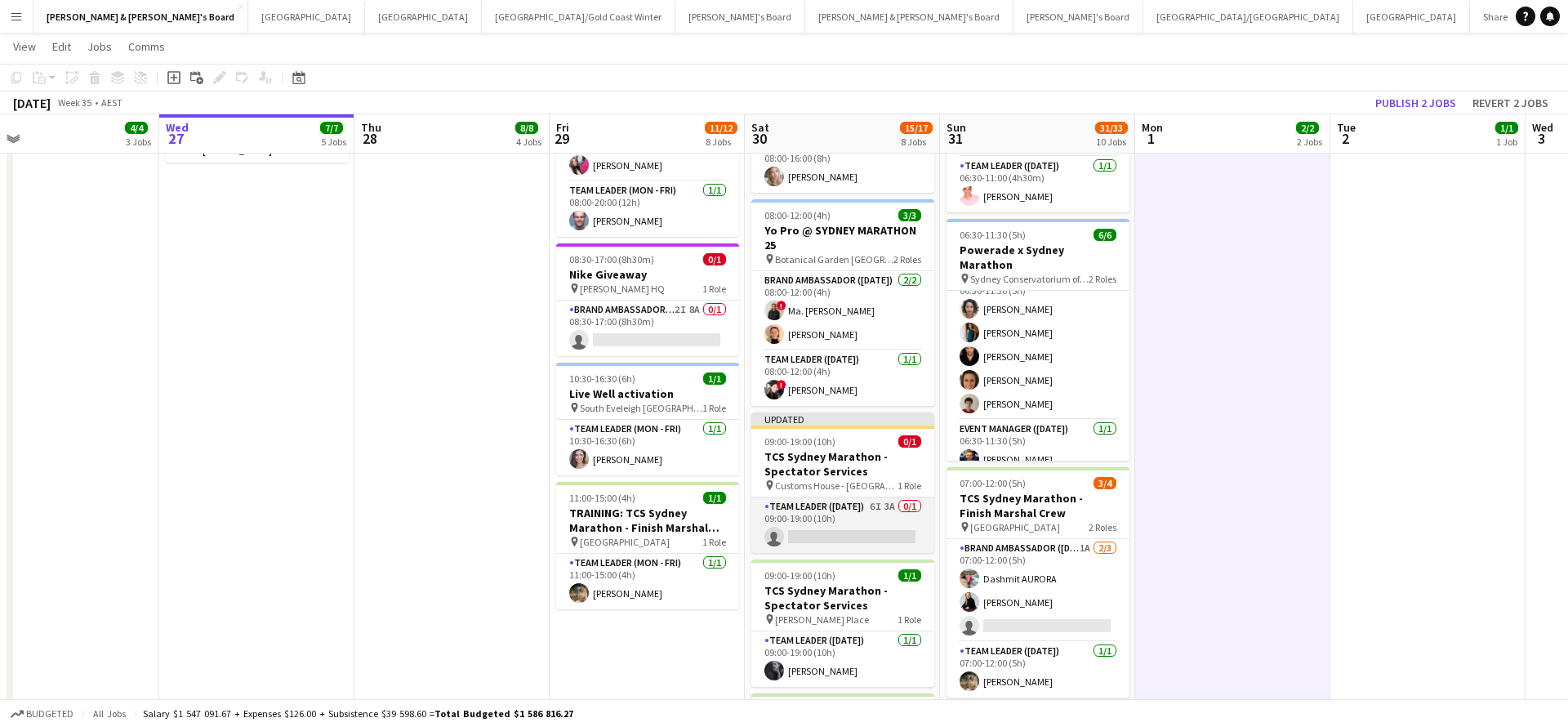
click at [863, 530] on app-card-role "Team Leader ([DATE]) 6I 3A 0/1 09:00-19:00 (10h) single-neutral-actions" at bounding box center [843, 525] width 183 height 55
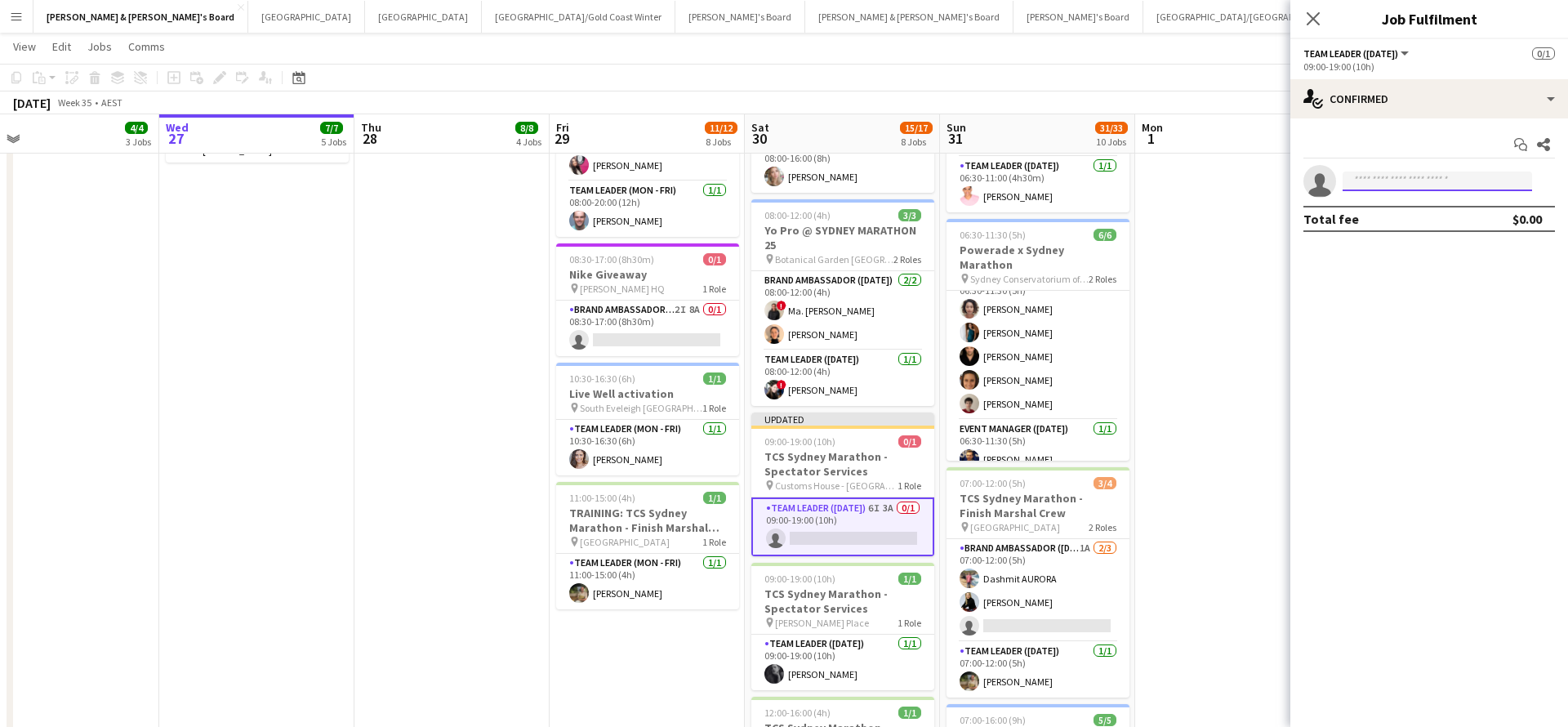
click at [1399, 187] on input at bounding box center [1438, 181] width 190 height 20
type input "*****"
click at [1400, 219] on span "[EMAIL_ADDRESS][DOMAIN_NAME]" at bounding box center [1437, 217] width 163 height 13
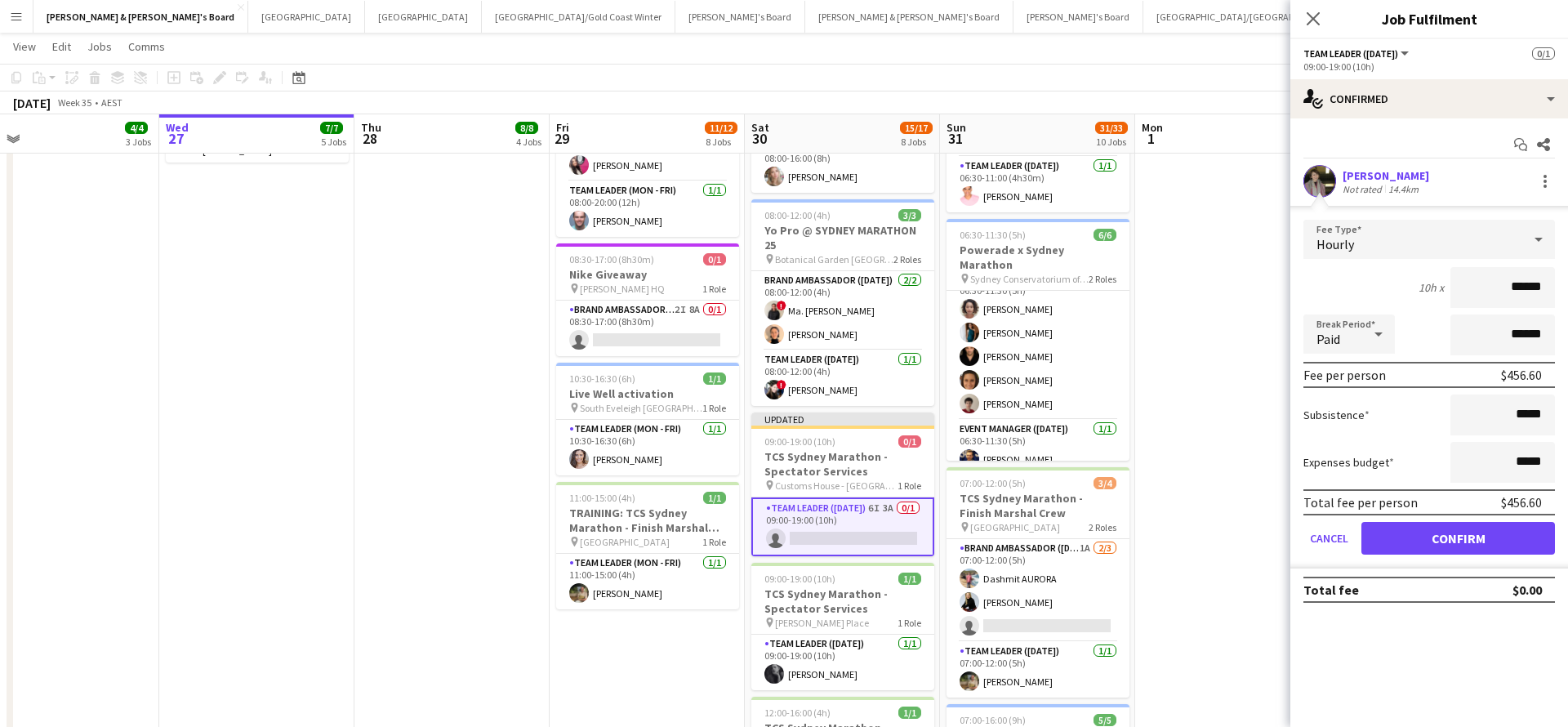
click at [1398, 532] on button "Confirm" at bounding box center [1458, 538] width 193 height 33
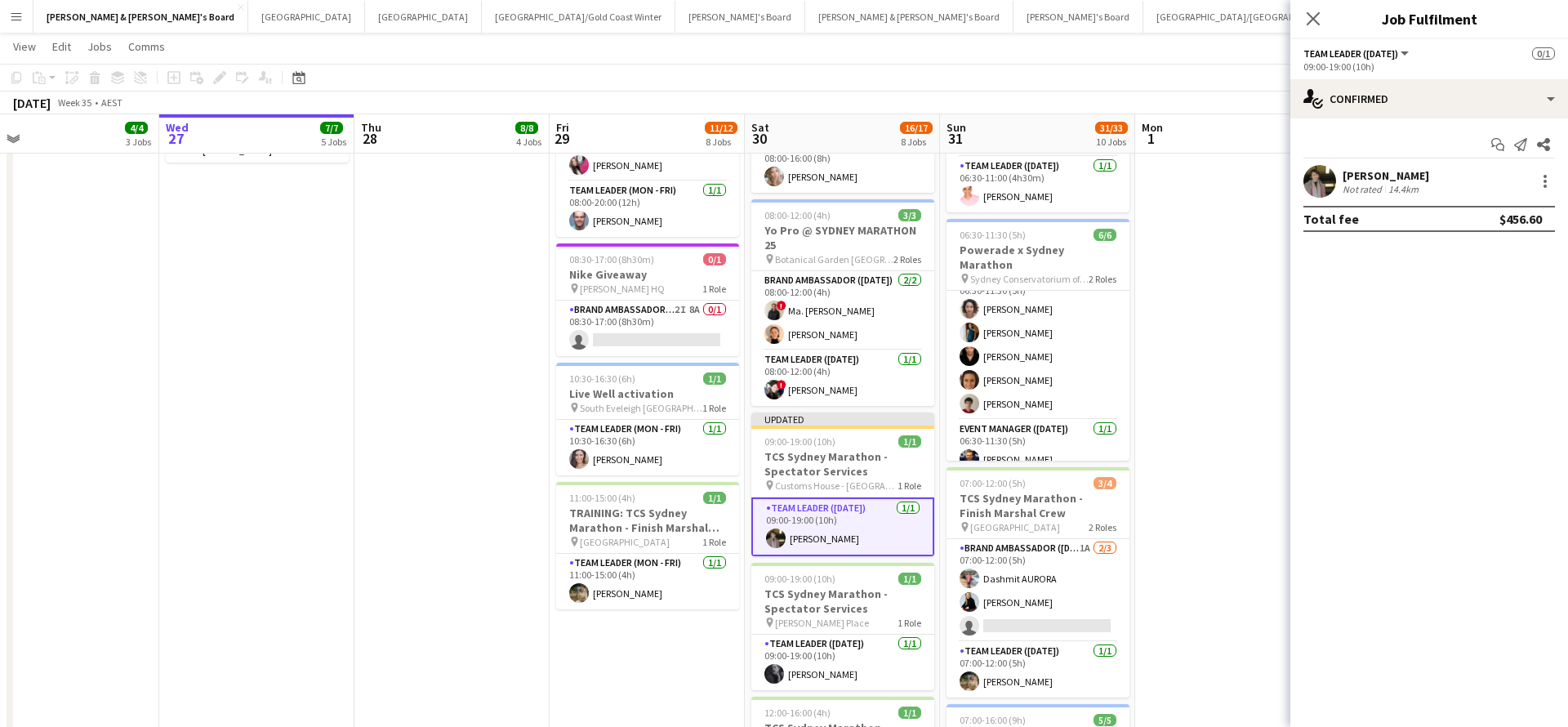
click at [1219, 493] on app-date-cell "07:30-14:00 (6h30m) 1/1 Live Well activation pin South Eveleigh Sydney 1 Role T…" at bounding box center [1232, 498] width 195 height 1850
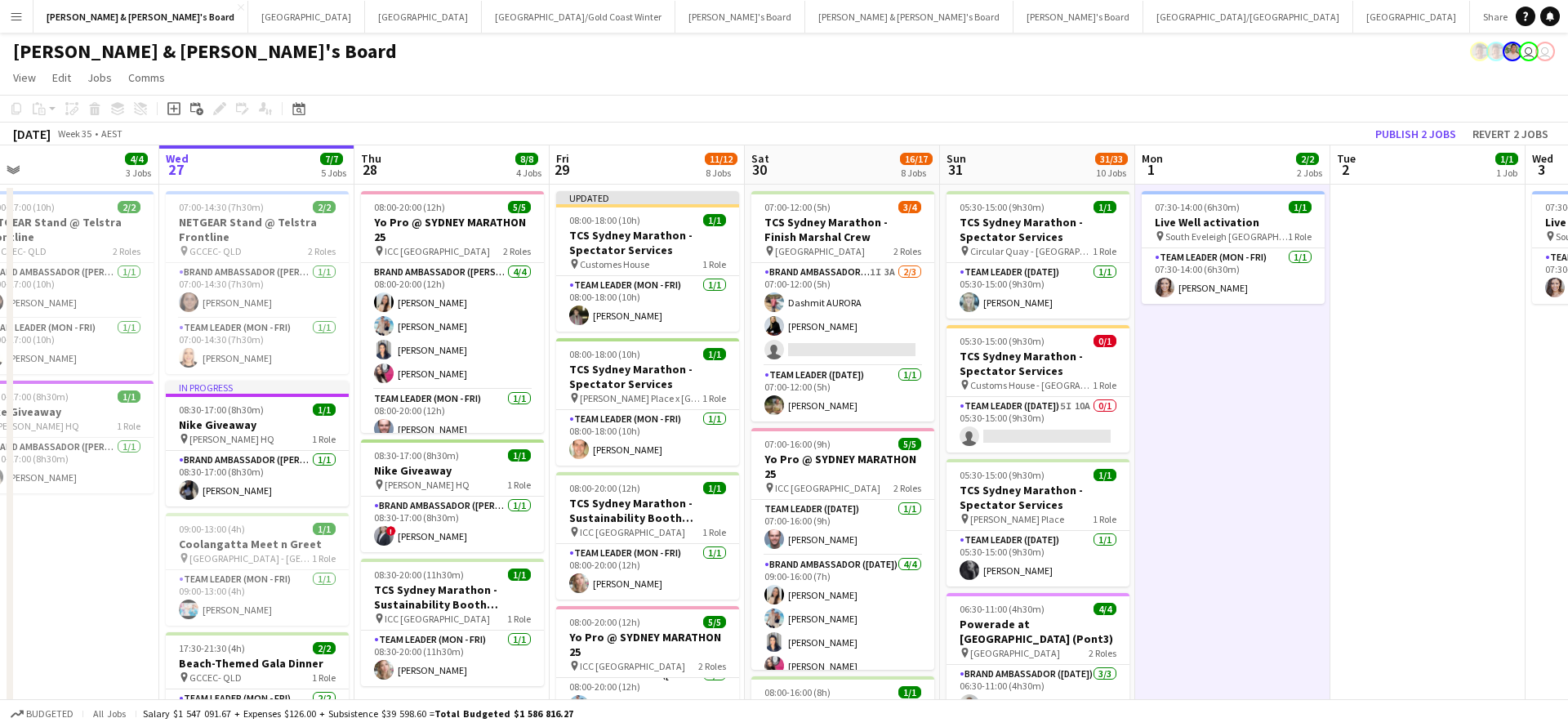
scroll to position [0, 0]
click at [1063, 429] on app-card-role "Team Leader ([DATE]) 5I 10A 0/1 05:30-15:00 (9h30m) single-neutral-actions" at bounding box center [1038, 424] width 183 height 55
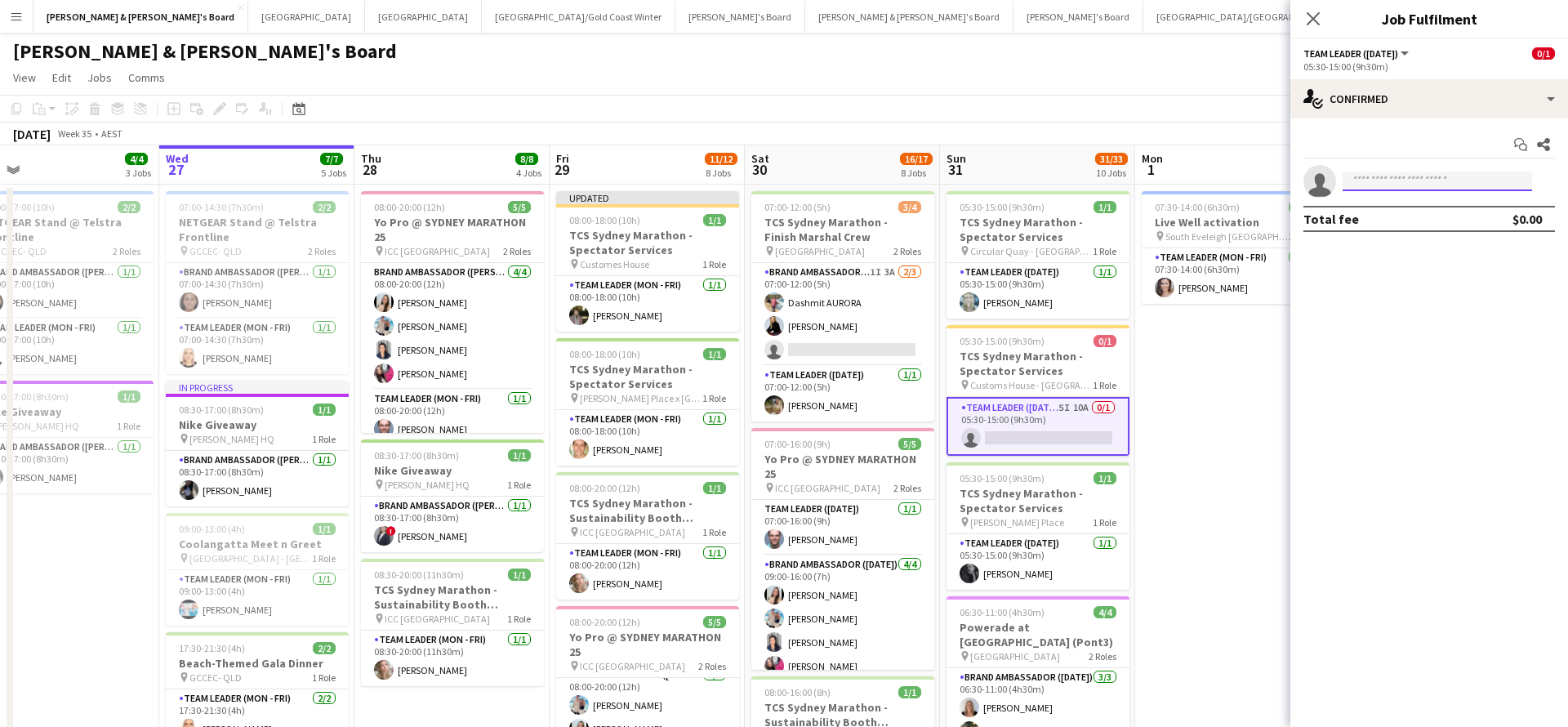
click at [1433, 182] on input at bounding box center [1438, 181] width 190 height 20
type input "*****"
click at [1423, 216] on span "[EMAIL_ADDRESS][DOMAIN_NAME]" at bounding box center [1437, 217] width 163 height 13
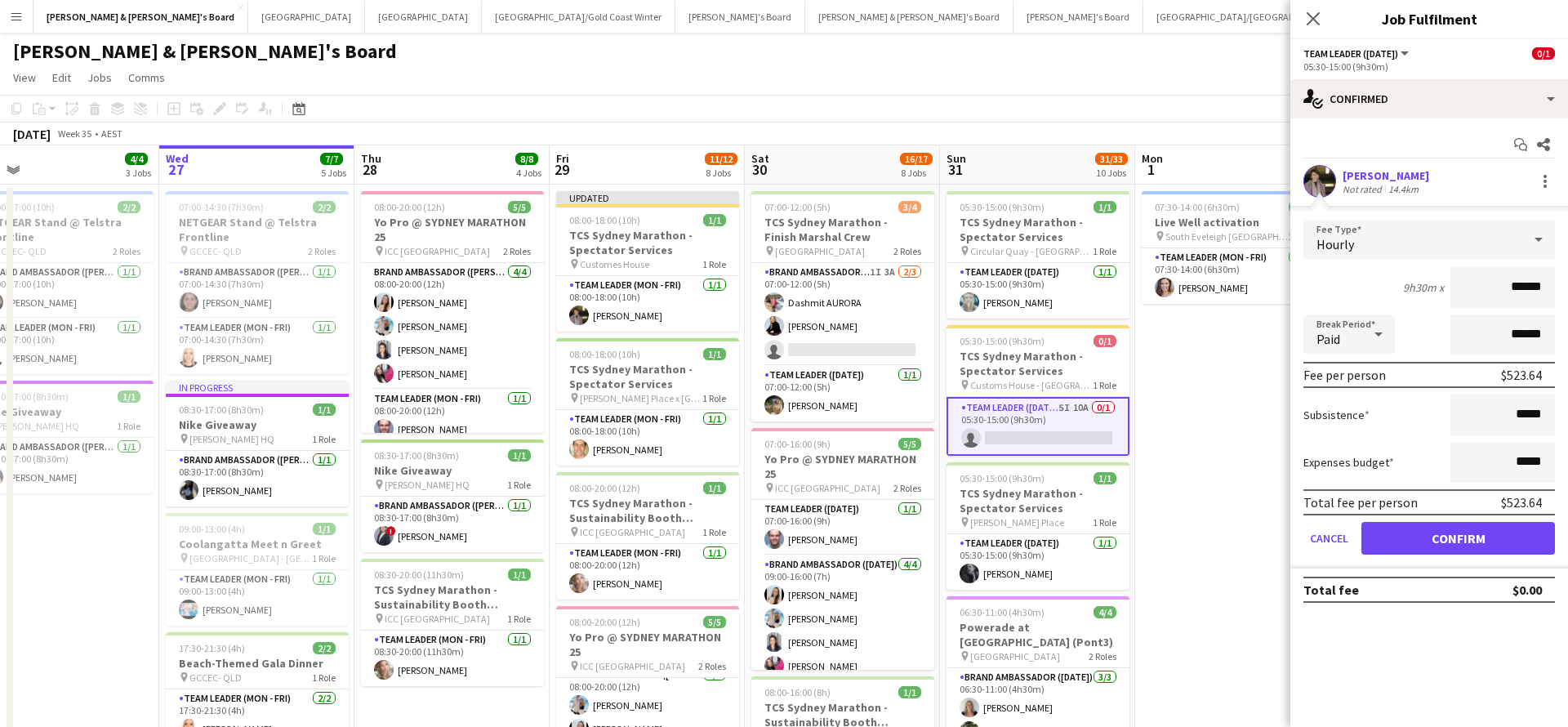
click at [1419, 533] on button "Confirm" at bounding box center [1458, 538] width 193 height 33
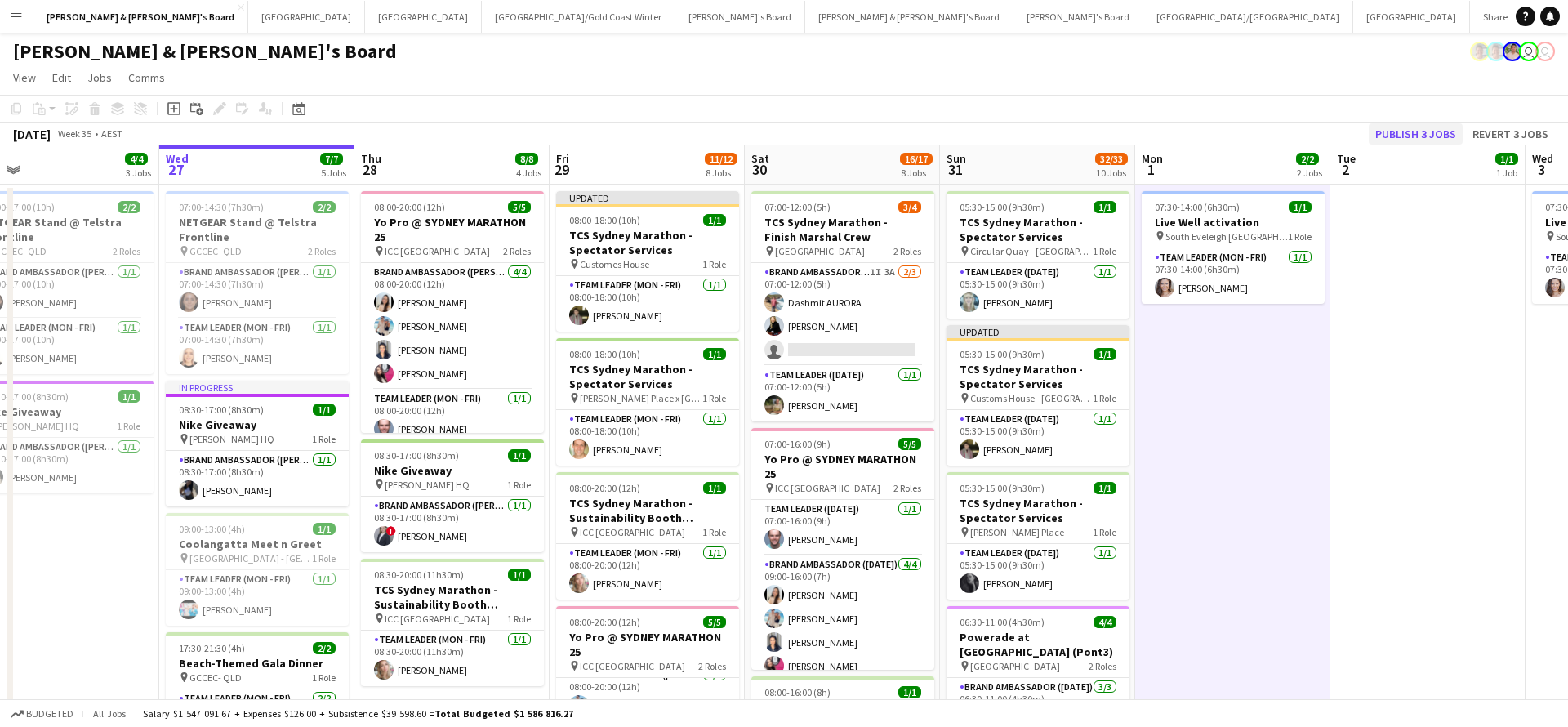
click at [1402, 128] on button "Publish 3 jobs" at bounding box center [1415, 134] width 94 height 22
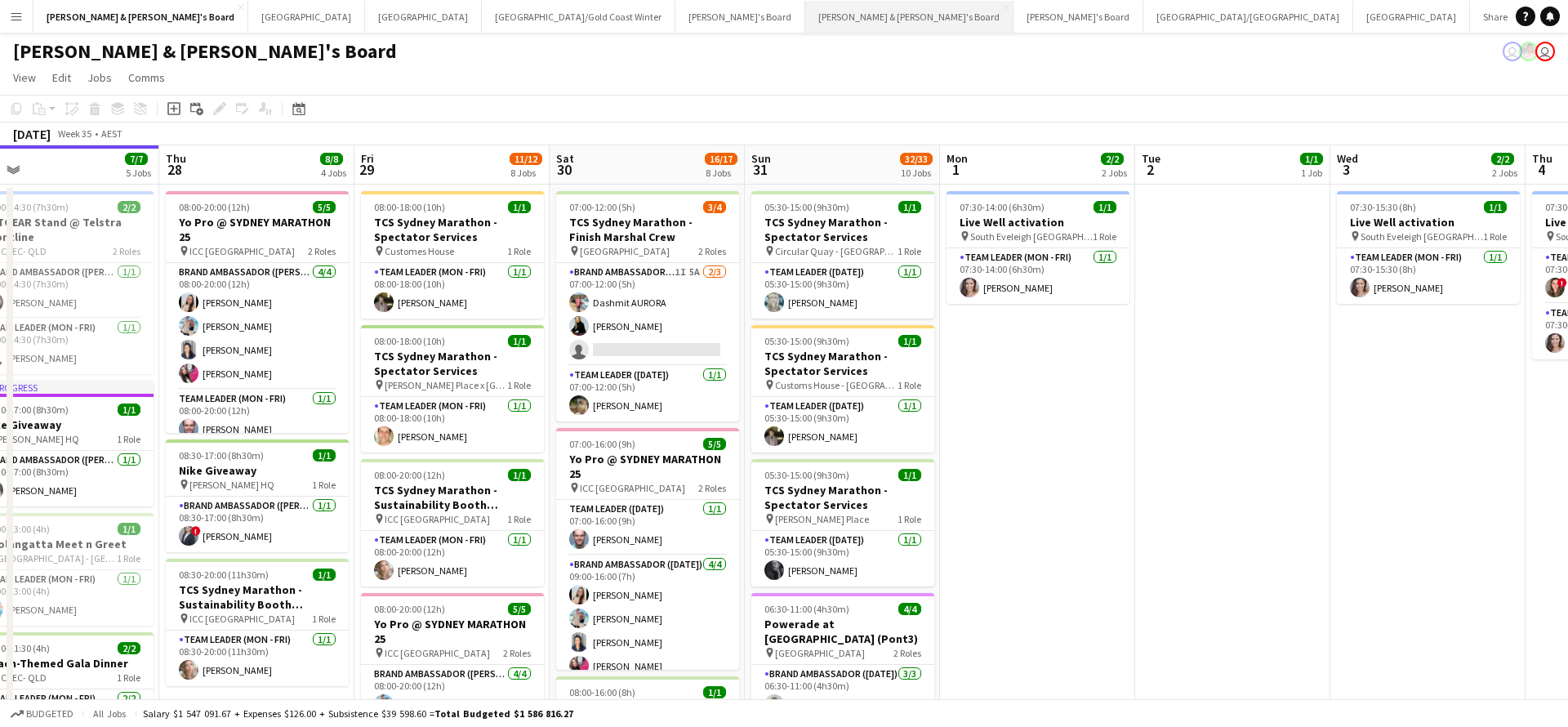
click at [806, 22] on button "[PERSON_NAME] & [PERSON_NAME]'s Board Close" at bounding box center [909, 16] width 208 height 32
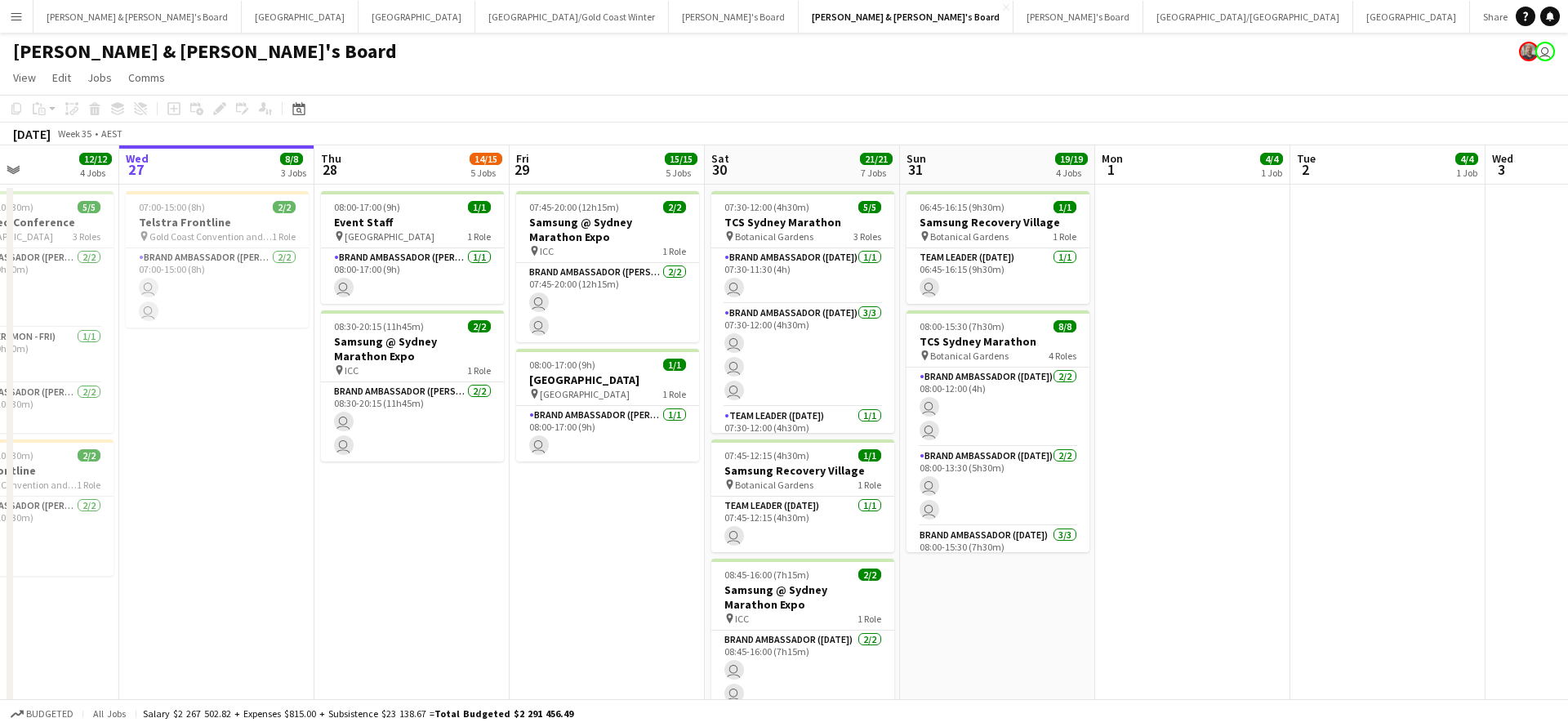
scroll to position [0, 483]
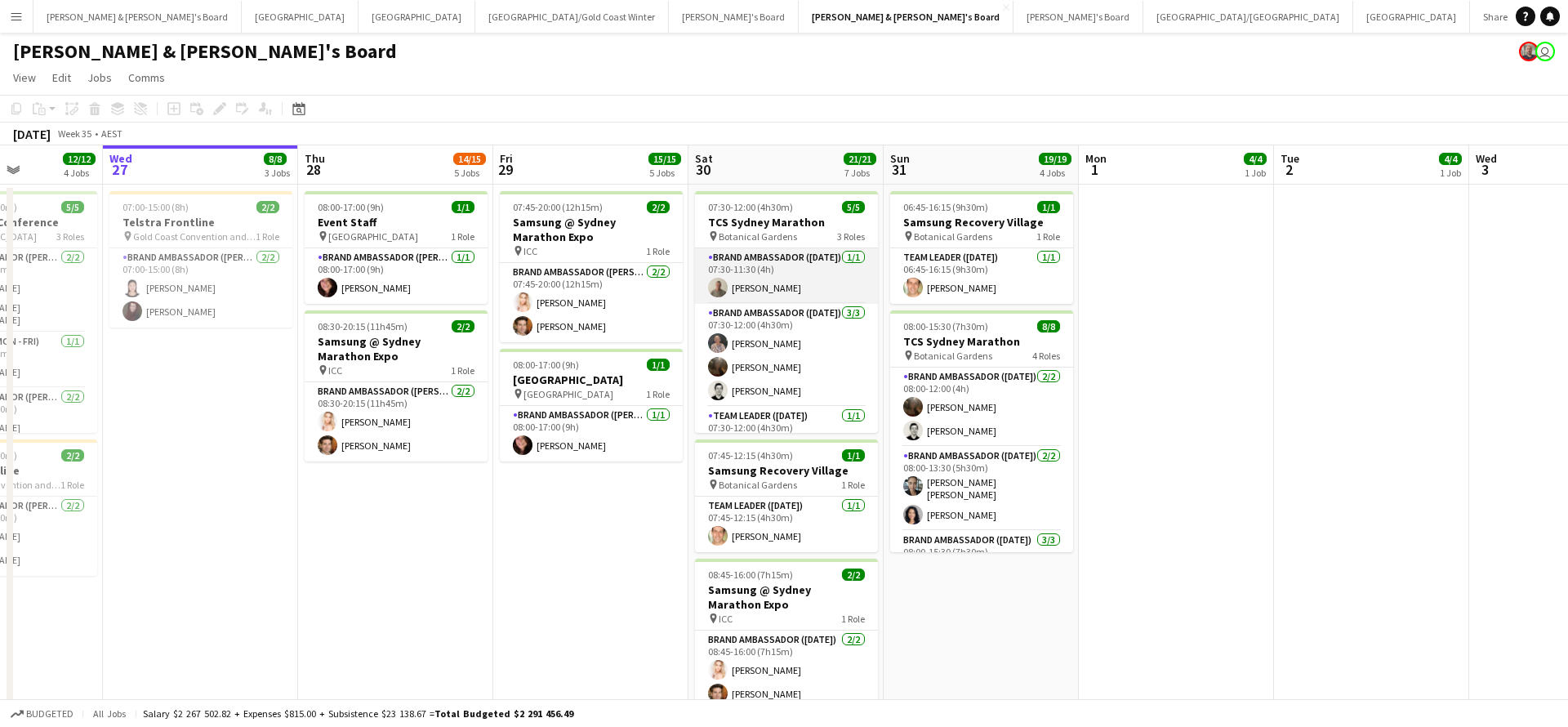
click at [774, 286] on app-card-role "Brand Ambassador ([DATE]) [DATE] 07:30-11:30 (4h) [PERSON_NAME]" at bounding box center [787, 276] width 183 height 55
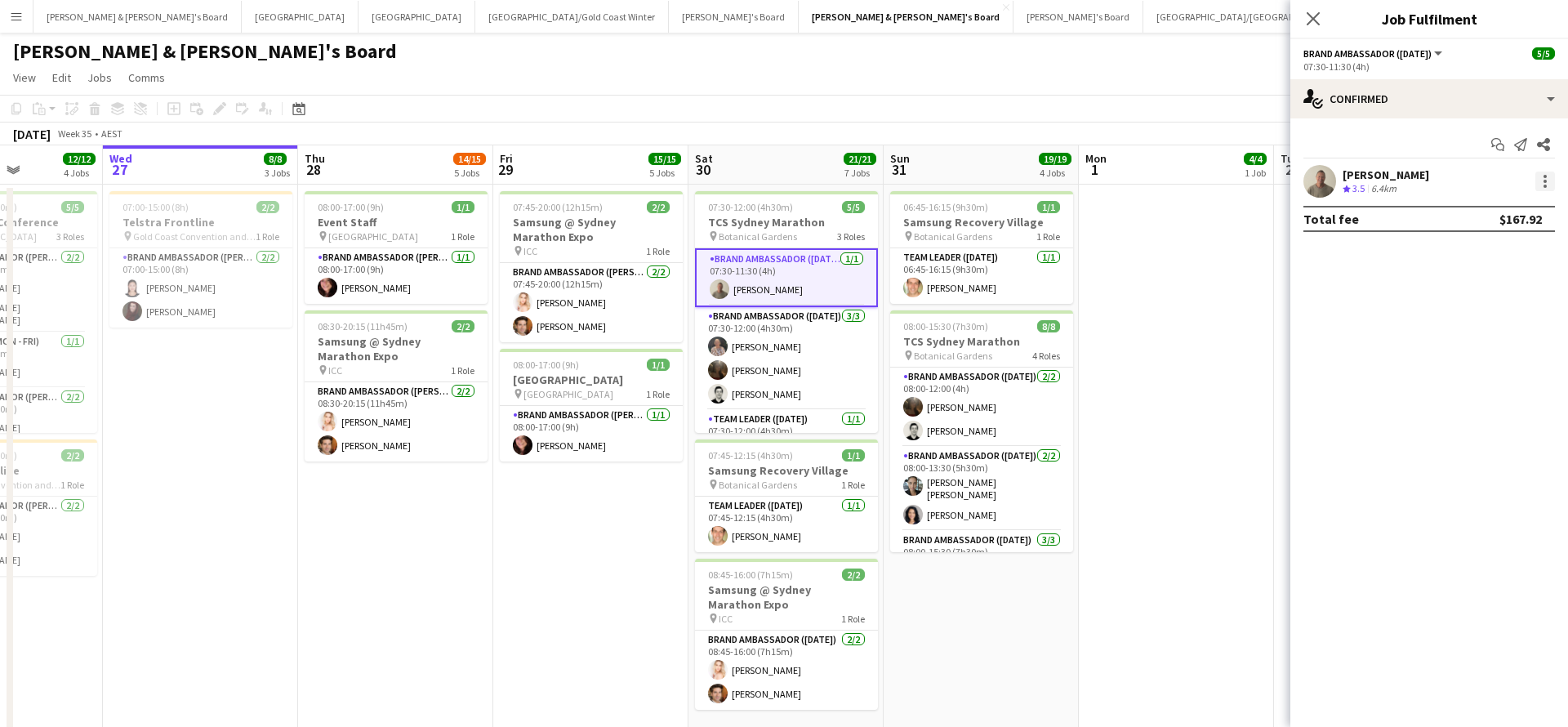
click at [1543, 183] on div at bounding box center [1545, 181] width 20 height 20
click at [1474, 374] on span "Remove" at bounding box center [1465, 368] width 49 height 14
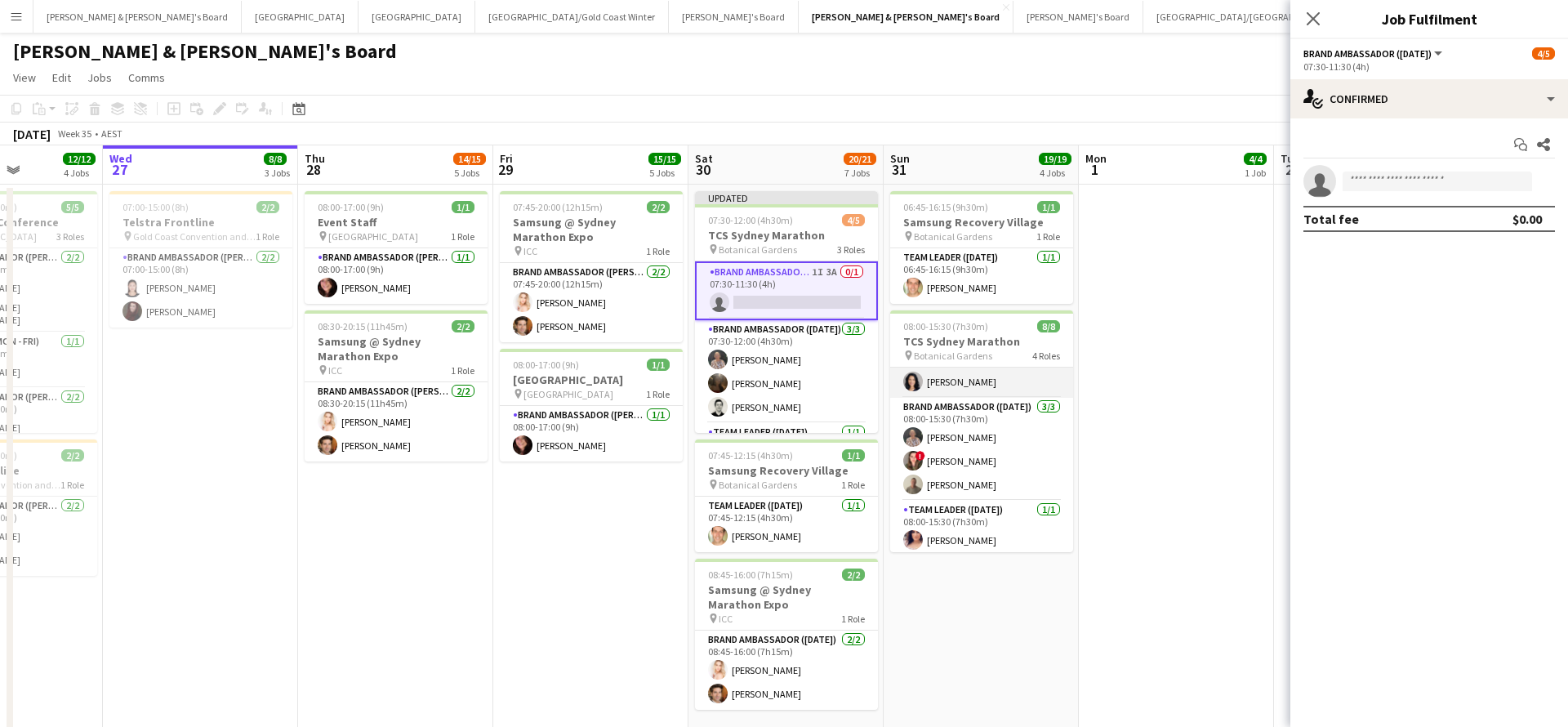
scroll to position [132, 0]
click at [956, 486] on app-card-role "Brand Ambassador ([DATE]) [DATE] 08:00-15:30 (7h30m) [PERSON_NAME] ! [PERSON_NA…" at bounding box center [982, 449] width 183 height 103
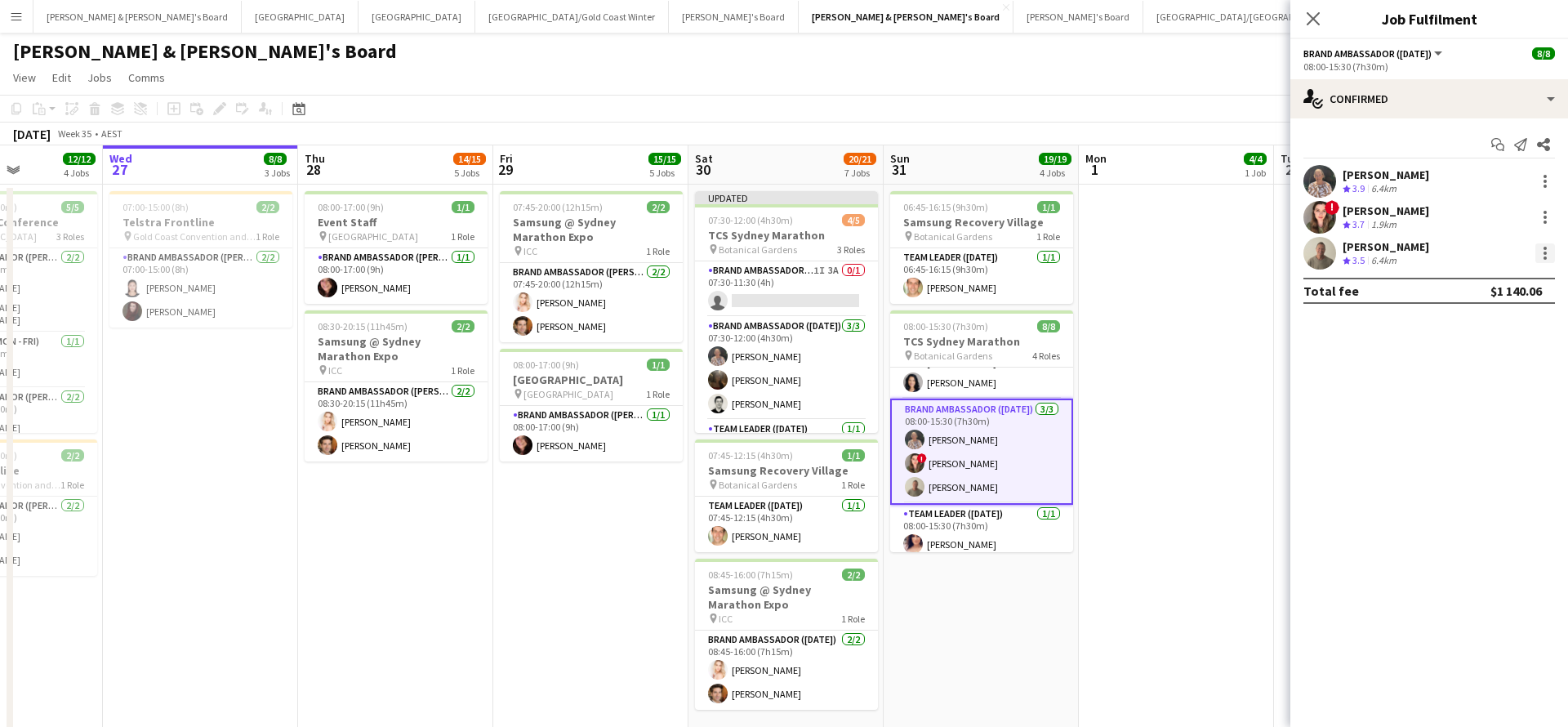
click at [1541, 256] on div at bounding box center [1545, 253] width 20 height 20
click at [1463, 436] on span "Remove" at bounding box center [1465, 440] width 49 height 14
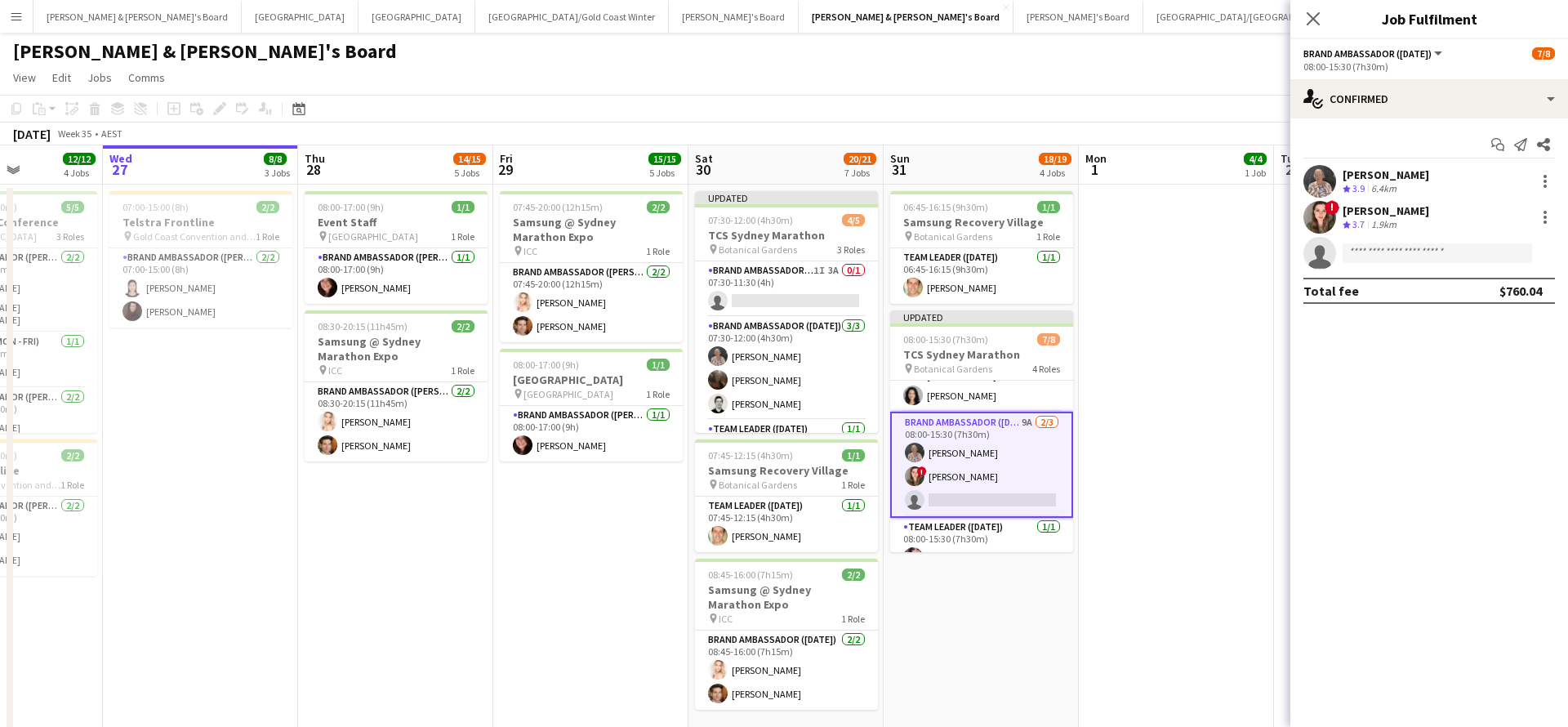
click at [1187, 373] on app-date-cell at bounding box center [1176, 472] width 195 height 575
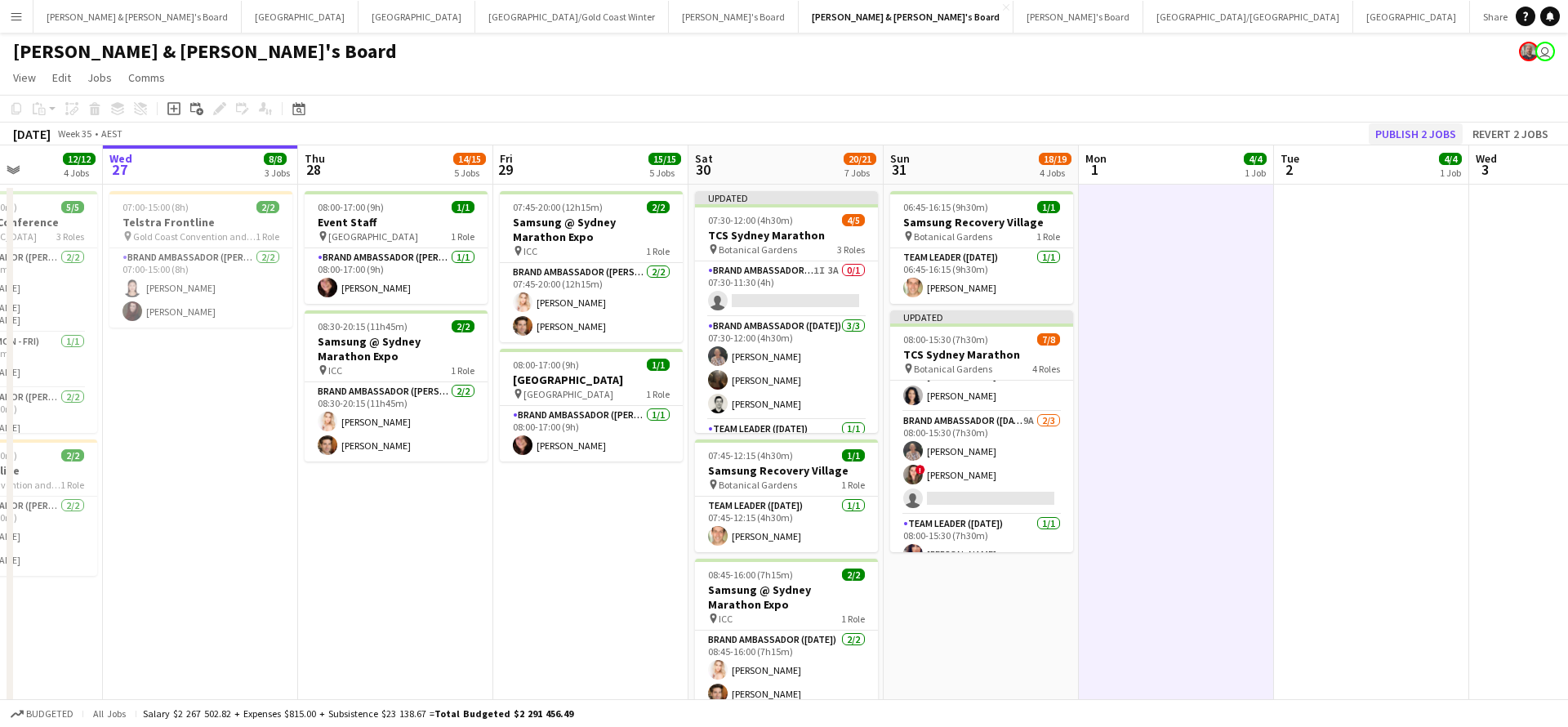
click at [1407, 132] on button "Publish 2 jobs" at bounding box center [1415, 134] width 94 height 22
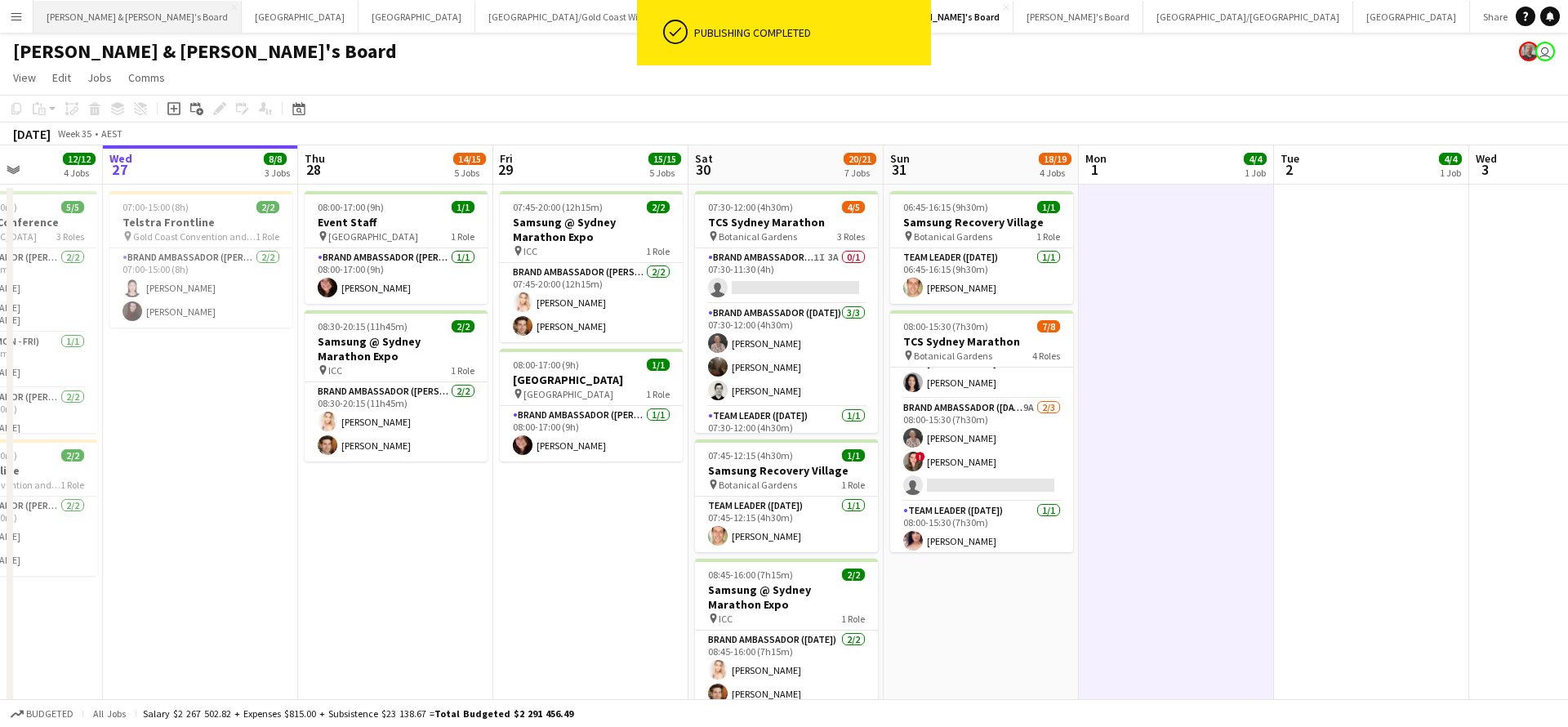
click at [115, 19] on button "[PERSON_NAME] & [PERSON_NAME]'s Board Close" at bounding box center [137, 16] width 208 height 32
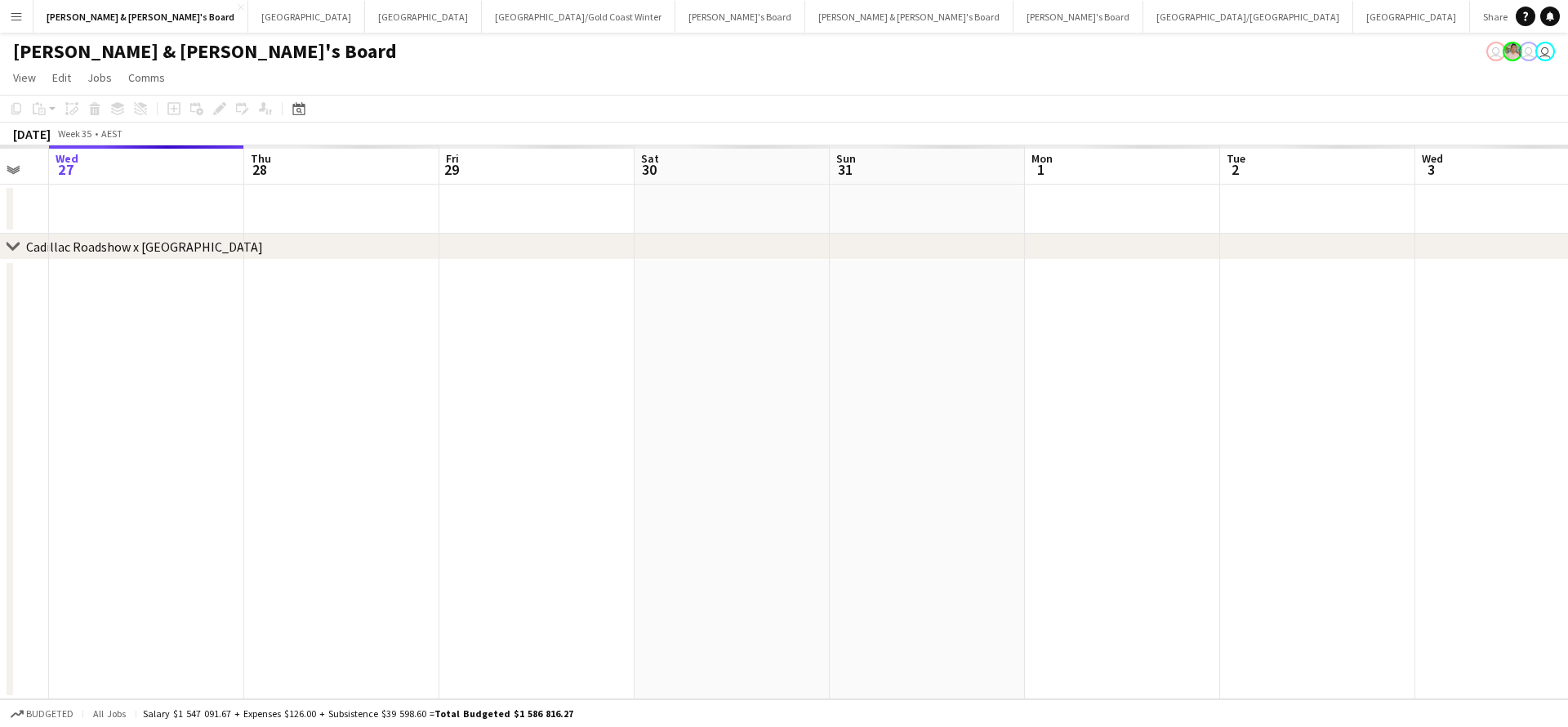
scroll to position [0, 542]
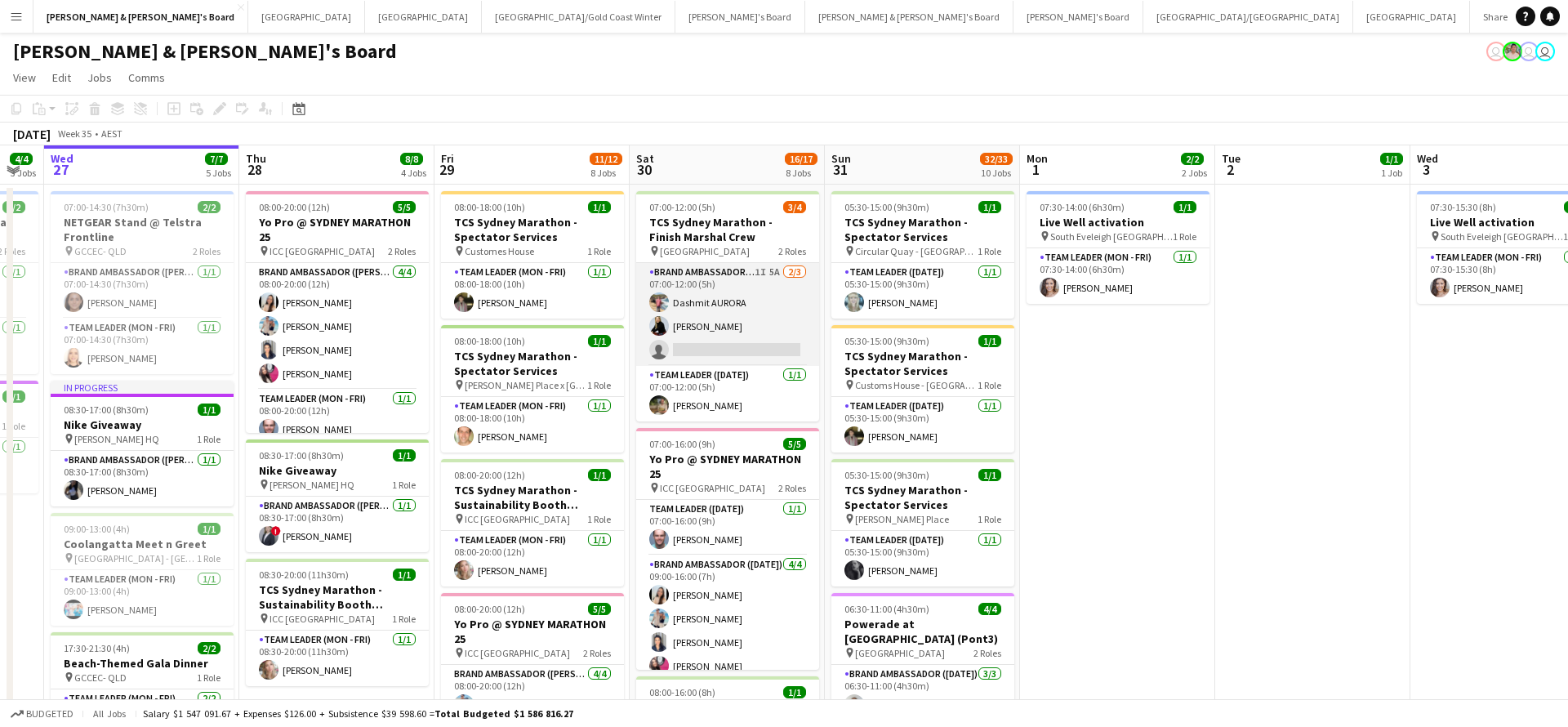
click at [739, 335] on app-card-role "Brand Ambassador ([DATE]) 1I 5A [DATE] 07:00-12:00 (5h) [PERSON_NAME] single-ne…" at bounding box center [728, 314] width 183 height 103
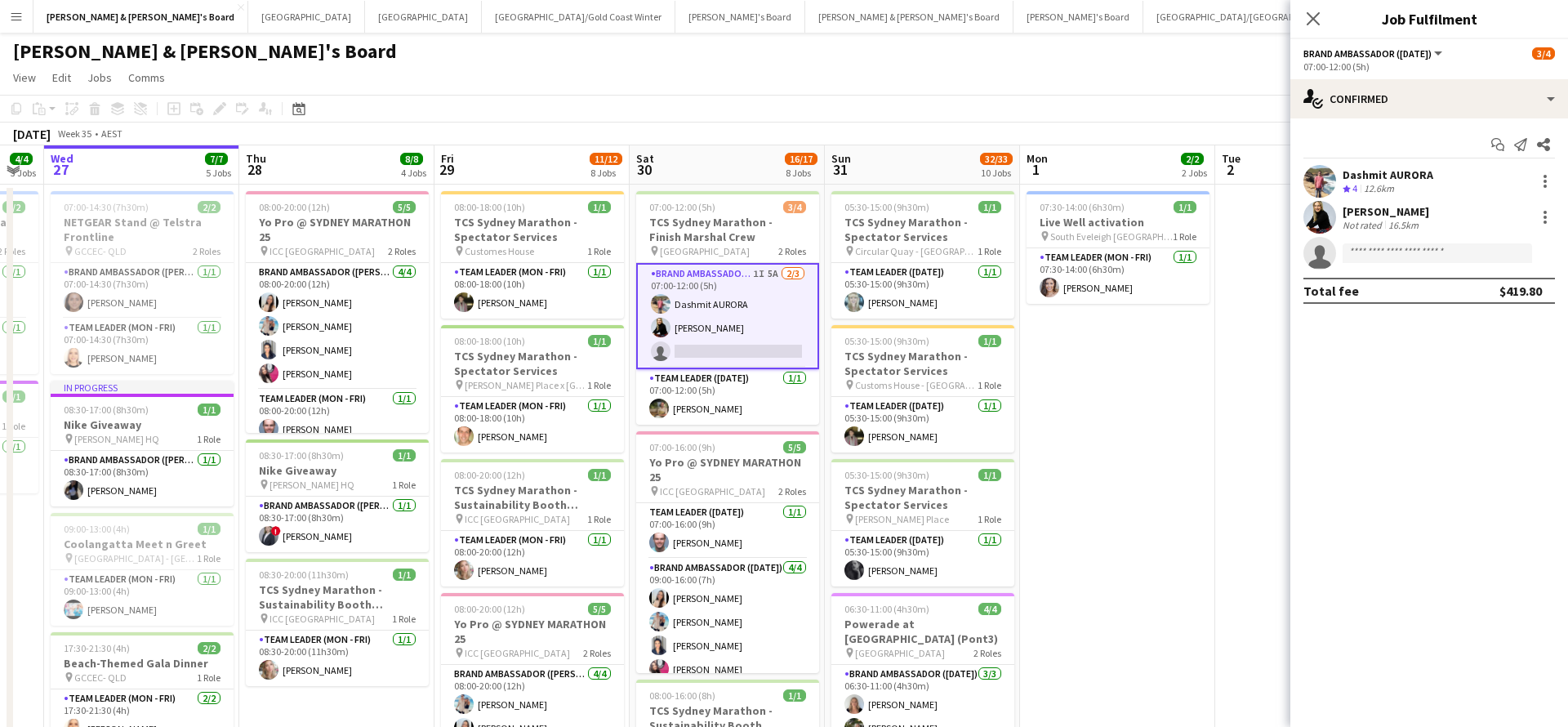
click at [1388, 271] on app-confirmed-crew "Dashmit AURORA Crew rating 4 12.6km [GEOGRAPHIC_DATA][PERSON_NAME][GEOGRAPHIC_D…" at bounding box center [1429, 234] width 278 height 139
click at [1388, 266] on app-invite-slot "single-neutral-actions" at bounding box center [1429, 254] width 278 height 33
click at [1388, 254] on input at bounding box center [1438, 253] width 190 height 20
type input "*********"
click at [1426, 310] on div "[PERSON_NAME] Active [EMAIL_ADDRESS][DOMAIN_NAME] [PHONE_NUMBER]" at bounding box center [1438, 289] width 190 height 53
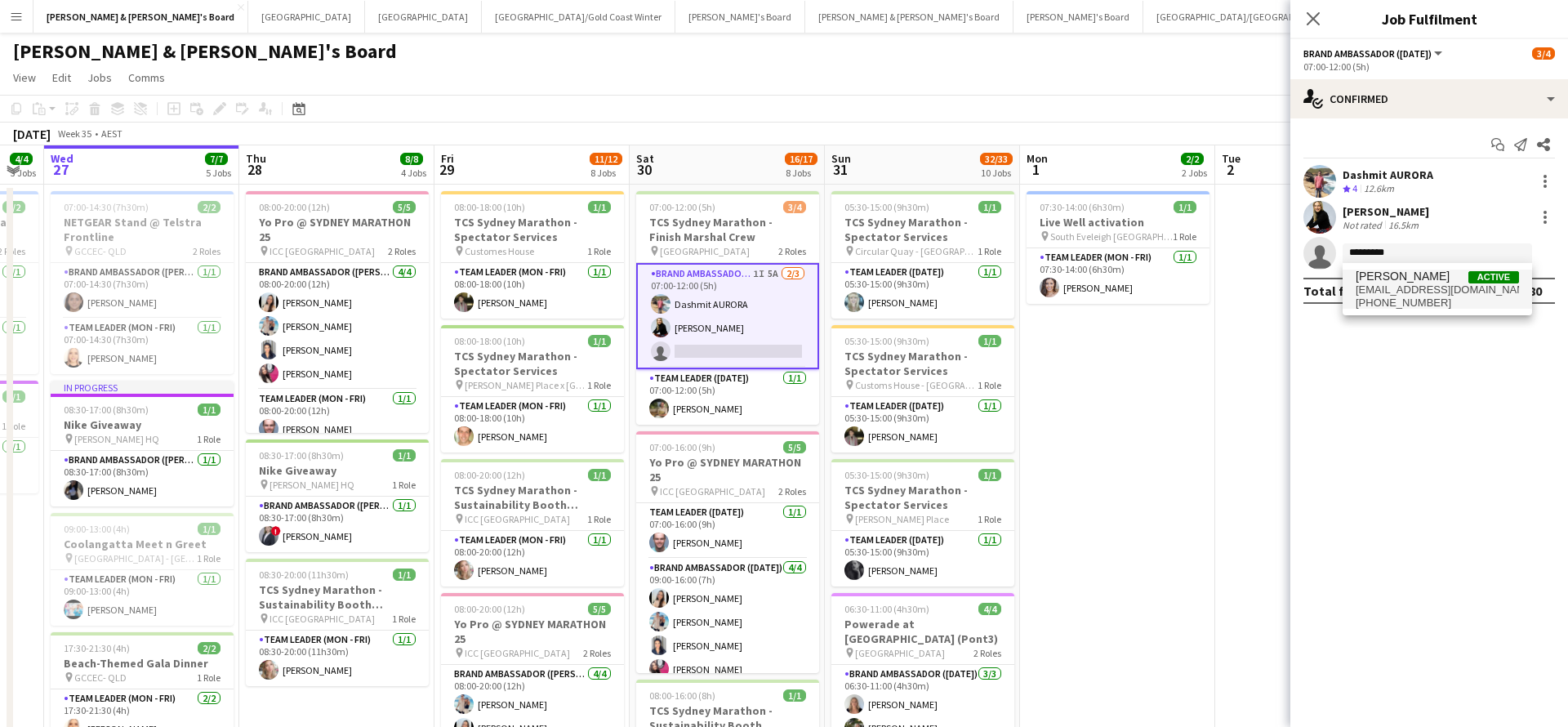
click at [1424, 285] on span "[EMAIL_ADDRESS][DOMAIN_NAME]" at bounding box center [1437, 290] width 163 height 13
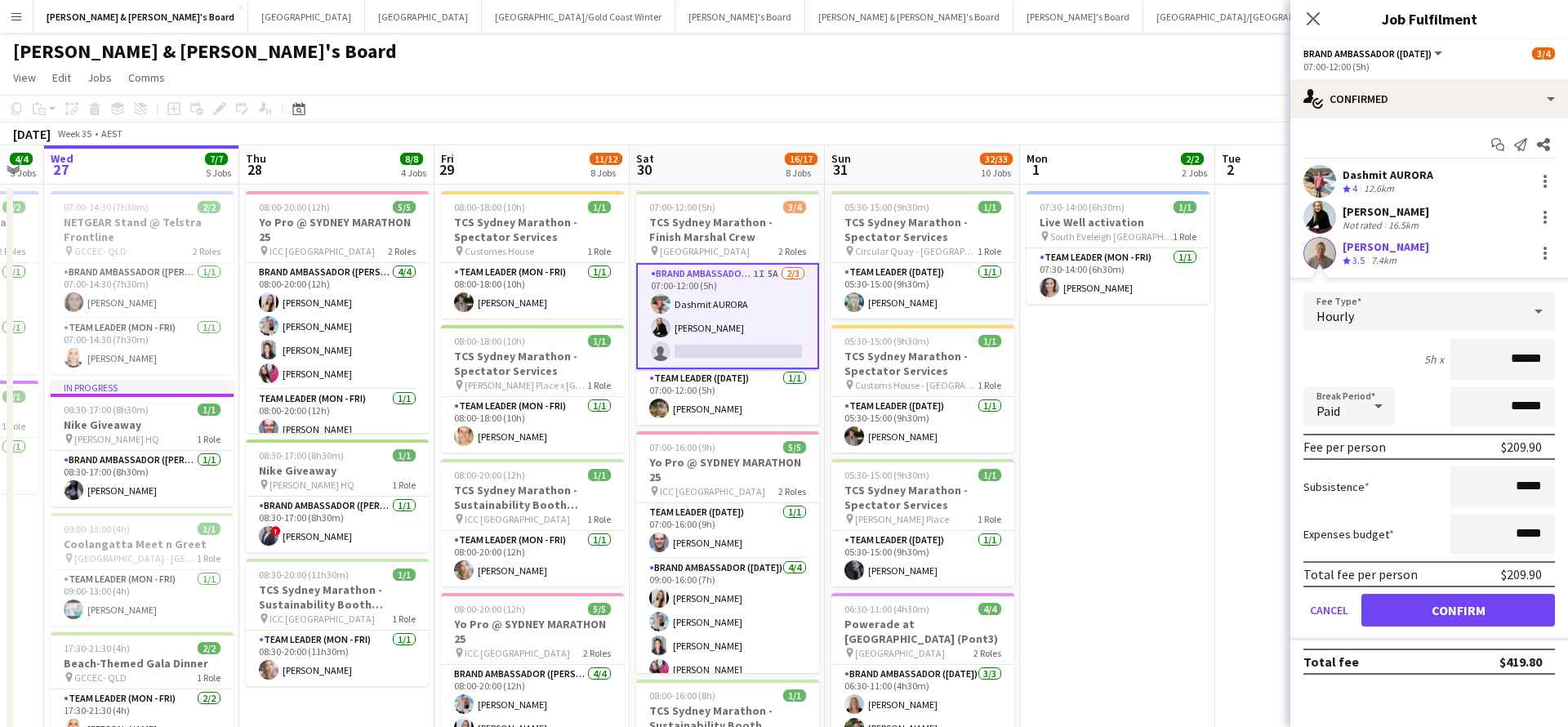
click at [1389, 620] on button "Confirm" at bounding box center [1458, 611] width 193 height 33
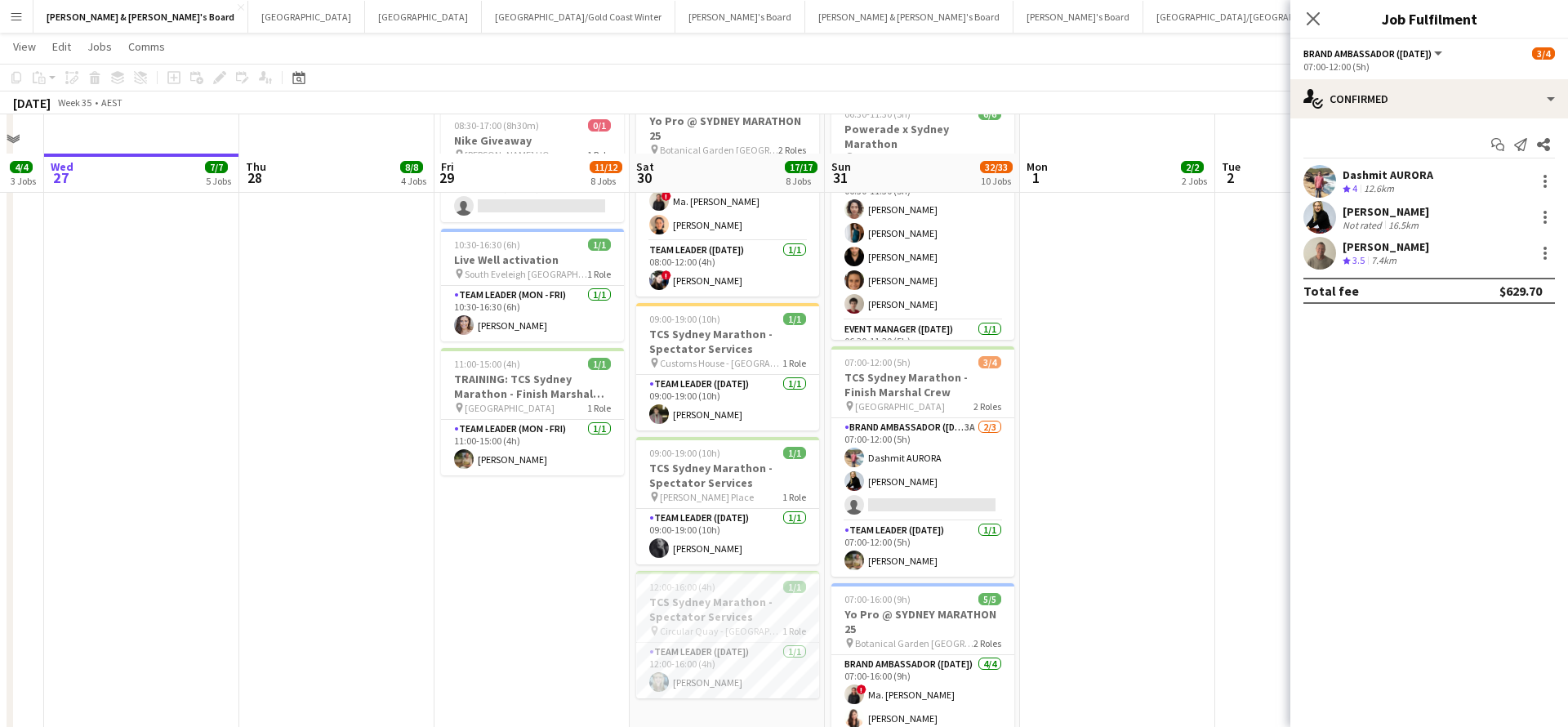
scroll to position [784, 0]
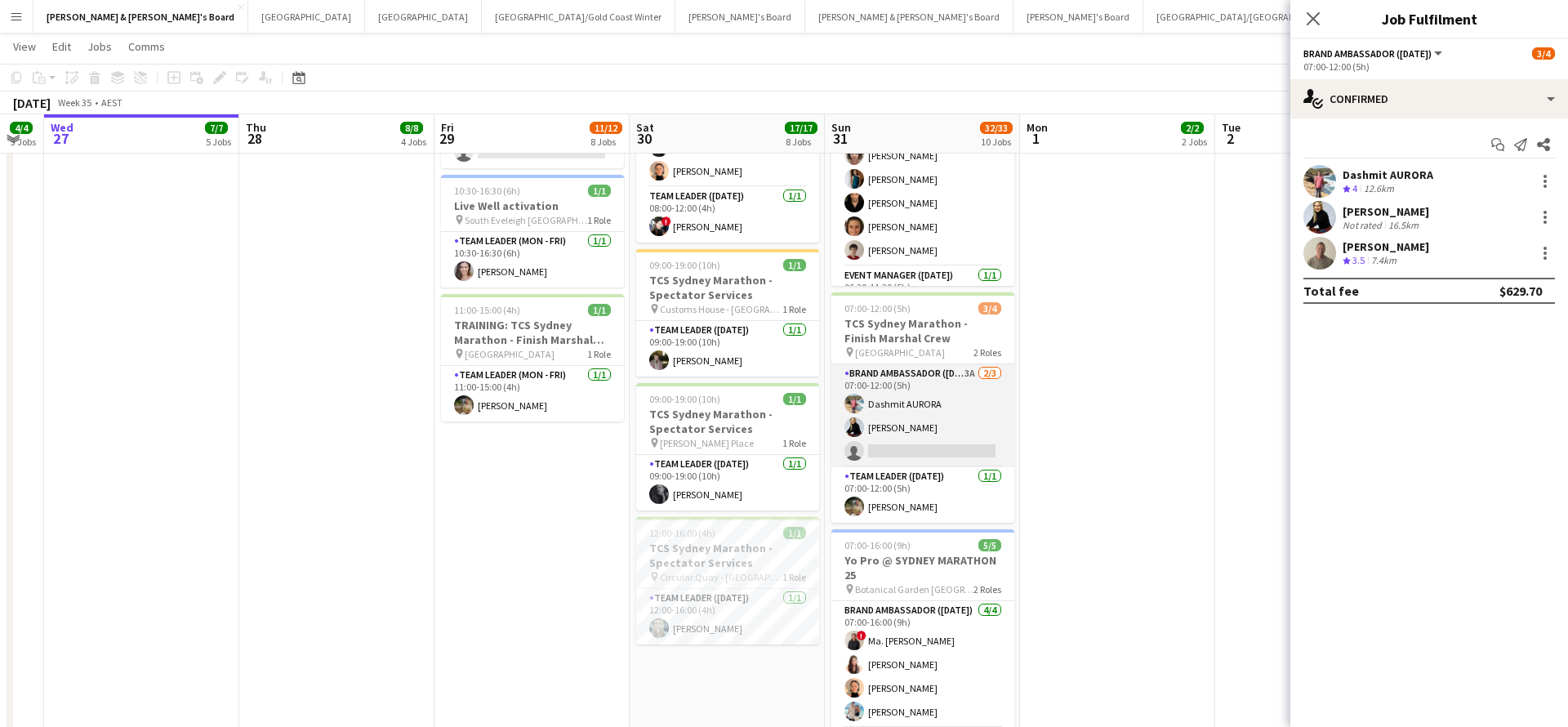
click at [941, 441] on app-card-role "Brand Ambassador ([DATE]) 3A [DATE] 07:00-12:00 (5h) [PERSON_NAME] single-neutr…" at bounding box center [923, 415] width 183 height 103
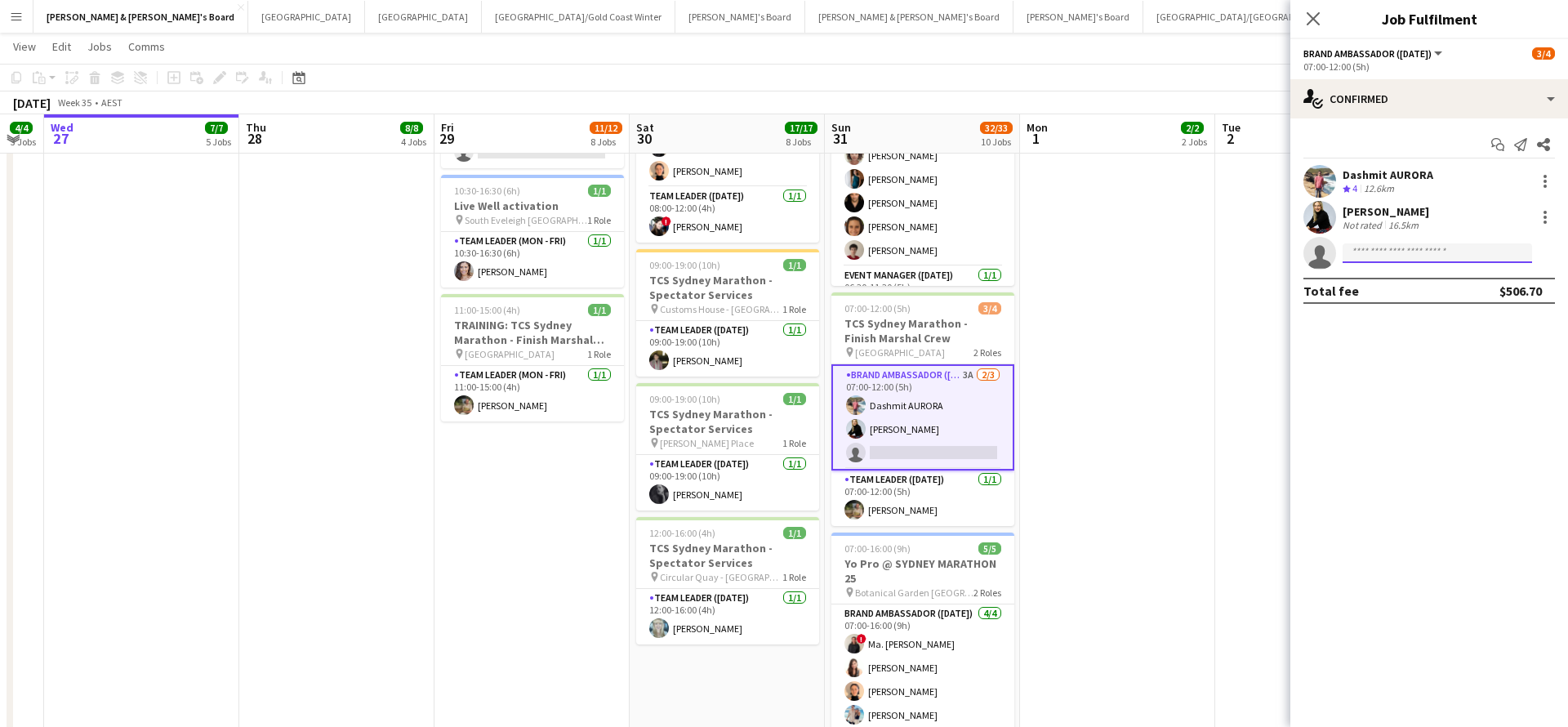
click at [1427, 254] on input at bounding box center [1438, 253] width 190 height 20
type input "**********"
click at [1412, 291] on span "[EMAIL_ADDRESS][DOMAIN_NAME]" at bounding box center [1437, 290] width 163 height 13
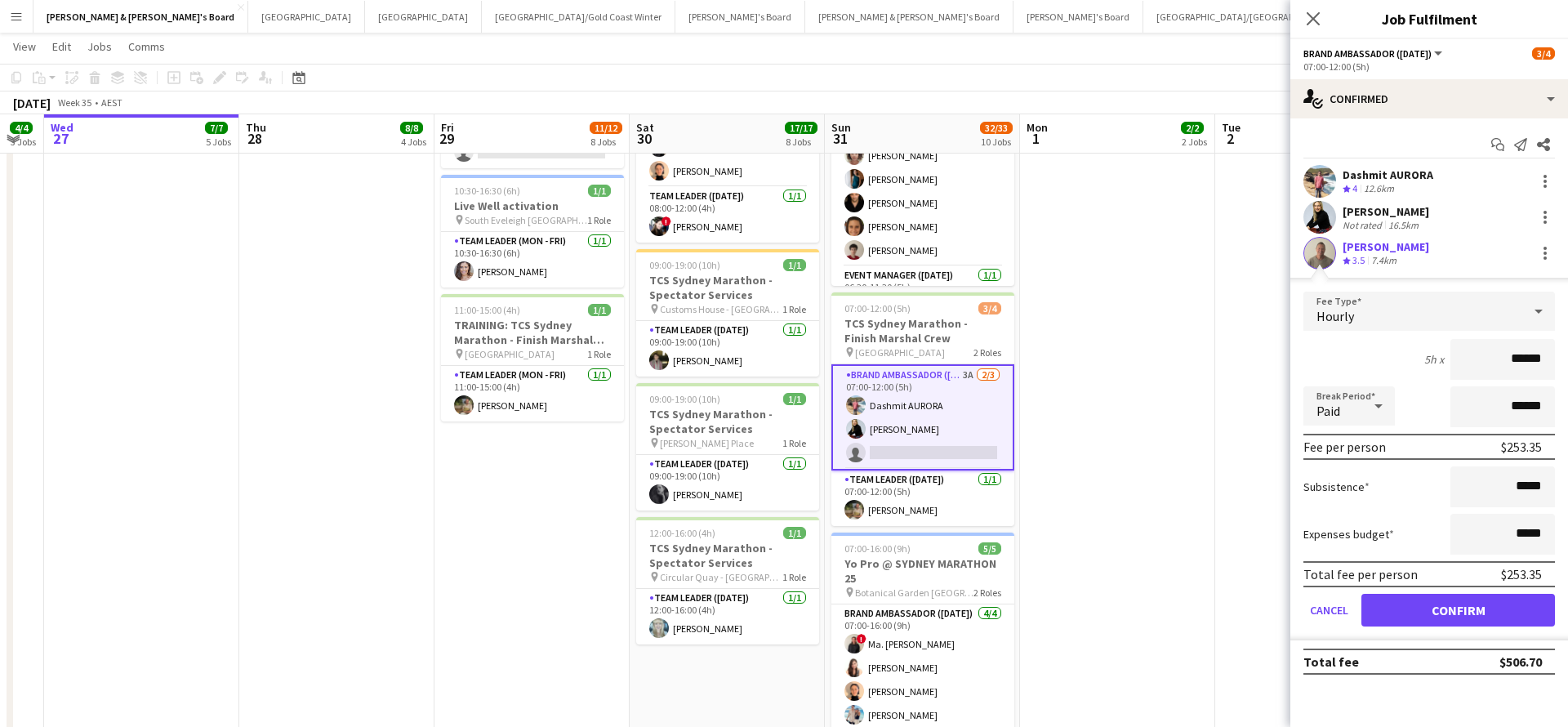
click at [1387, 600] on button "Confirm" at bounding box center [1458, 611] width 193 height 33
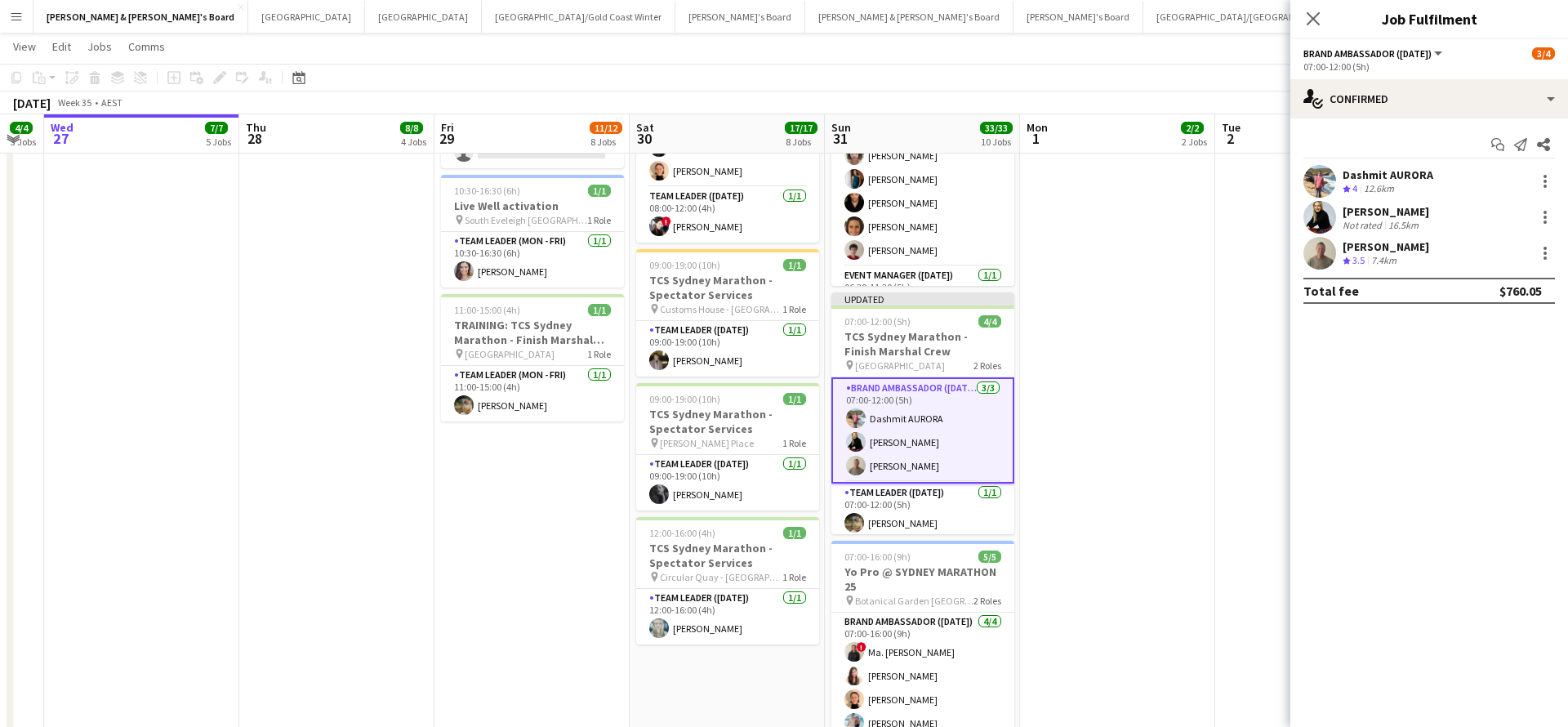
click at [1130, 433] on app-date-cell "07:30-14:00 (6h30m) 1/1 Live Well activation pin South Eveleigh Sydney 1 Role T…" at bounding box center [1118, 323] width 195 height 1850
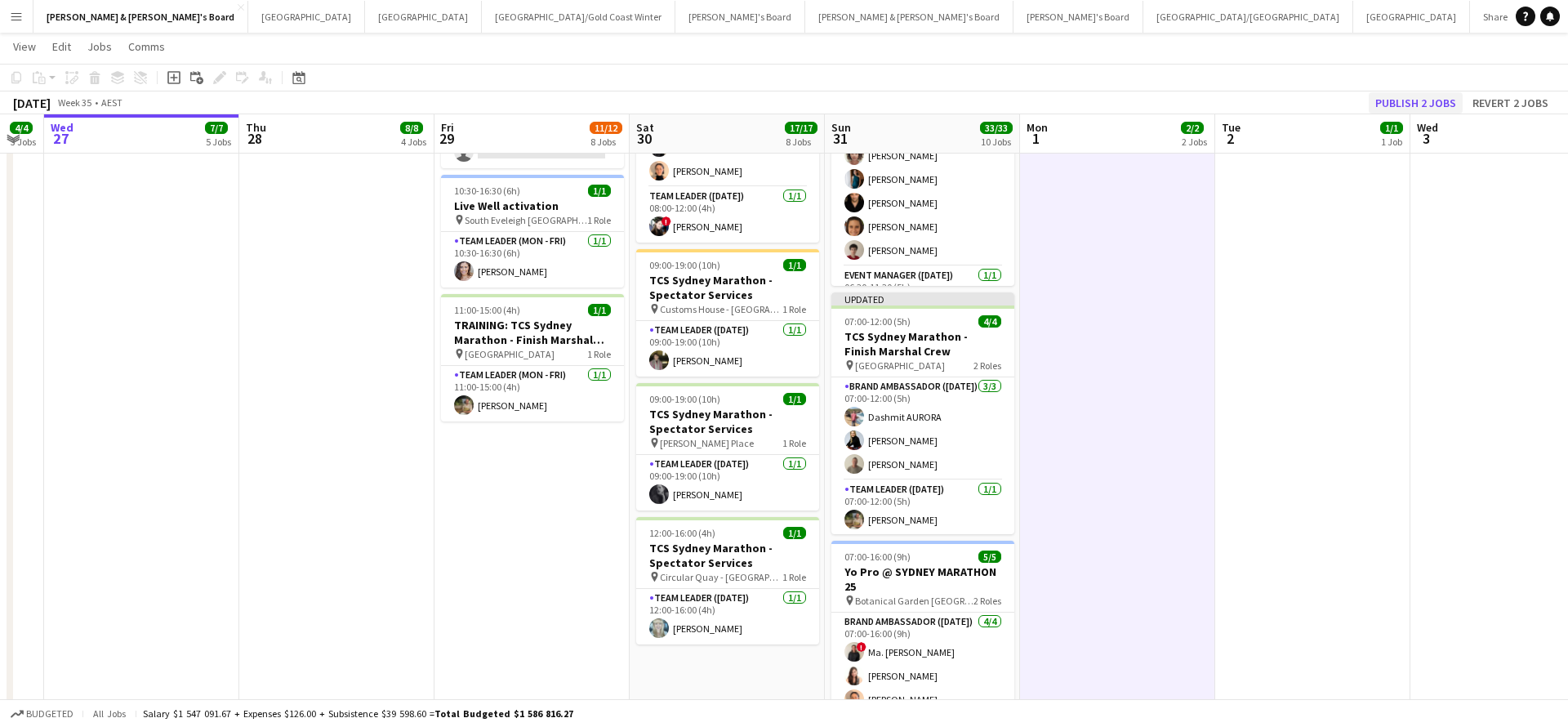
click at [1406, 95] on button "Publish 2 jobs" at bounding box center [1415, 103] width 94 height 22
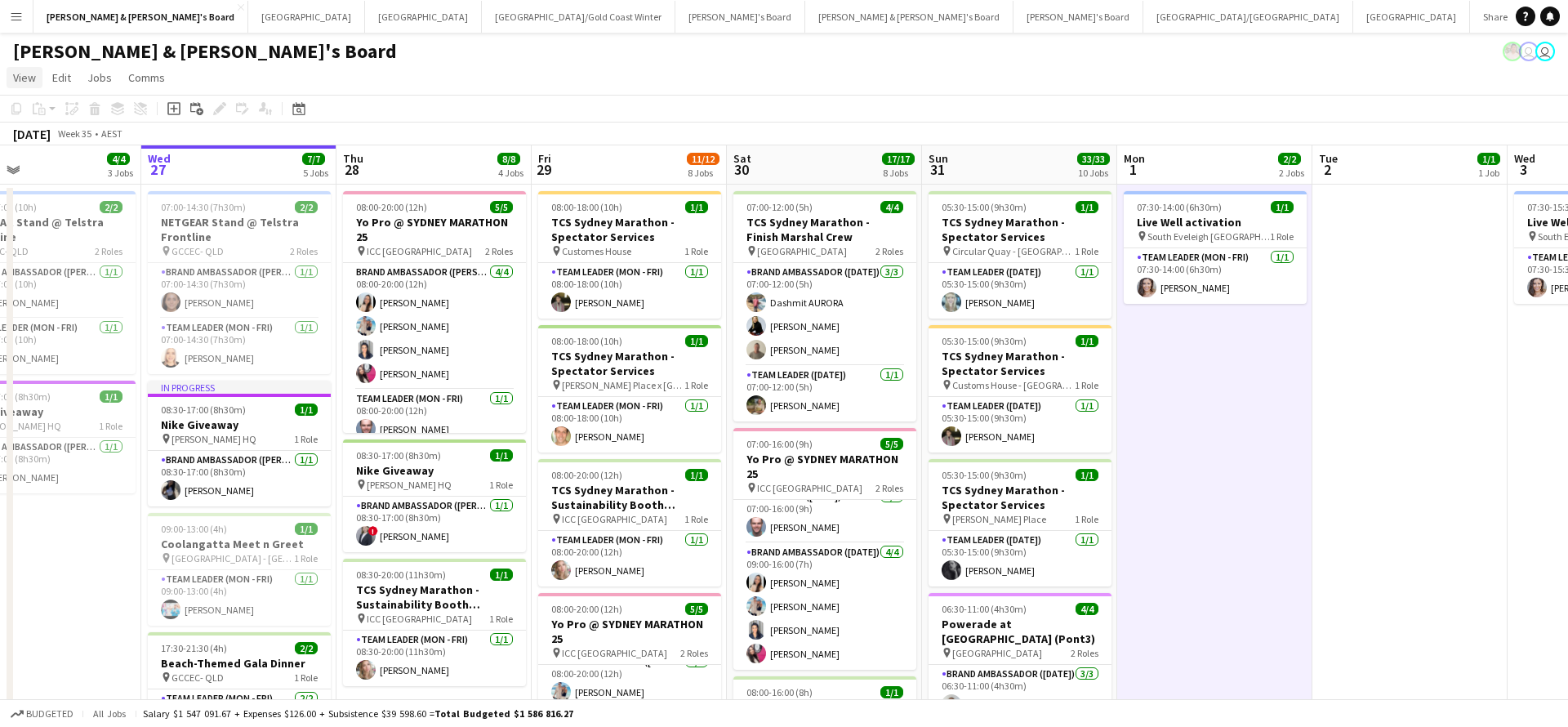
scroll to position [0, 0]
click at [605, 290] on app-card-role "Team Leader (Mon - Fri) [DATE] 08:00-18:00 (10h) [PERSON_NAME]" at bounding box center [630, 291] width 183 height 55
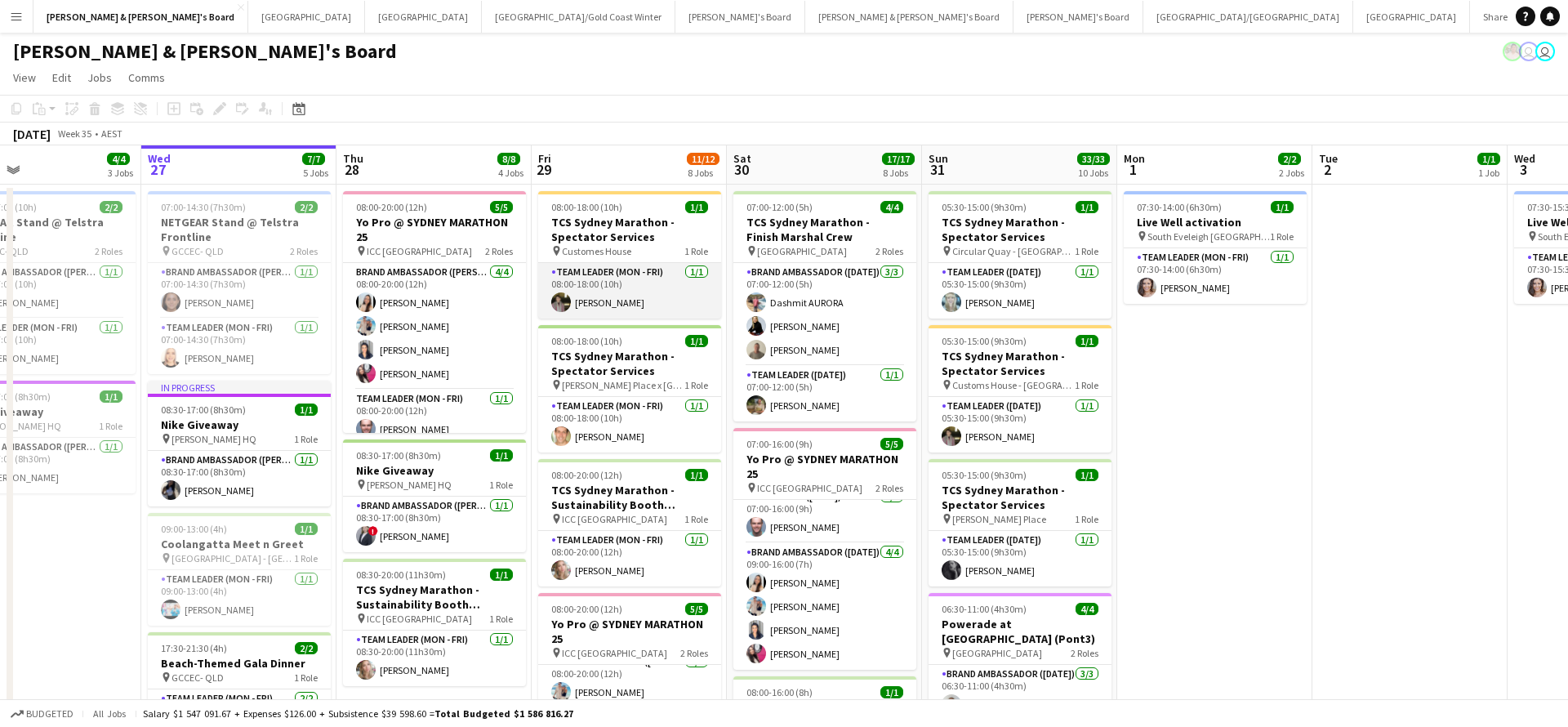
click at [603, 298] on app-card-role "Team Leader (Mon - Fri) [DATE] 08:00-18:00 (10h) [PERSON_NAME]" at bounding box center [630, 291] width 183 height 55
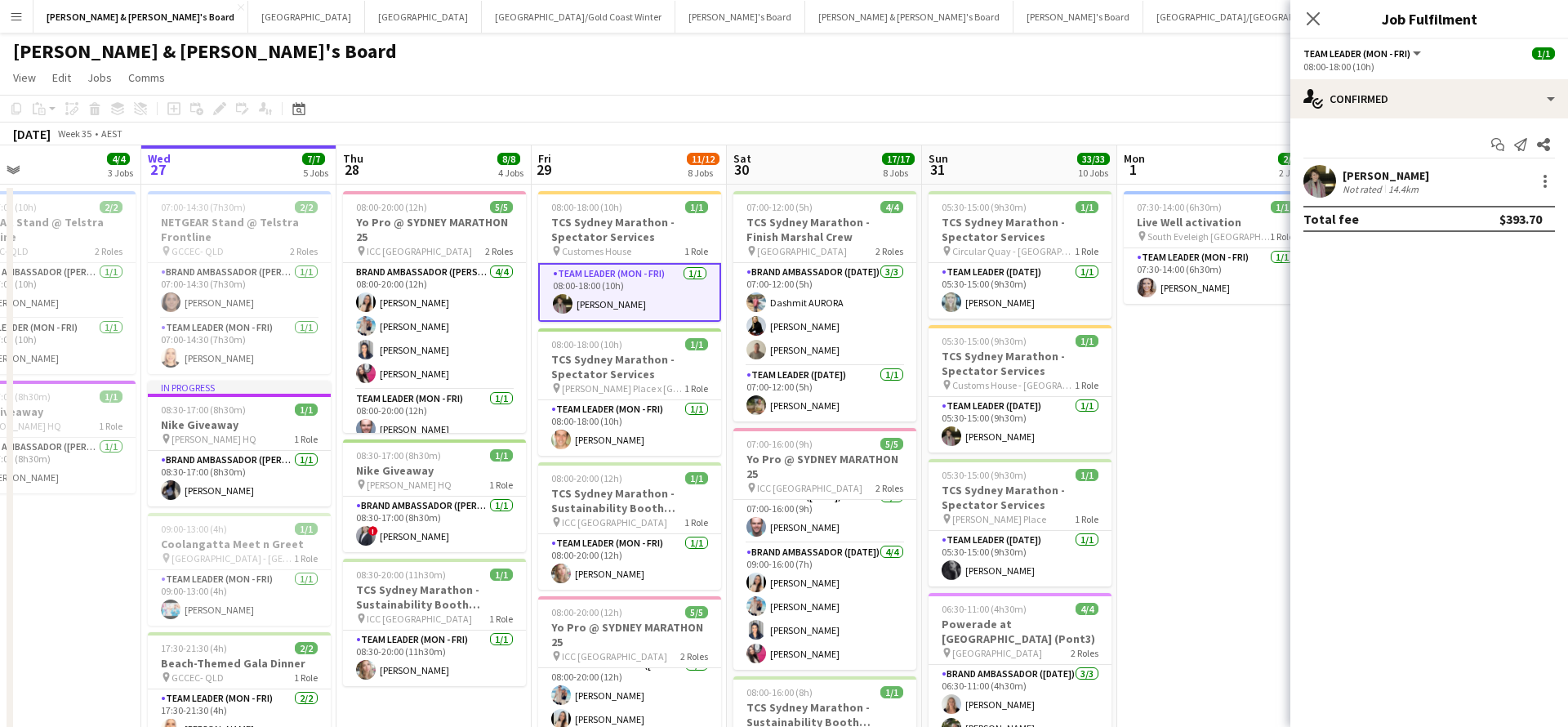
click at [1374, 185] on div "Not rated" at bounding box center [1364, 189] width 42 height 12
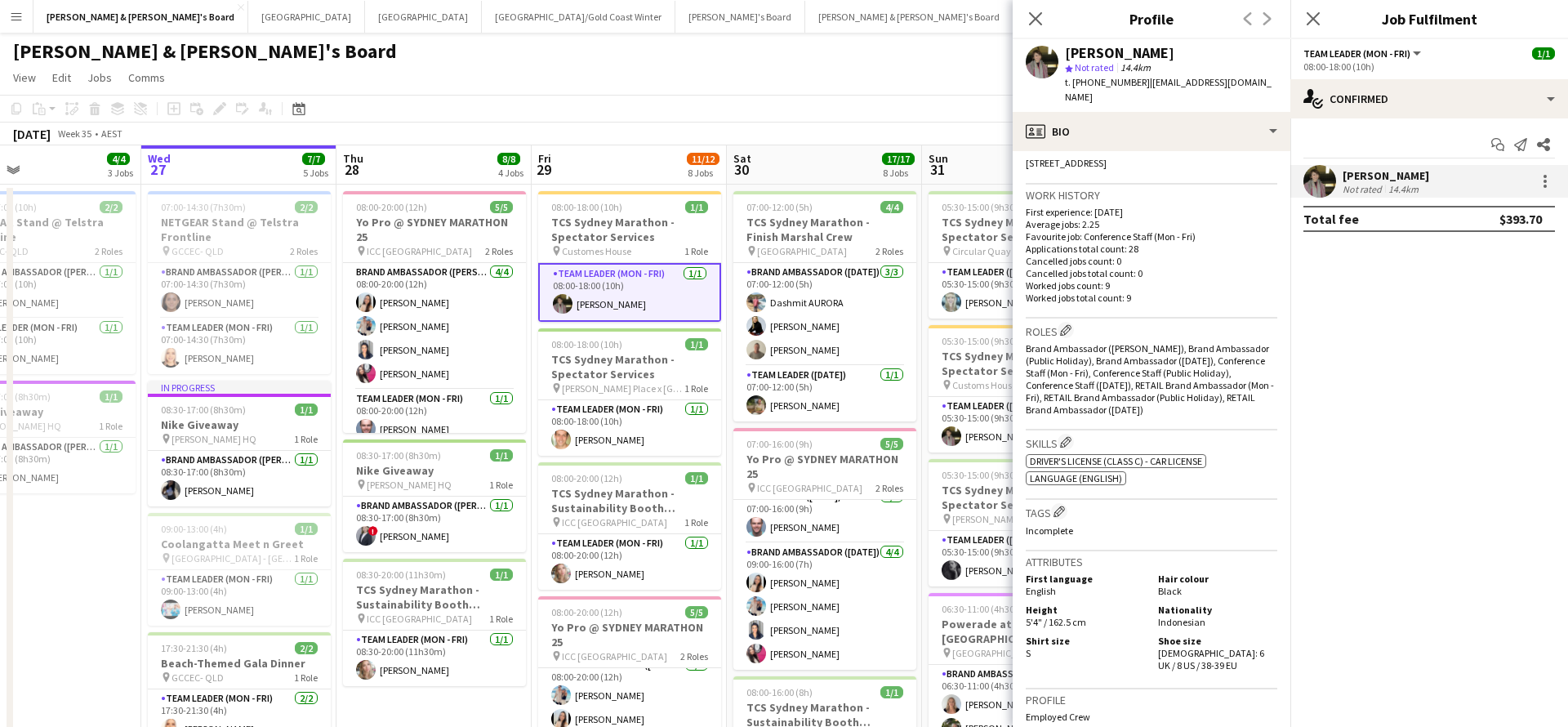
scroll to position [440, 0]
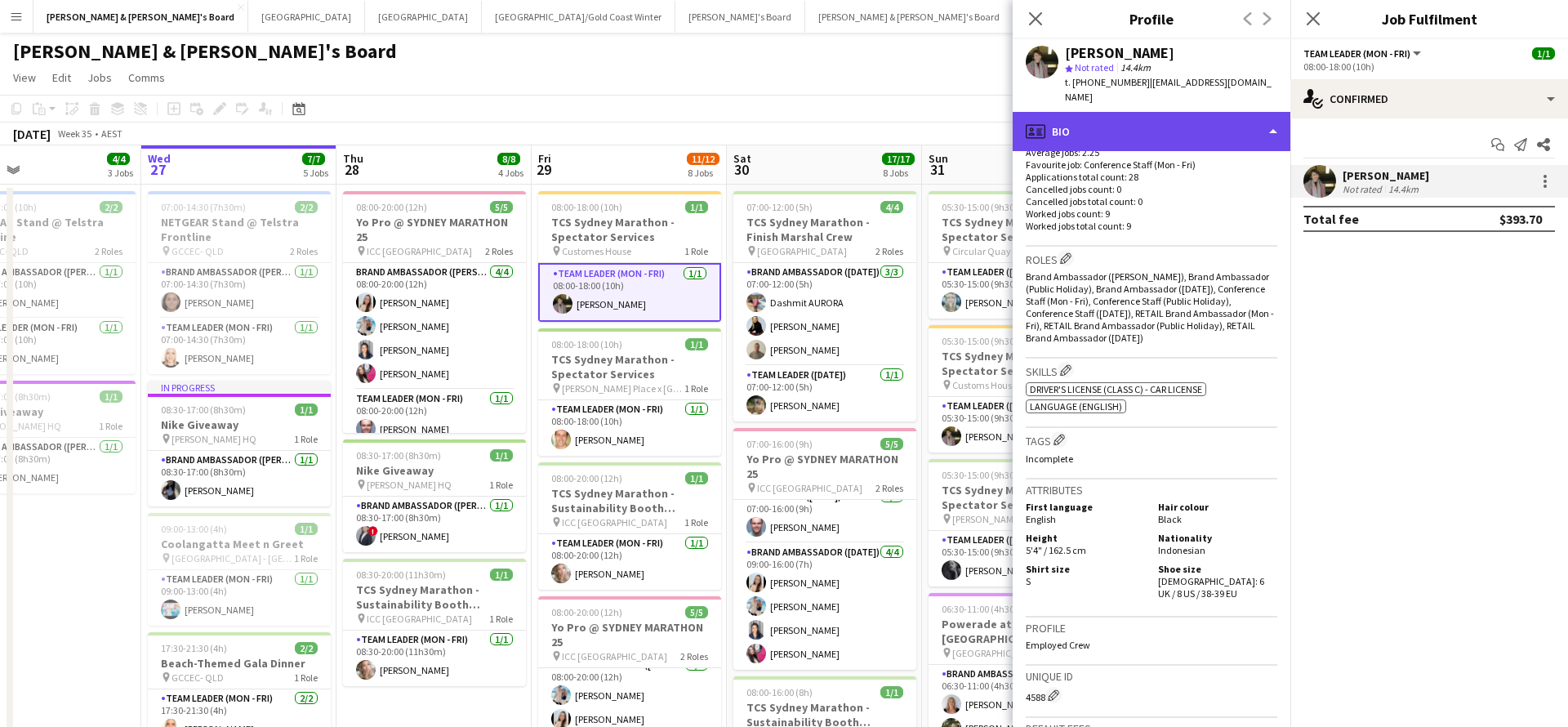
click at [1171, 112] on div "profile Bio" at bounding box center [1151, 131] width 278 height 39
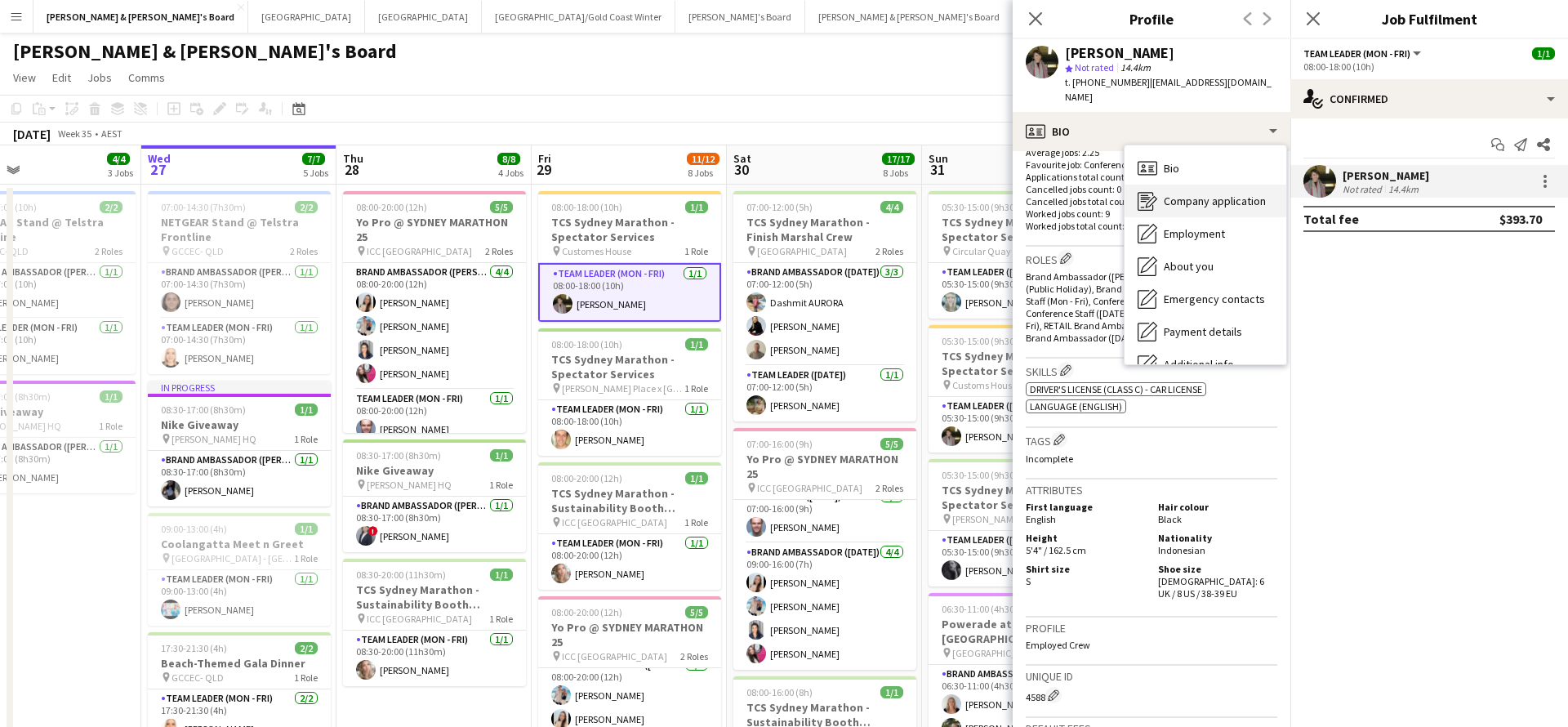
click at [1184, 193] on span "Company application" at bounding box center [1215, 200] width 102 height 15
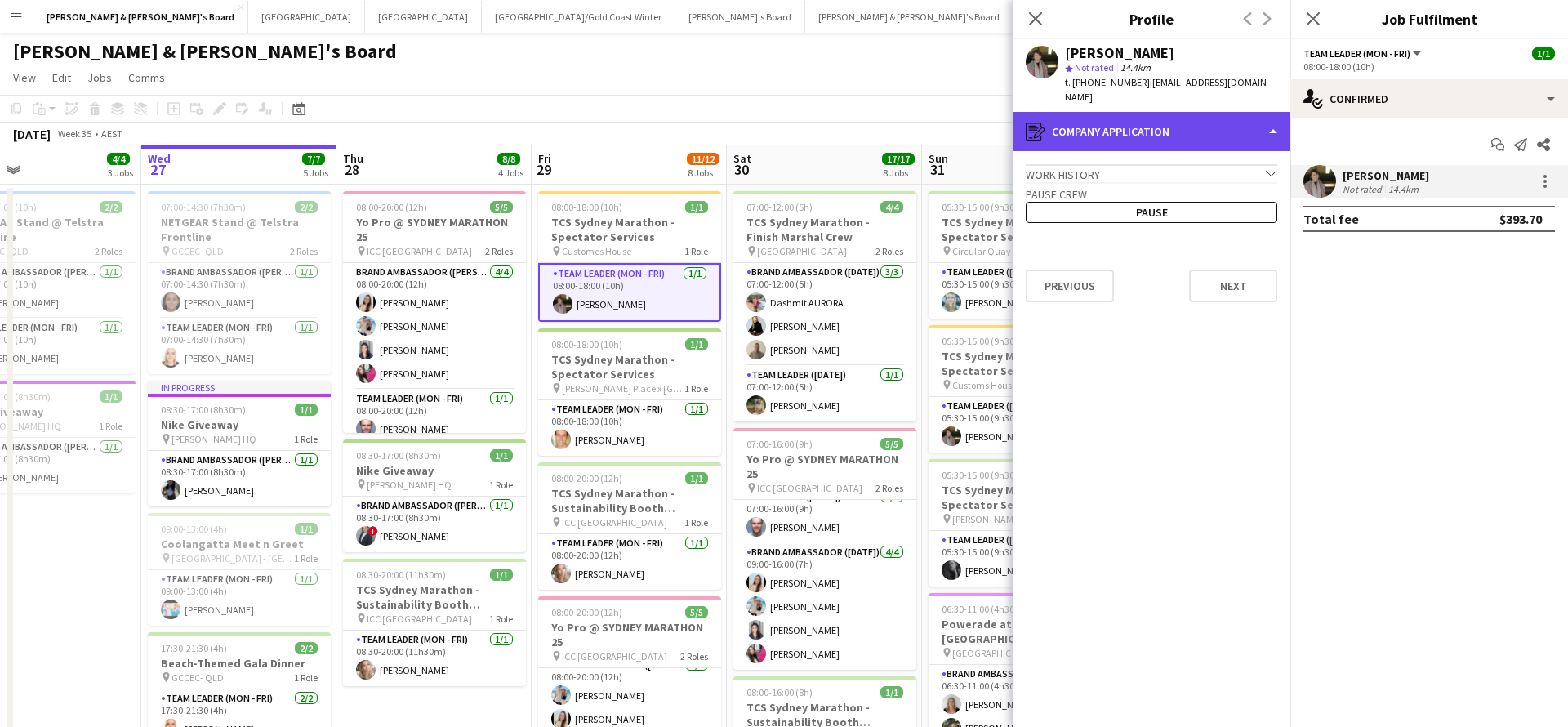
click at [1170, 123] on div "register Company application" at bounding box center [1151, 131] width 278 height 39
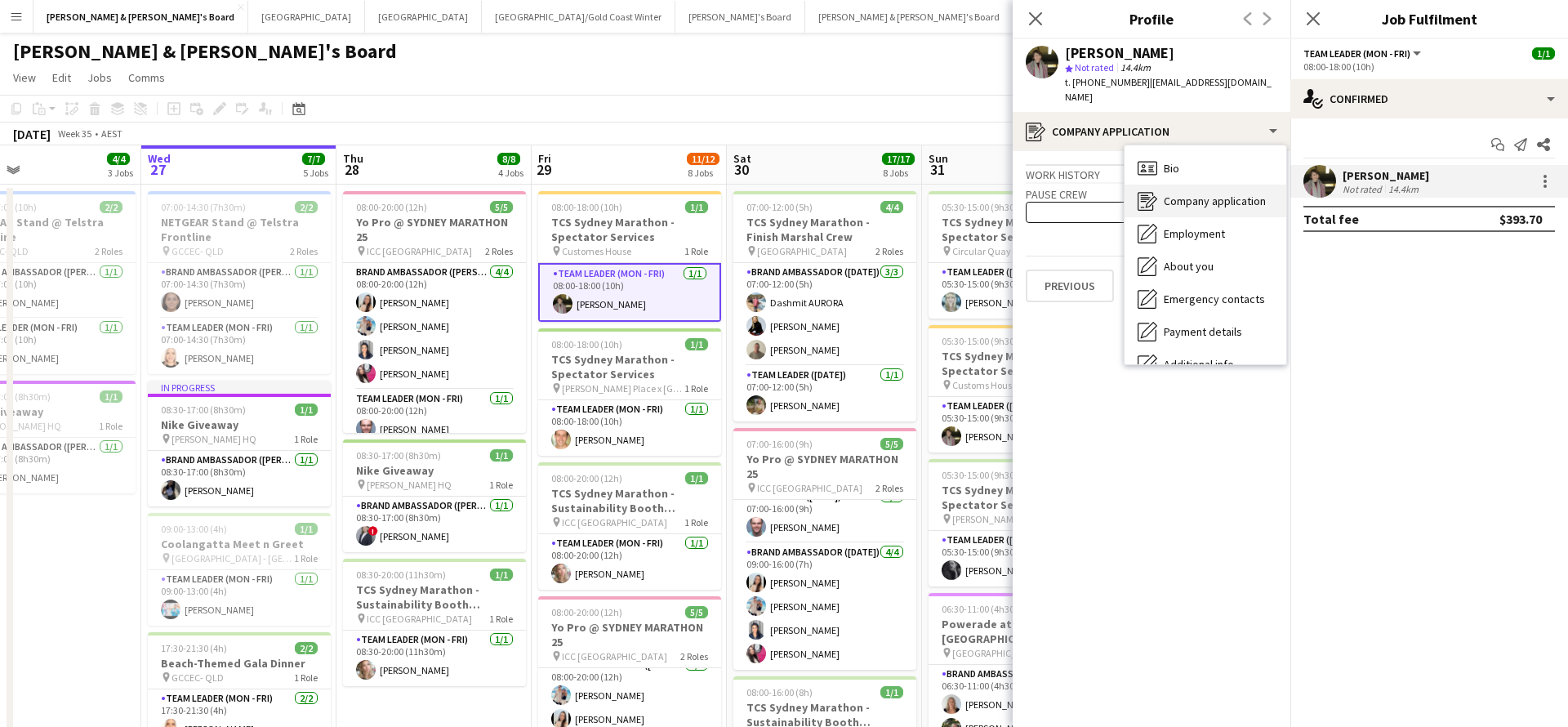
click at [1189, 193] on span "Company application" at bounding box center [1215, 200] width 102 height 15
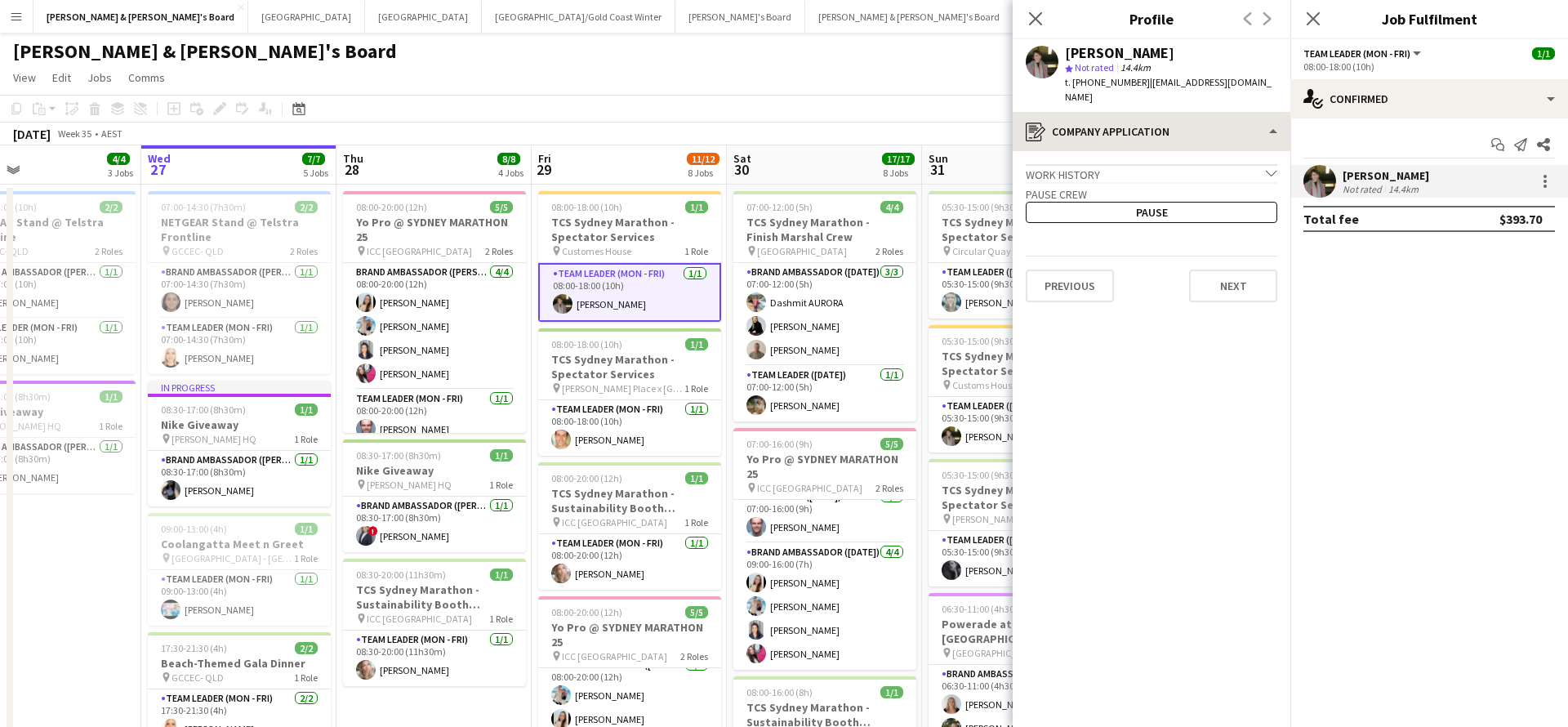
scroll to position [0, 0]
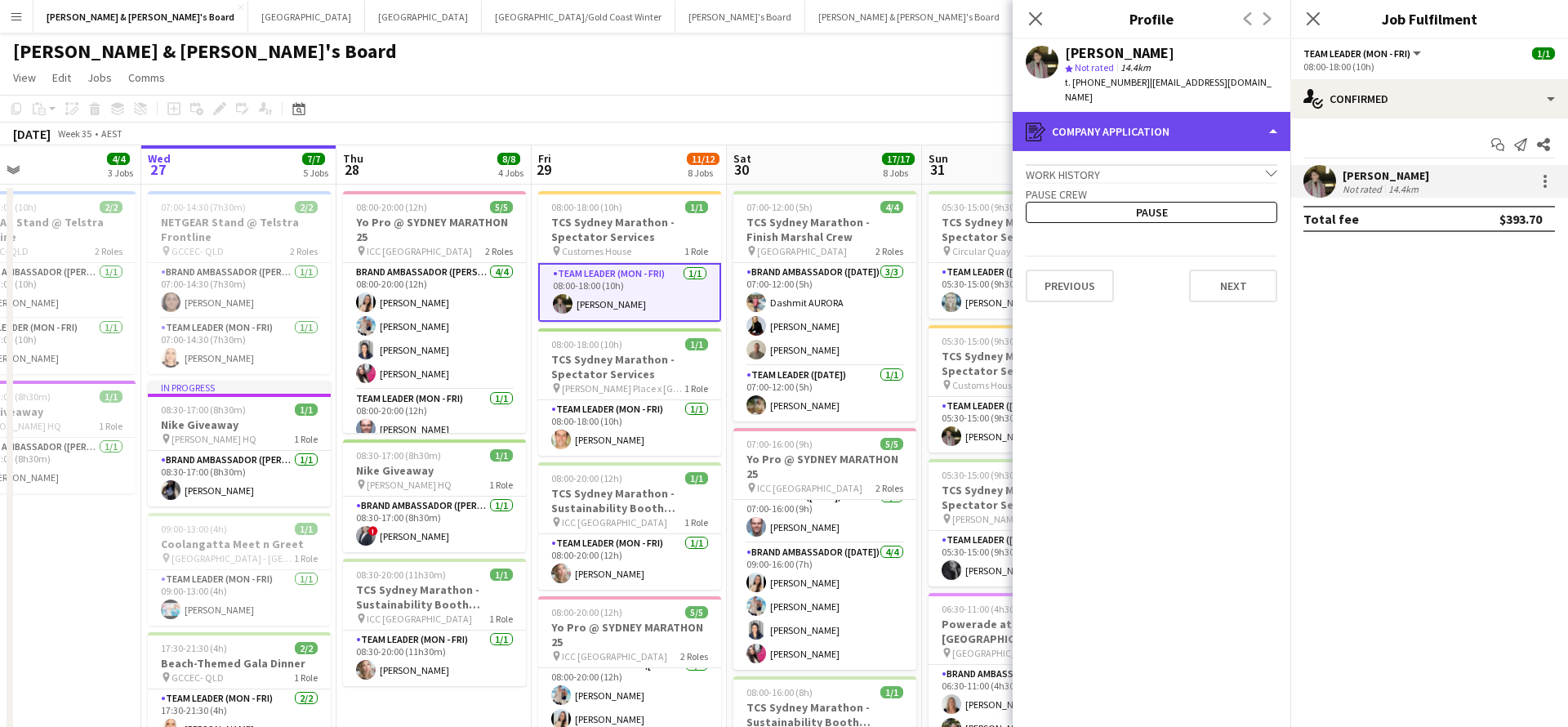
click at [1179, 126] on div "register Company application" at bounding box center [1151, 131] width 278 height 39
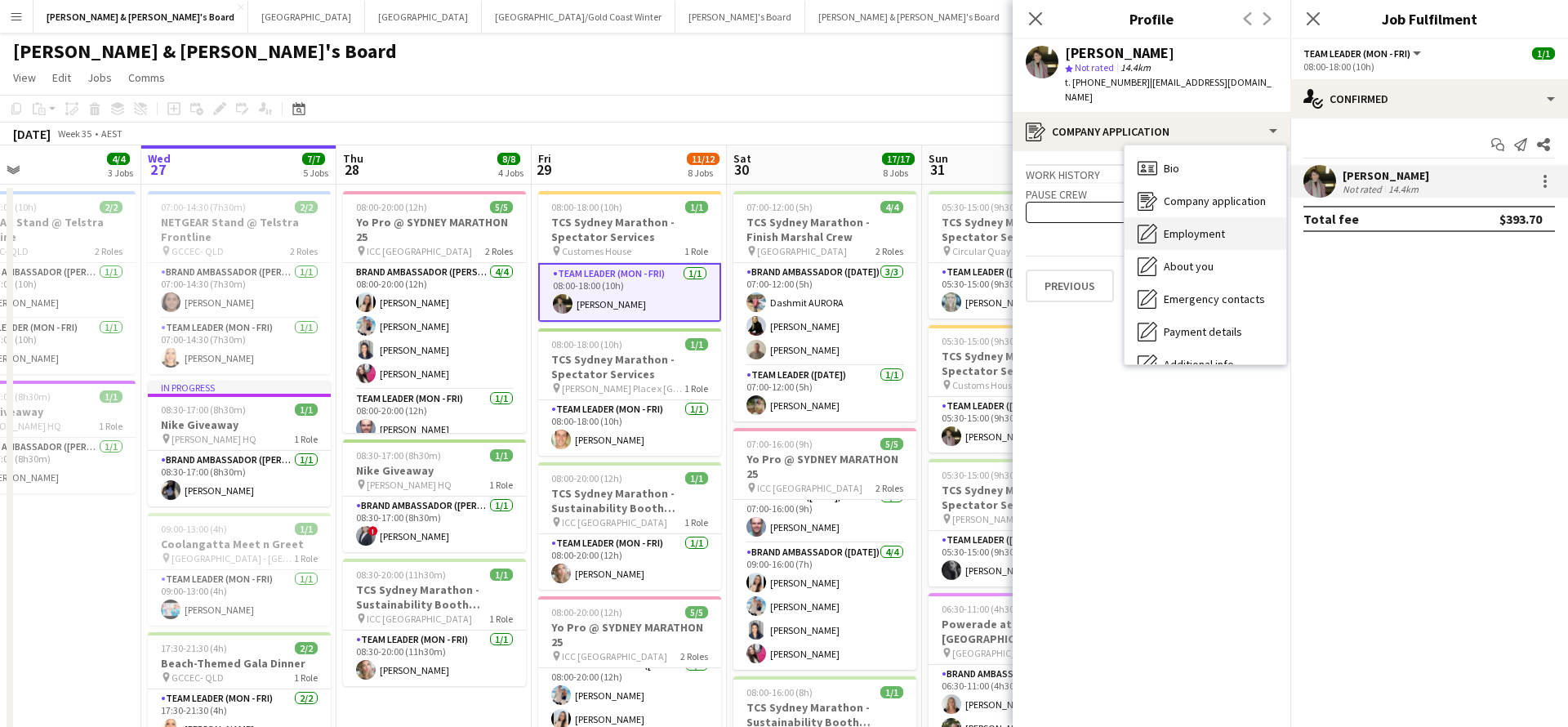
click at [1214, 226] on span "Employment" at bounding box center [1195, 233] width 61 height 15
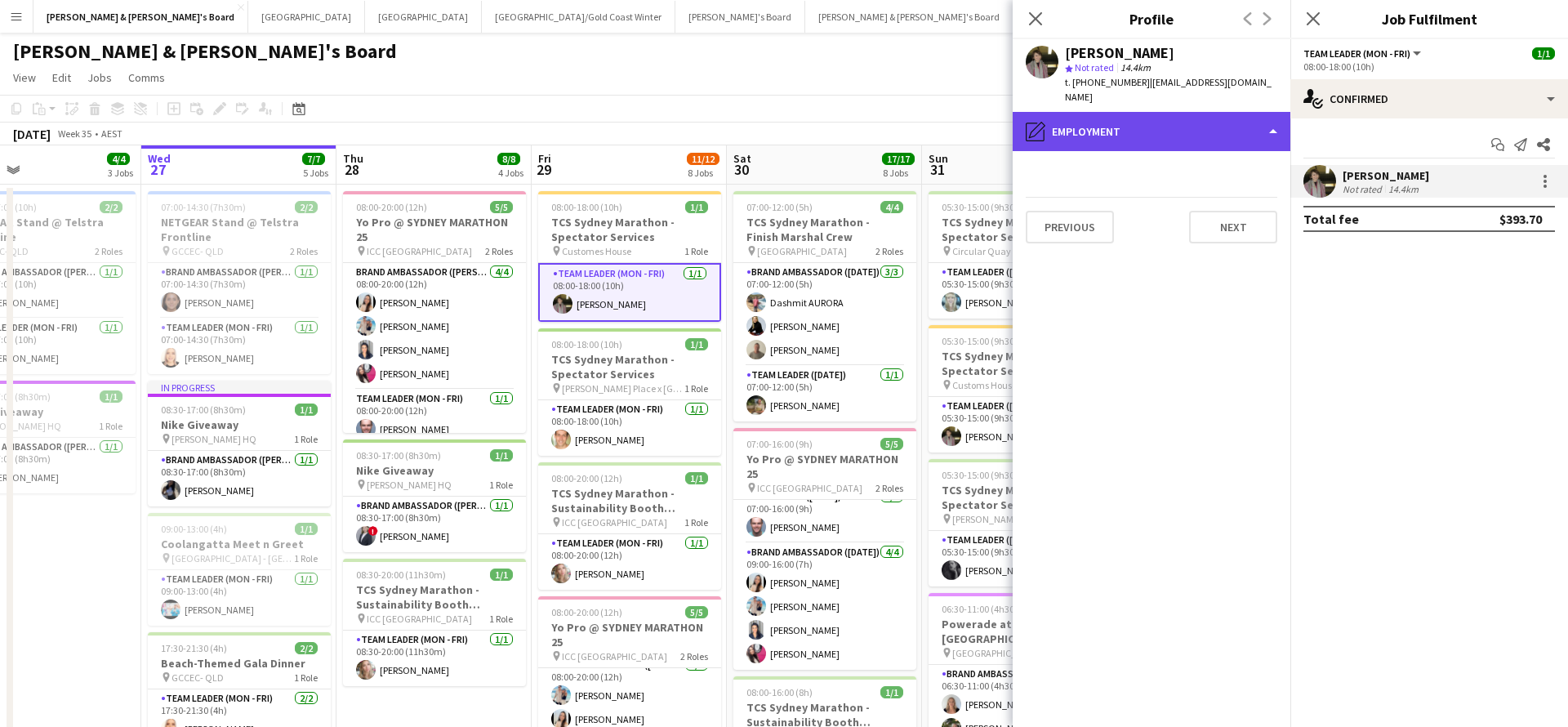
click at [1191, 122] on div "pencil4 Employment" at bounding box center [1151, 131] width 278 height 39
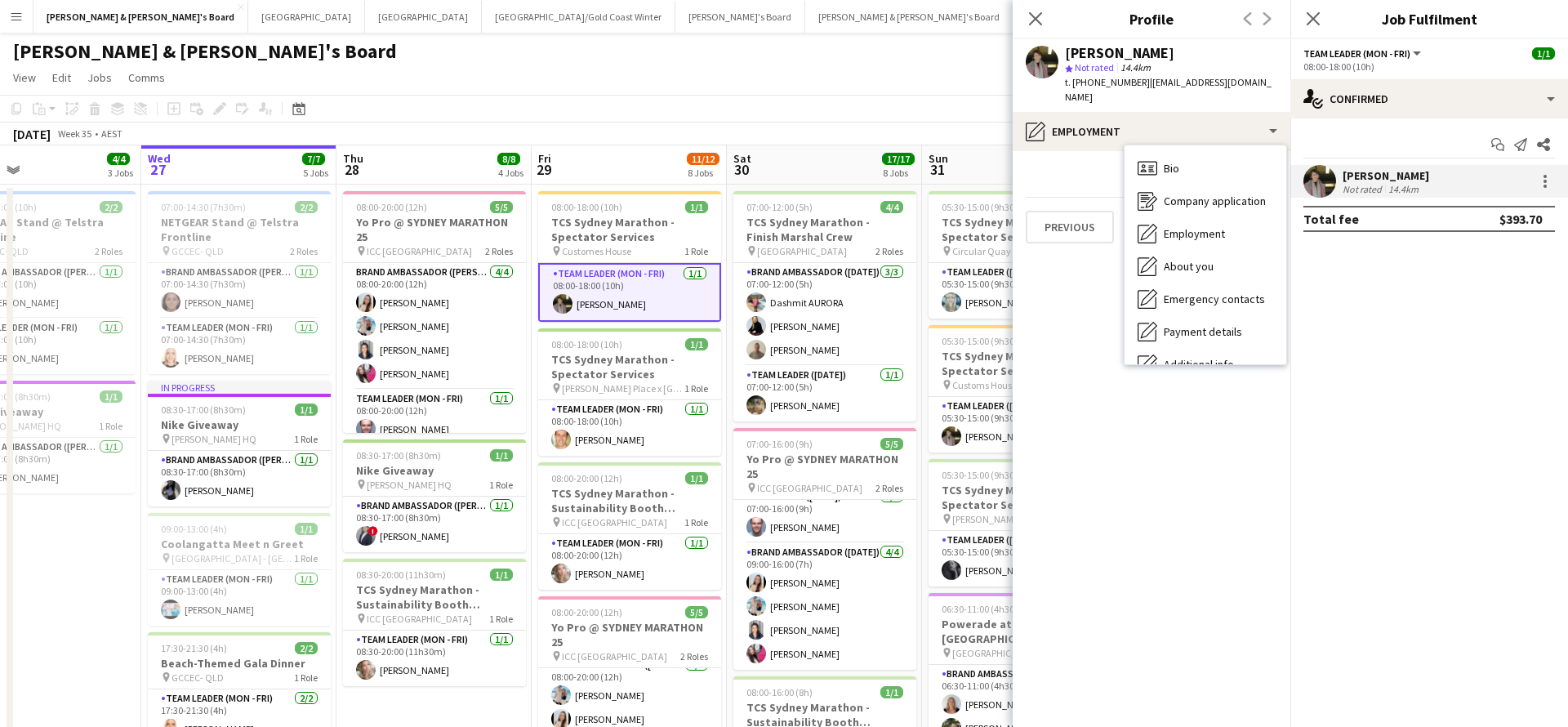
click at [1340, 317] on mat-expansion-panel "check Confirmed Start chat Send notification Share [PERSON_NAME] Not rated 14.4…" at bounding box center [1429, 423] width 278 height 609
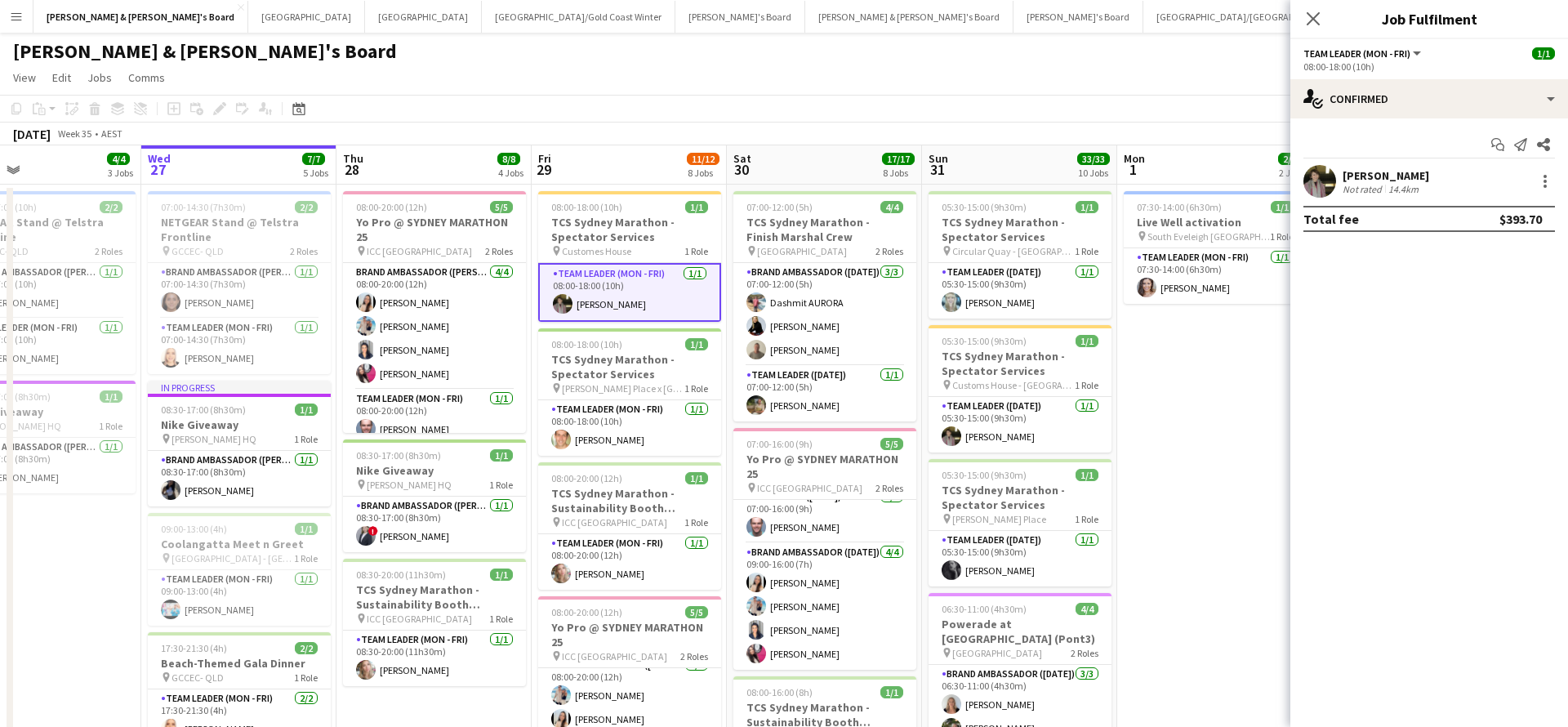
click at [1382, 189] on div "Not rated" at bounding box center [1364, 189] width 42 height 12
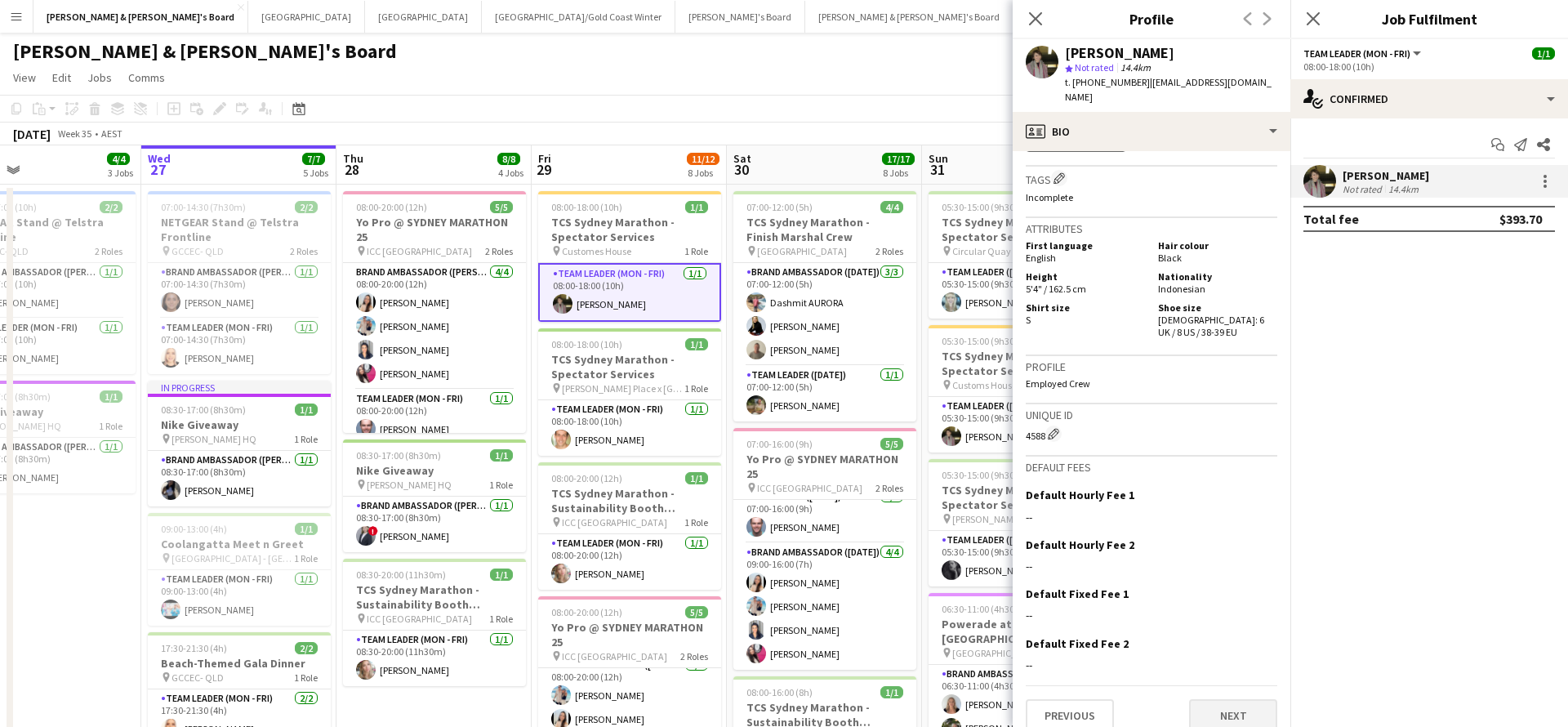
scroll to position [700, 0]
click at [1208, 700] on button "Next" at bounding box center [1233, 717] width 88 height 33
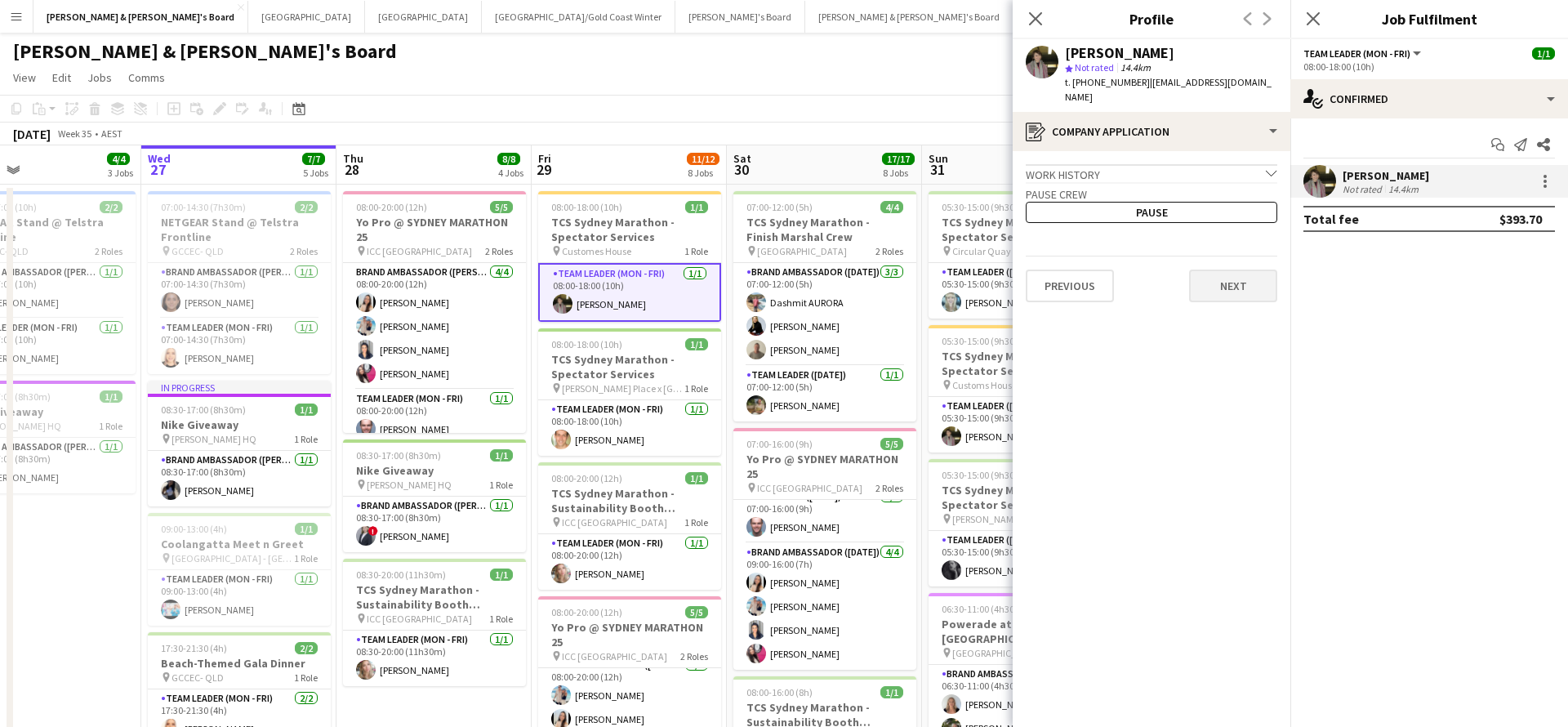
click at [1244, 270] on button "Next" at bounding box center [1233, 286] width 88 height 33
click at [1242, 210] on button "Next" at bounding box center [1233, 227] width 88 height 33
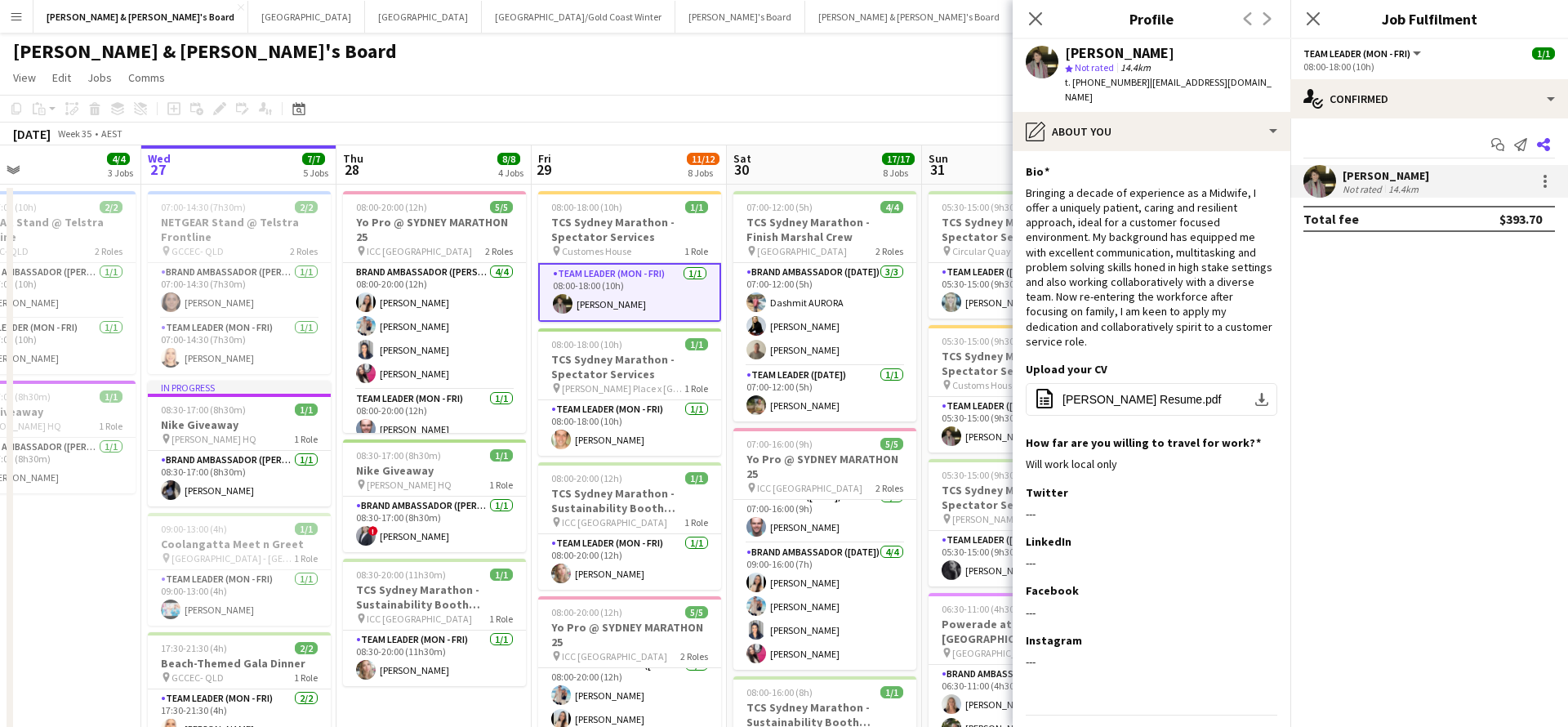
click at [1548, 146] on icon "Share" at bounding box center [1543, 144] width 13 height 13
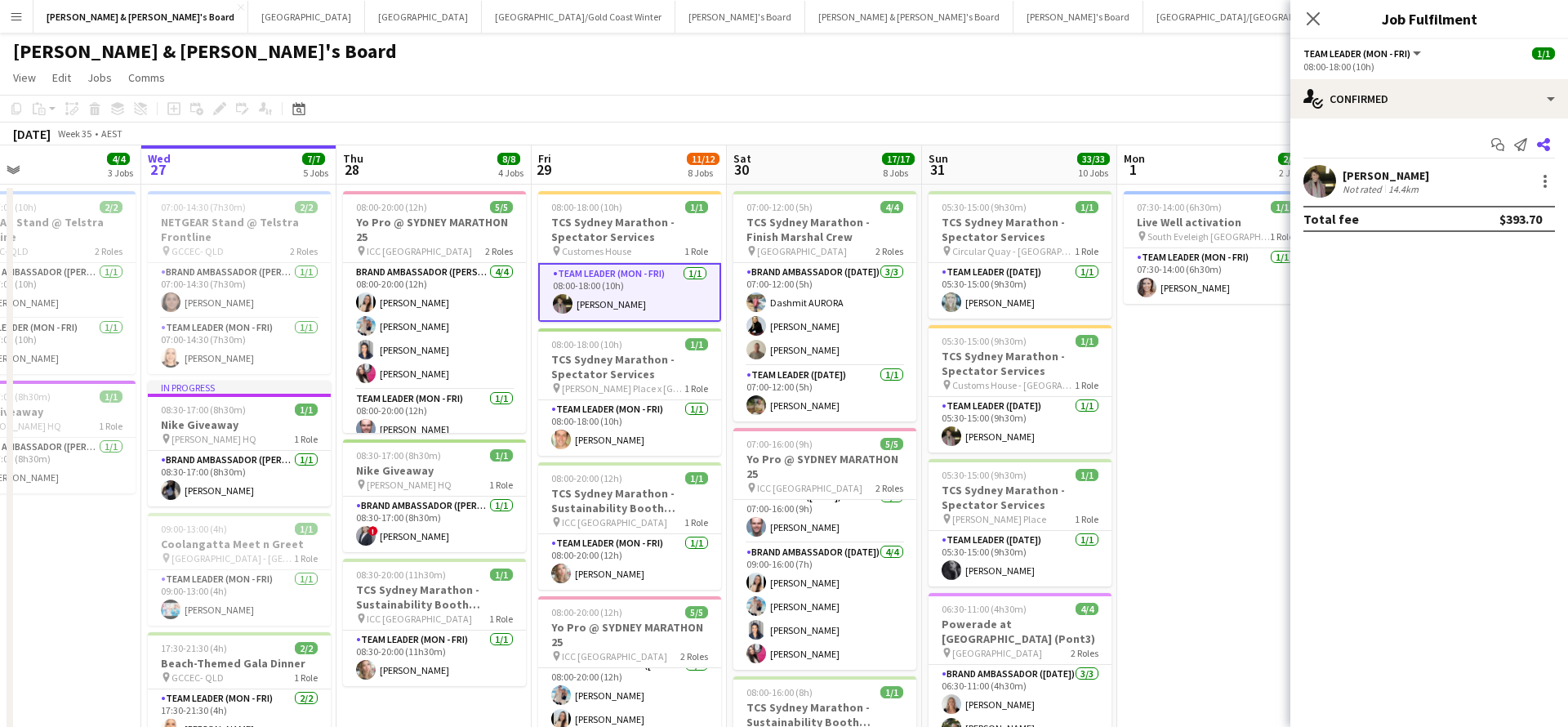
click at [1546, 147] on icon at bounding box center [1543, 144] width 13 height 13
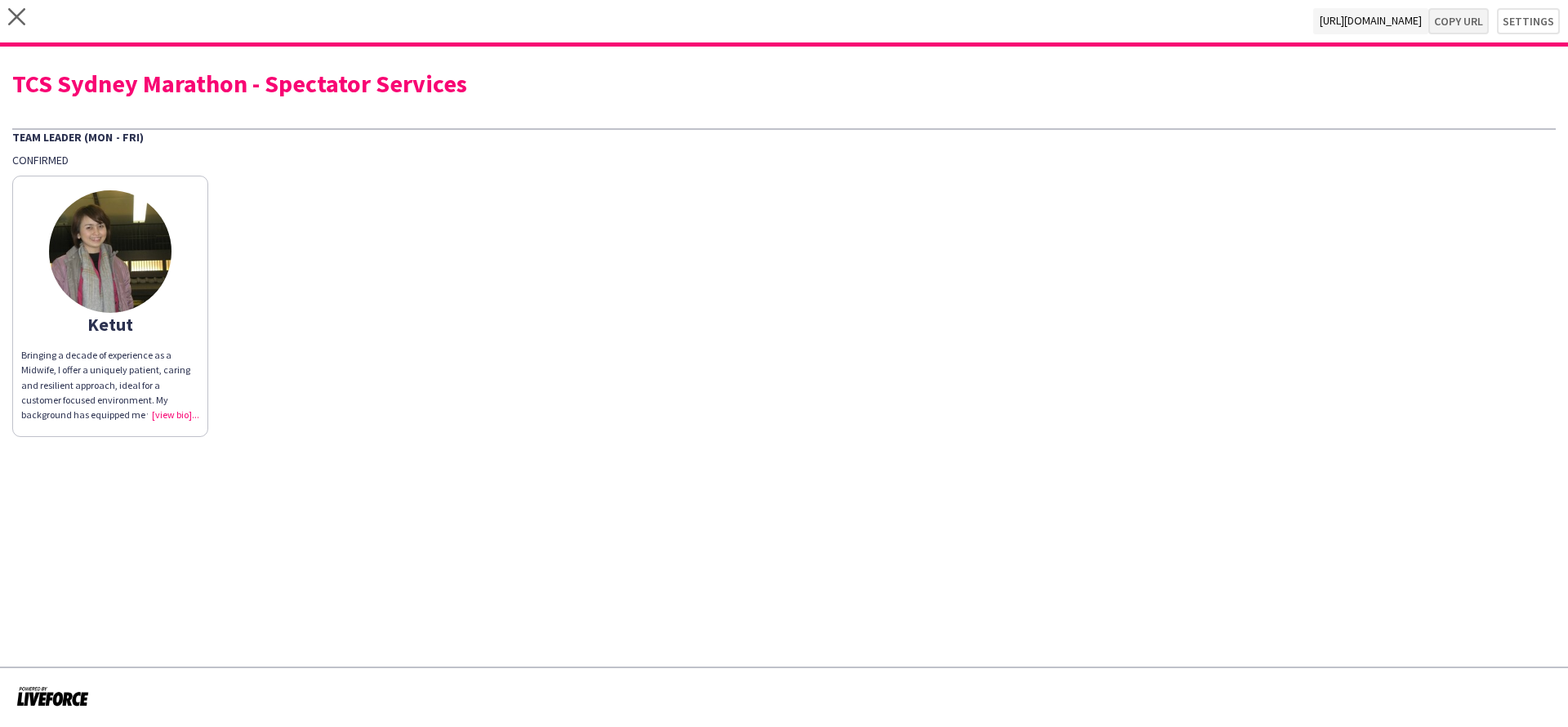
click at [1467, 22] on button "Copy url" at bounding box center [1458, 21] width 60 height 26
click at [20, 12] on icon "close" at bounding box center [16, 16] width 17 height 17
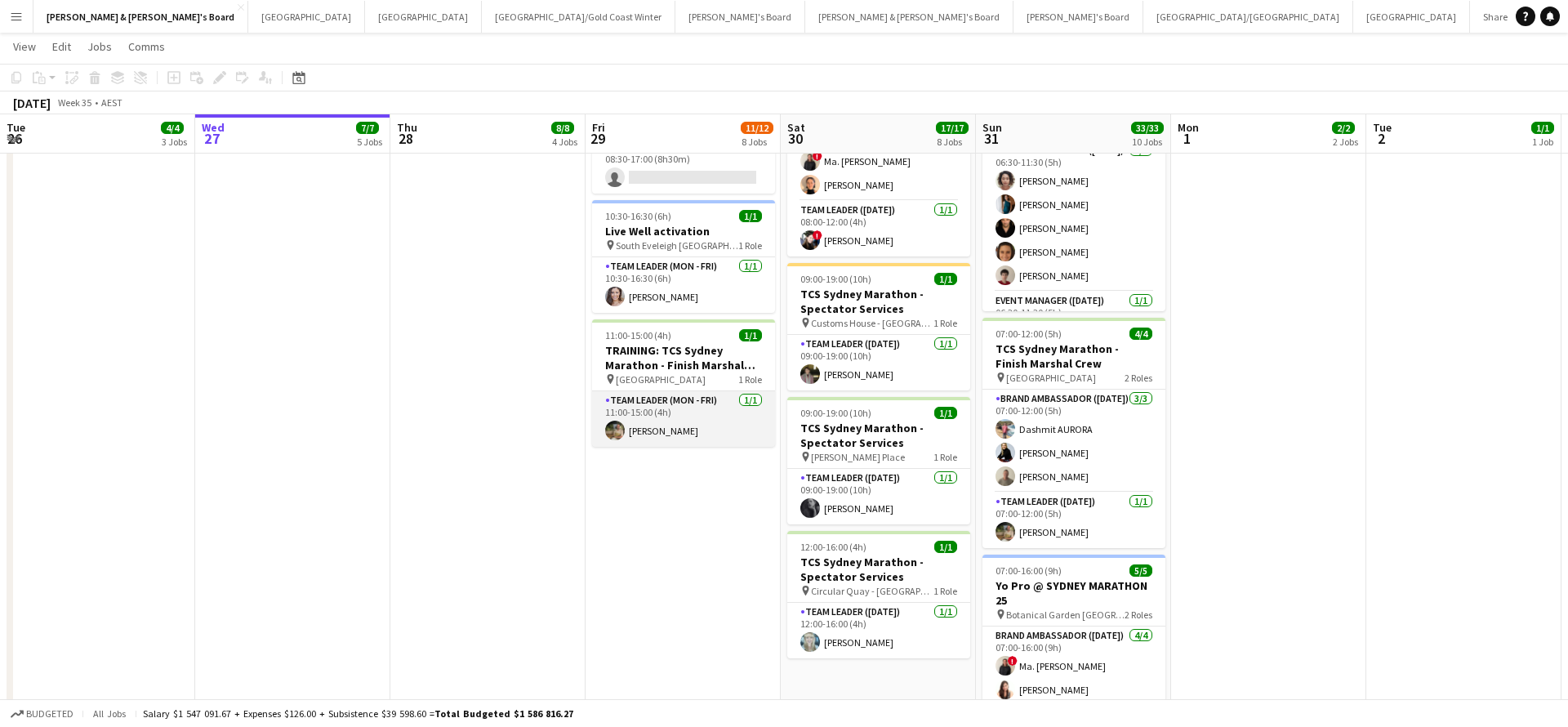
scroll to position [0, 388]
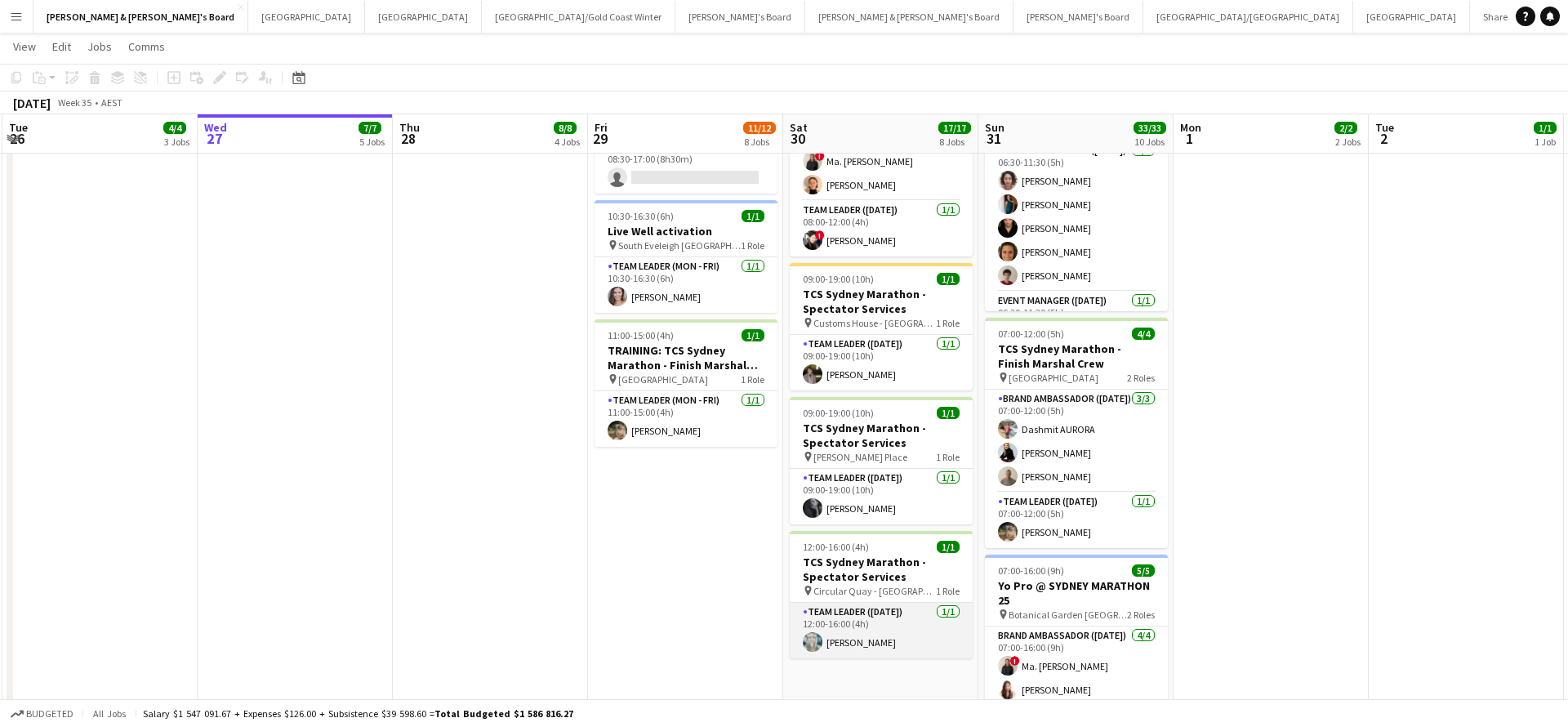
click at [869, 640] on app-card-role "Team Leader ([DATE]) [DATE] 12:00-16:00 (4h) [PERSON_NAME]" at bounding box center [881, 630] width 183 height 55
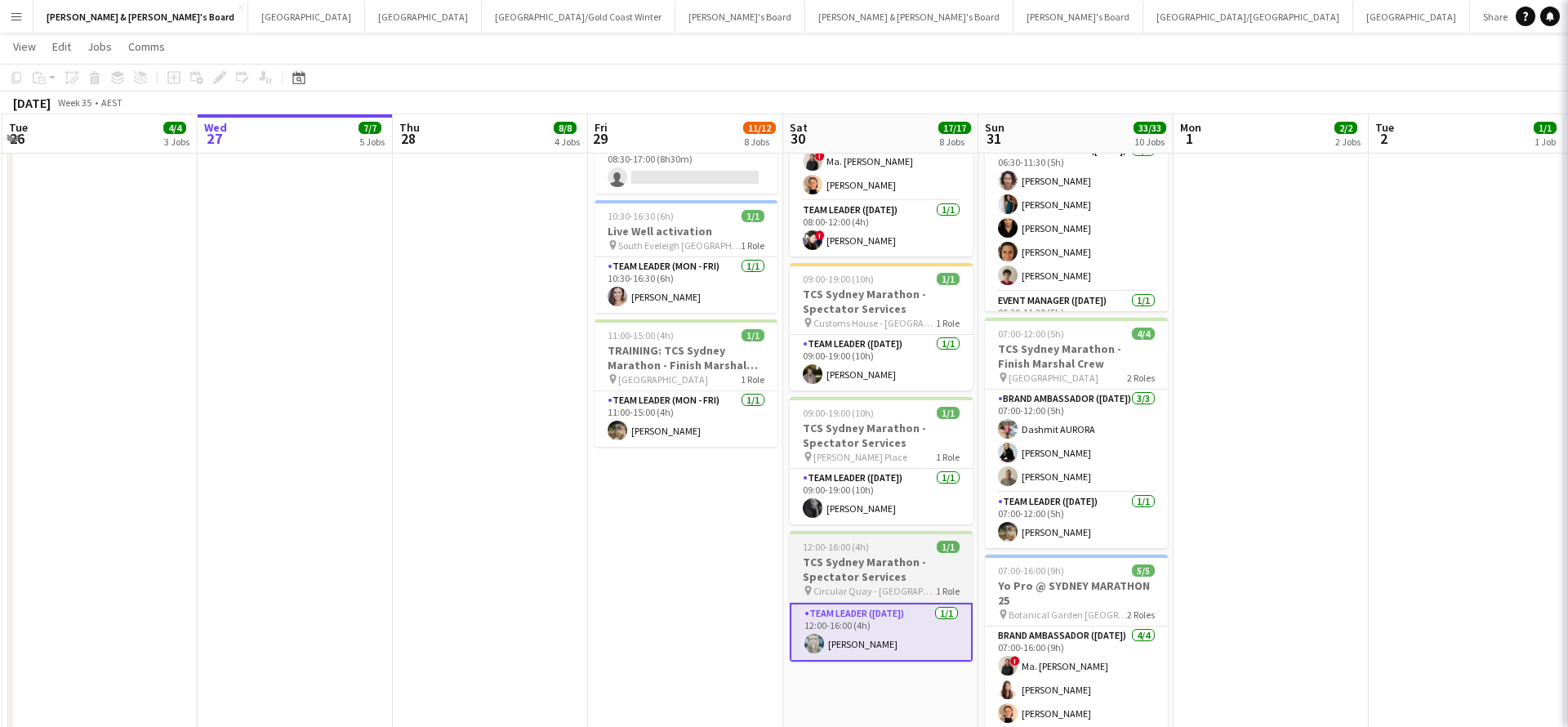
click at [884, 566] on h3 "TCS Sydney Marathon - Spectator Services" at bounding box center [881, 569] width 183 height 29
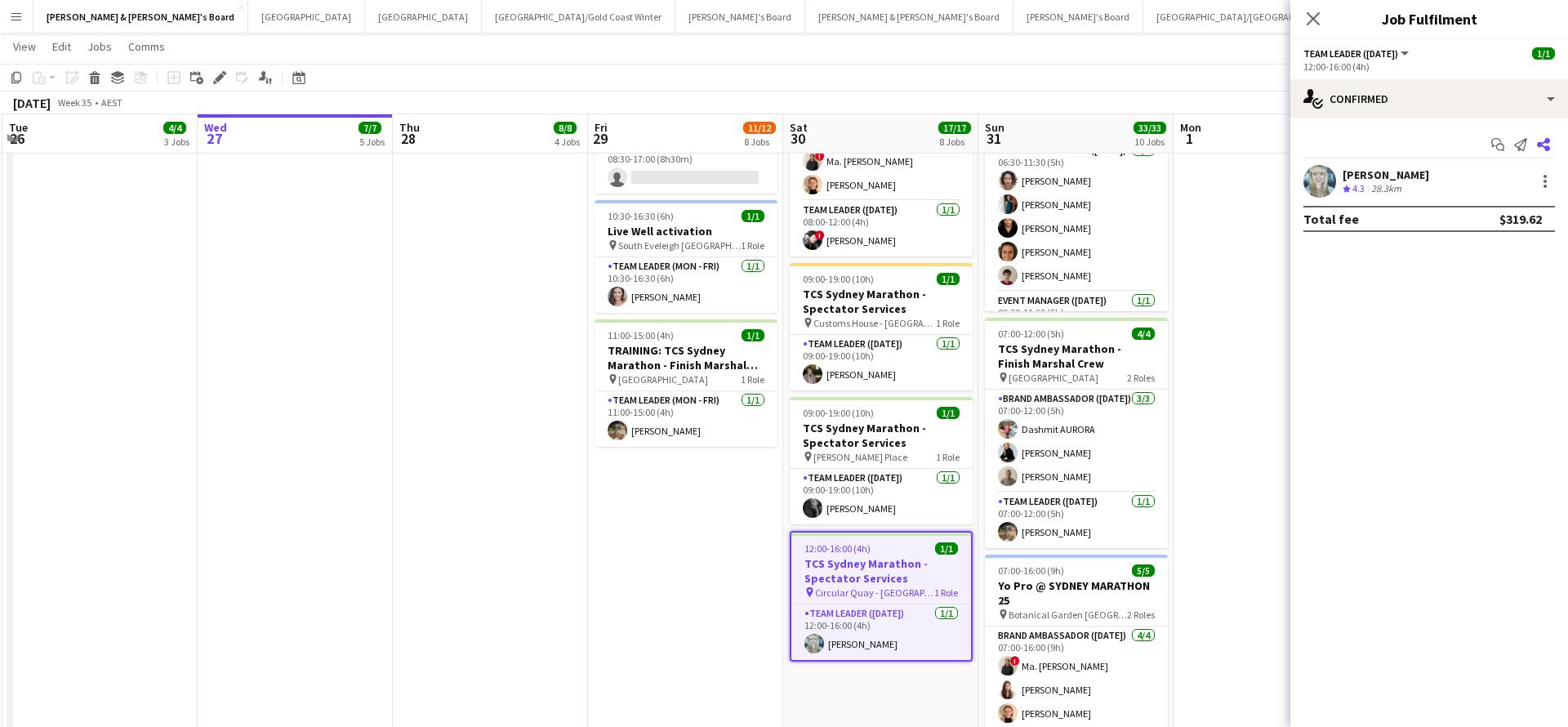
click at [1544, 138] on icon "Share" at bounding box center [1543, 144] width 13 height 13
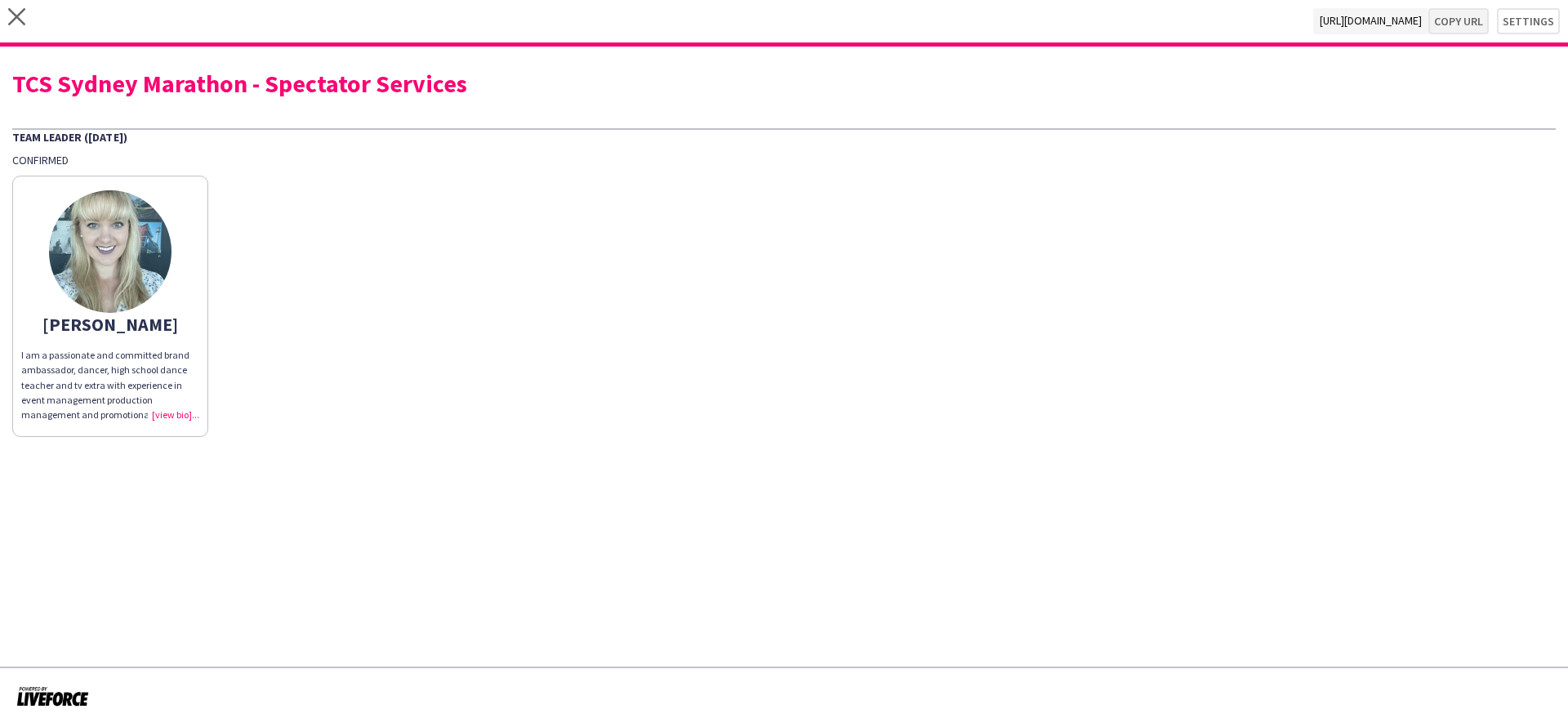
click at [1471, 19] on button "Copy url" at bounding box center [1458, 21] width 60 height 26
click at [19, 17] on icon "close" at bounding box center [16, 16] width 17 height 17
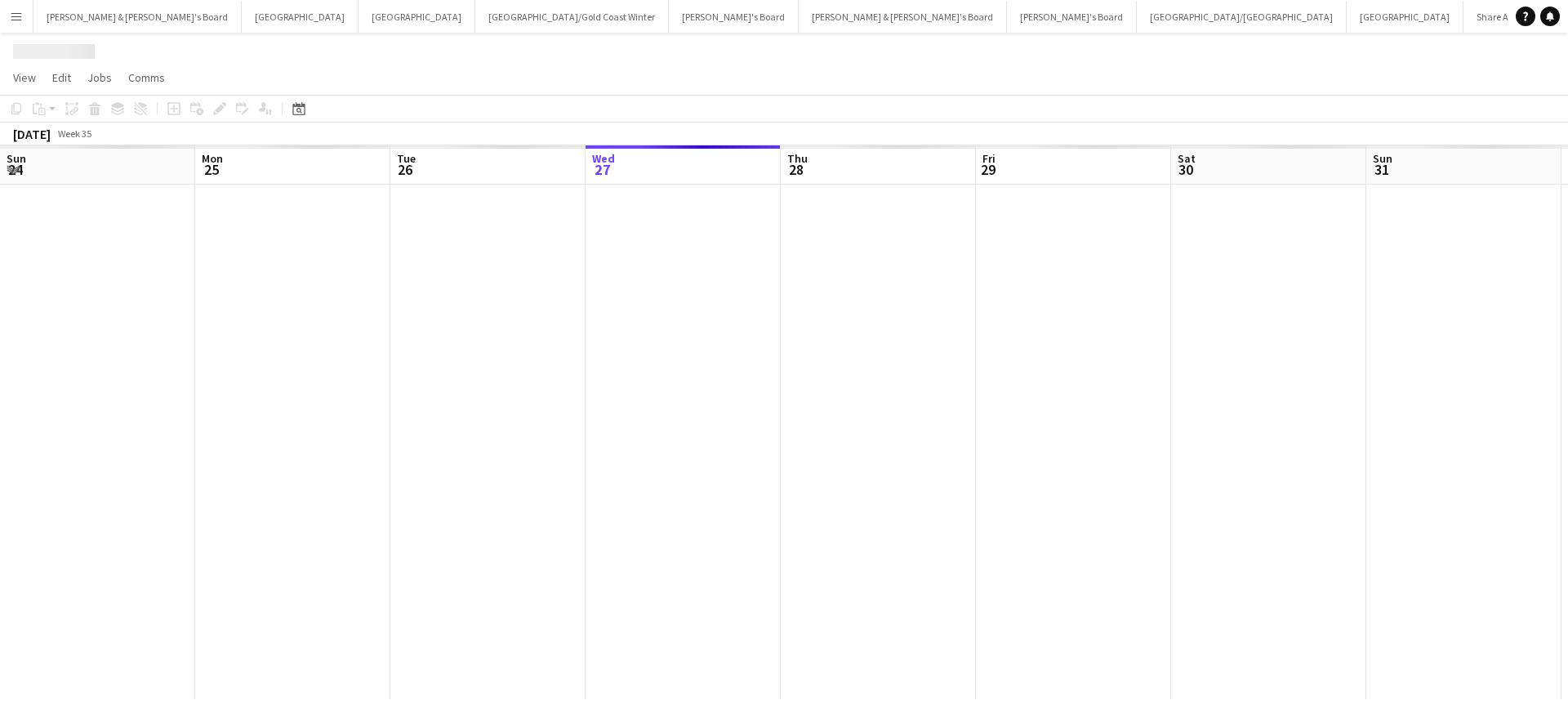
scroll to position [0, 391]
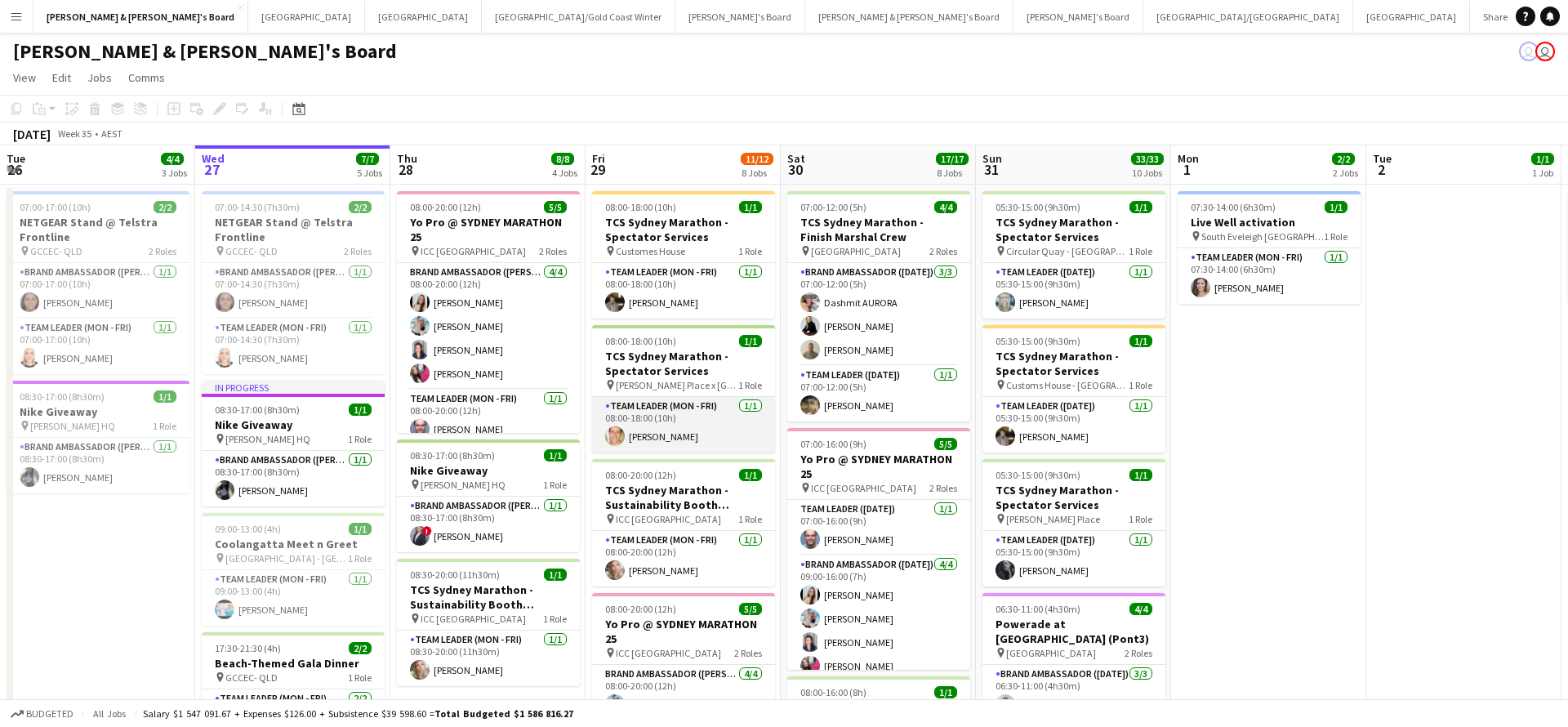
click at [674, 424] on app-card-role "Team Leader (Mon - Fri) [DATE] 08:00-18:00 (10h) [PERSON_NAME]" at bounding box center [684, 424] width 183 height 55
click at [706, 428] on app-card-role "Team Leader (Mon - Fri) [DATE] 08:00-18:00 (10h) [PERSON_NAME]" at bounding box center [684, 424] width 183 height 55
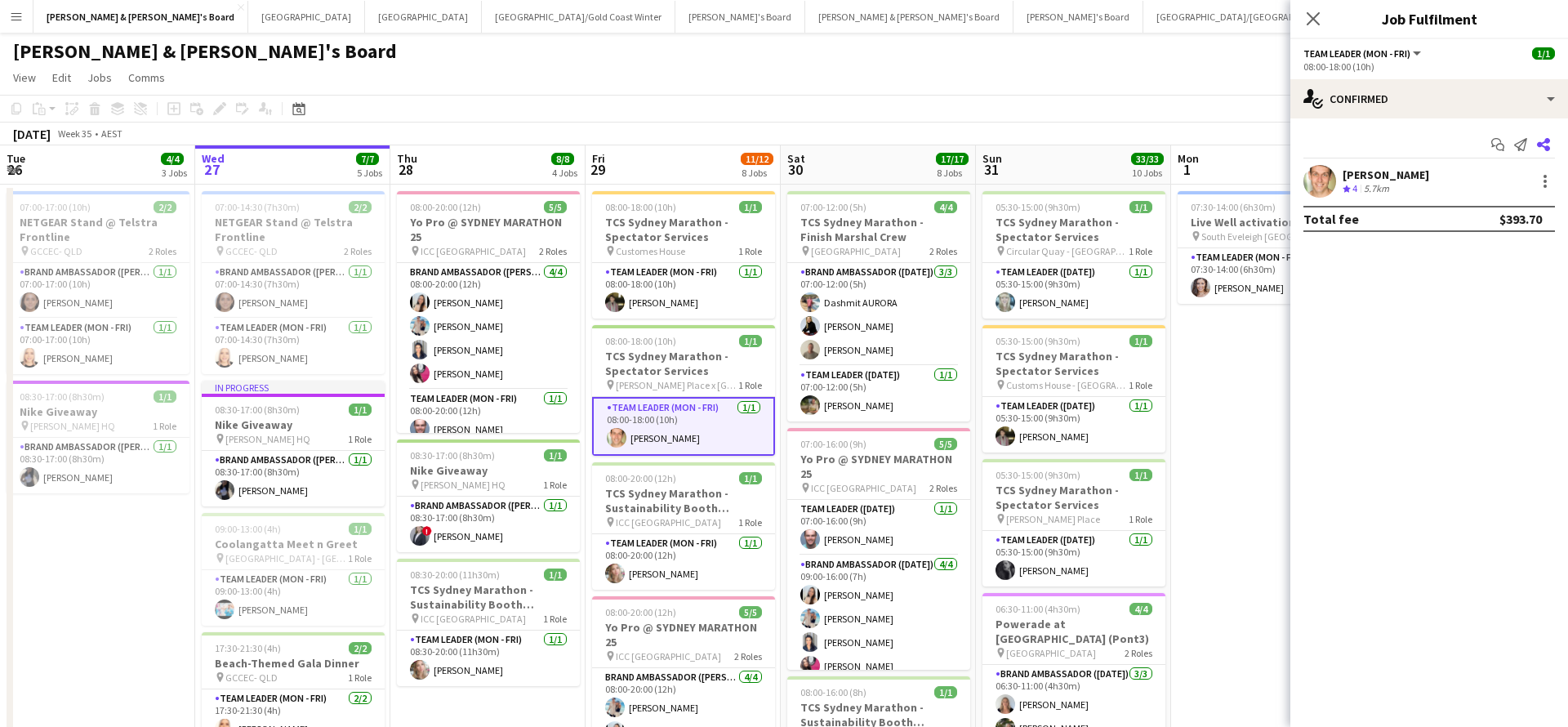
click at [1547, 147] on icon at bounding box center [1543, 144] width 13 height 13
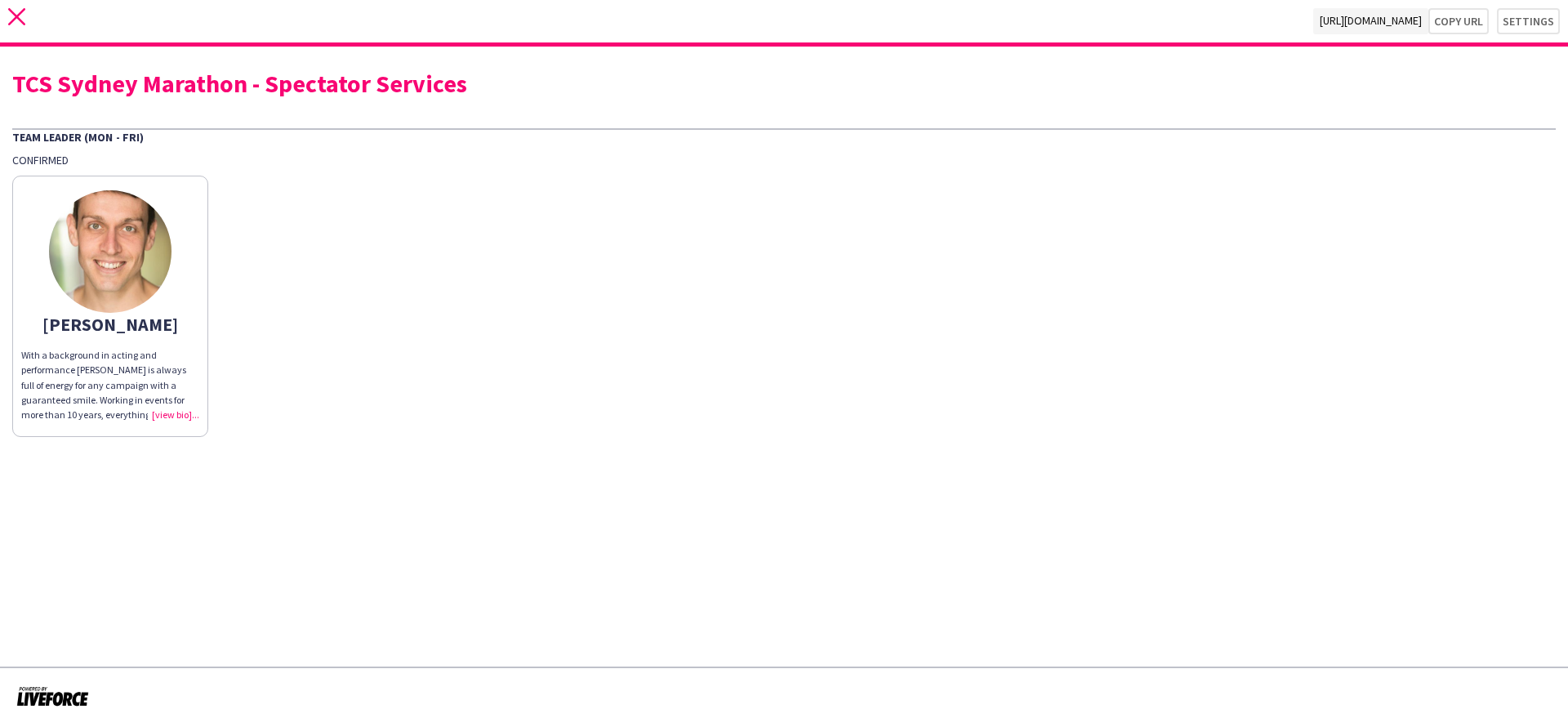
click at [16, 19] on icon at bounding box center [16, 16] width 17 height 17
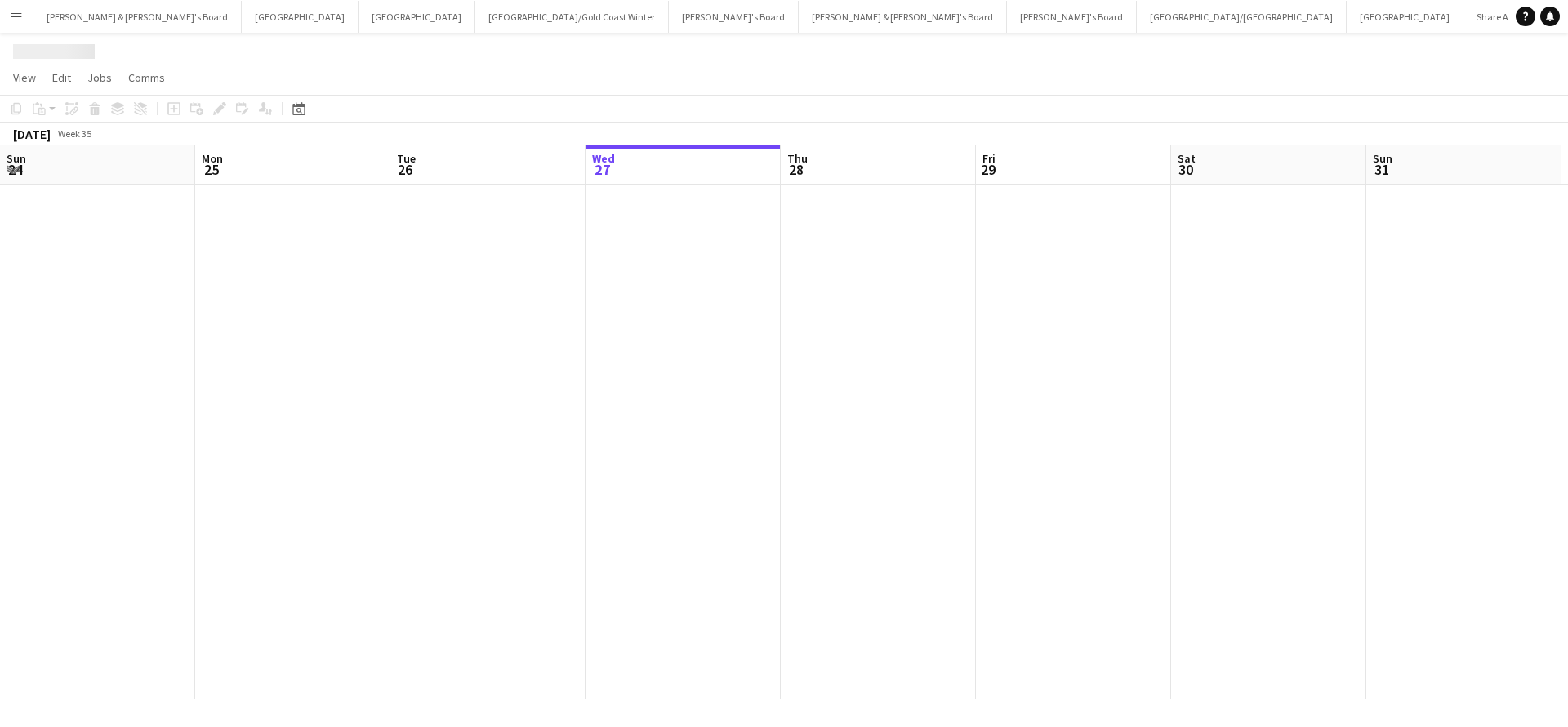
scroll to position [0, 391]
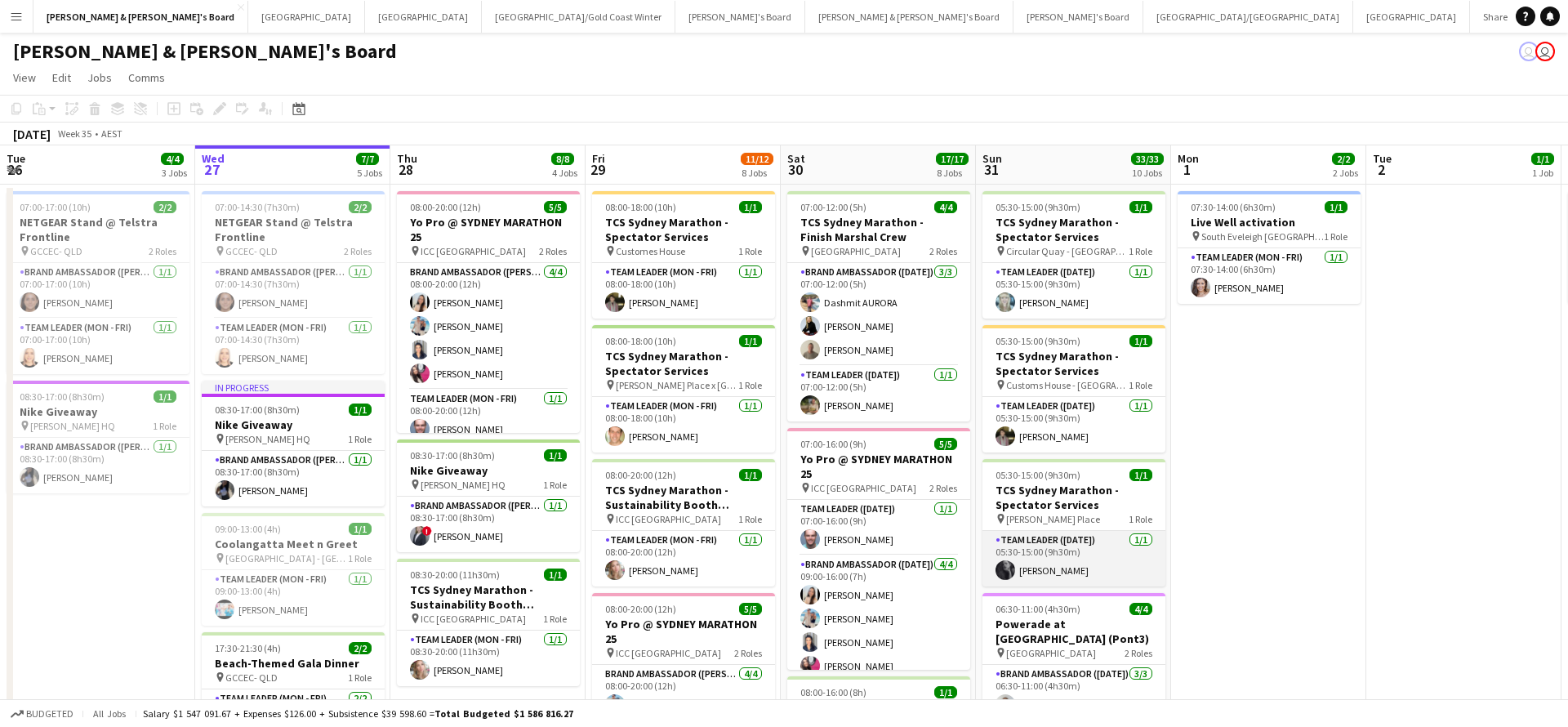
click at [1080, 566] on app-card-role "Team Leader ([DATE]) [DATE] 05:30-15:00 (9h30m) [PERSON_NAME]" at bounding box center [1074, 559] width 183 height 55
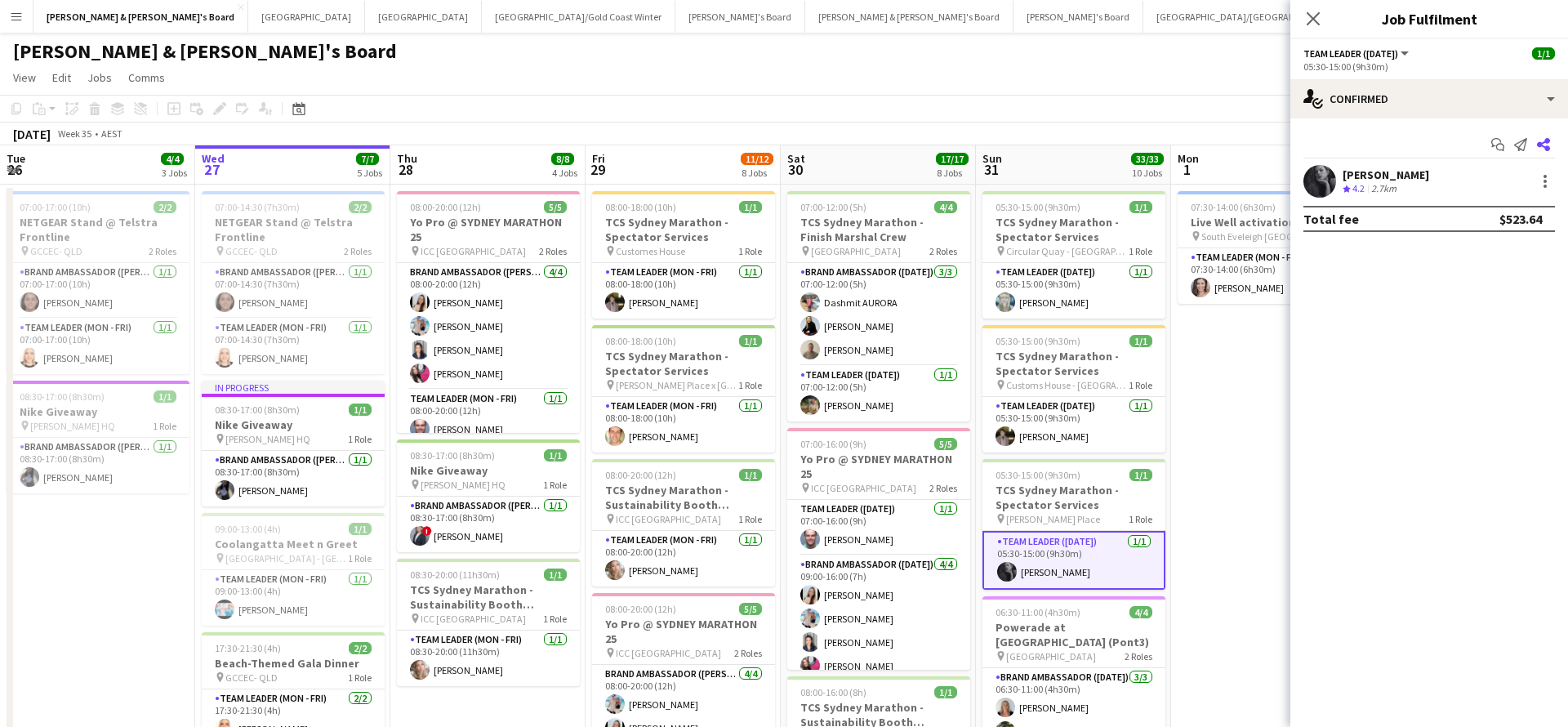
click at [1545, 145] on icon "Share" at bounding box center [1543, 144] width 13 height 13
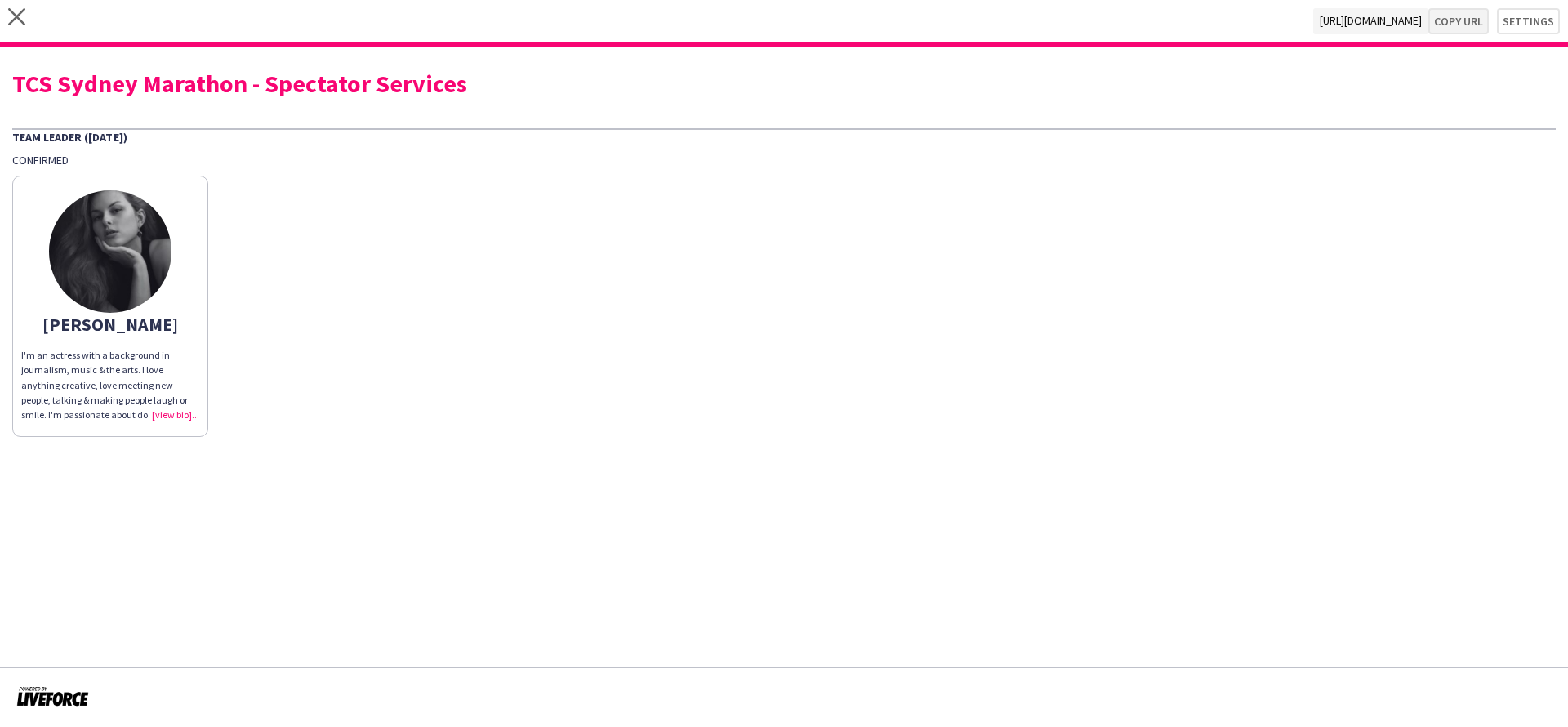
click at [1456, 17] on button "Copy url" at bounding box center [1458, 21] width 60 height 26
type textarea "**********"
click at [16, 20] on icon "close" at bounding box center [16, 16] width 17 height 17
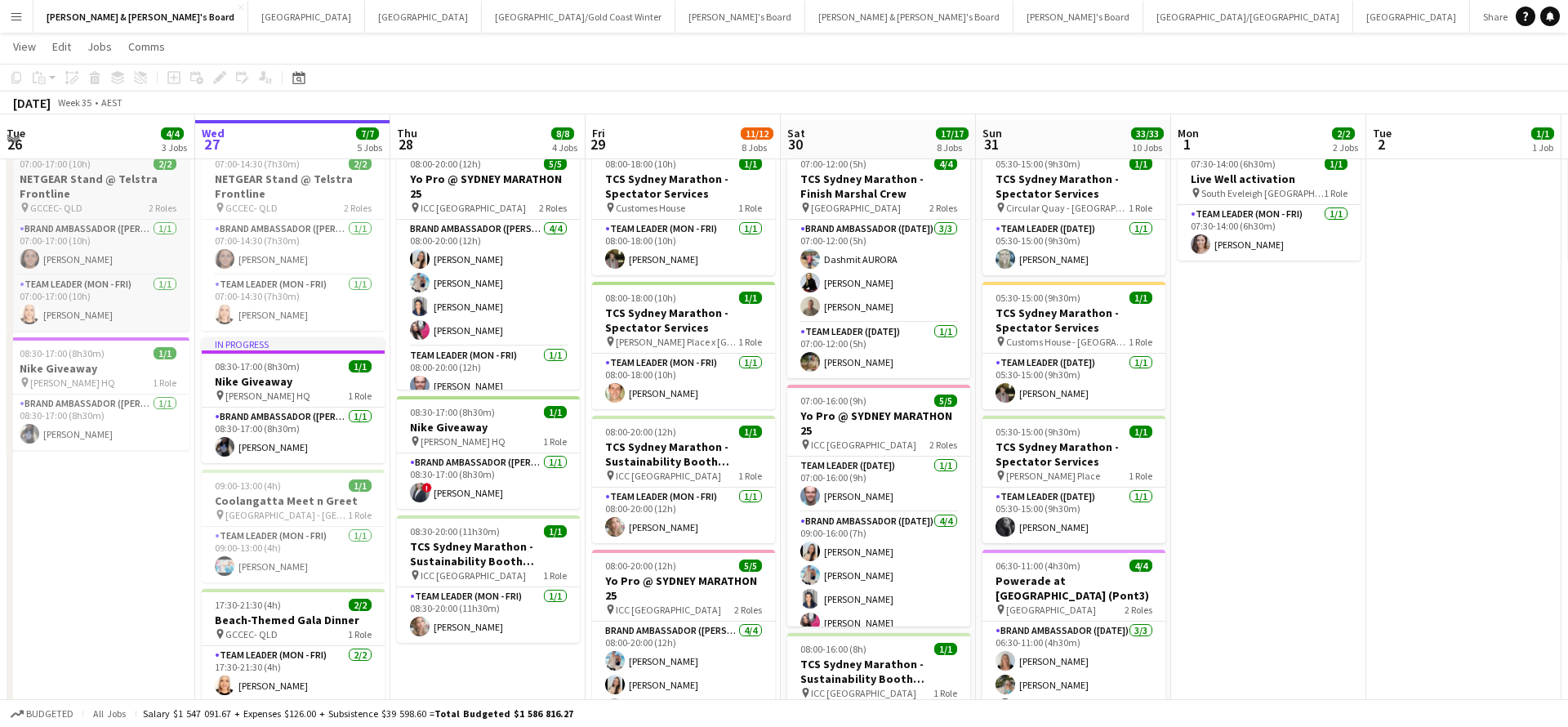
scroll to position [26, 0]
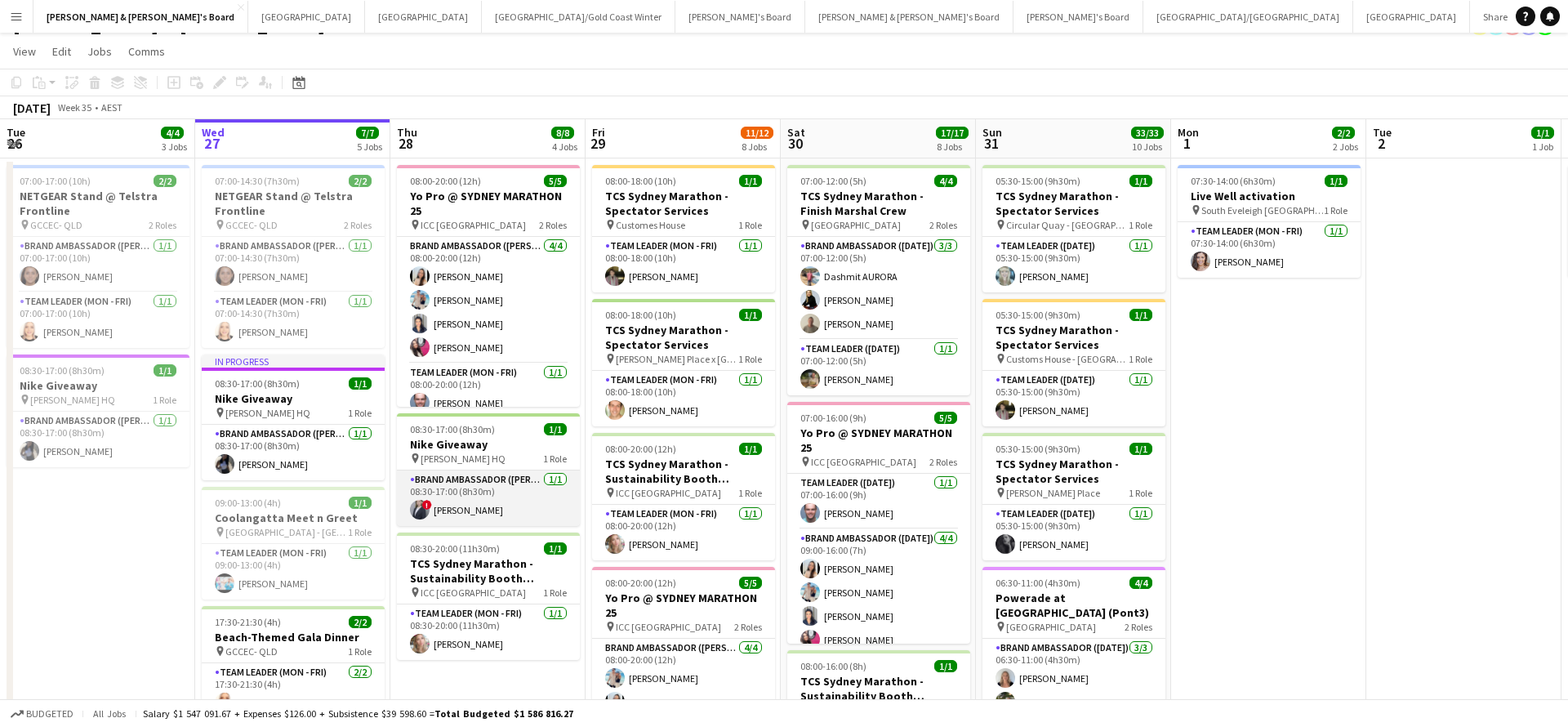
click at [502, 511] on app-card-role "Brand Ambassador (Mon - Fri) [DATE] 08:30-17:00 (8h30m) ! [PERSON_NAME]" at bounding box center [488, 498] width 183 height 55
click at [494, 497] on app-card-role "Brand Ambassador (Mon - Fri) [DATE] 08:30-17:00 (8h30m) ! [PERSON_NAME]" at bounding box center [488, 498] width 183 height 55
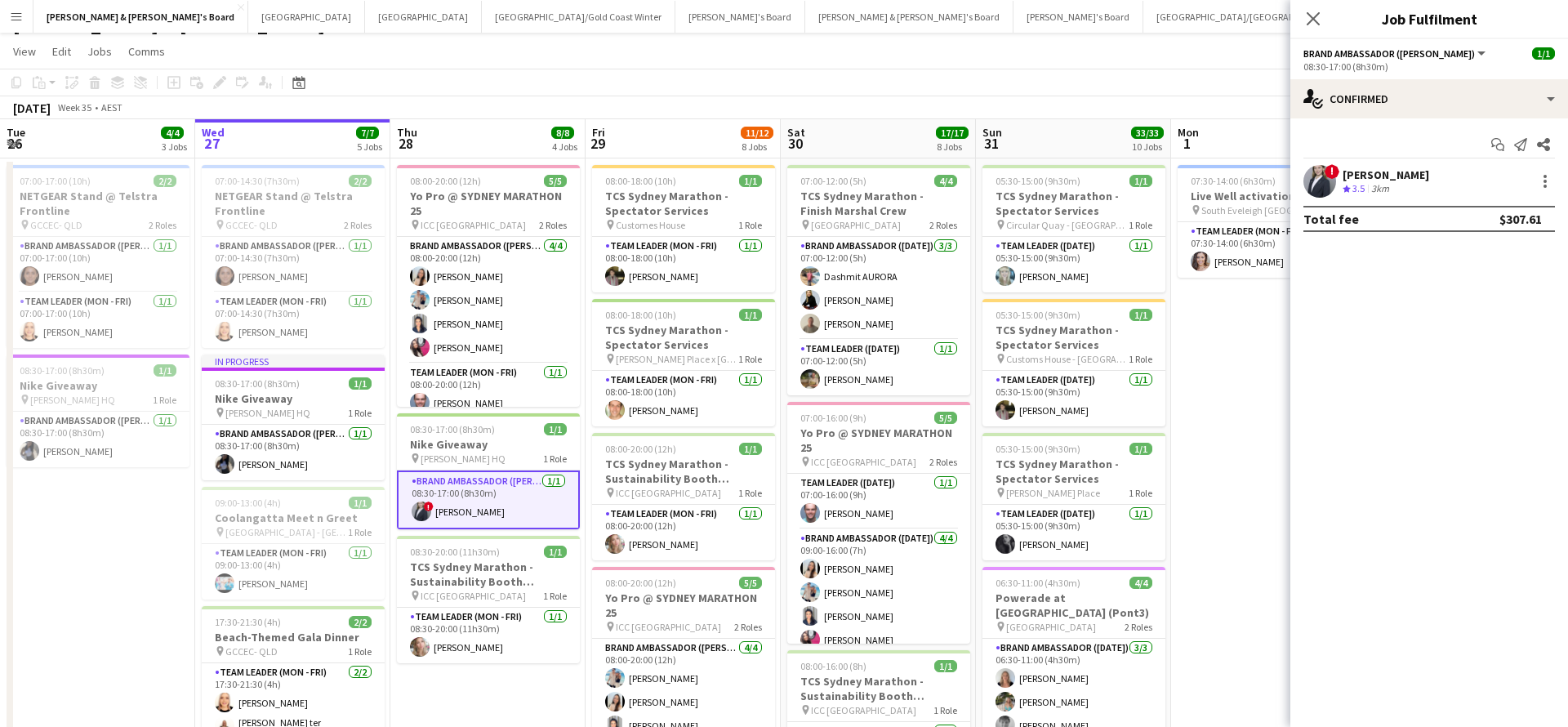
click at [1395, 178] on div "[PERSON_NAME]" at bounding box center [1386, 174] width 86 height 15
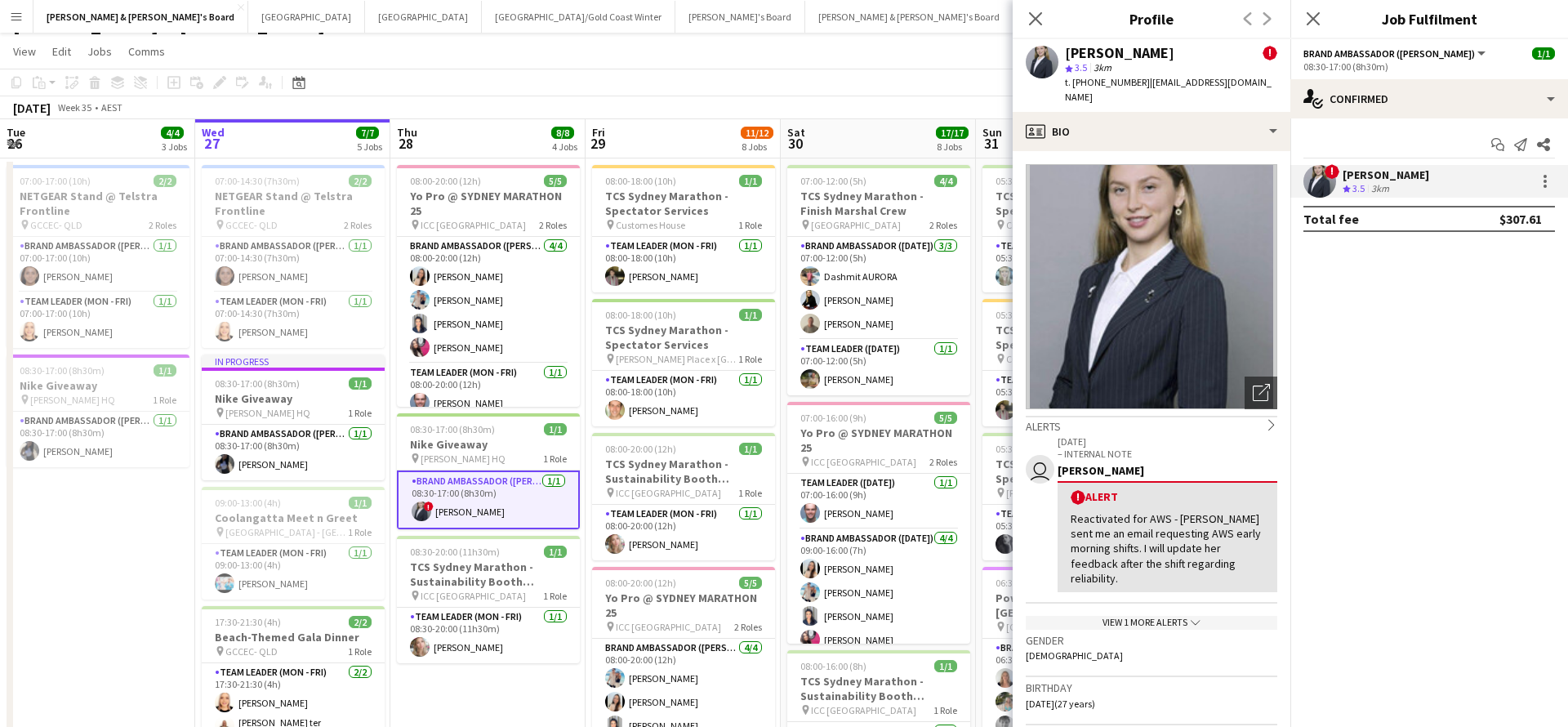
drag, startPoint x: 1140, startPoint y: 84, endPoint x: 1279, endPoint y: 82, distance: 139.0
click at [1279, 82] on div "[PERSON_NAME] ! star 3.5 3km t. [PHONE_NUMBER] | [EMAIL_ADDRESS][DOMAIN_NAME]" at bounding box center [1151, 75] width 278 height 72
copy span "[EMAIL_ADDRESS][DOMAIN_NAME]"
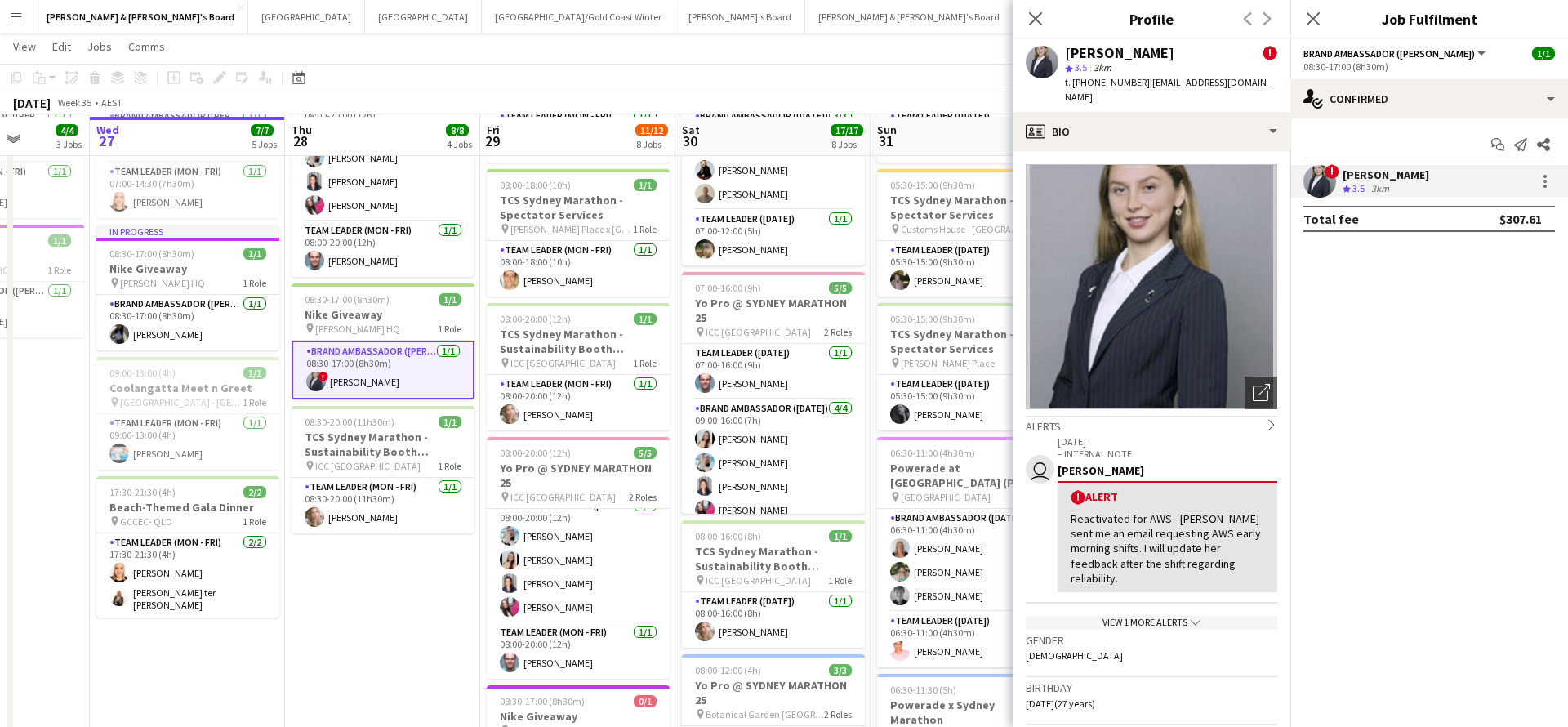
scroll to position [143, 0]
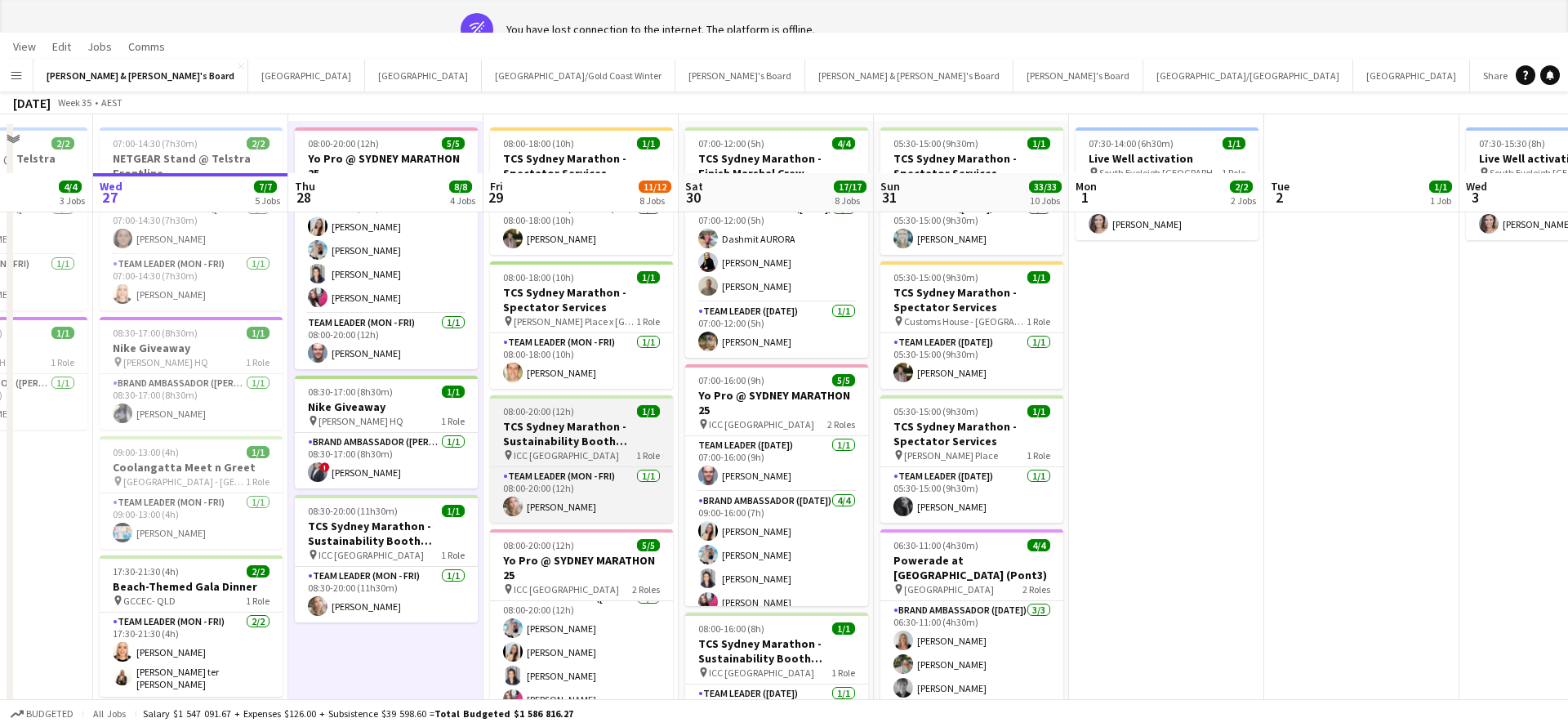
scroll to position [0, 0]
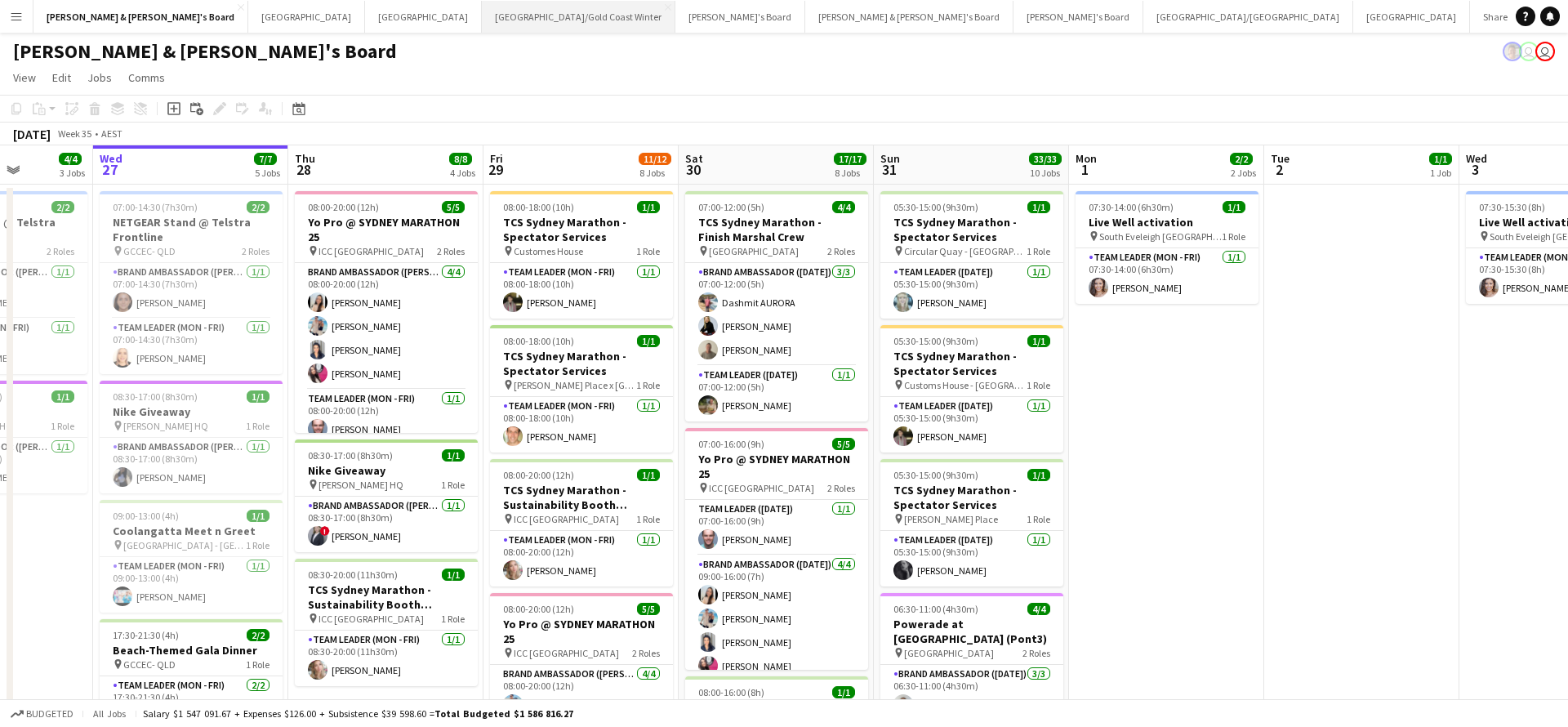
click at [482, 28] on button "[GEOGRAPHIC_DATA]/[GEOGRAPHIC_DATA] Winter Close" at bounding box center [579, 16] width 193 height 32
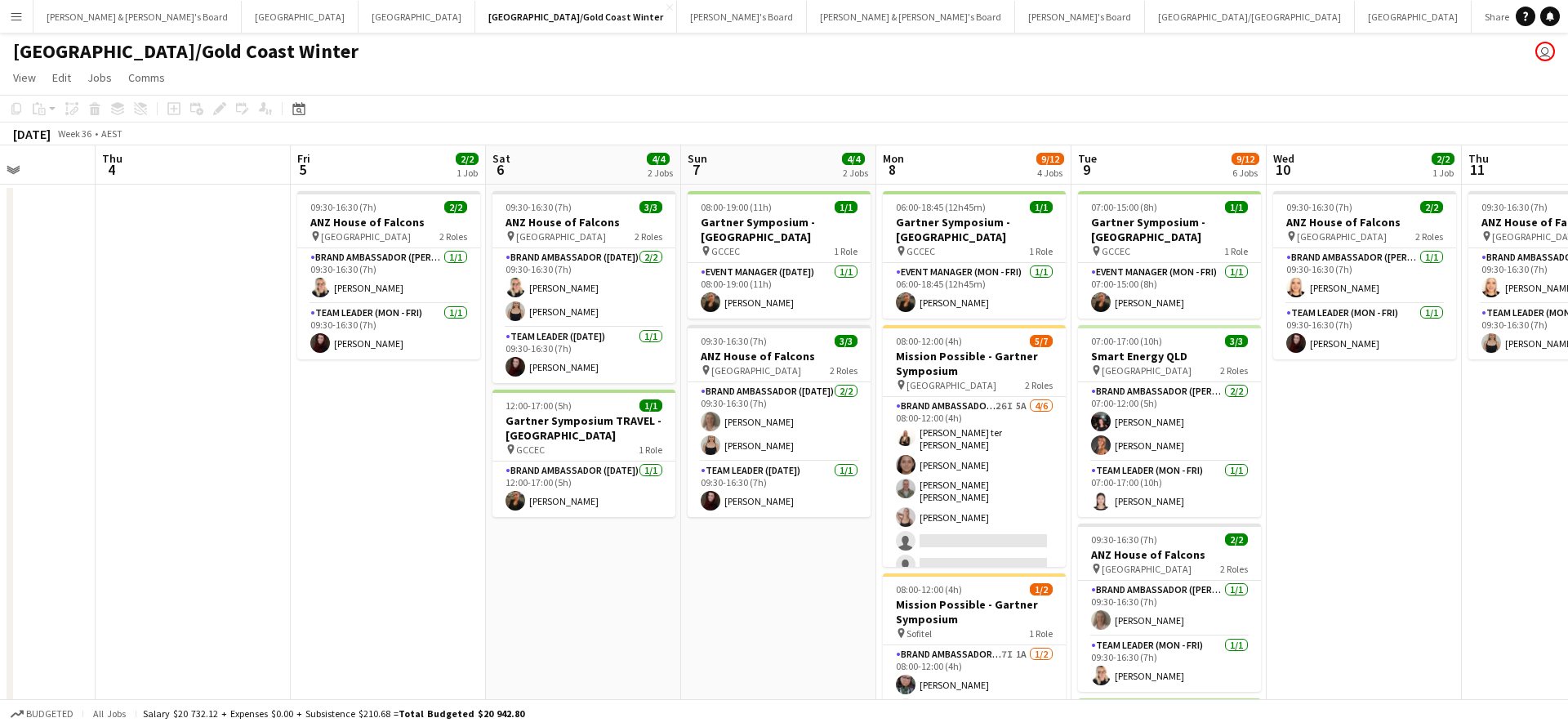
scroll to position [0, 722]
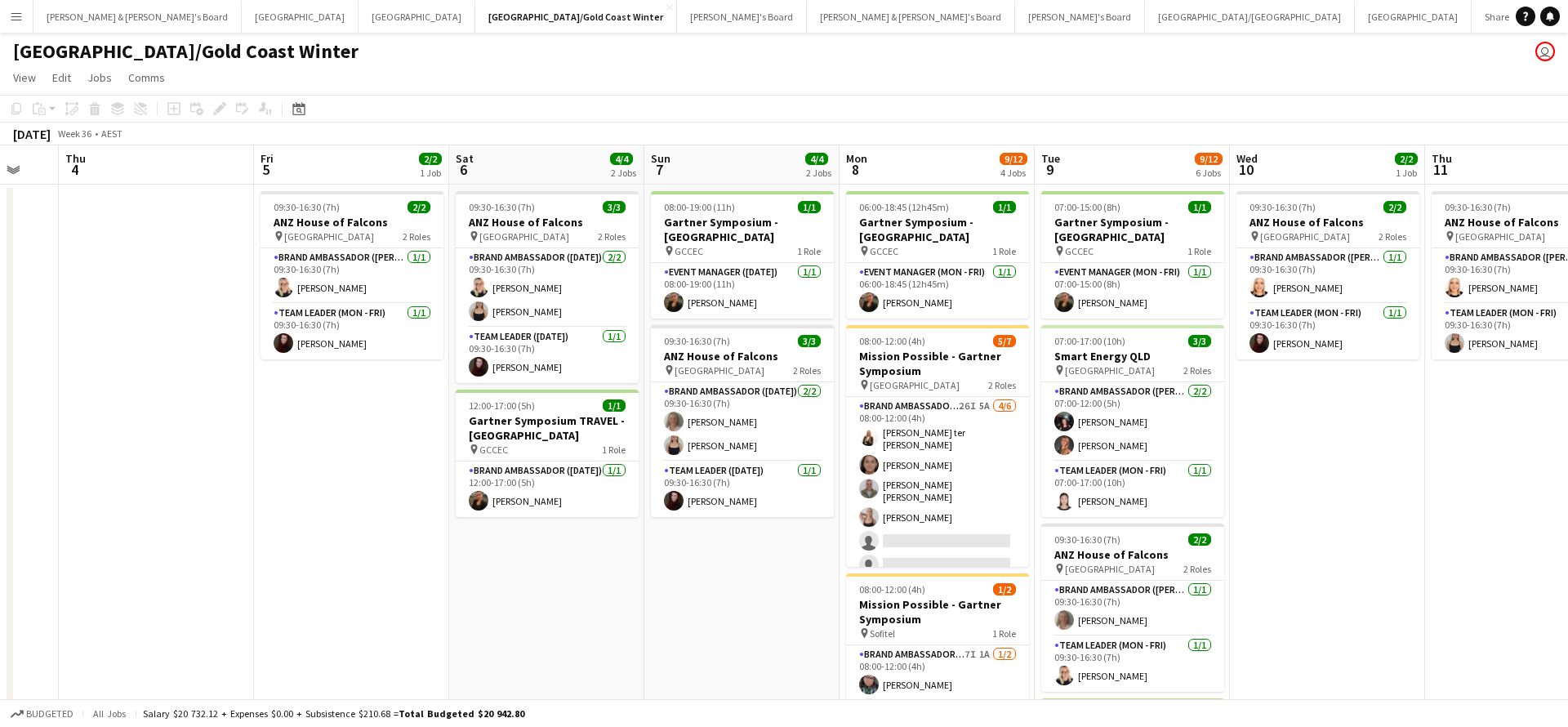
click at [656, 624] on app-date-cell "08:00-19:00 (11h) 1/1 Gartner Symposium - [GEOGRAPHIC_DATA] pin GCCEC 1 Role Ev…" at bounding box center [742, 687] width 195 height 1006
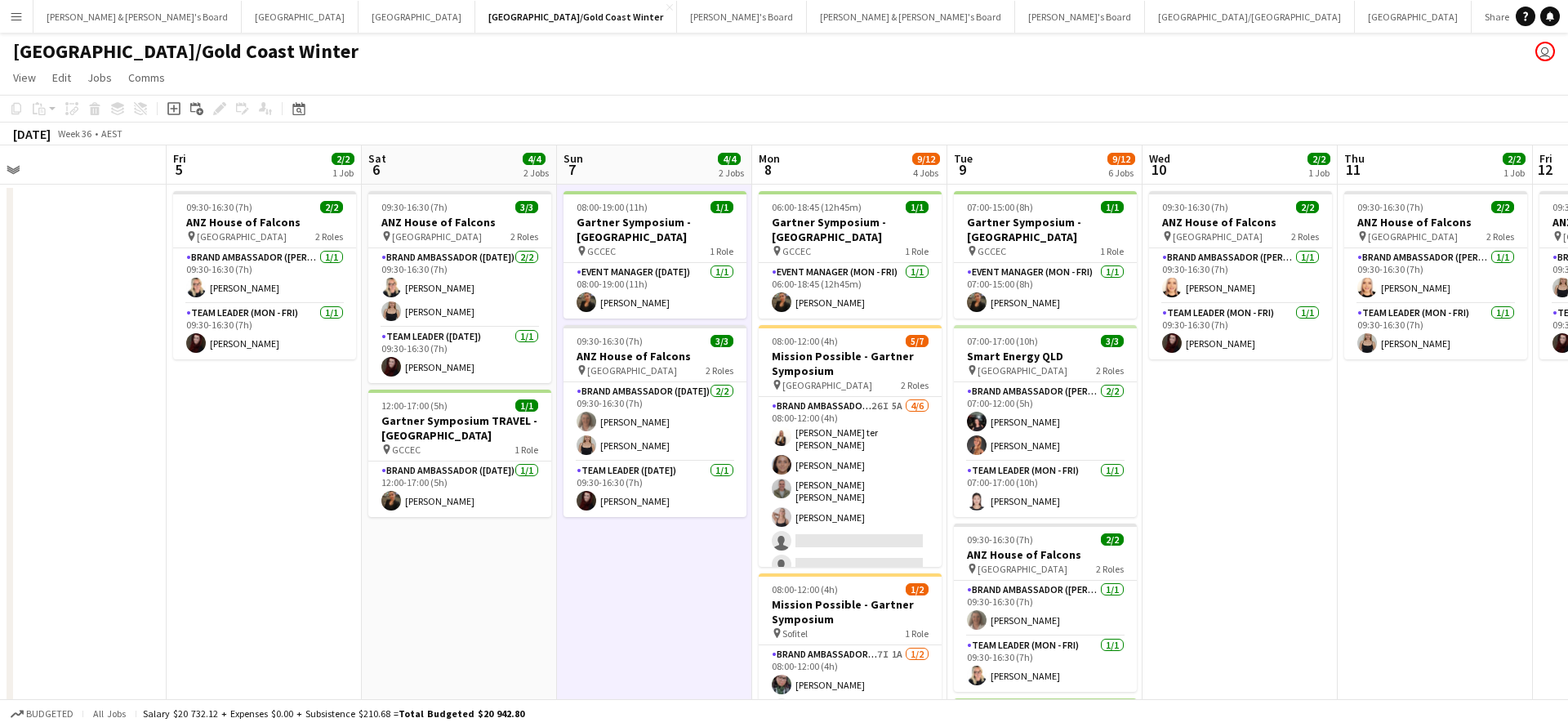
scroll to position [0, 824]
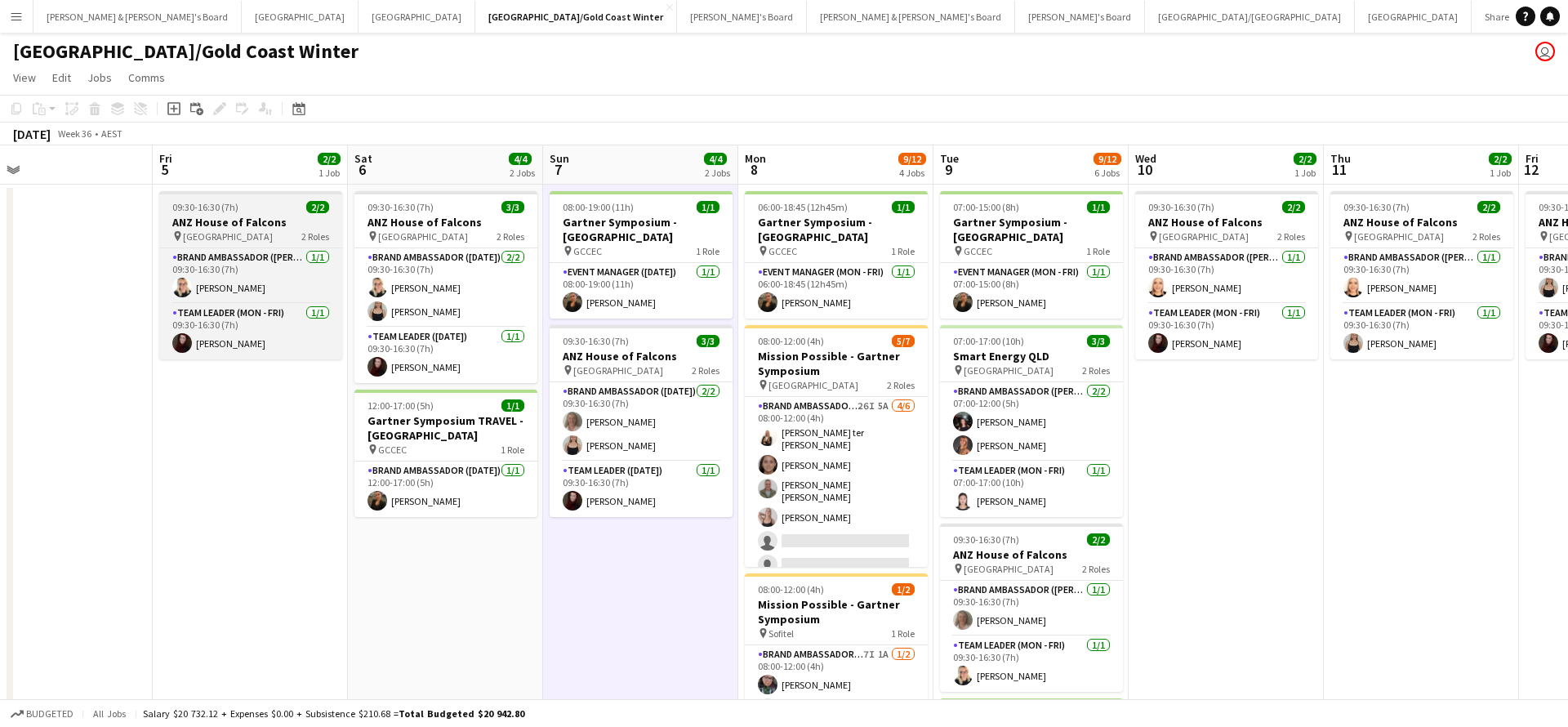
click at [257, 212] on div "09:30-16:30 (7h) 2/2" at bounding box center [251, 207] width 183 height 12
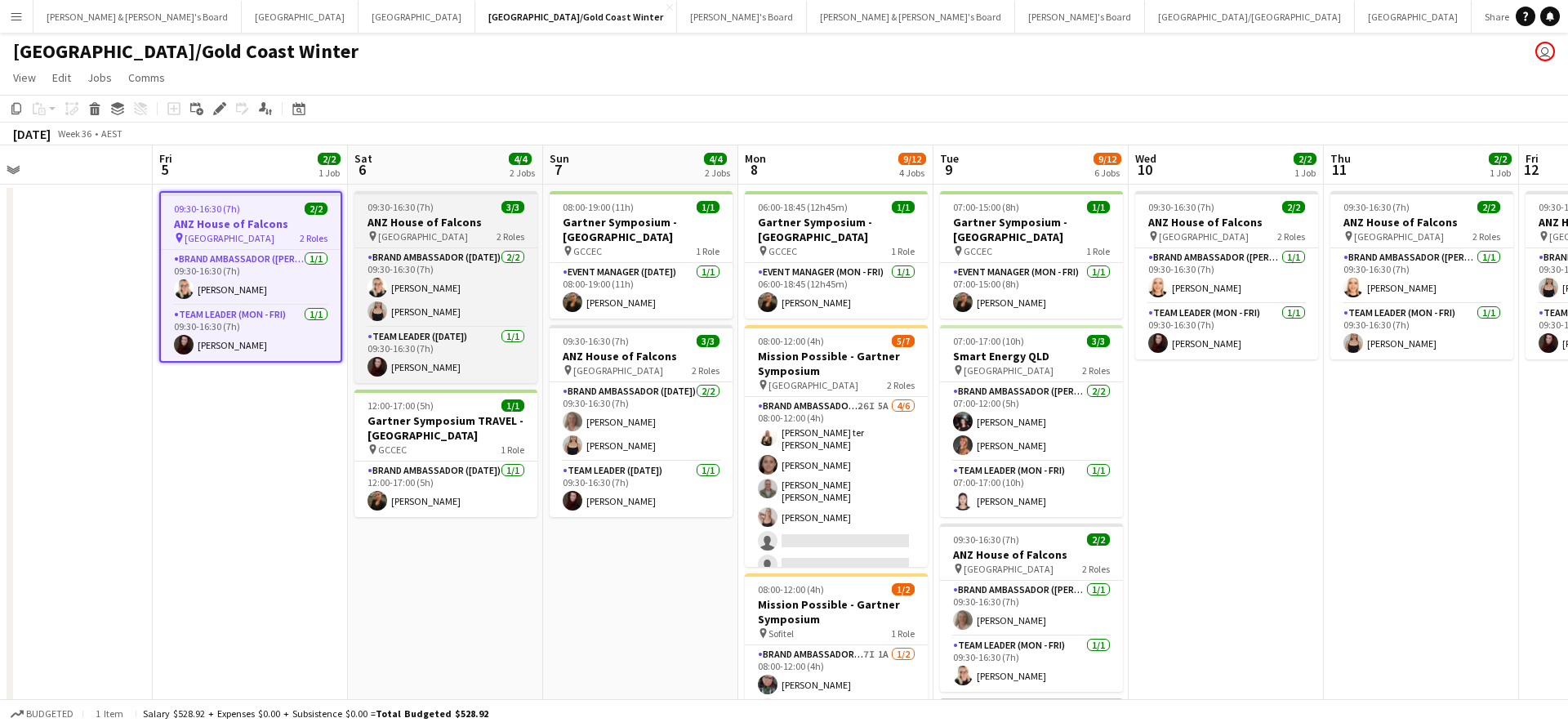
click at [426, 218] on h3 "ANZ House of Falcons" at bounding box center [446, 222] width 183 height 15
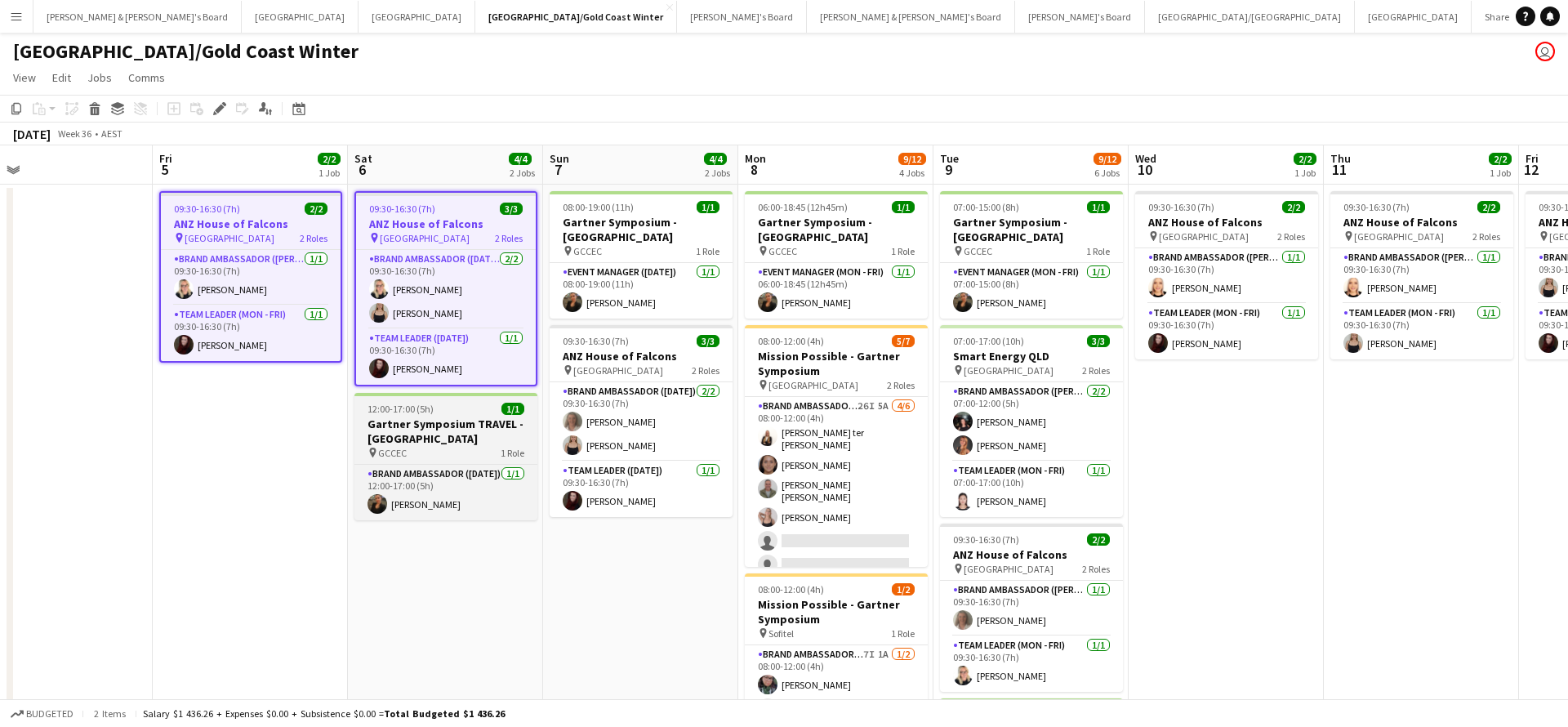
click at [440, 418] on h3 "Gartner Symposium TRAVEL - [GEOGRAPHIC_DATA]" at bounding box center [446, 431] width 183 height 29
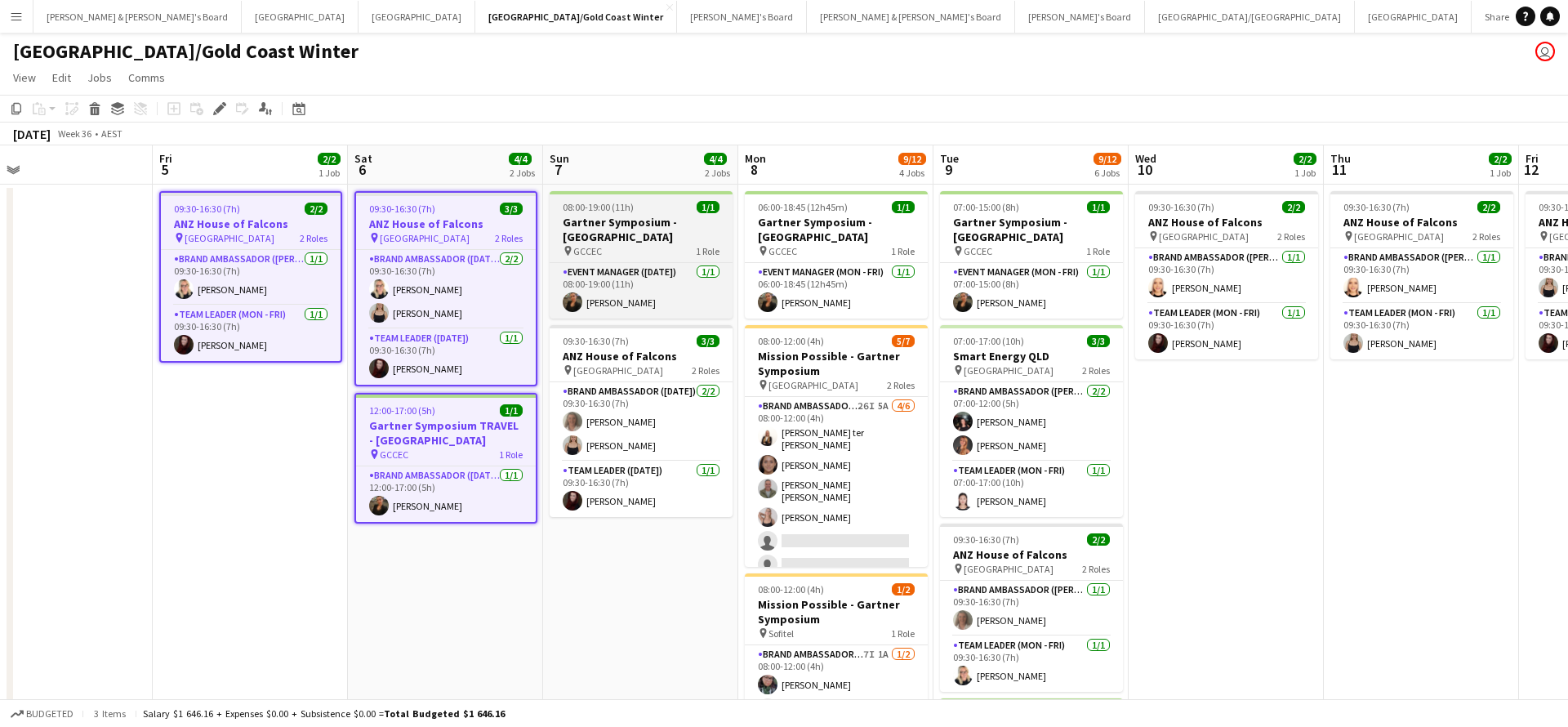
click at [637, 222] on h3 "Gartner Symposium - [GEOGRAPHIC_DATA]" at bounding box center [641, 229] width 183 height 29
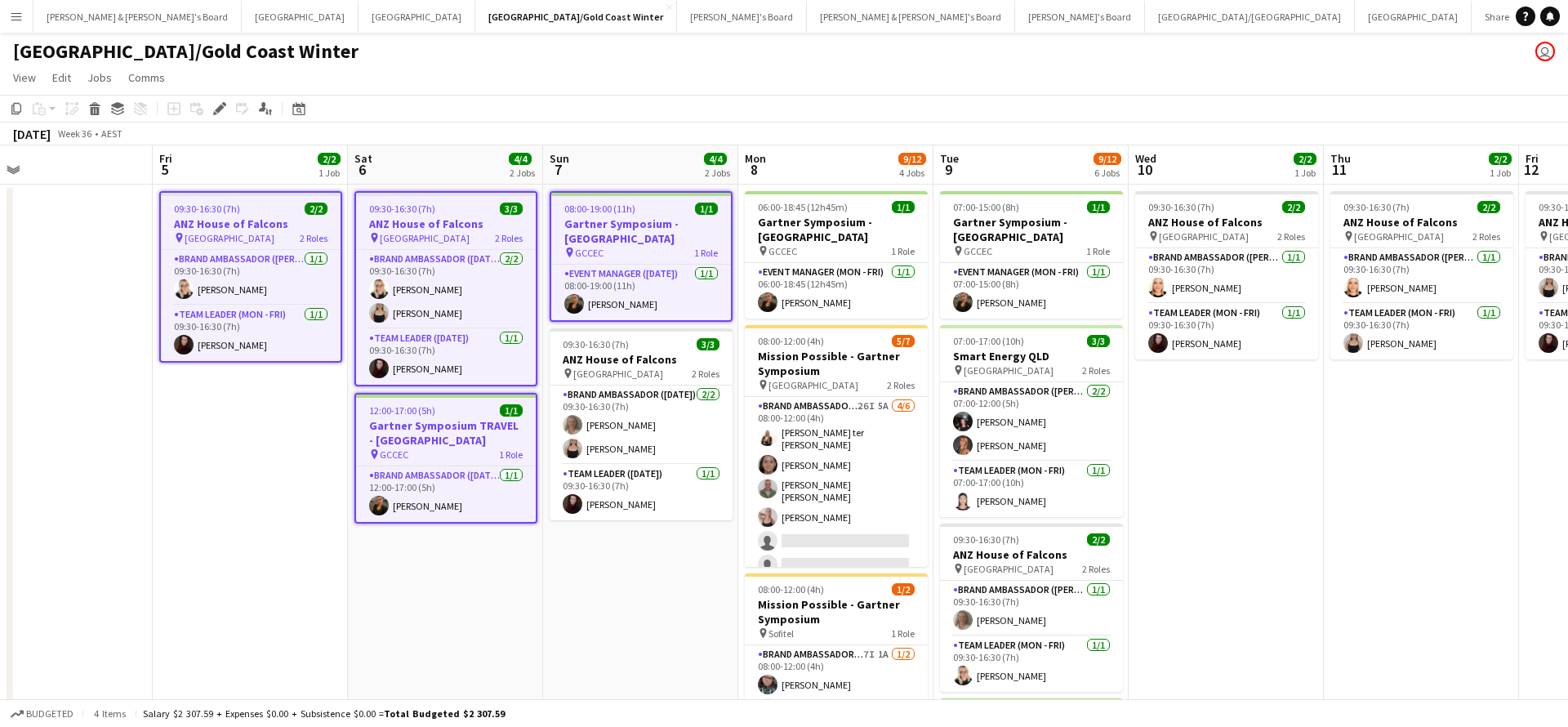
click at [229, 449] on app-date-cell "09:30-16:30 (7h) 2/2 ANZ House of Falcons pin Brisbane 2 Roles Brand Ambassador…" at bounding box center [250, 687] width 195 height 1006
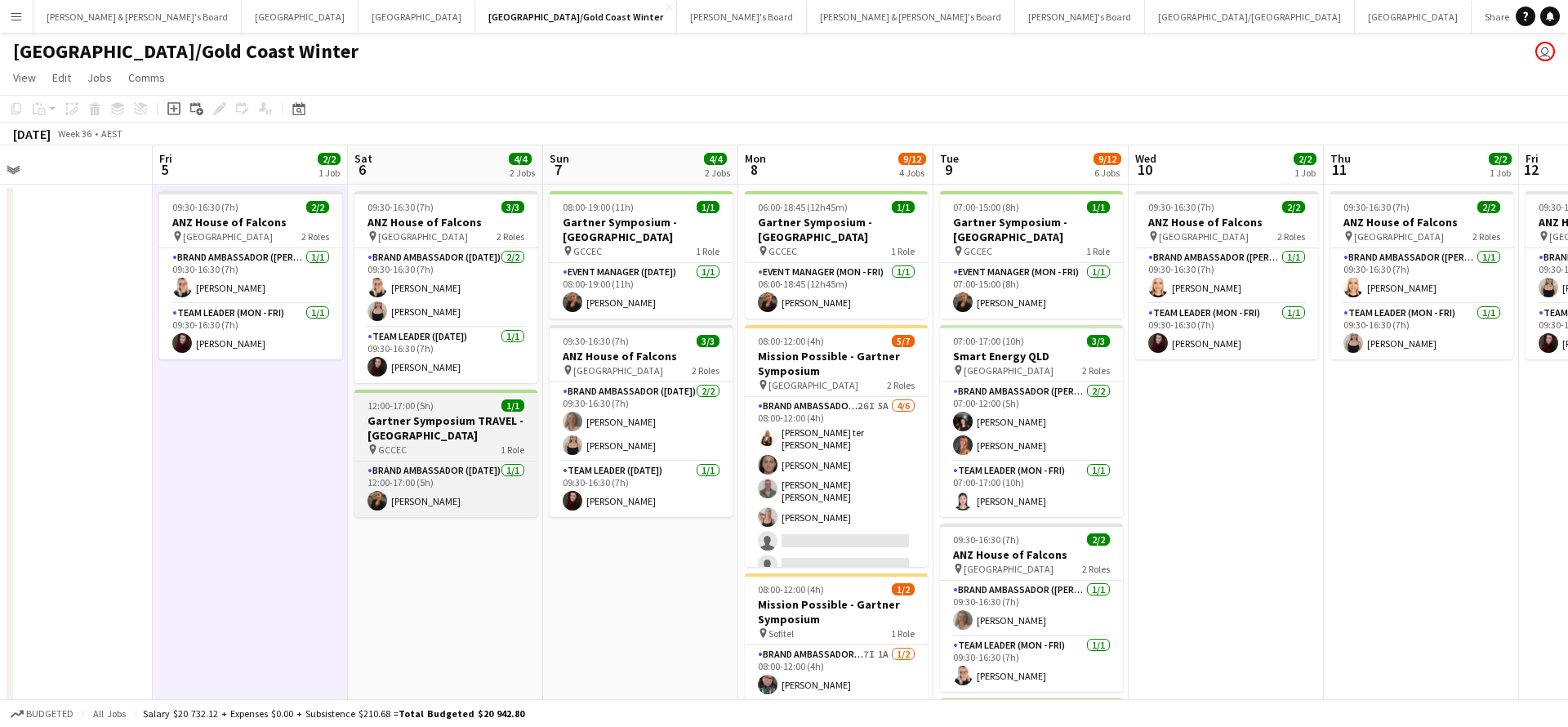
click at [446, 433] on h3 "Gartner Symposium TRAVEL - [GEOGRAPHIC_DATA]" at bounding box center [446, 428] width 183 height 29
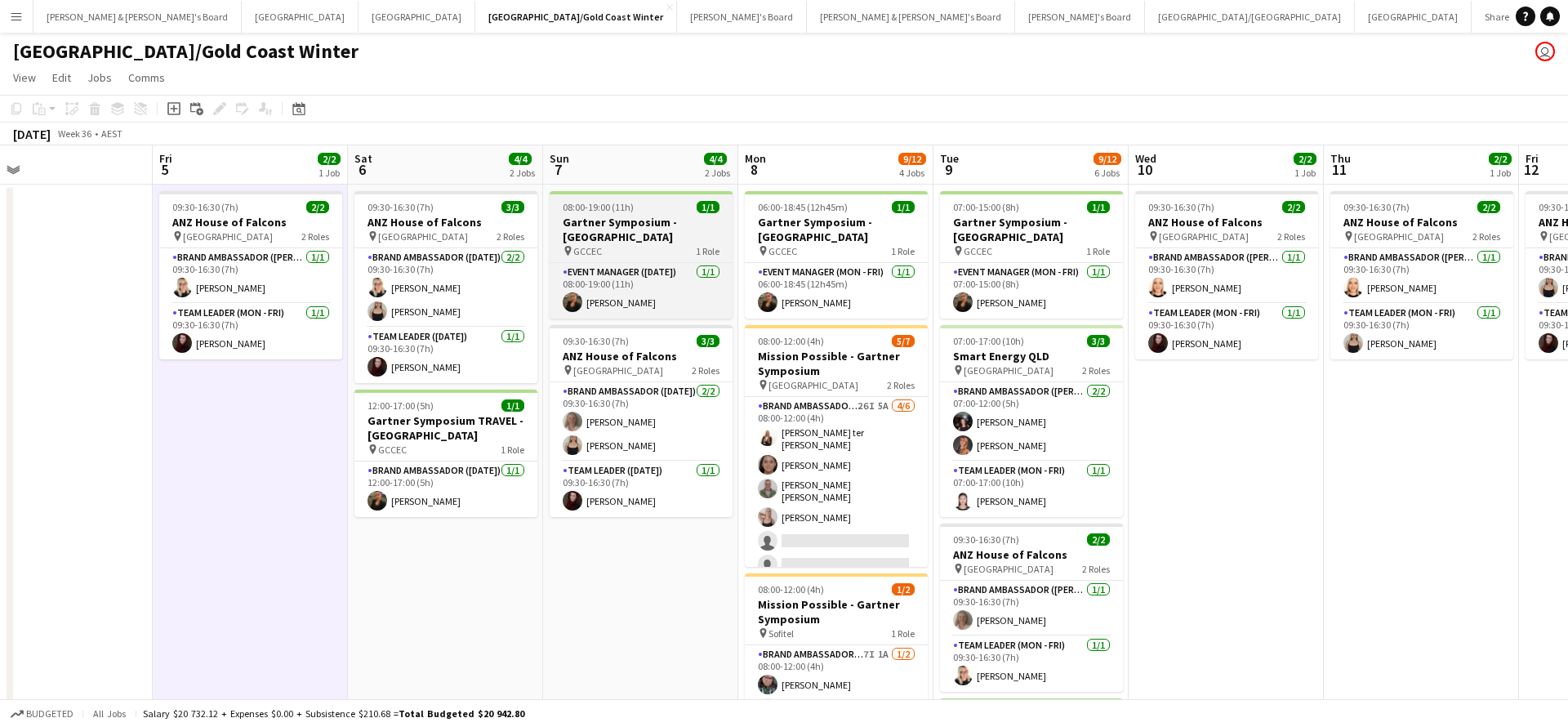
click at [639, 216] on h3 "Gartner Symposium - [GEOGRAPHIC_DATA]" at bounding box center [641, 229] width 183 height 29
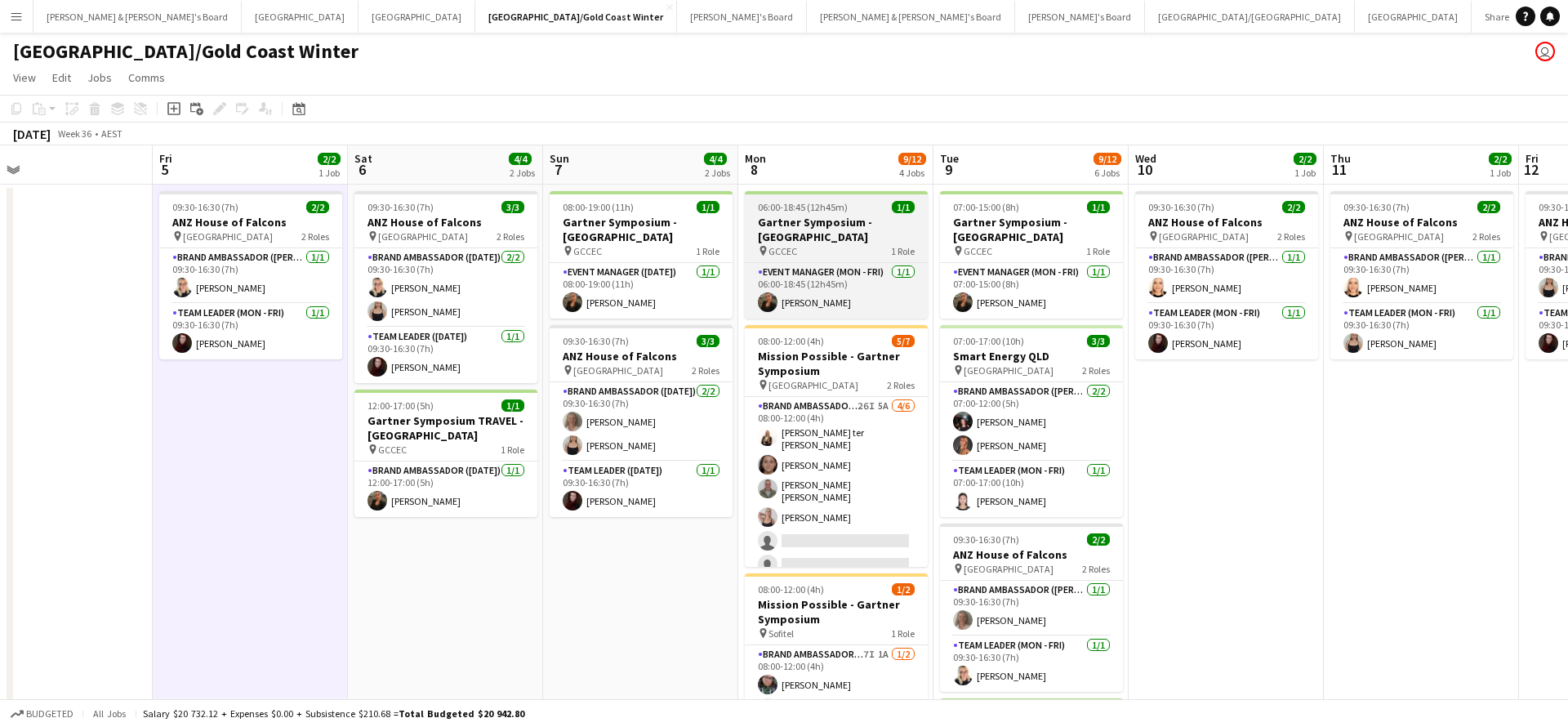
click at [817, 243] on h3 "Gartner Symposium - [GEOGRAPHIC_DATA]" at bounding box center [837, 229] width 183 height 29
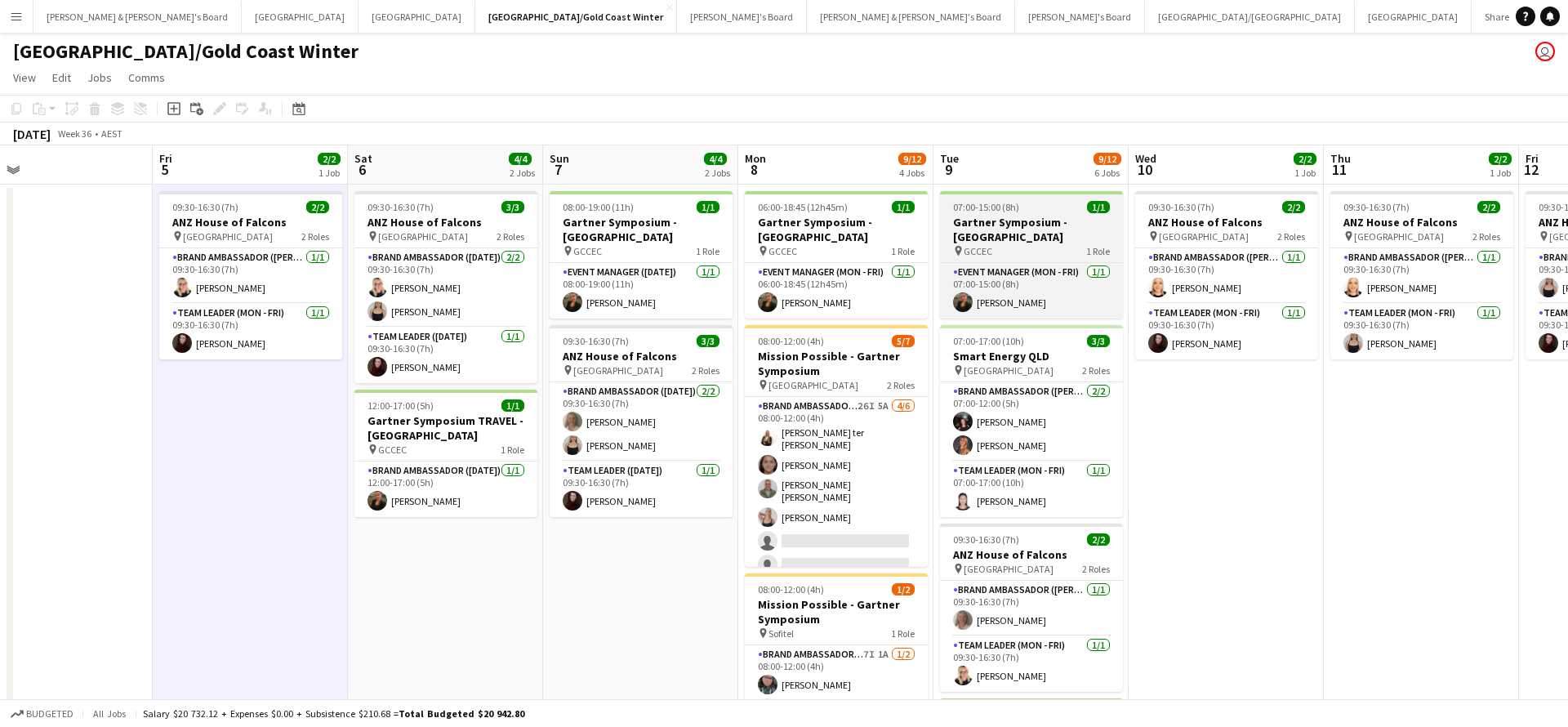
click at [983, 223] on h3 "Gartner Symposium - [GEOGRAPHIC_DATA]" at bounding box center [1032, 229] width 183 height 29
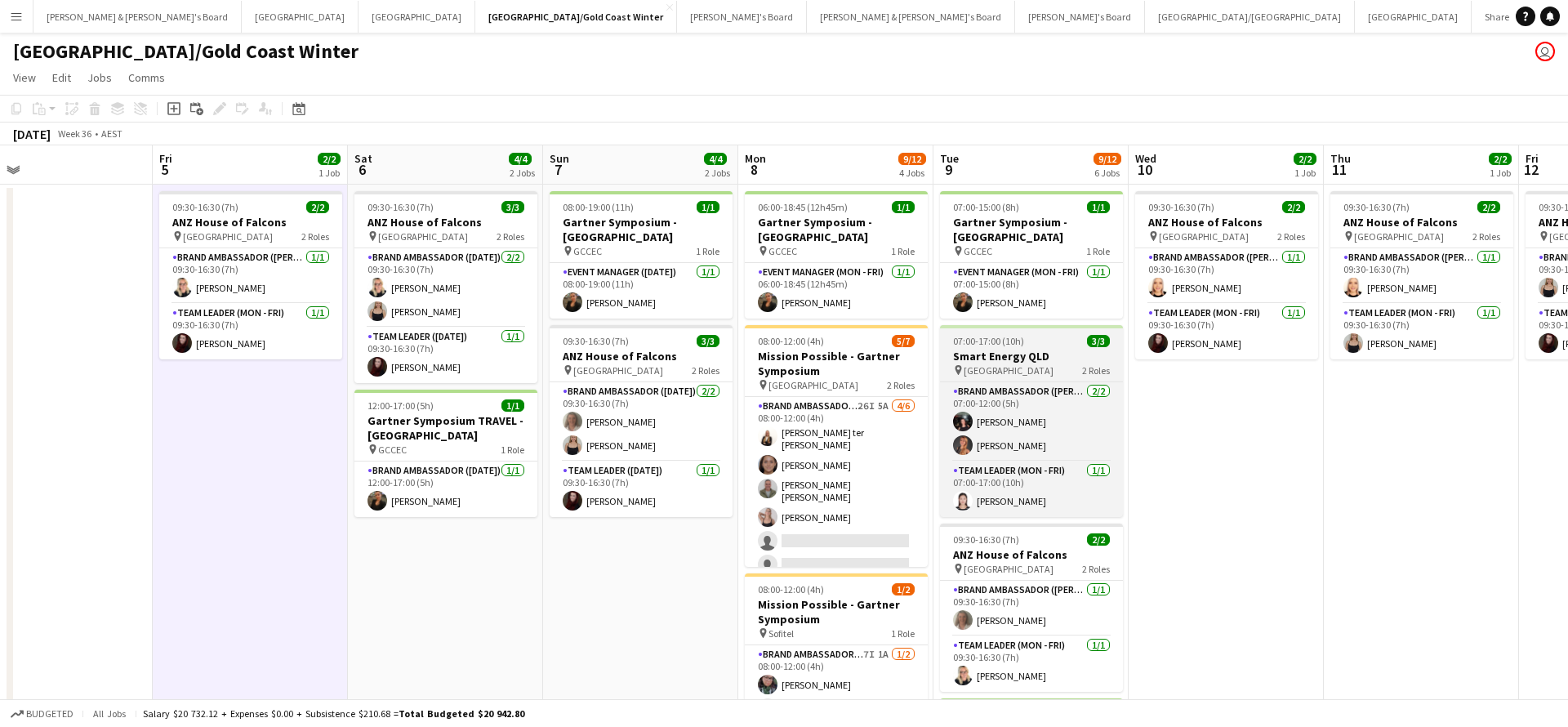
click at [1012, 354] on h3 "Smart Energy QLD" at bounding box center [1032, 355] width 183 height 15
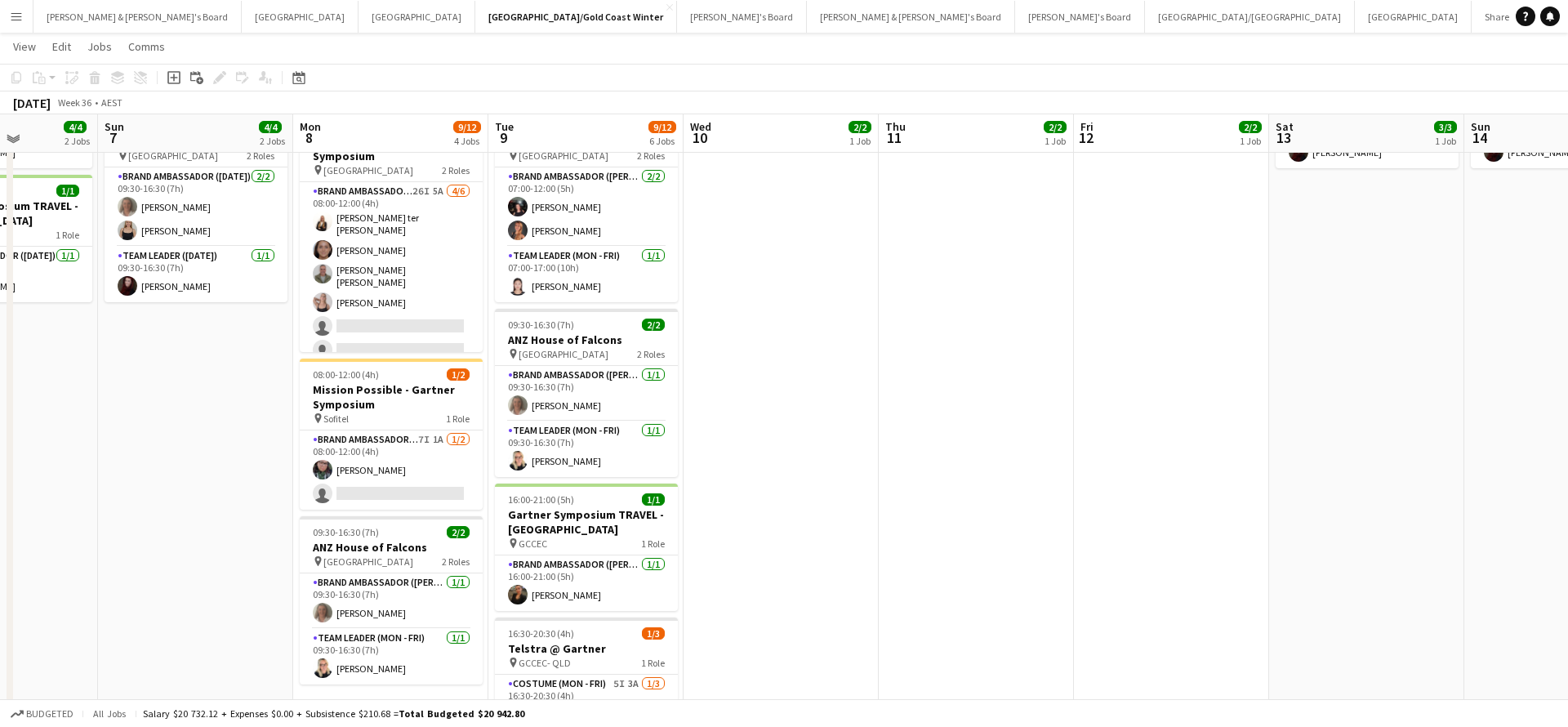
scroll to position [214, 0]
click at [593, 521] on h3 "Gartner Symposium TRAVEL - [GEOGRAPHIC_DATA]" at bounding box center [586, 521] width 183 height 29
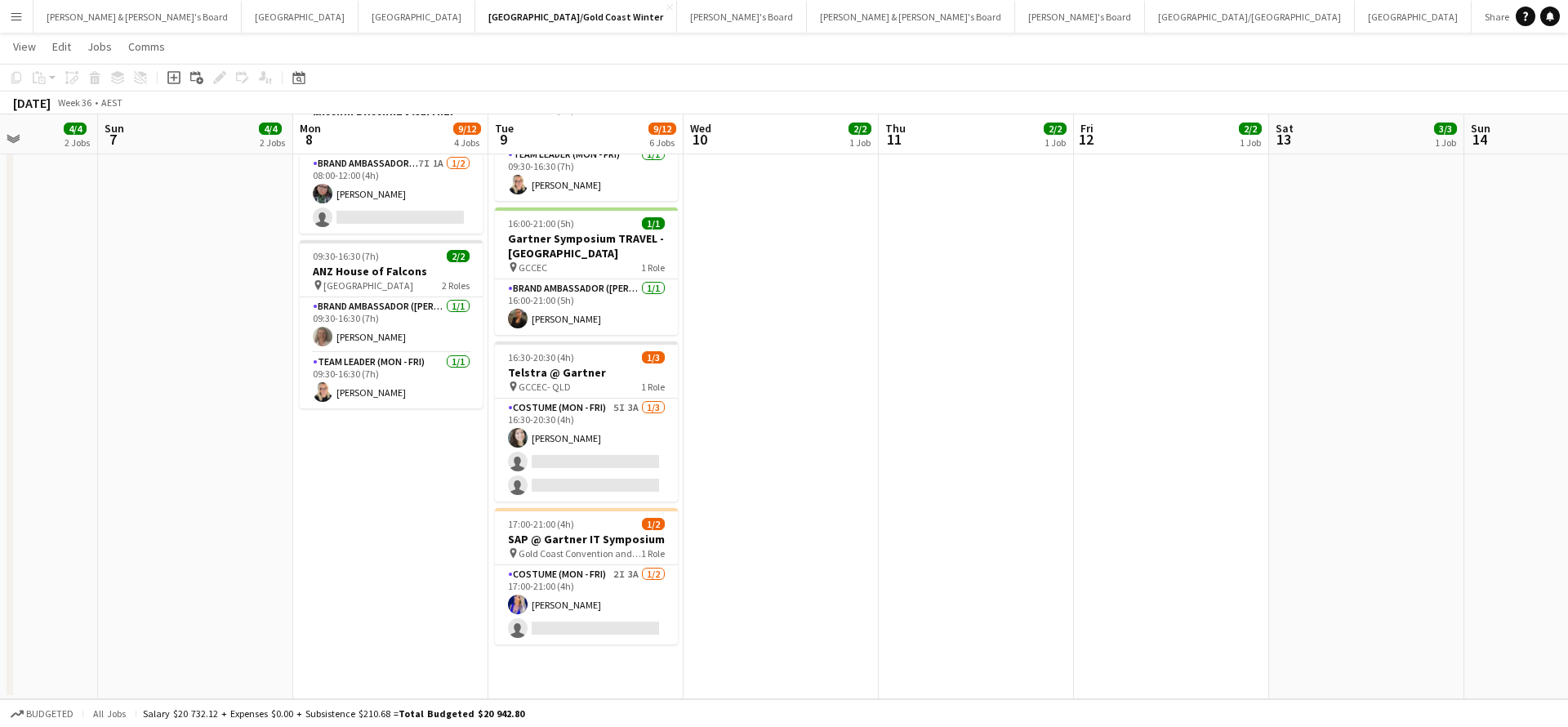
scroll to position [489, 0]
click at [379, 468] on app-date-cell "06:00-18:45 (12h45m) 1/1 Gartner Symposium - [GEOGRAPHIC_DATA] pin GCCEC 1 Role…" at bounding box center [391, 197] width 195 height 1006
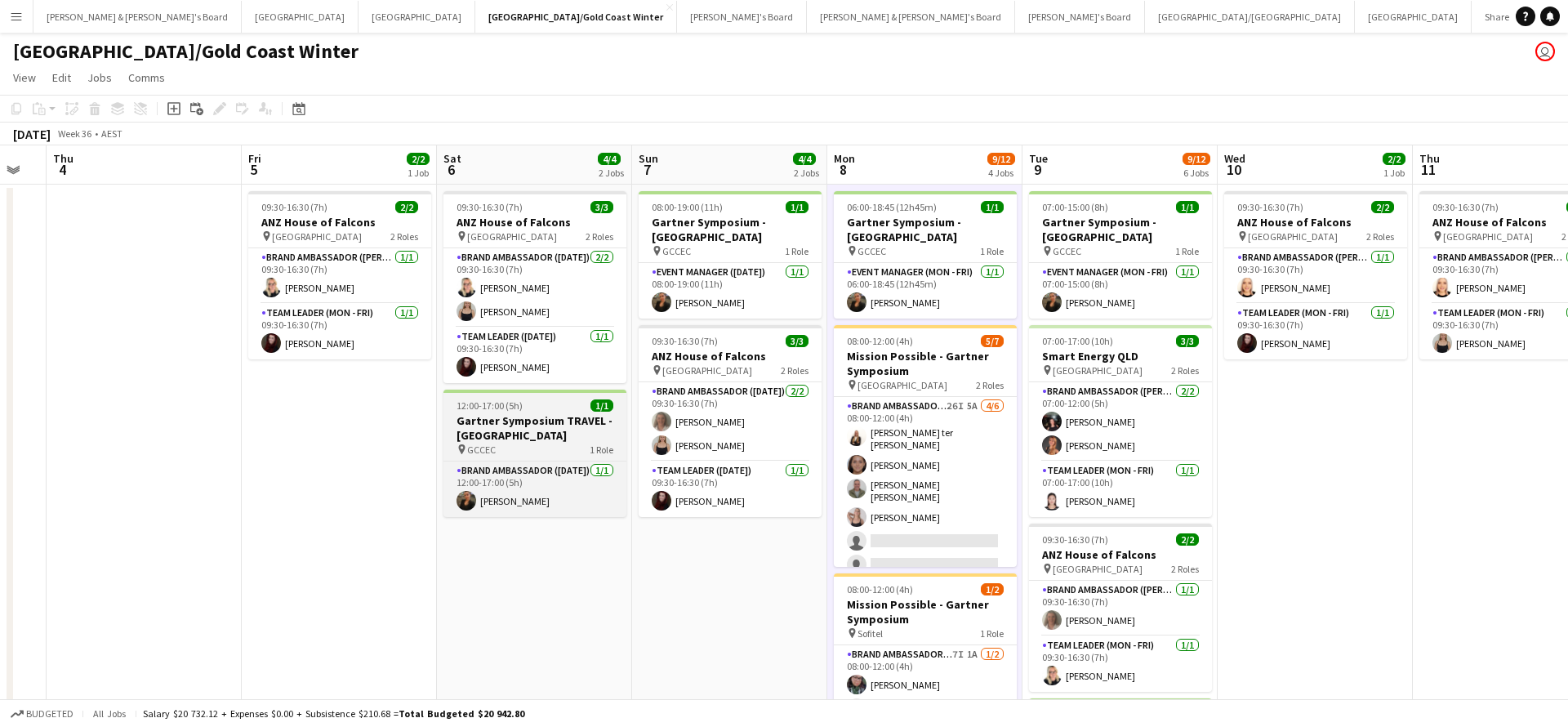
scroll to position [0, 343]
click at [492, 437] on h3 "Gartner Symposium TRAVEL - [GEOGRAPHIC_DATA]" at bounding box center [536, 428] width 183 height 29
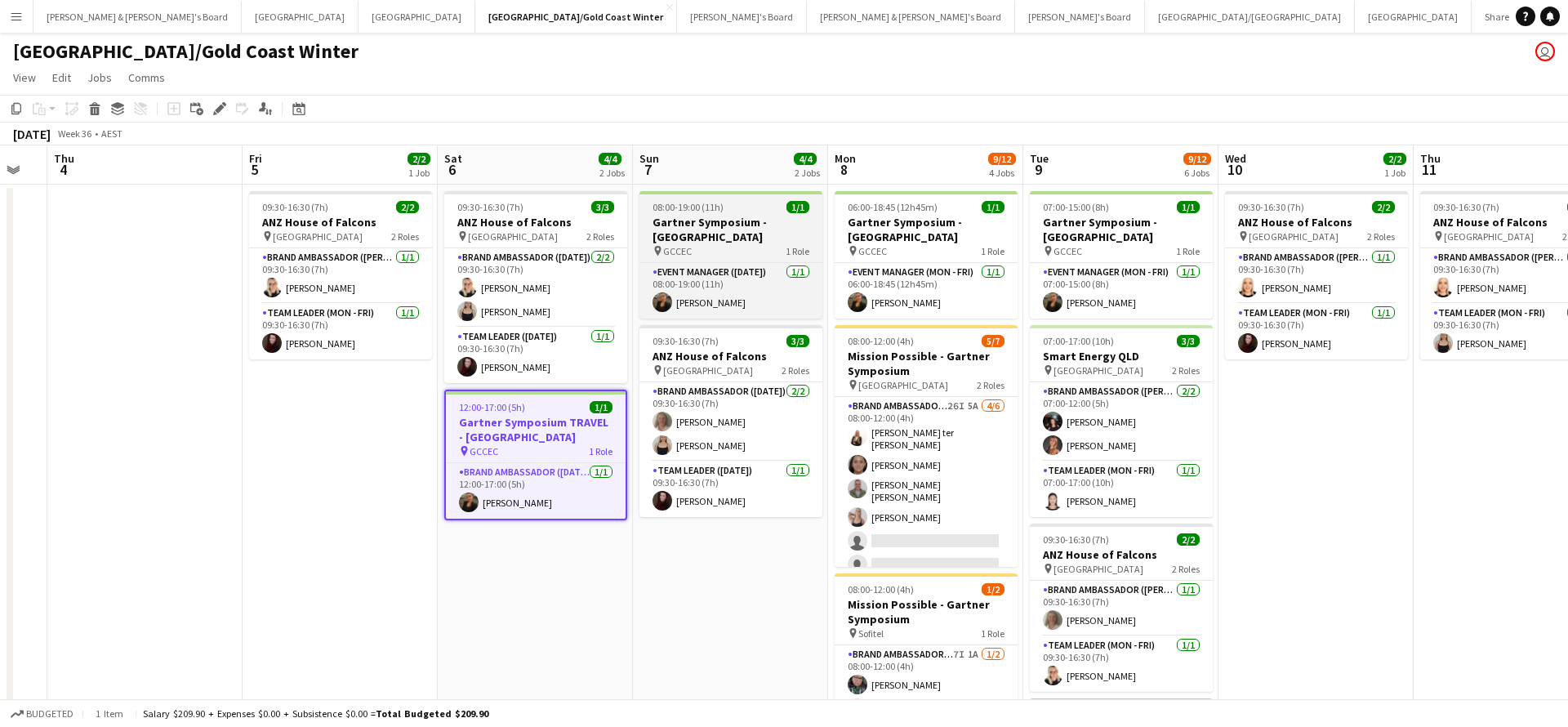
click at [762, 234] on h3 "Gartner Symposium - [GEOGRAPHIC_DATA]" at bounding box center [731, 229] width 183 height 29
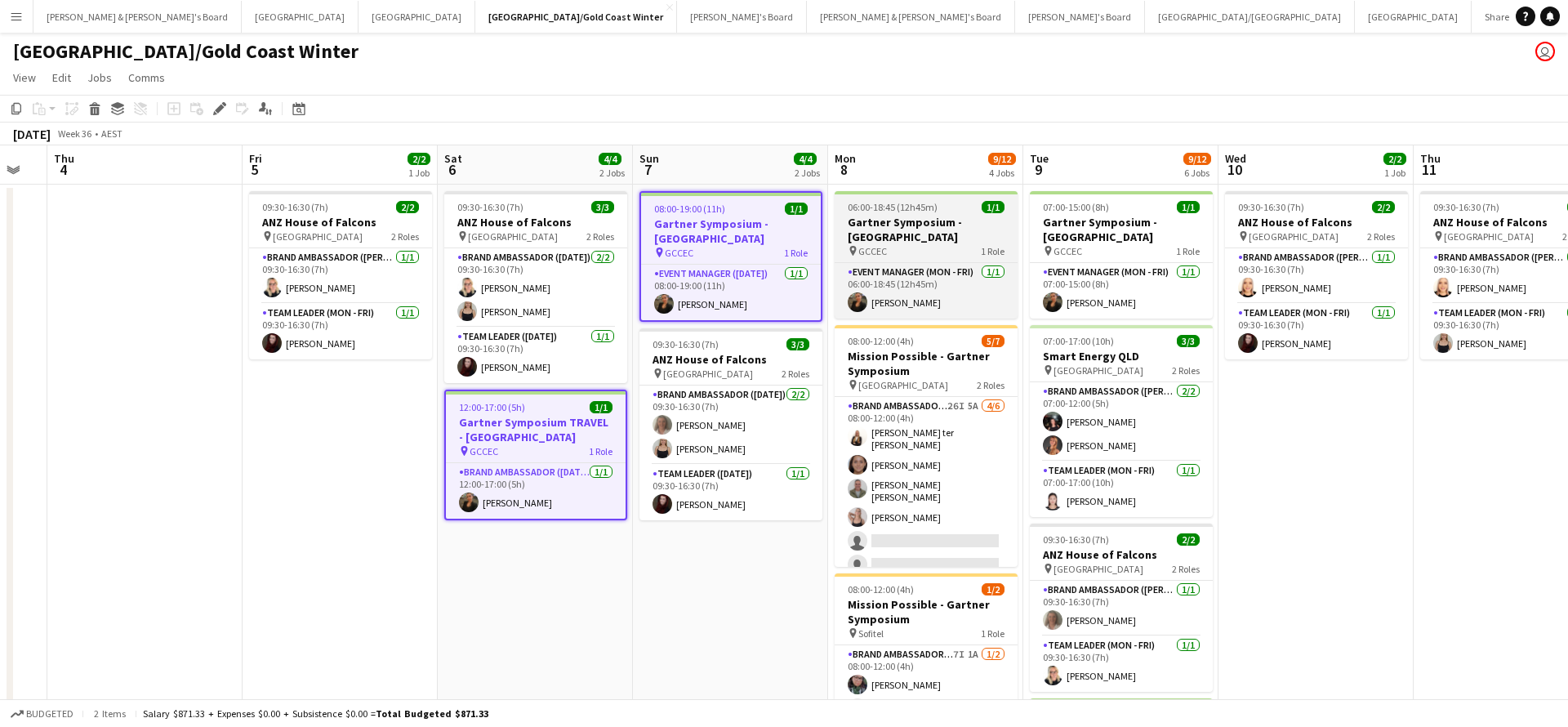
click at [883, 233] on h3 "Gartner Symposium - [GEOGRAPHIC_DATA]" at bounding box center [926, 229] width 183 height 29
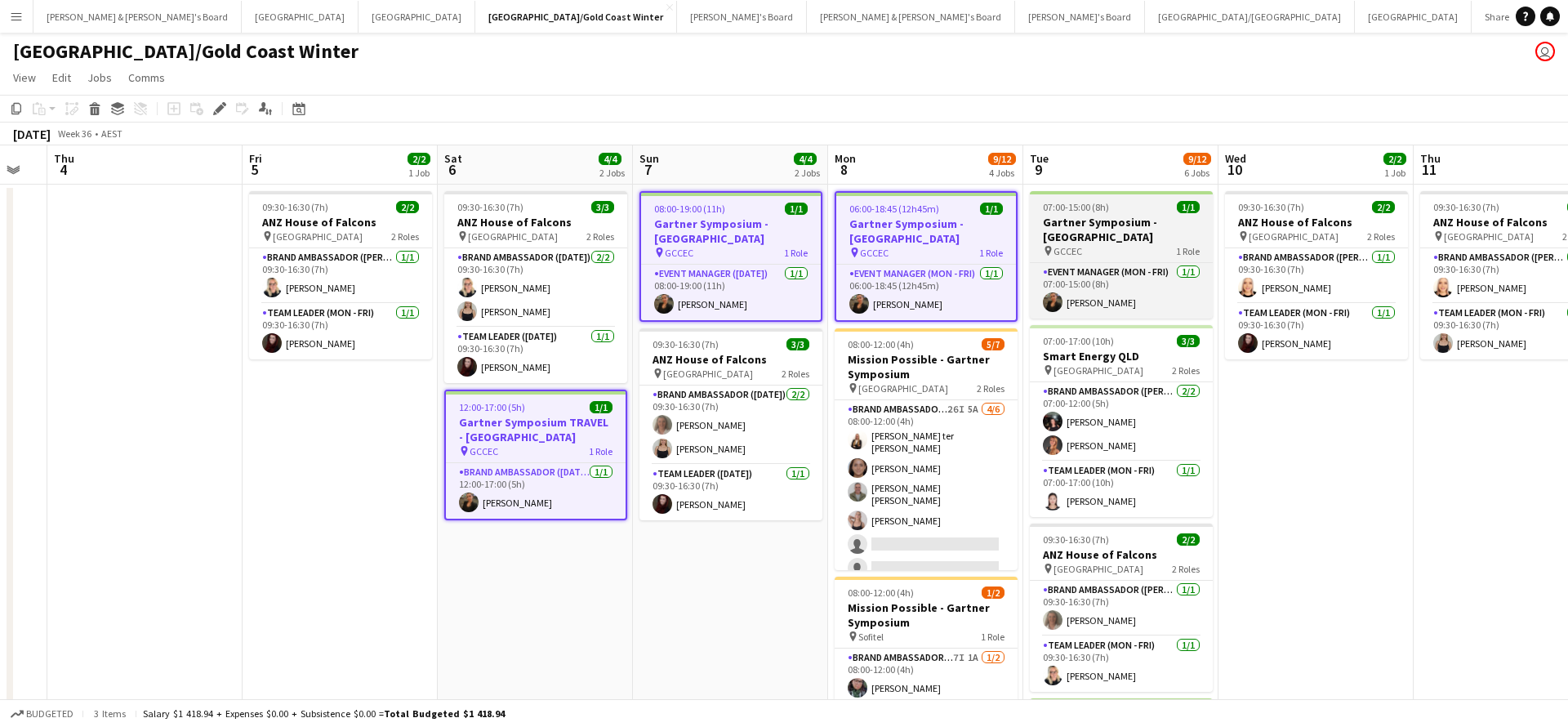
click at [1052, 227] on h3 "Gartner Symposium - [GEOGRAPHIC_DATA]" at bounding box center [1121, 229] width 183 height 29
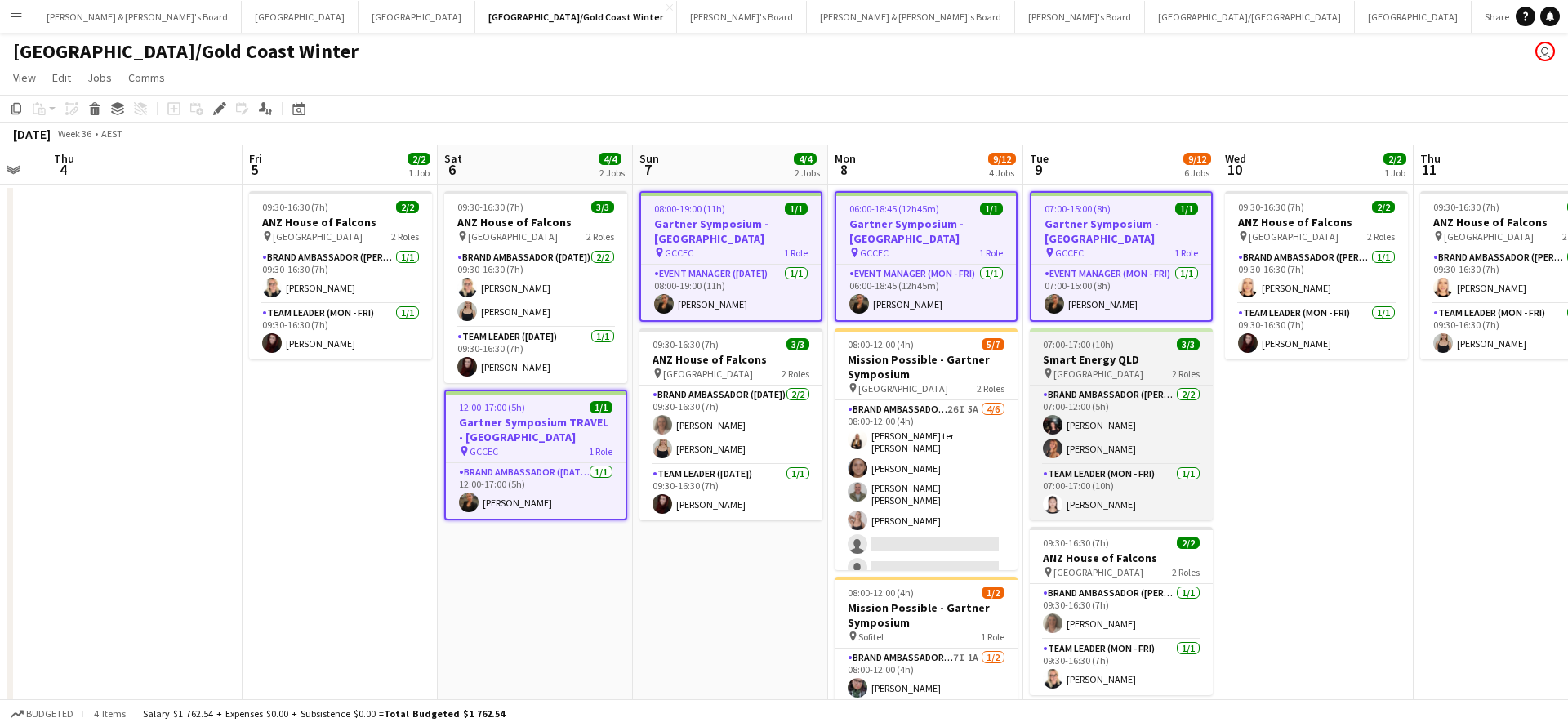
click at [1084, 350] on app-job-card "07:00-17:00 (10h) 3/3 Smart Energy QLD pin Royal International Convention Centr…" at bounding box center [1121, 424] width 183 height 192
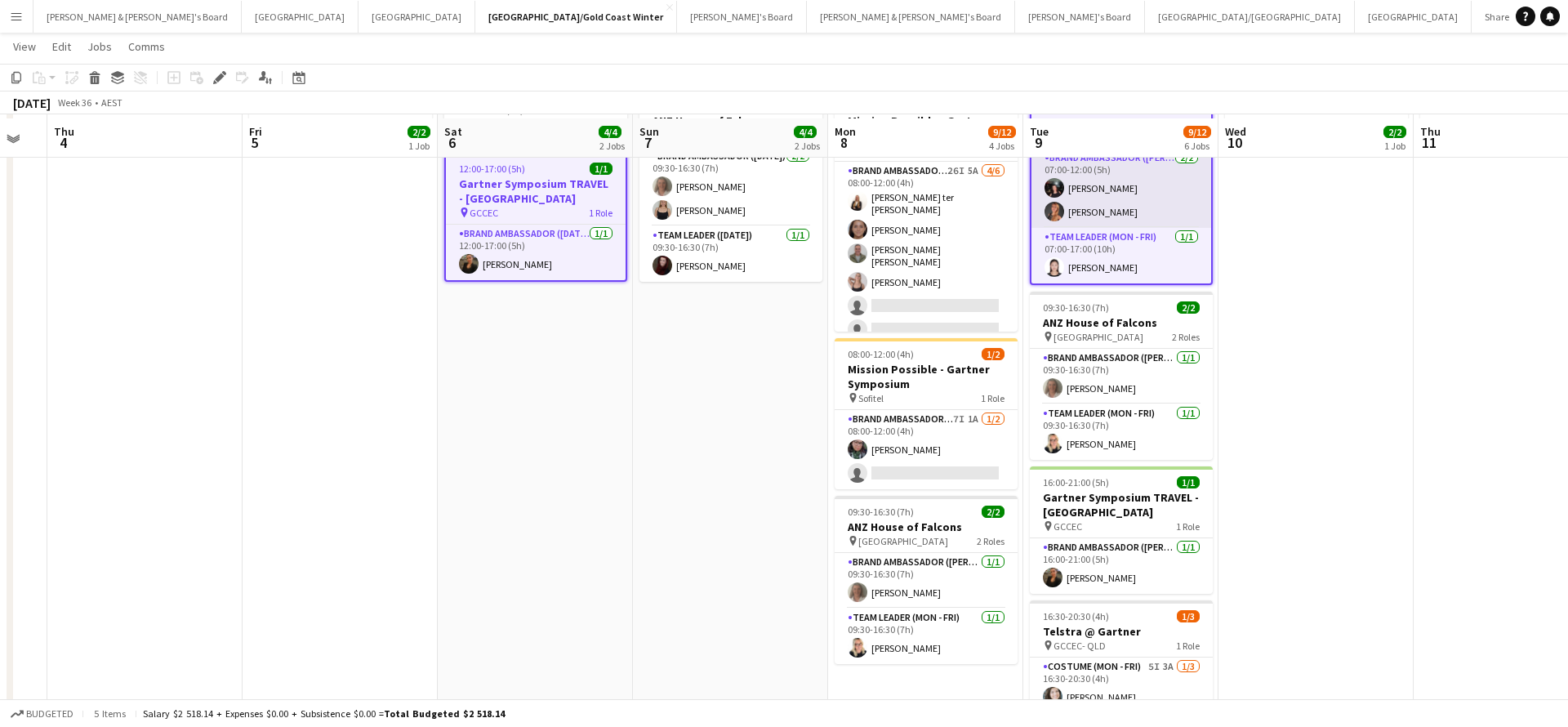
scroll to position [246, 0]
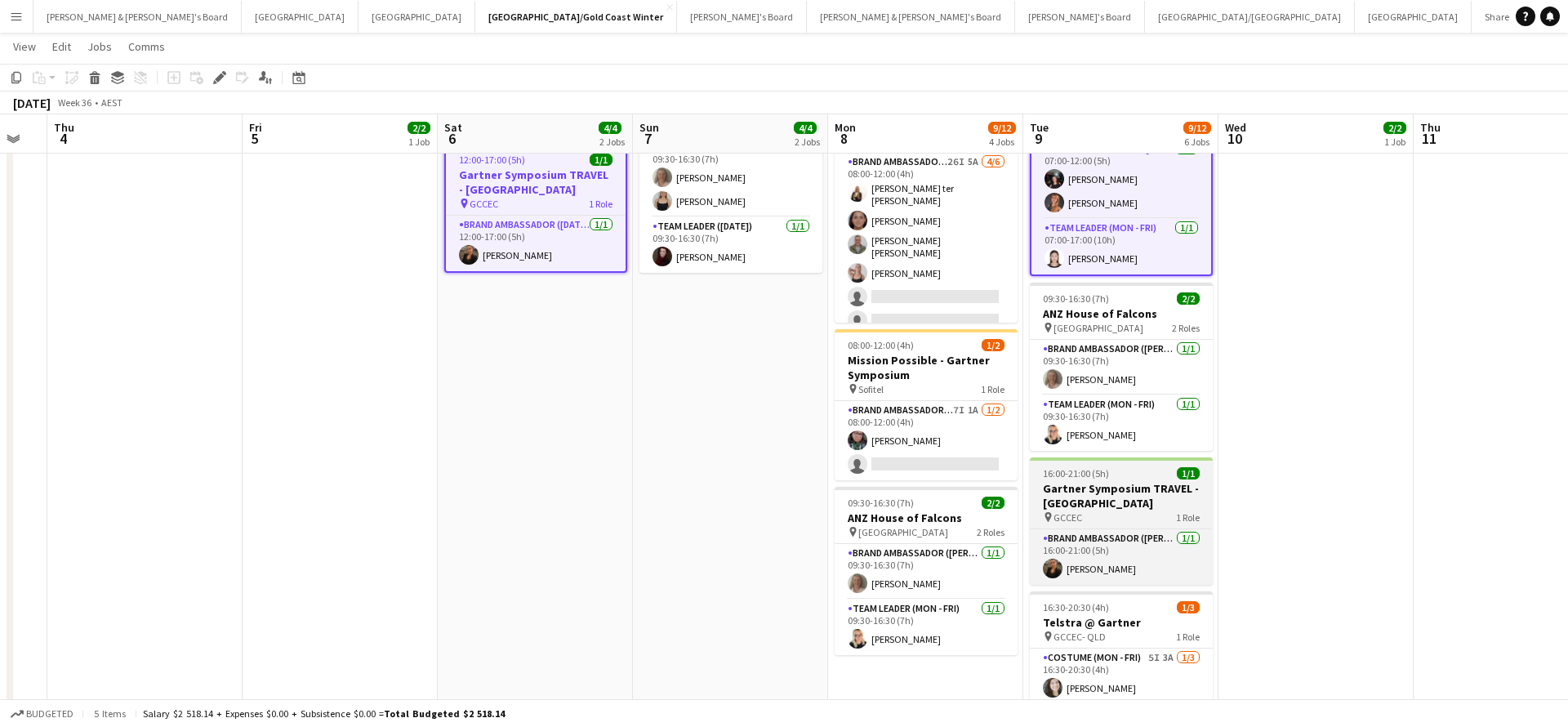
click at [1109, 501] on h3 "Gartner Symposium TRAVEL - [GEOGRAPHIC_DATA]" at bounding box center [1121, 496] width 183 height 29
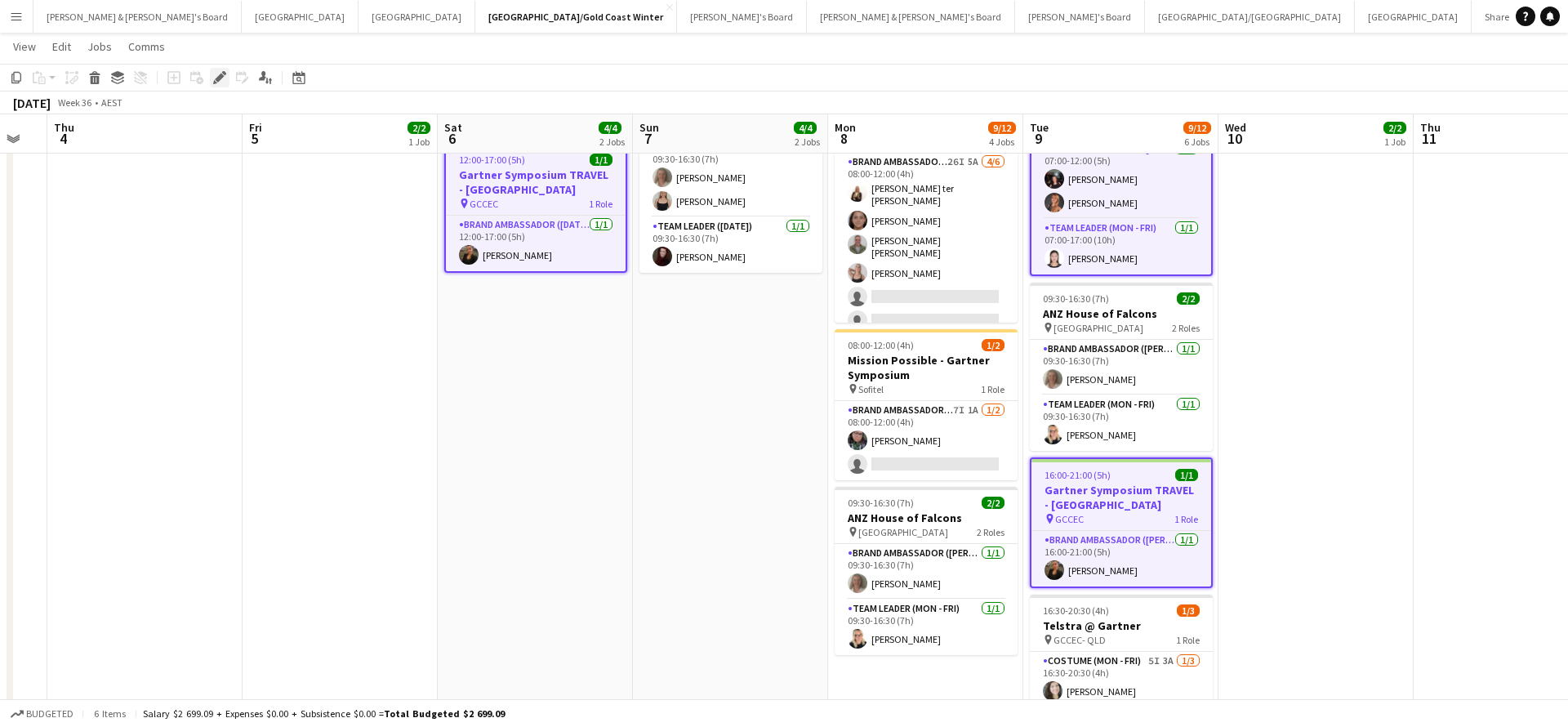
click at [218, 77] on icon at bounding box center [219, 78] width 9 height 9
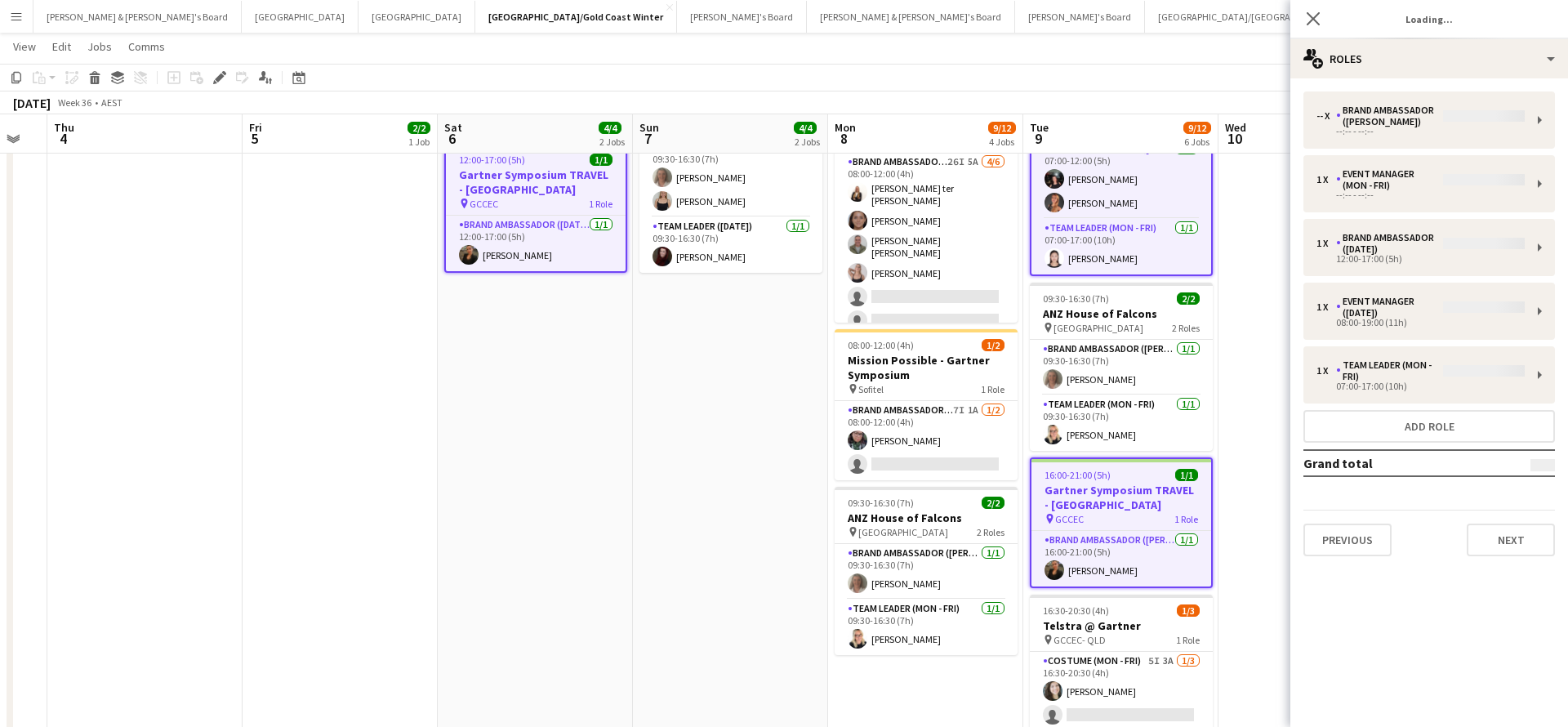
type input "*******"
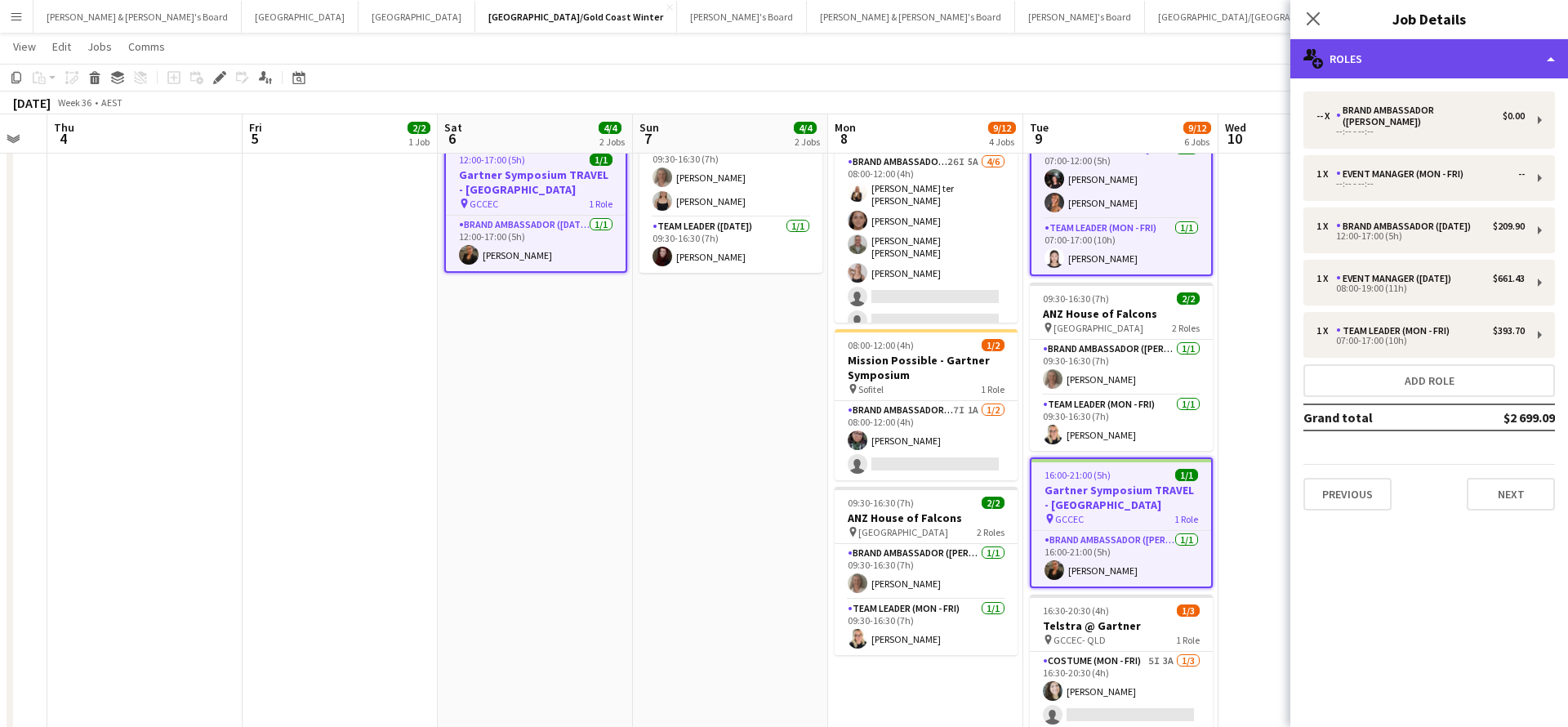
click at [1395, 47] on div "multiple-users-add Roles" at bounding box center [1429, 58] width 278 height 39
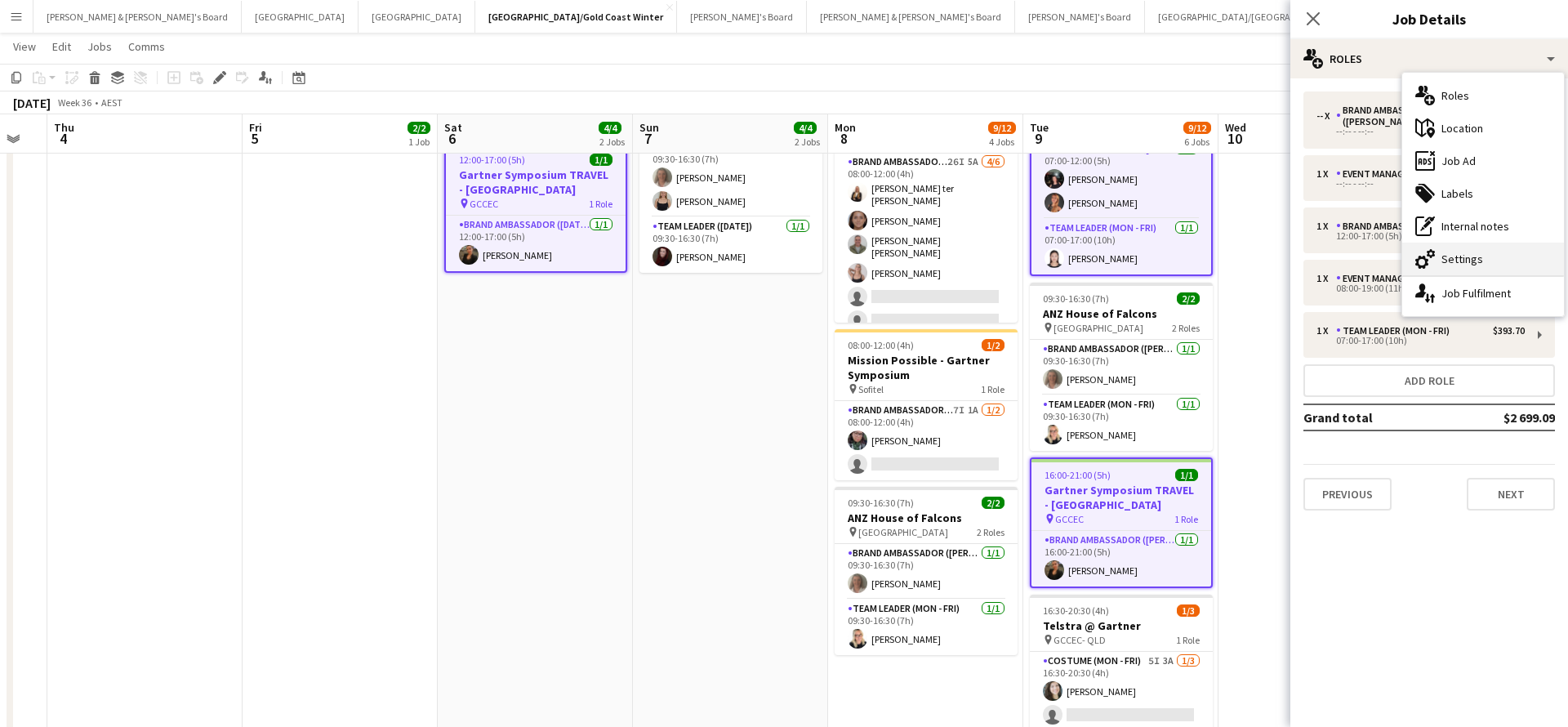
click at [1497, 251] on div "cog-double-3 Settings" at bounding box center [1483, 259] width 162 height 33
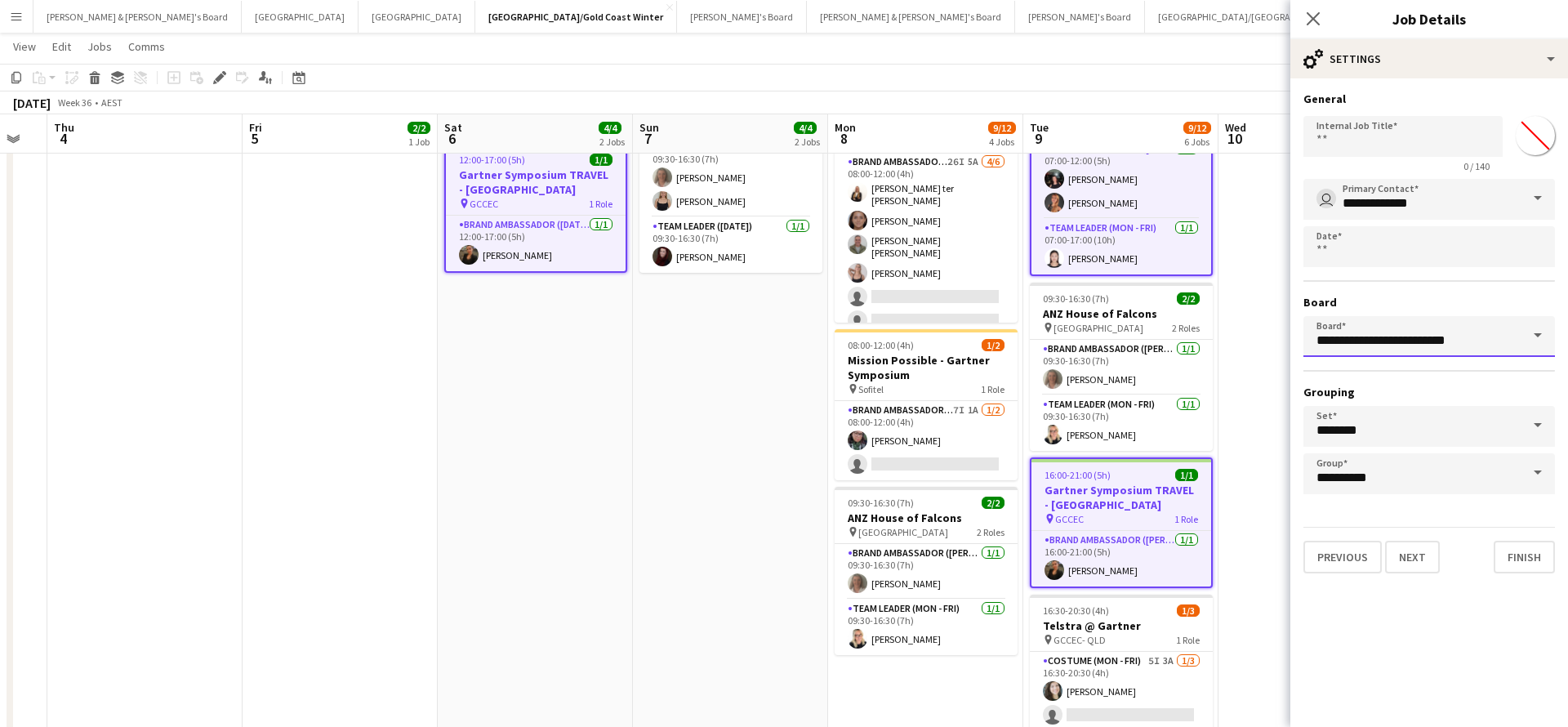
click at [1516, 343] on input "**********" at bounding box center [1429, 336] width 252 height 41
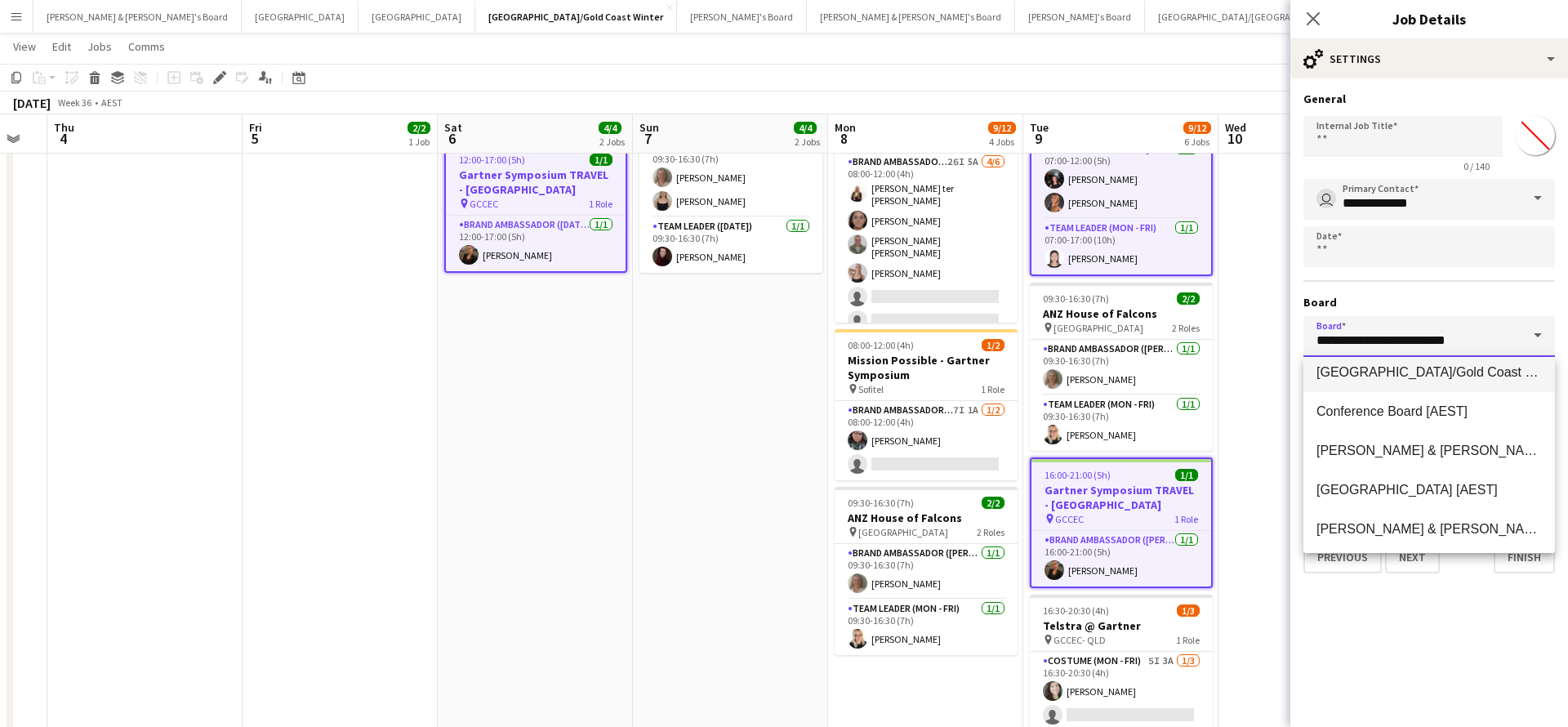
scroll to position [101, 0]
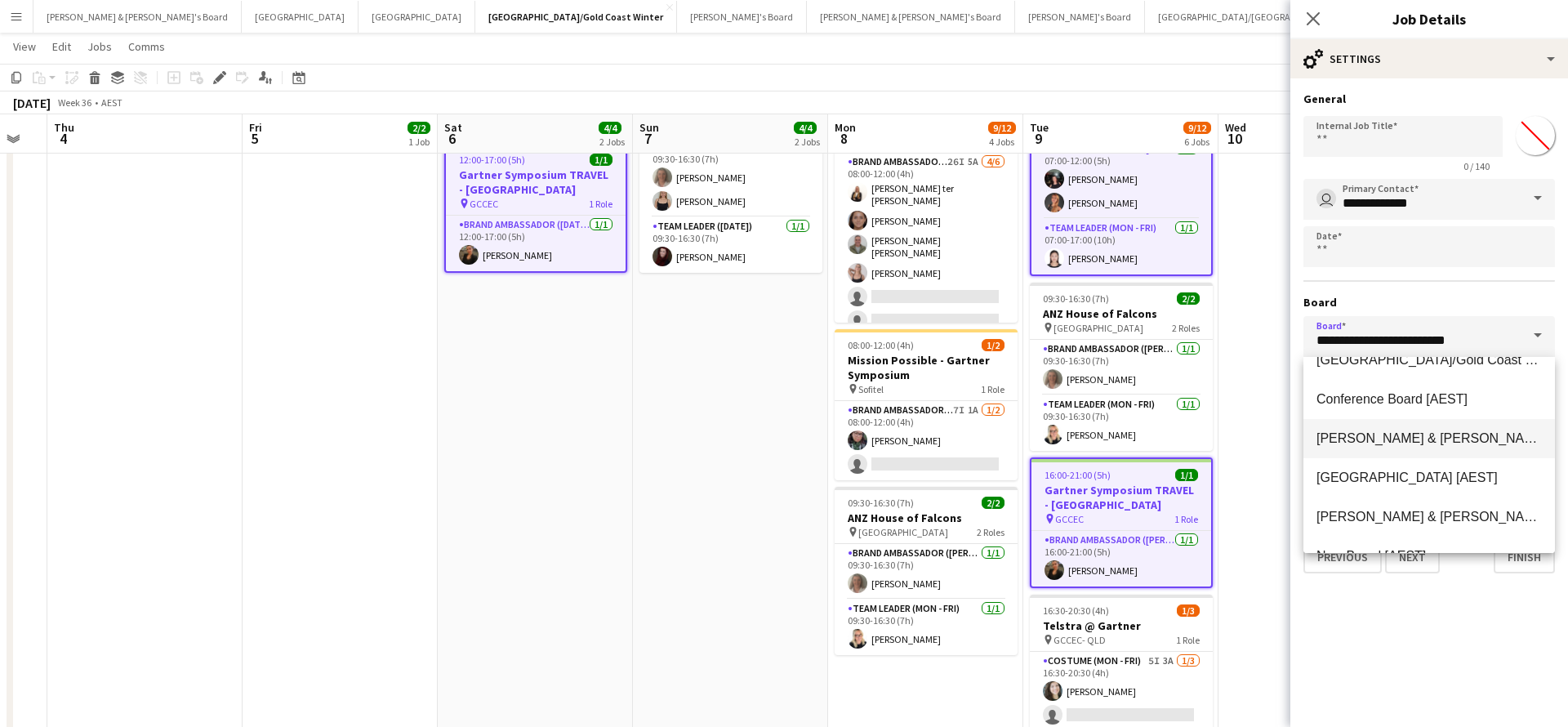
click at [1420, 440] on span "[PERSON_NAME] & [PERSON_NAME]'s Board [AEST]" at bounding box center [1478, 438] width 323 height 14
type input "**********"
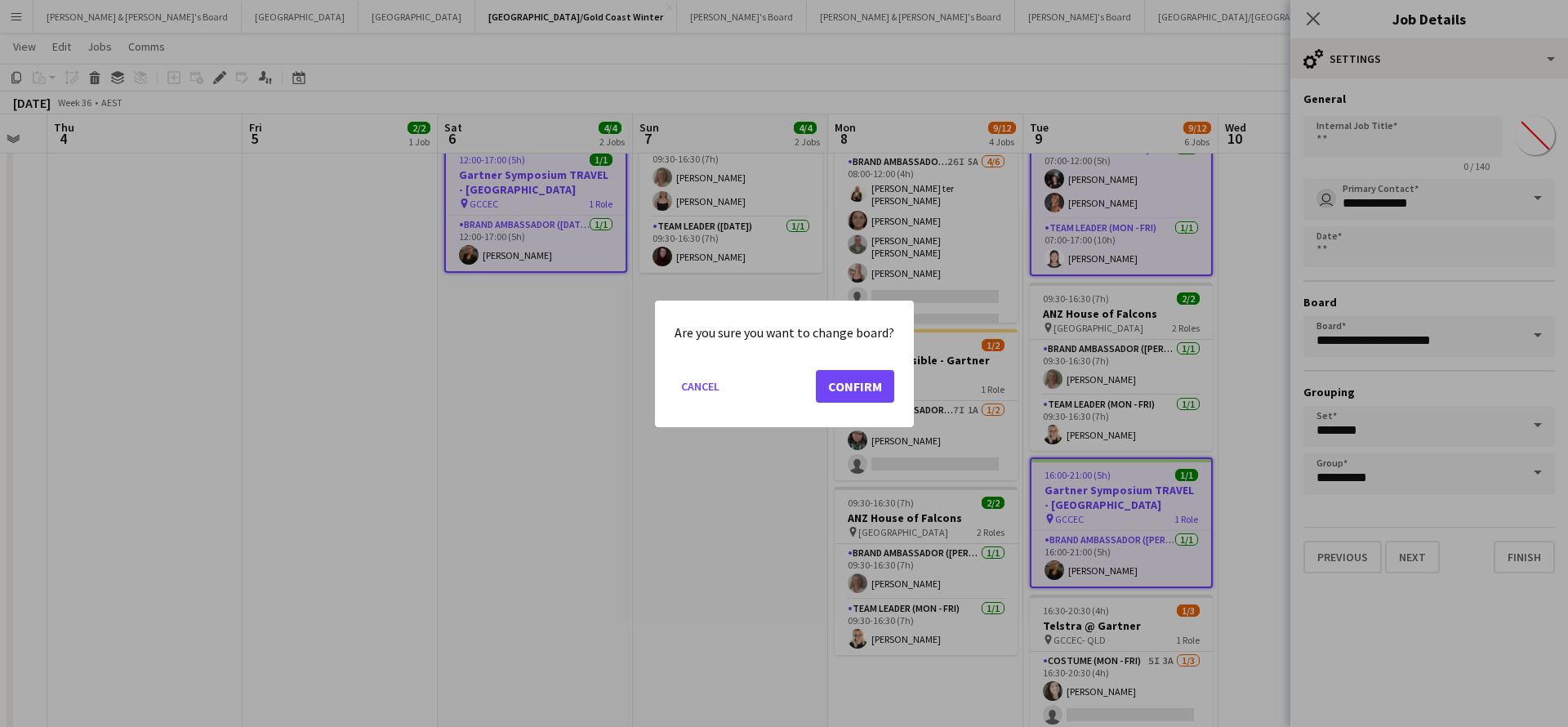
click at [838, 379] on button "Confirm" at bounding box center [855, 385] width 78 height 33
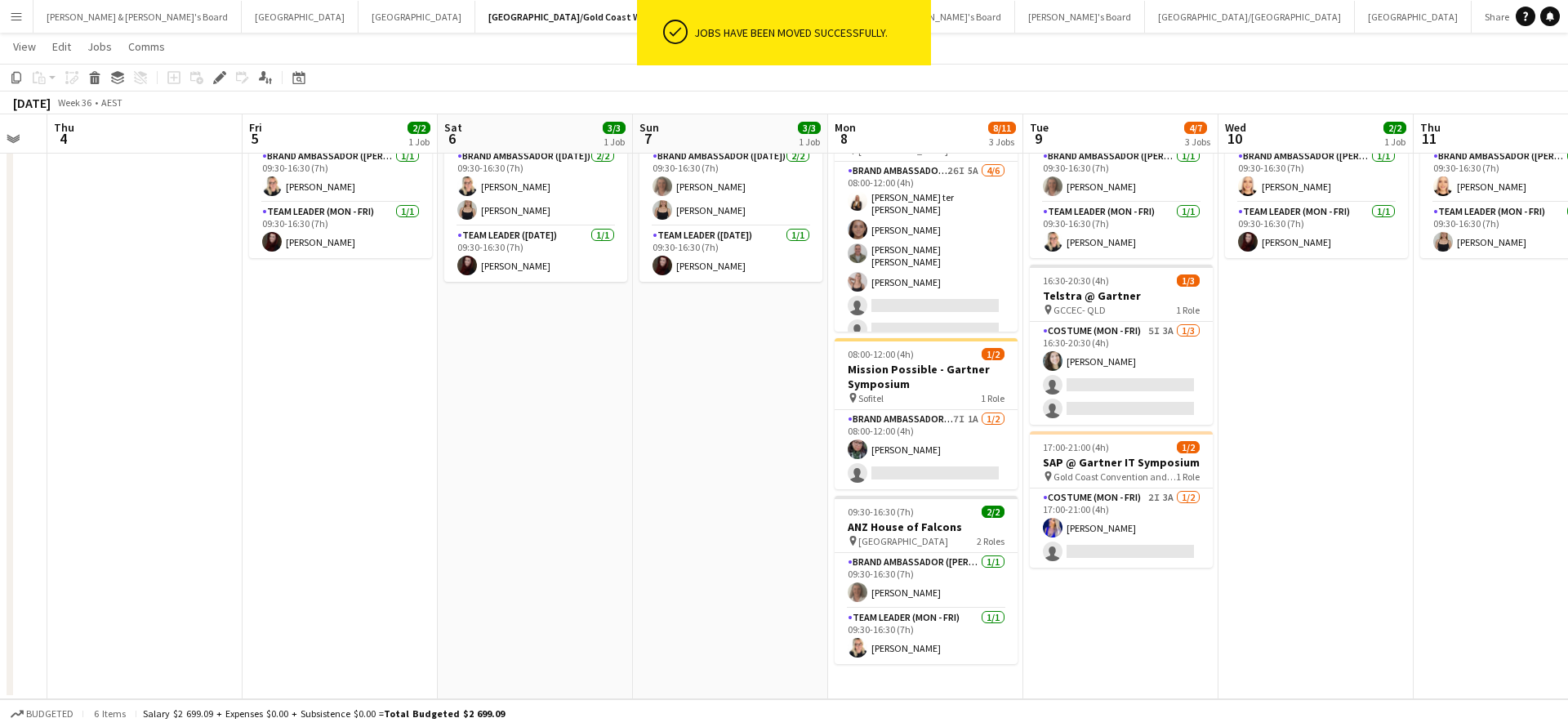
scroll to position [100, 0]
click at [763, 500] on app-date-cell "09:30-16:30 (7h) 3/3 ANZ House of Falcons pin Brisbane 2 Roles Brand Ambassador…" at bounding box center [731, 392] width 195 height 616
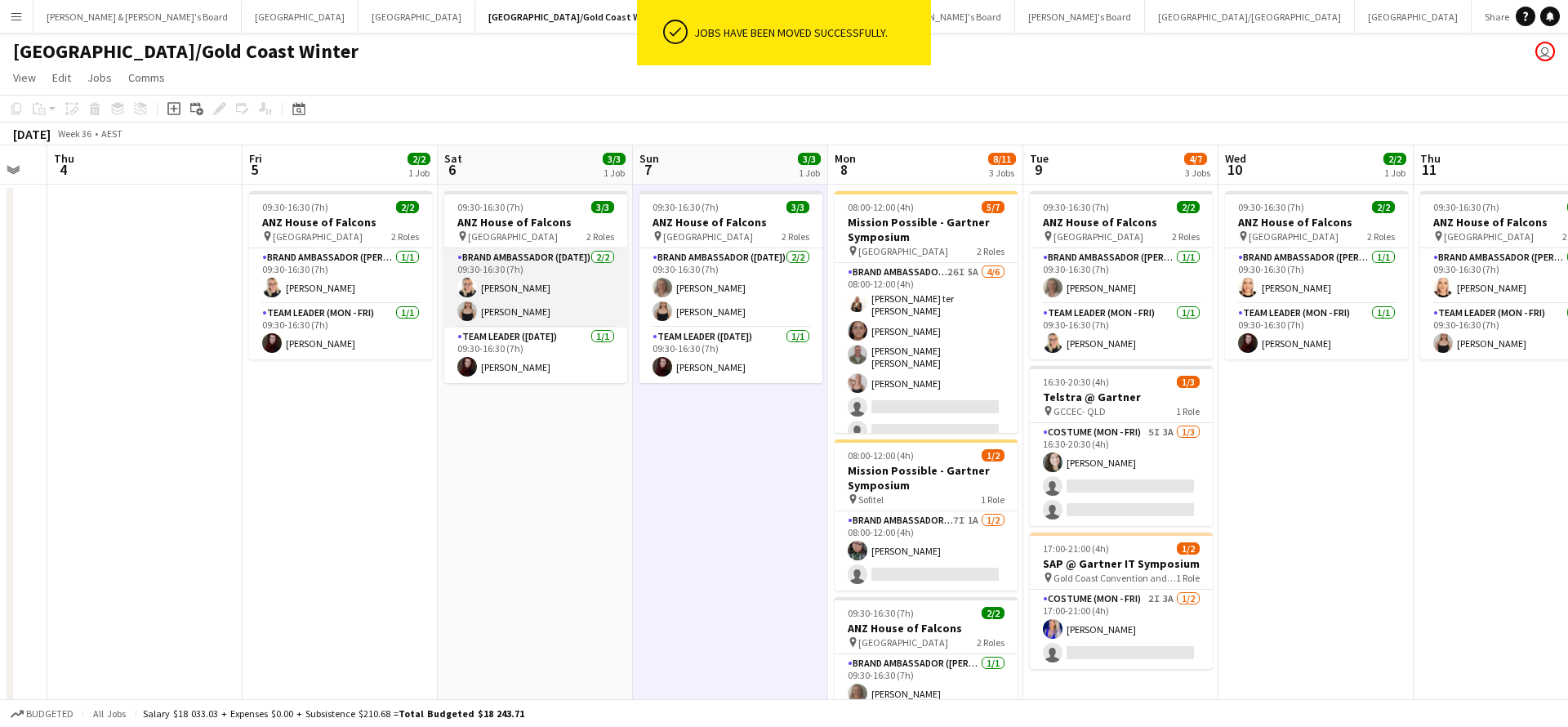
scroll to position [0, 0]
click at [111, 22] on button "[PERSON_NAME] & [PERSON_NAME]'s Board Close" at bounding box center [137, 16] width 208 height 32
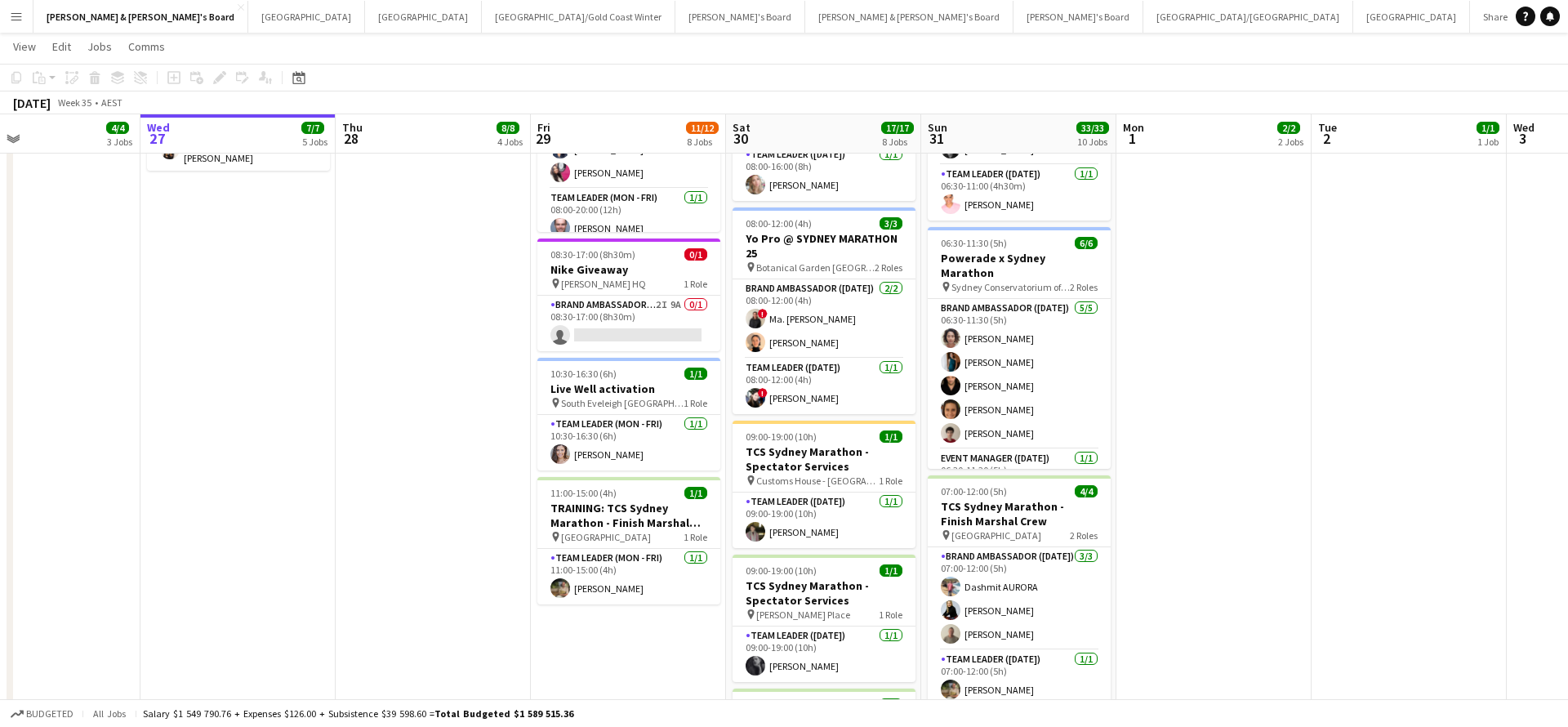
scroll to position [0, 642]
click at [618, 580] on app-card-role "Team Leader (Mon - Fri) [DATE] 11:00-15:00 (4h) [PERSON_NAME]" at bounding box center [627, 576] width 183 height 55
click at [609, 579] on app-card-role "Team Leader (Mon - Fri) [DATE] 11:00-15:00 (4h) [PERSON_NAME]" at bounding box center [627, 576] width 183 height 55
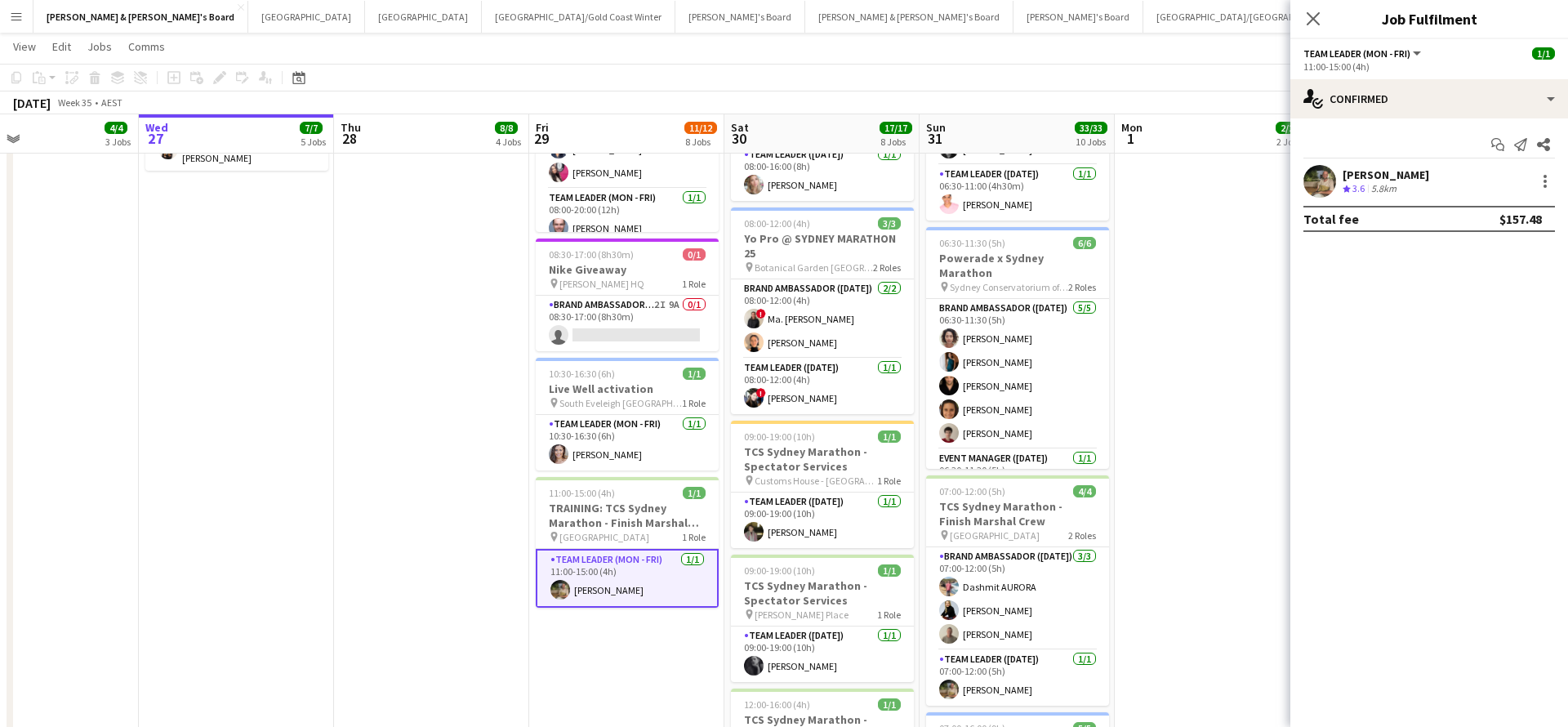
click at [1382, 183] on div "5.8km" at bounding box center [1383, 189] width 32 height 14
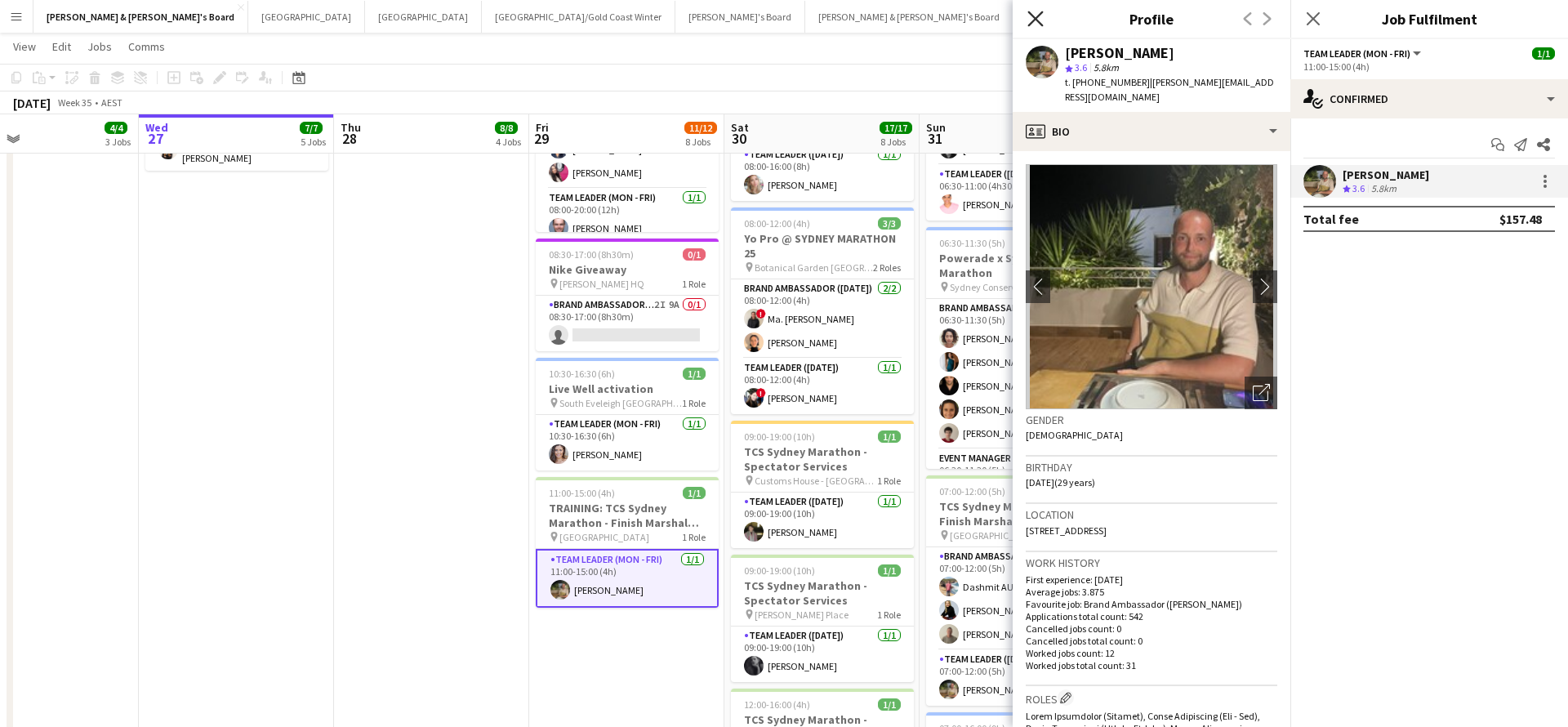
click at [1037, 23] on icon "Close pop-in" at bounding box center [1035, 18] width 16 height 16
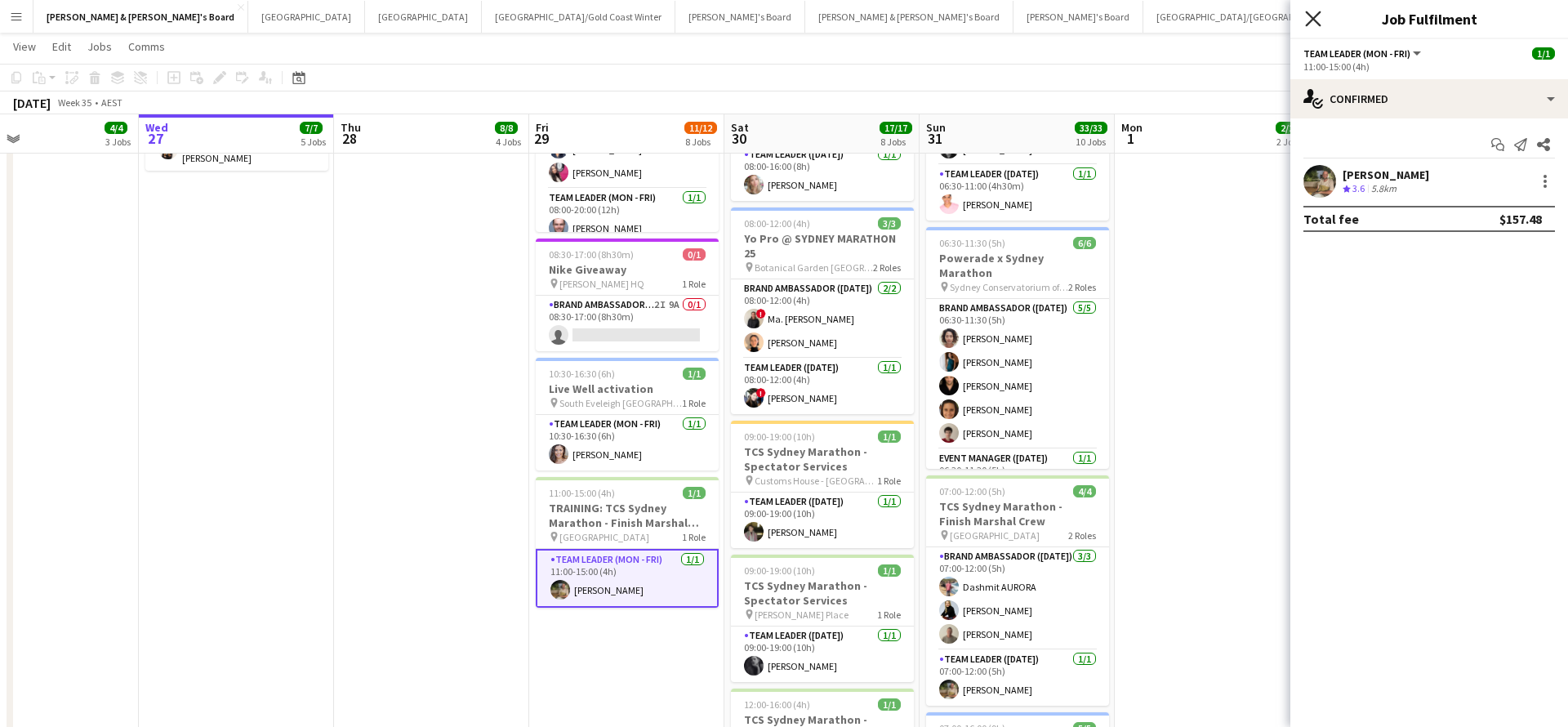
click at [1319, 23] on icon at bounding box center [1313, 18] width 16 height 16
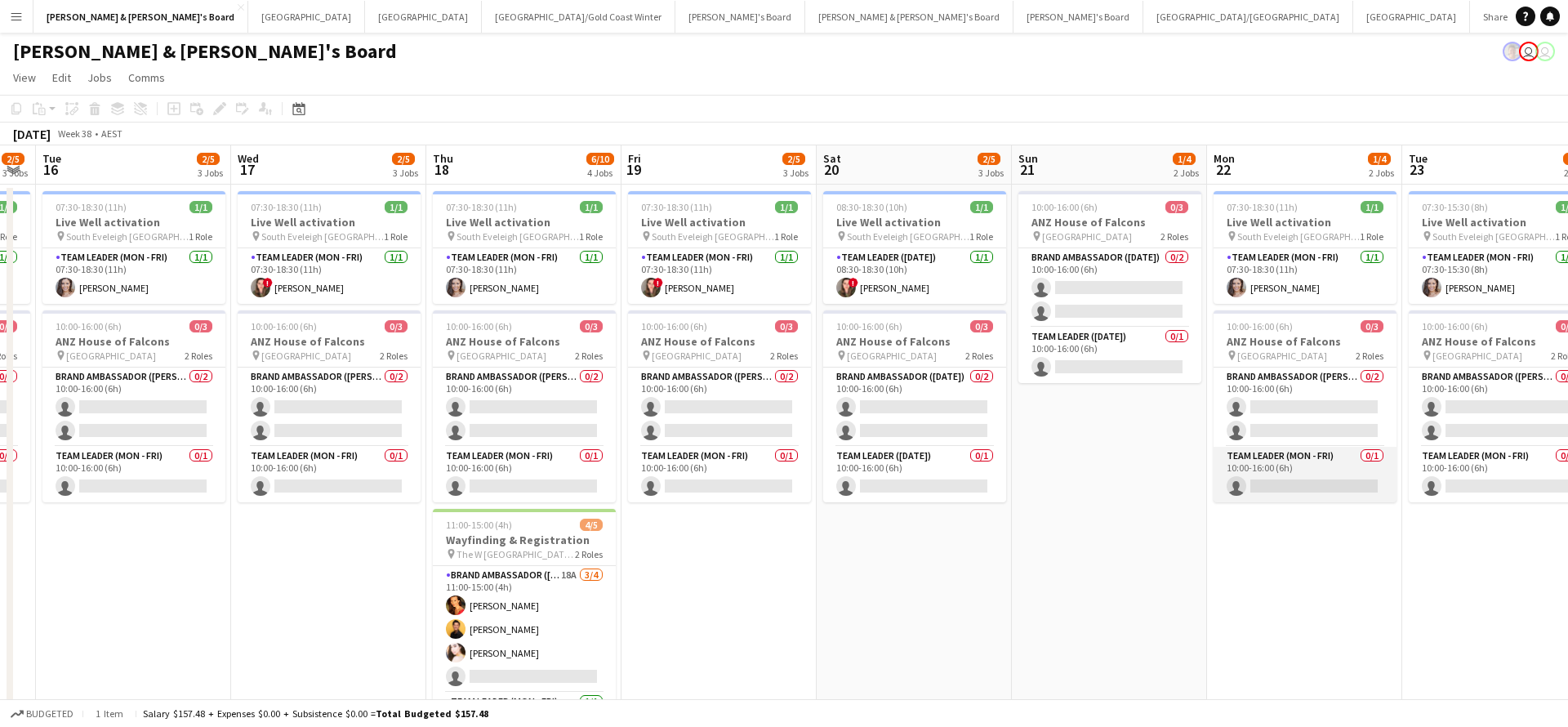
scroll to position [0, 0]
